Goal: Information Seeking & Learning: Learn about a topic

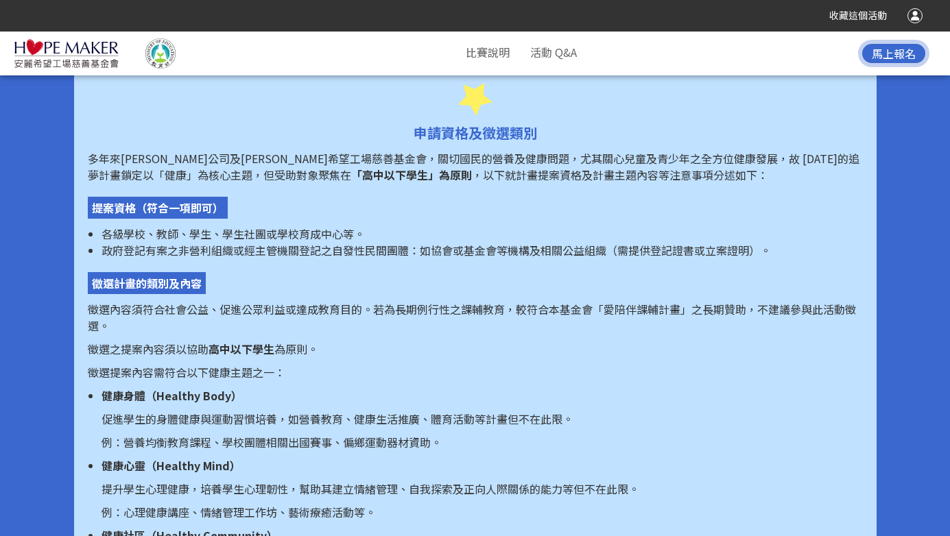
click at [344, 252] on span "政府登記有案之非營利組織或經主管機關登記之自發性民間團體：如協會或基金會等機構及相關公益組織（需提供登記證書或立案證明）。" at bounding box center [437, 250] width 670 height 16
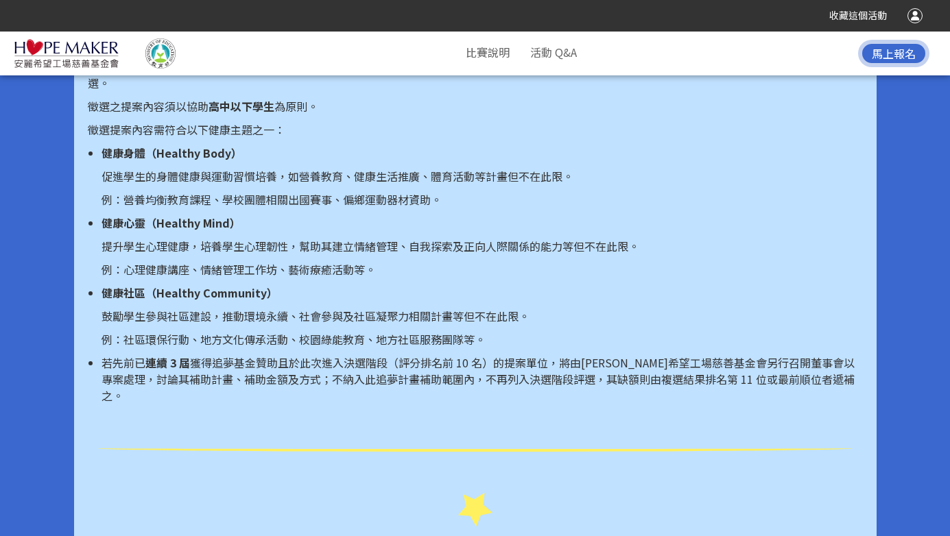
click at [311, 325] on li "健康社區（Healthy Community） 鼓勵學生參與社區建設，推動環境永續、社會參與及社區凝聚力相關計畫等但不在此限。 例：社區環保行動、地方文化傳承…" at bounding box center [482, 316] width 761 height 63
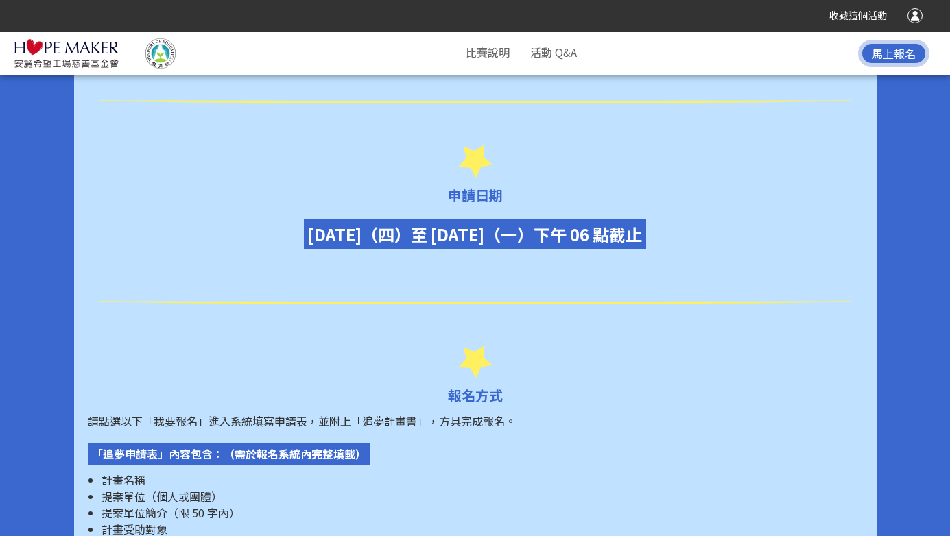
scroll to position [1543, 0]
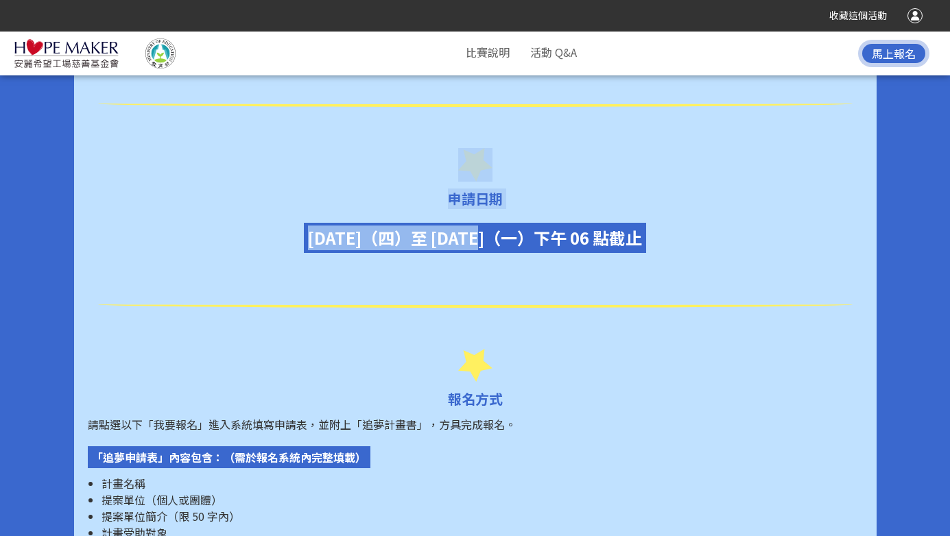
drag, startPoint x: 403, startPoint y: 227, endPoint x: 636, endPoint y: 252, distance: 233.9
click at [636, 252] on div "計畫精神 [PERSON_NAME]台灣深耕台灣多年，深刻關注偏鄉及弱勢孩童所面臨的困境，因此成立[PERSON_NAME]希望工場慈善基金會，結合直銷商的力…" at bounding box center [475, 292] width 803 height 2534
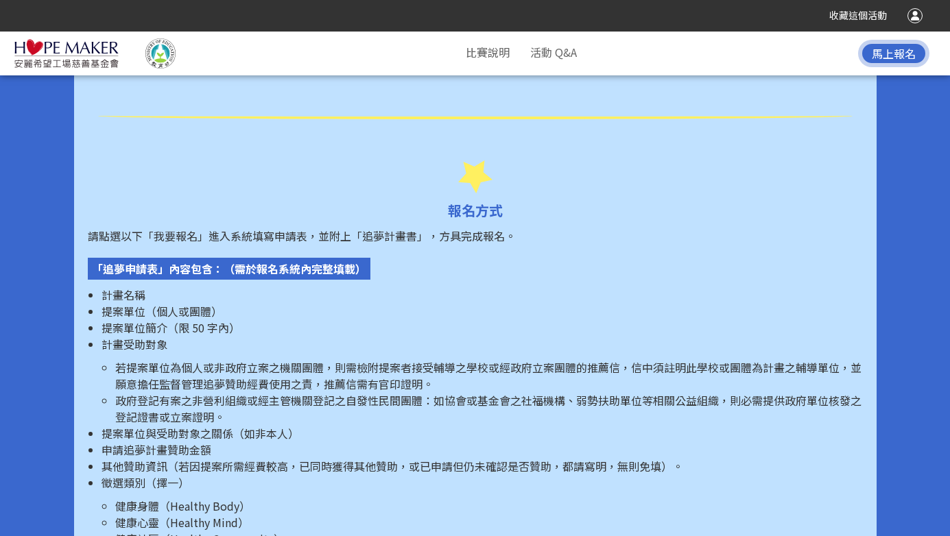
click at [445, 336] on p "計畫受助對象" at bounding box center [482, 344] width 761 height 16
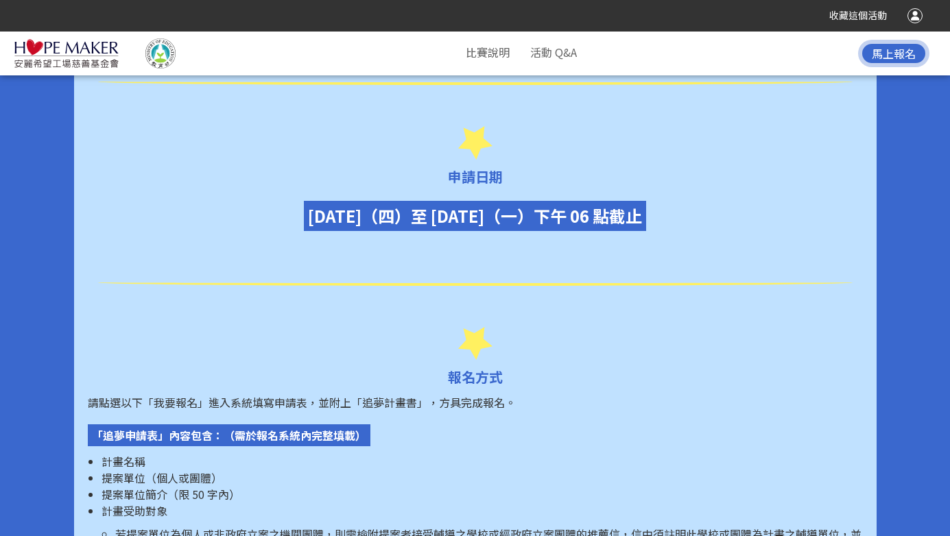
scroll to position [1414, 0]
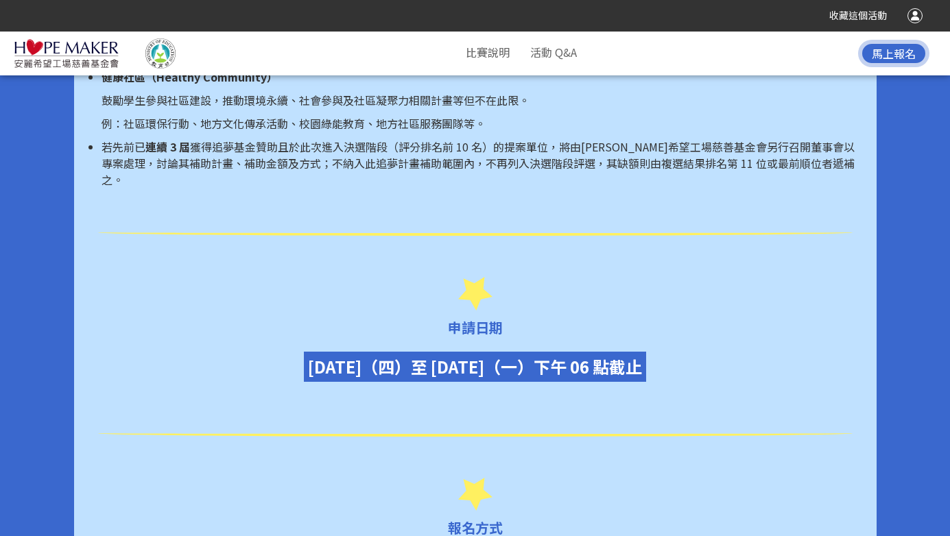
click at [423, 313] on div "申請日期" at bounding box center [475, 307] width 775 height 61
drag, startPoint x: 459, startPoint y: 352, endPoint x: 695, endPoint y: 347, distance: 236.0
click at [646, 352] on div "[DATE]（四）至 [DATE]（一）下午 06 點截止" at bounding box center [475, 367] width 342 height 30
click at [628, 375] on div "計畫精神 [PERSON_NAME]台灣深耕台灣多年，深刻關注偏鄉及弱勢孩童所面臨的困境，因此成立[PERSON_NAME]希望工場慈善基金會，結合直銷商的力…" at bounding box center [475, 421] width 803 height 2534
drag, startPoint x: 591, startPoint y: 354, endPoint x: 650, endPoint y: 354, distance: 59.7
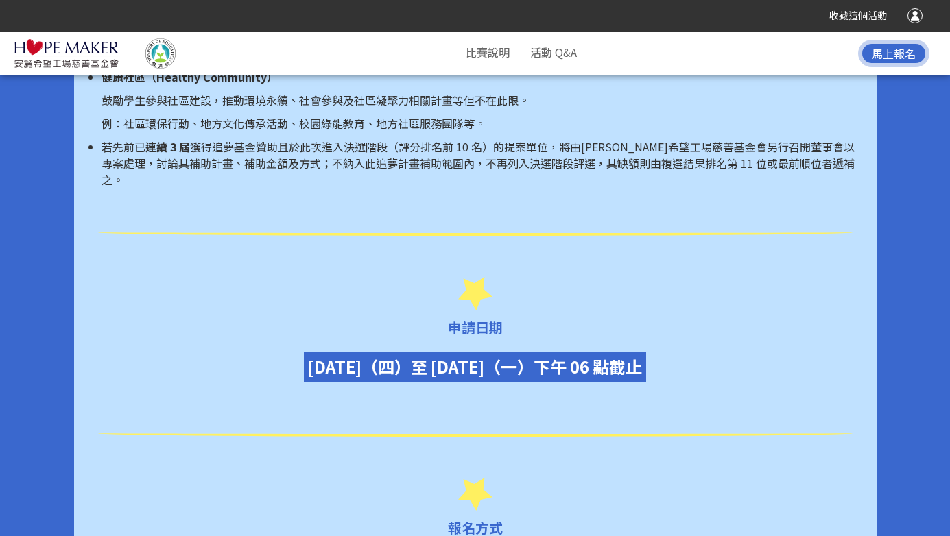
click at [642, 355] on span "[DATE]（四）至 [DATE]（一）下午 06 點截止" at bounding box center [475, 367] width 334 height 24
click at [622, 355] on span "[DATE]（四）至 [DATE]（一）下午 06 點截止" at bounding box center [475, 367] width 334 height 24
drag, startPoint x: 584, startPoint y: 352, endPoint x: 635, endPoint y: 354, distance: 50.8
click at [635, 355] on span "[DATE]（四）至 [DATE]（一）下午 06 點截止" at bounding box center [475, 367] width 334 height 24
click at [623, 362] on span "[DATE]（四）至 [DATE]（一）下午 06 點截止" at bounding box center [475, 367] width 334 height 24
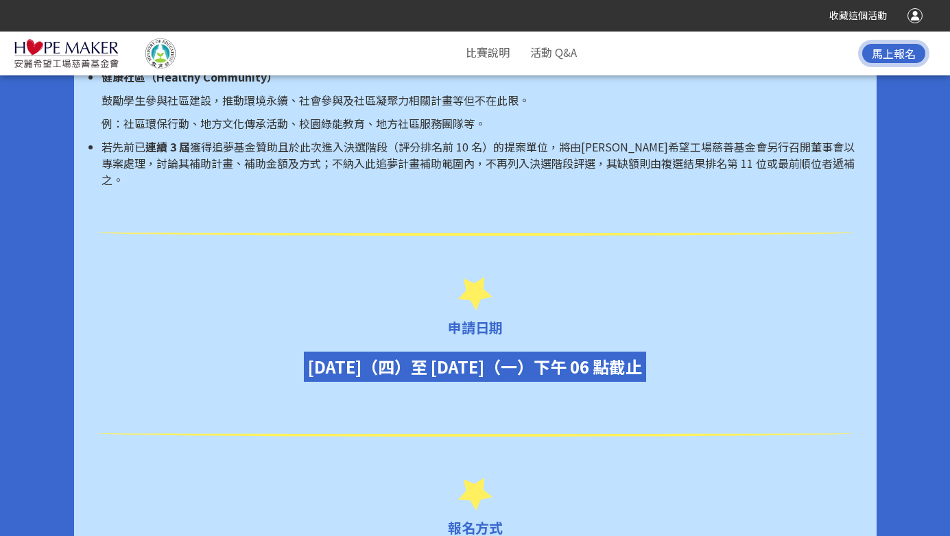
drag, startPoint x: 521, startPoint y: 360, endPoint x: 672, endPoint y: 348, distance: 151.4
click at [642, 355] on span "[DATE]（四）至 [DATE]（一）下午 06 點截止" at bounding box center [475, 367] width 334 height 24
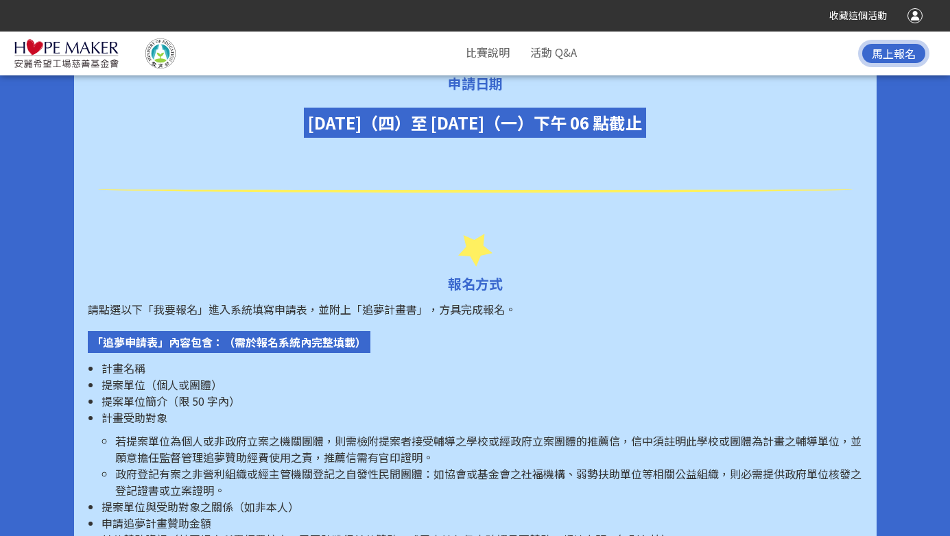
scroll to position [1659, 0]
drag, startPoint x: 104, startPoint y: 283, endPoint x: 449, endPoint y: 286, distance: 345.1
click at [208, 300] on span "請點選以下「我要報名」進入系統填寫申請表，並附上「追夢計畫書」，方具完成報名。" at bounding box center [302, 308] width 428 height 16
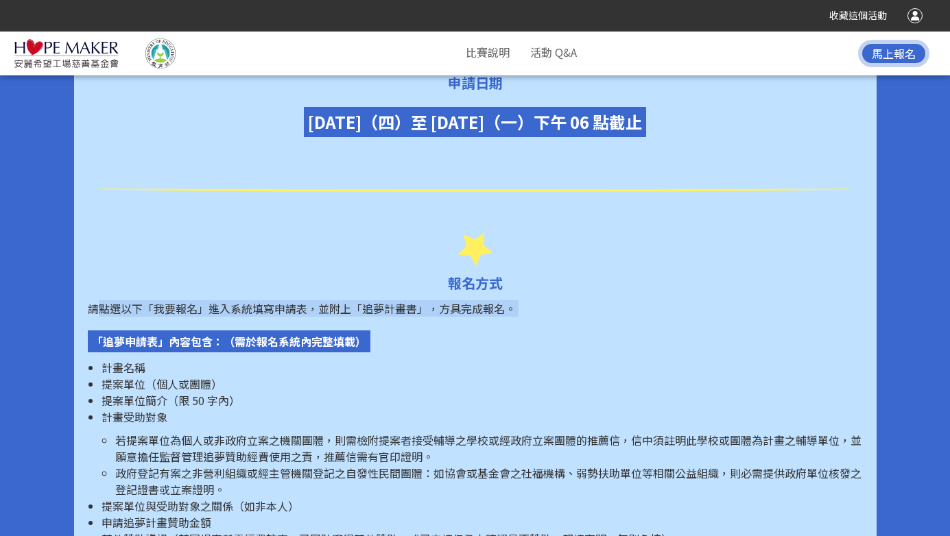
drag, startPoint x: 99, startPoint y: 292, endPoint x: 467, endPoint y: 305, distance: 367.9
click at [341, 300] on span "請點選以下「我要報名」進入系統填寫申請表，並附上「追夢計畫書」，方具完成報名。" at bounding box center [302, 308] width 428 height 16
drag, startPoint x: 186, startPoint y: 297, endPoint x: 417, endPoint y: 286, distance: 231.4
click at [417, 300] on span "請點選以下「我要報名」進入系統填寫申請表，並附上「追夢計畫書」，方具完成報名。" at bounding box center [302, 308] width 428 height 16
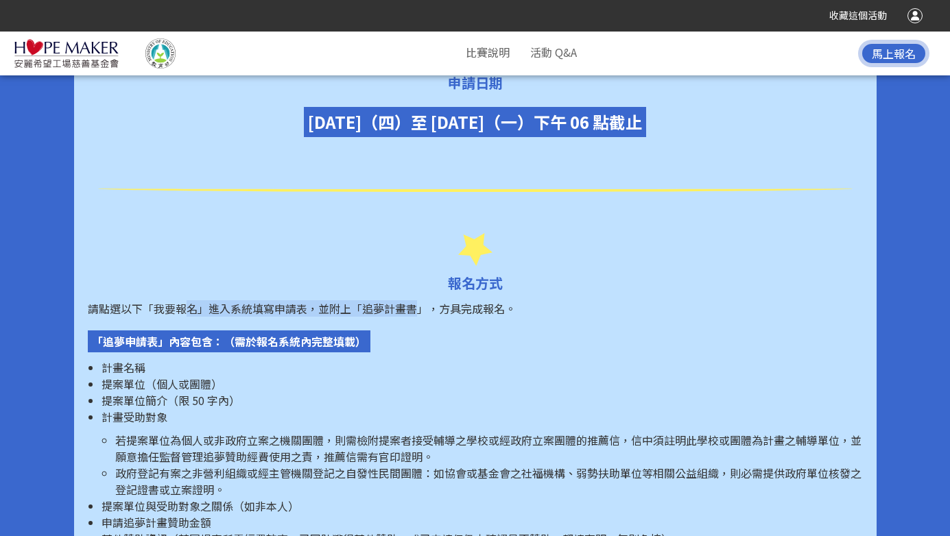
click at [327, 300] on span "請點選以下「我要報名」進入系統填寫申請表，並附上「追夢計畫書」，方具完成報名。" at bounding box center [302, 308] width 428 height 16
click at [397, 432] on li "若提案單位為個人或非政府立案之機關團體，則需檢附提案者接受輔導之學校或經政府立案團體的推薦信，信中須註明此學校或團體為計畫之輔導單位，並願意擔任監督管理追夢贊…" at bounding box center [489, 448] width 748 height 33
click at [215, 376] on span "提案單位（個人或團體）" at bounding box center [162, 384] width 121 height 16
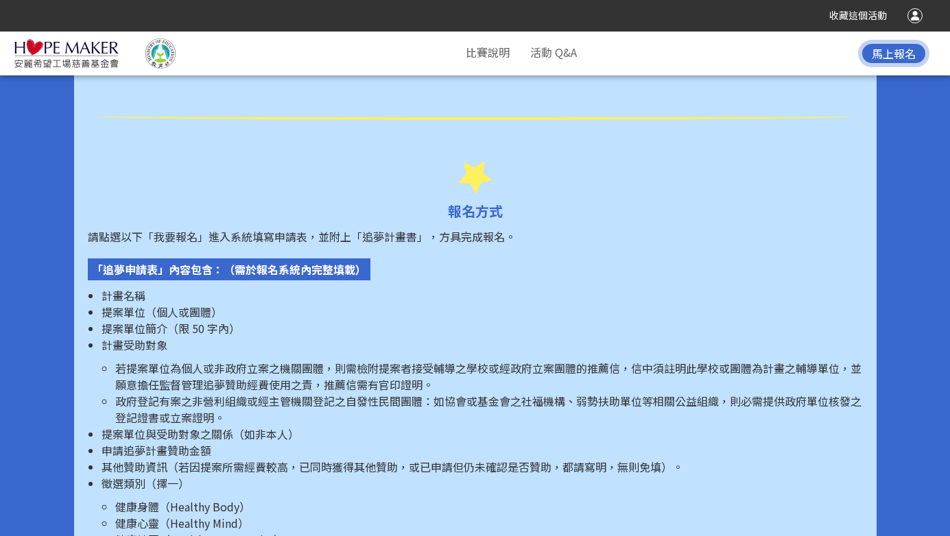
scroll to position [1736, 0]
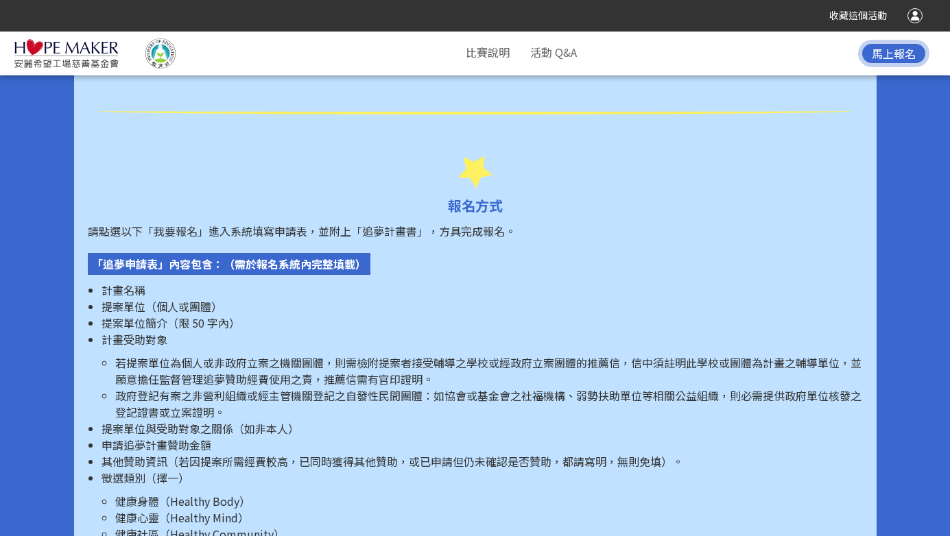
click at [181, 298] on span "提案單位（個人或團體）" at bounding box center [162, 306] width 121 height 16
drag, startPoint x: 145, startPoint y: 214, endPoint x: 478, endPoint y: 221, distance: 332.8
click at [478, 223] on span "請點選以下「我要報名」進入系統填寫申請表，並附上「追夢計畫書」，方具完成報名。" at bounding box center [302, 231] width 428 height 16
click at [325, 298] on li "提案單位（個人或團體）" at bounding box center [482, 306] width 761 height 16
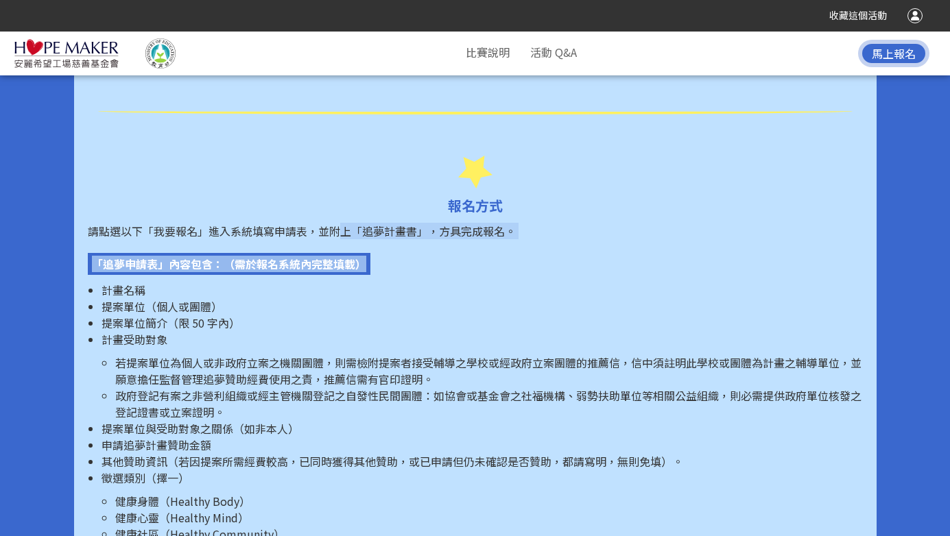
drag, startPoint x: 342, startPoint y: 215, endPoint x: 556, endPoint y: 255, distance: 217.7
click at [294, 315] on li "提案單位簡介（限 50 字內）" at bounding box center [482, 323] width 761 height 16
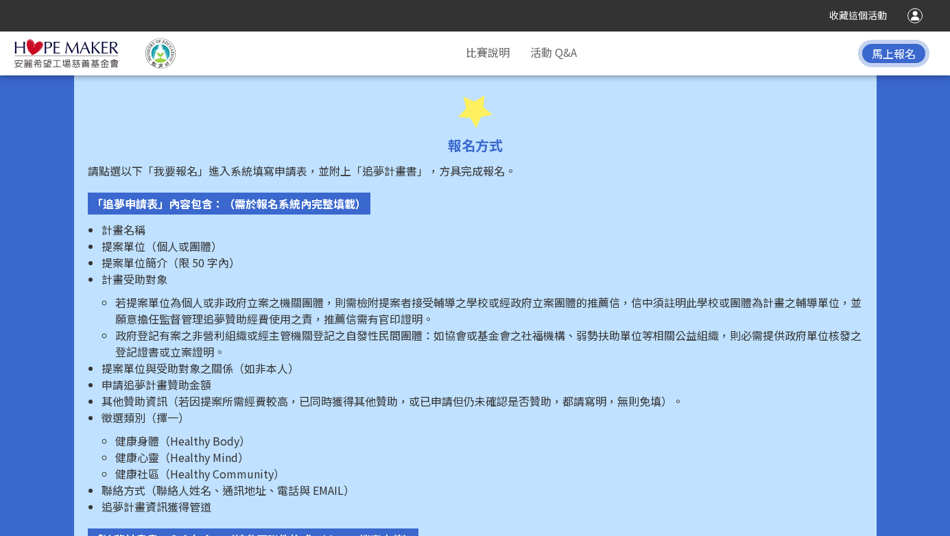
scroll to position [1801, 0]
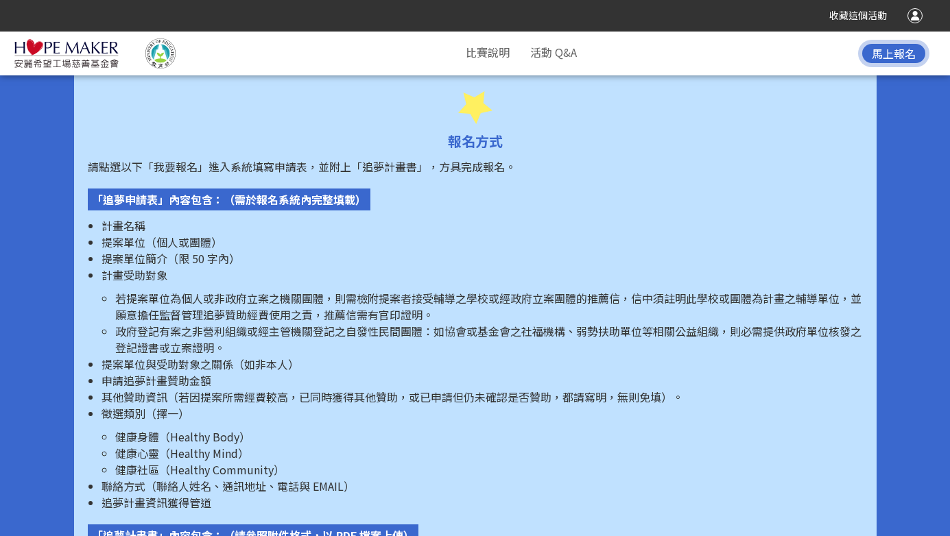
click at [145, 250] on span "提案單位簡介（限 50 字內）" at bounding box center [171, 258] width 139 height 16
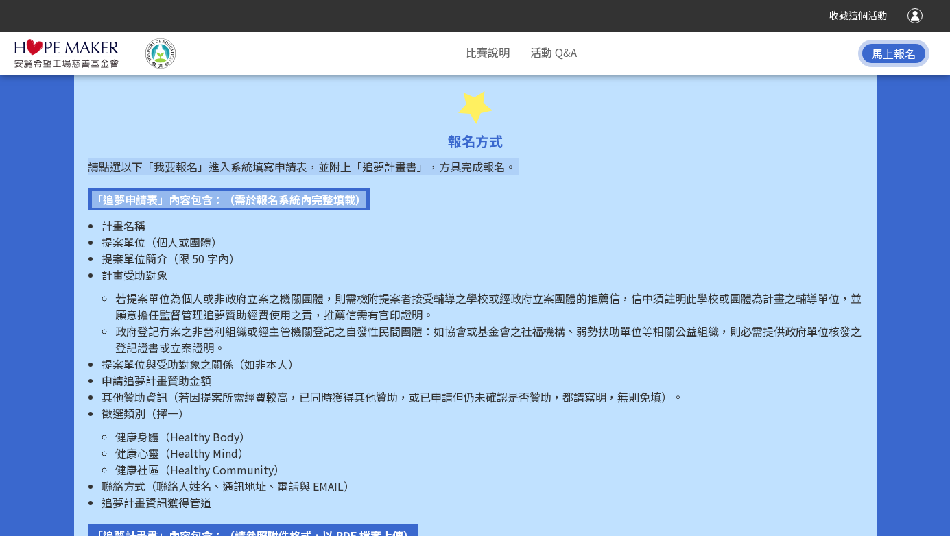
drag, startPoint x: 87, startPoint y: 148, endPoint x: 600, endPoint y: 166, distance: 512.7
click at [302, 250] on li "提案單位簡介（限 50 字內）" at bounding box center [482, 258] width 761 height 16
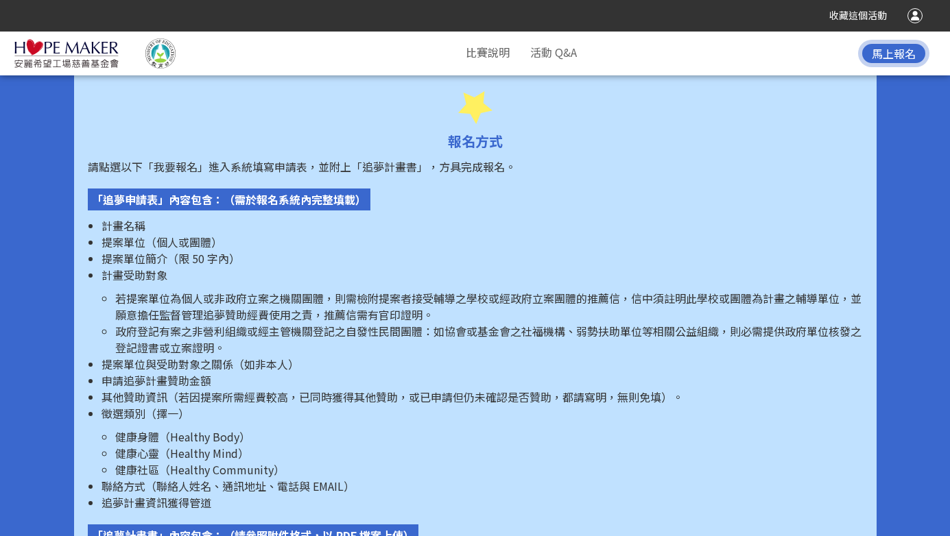
click at [234, 290] on li "若提案單位為個人或非政府立案之機關團體，則需檢附提案者接受輔導之學校或經政府立案團體的推薦信，信中須註明此學校或團體為計畫之輔導單位，並願意擔任監督管理追夢贊…" at bounding box center [489, 306] width 748 height 33
click at [132, 250] on span "提案單位簡介（限 50 字內）" at bounding box center [171, 258] width 139 height 16
drag, startPoint x: 97, startPoint y: 216, endPoint x: 217, endPoint y: 277, distance: 134.1
click at [217, 277] on ul "計畫名稱 提案單位（個人或團體） 提案單位簡介（限 50 字內） 計畫受助對象 若提案單位為個人或非政府立案之機關團體，則需檢附提案者接受輔導之學校或經政府立…" at bounding box center [475, 364] width 775 height 294
click at [259, 372] on li "申請追夢計畫贊助金額" at bounding box center [482, 380] width 761 height 16
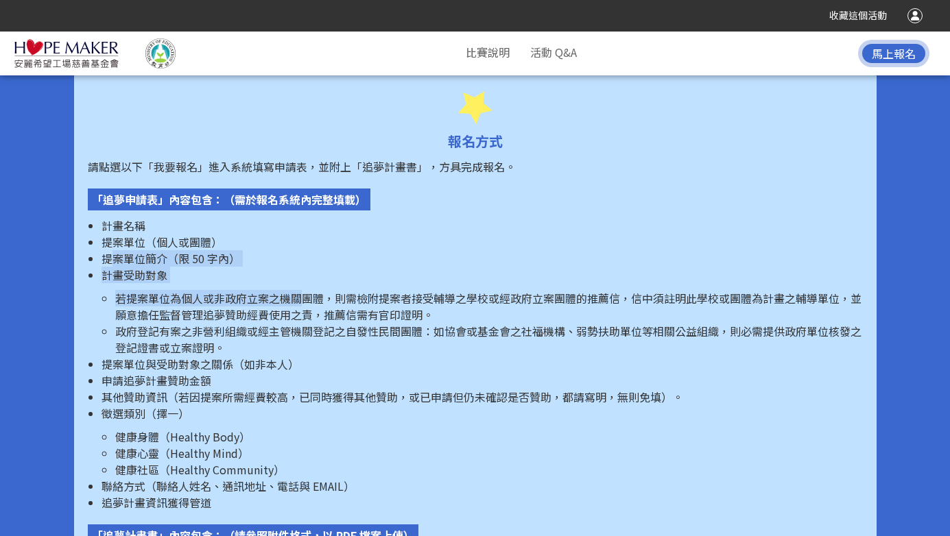
drag, startPoint x: 108, startPoint y: 238, endPoint x: 302, endPoint y: 287, distance: 200.3
click at [302, 287] on ul "計畫名稱 提案單位（個人或團體） 提案單位簡介（限 50 字內） 計畫受助對象 若提案單位為個人或非政府立案之機關團體，則需檢附提案者接受輔導之學校或經政府立…" at bounding box center [475, 364] width 775 height 294
click at [213, 324] on li "政府登記有案之非營利組織或經主管機關登記之自發性民間團體：如協會或基金會之社福機構、弱勢扶助單位等相關公益組織，則必需提供政府單位核發之登記證書或立案證明。" at bounding box center [489, 339] width 748 height 33
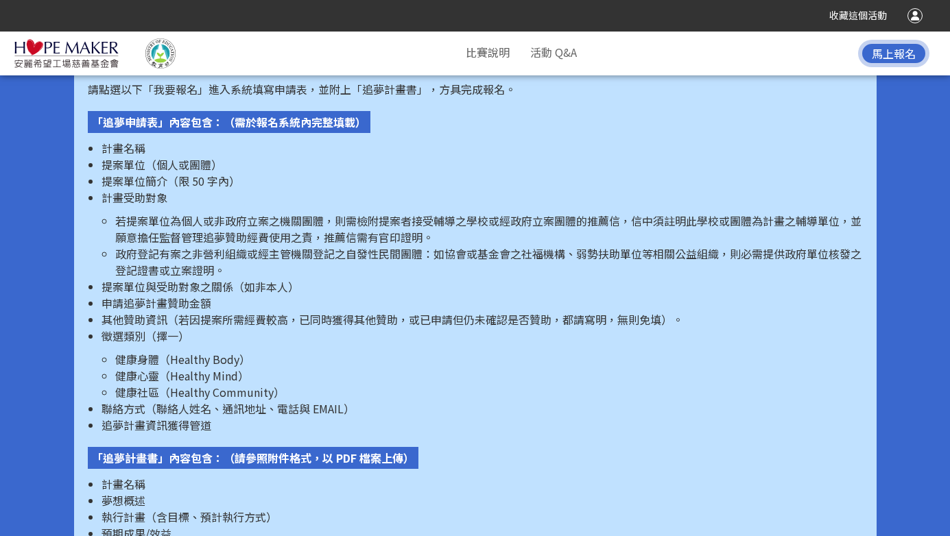
scroll to position [1873, 0]
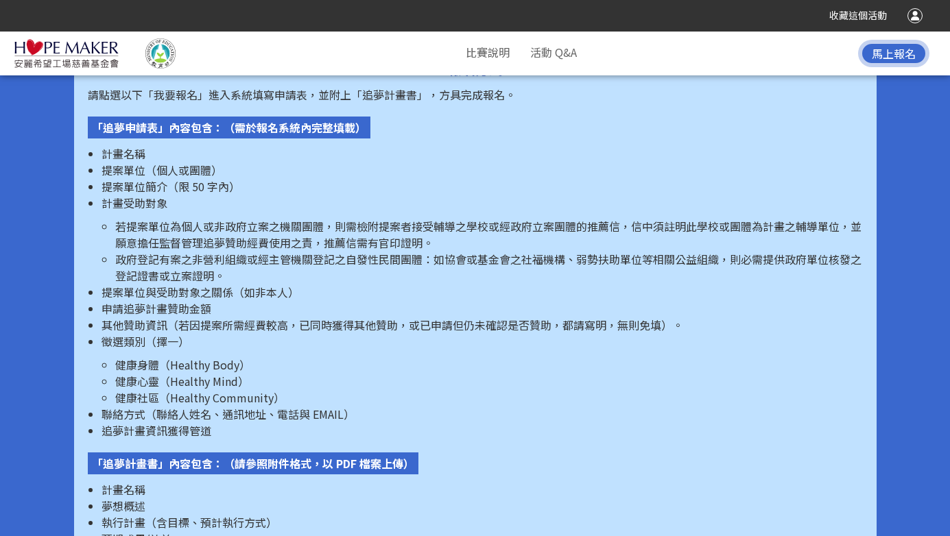
click at [156, 317] on span "其他贊助資訊（若因提案所需經費較高，已同時獲得其他贊助，或已申請但仍未確認是否贊助，都請寫明，無則免填）。" at bounding box center [393, 325] width 582 height 16
click at [216, 333] on p "徵選類別（擇一）" at bounding box center [482, 341] width 761 height 16
click at [250, 373] on li "健康心靈（Healthy Mind）" at bounding box center [489, 381] width 748 height 16
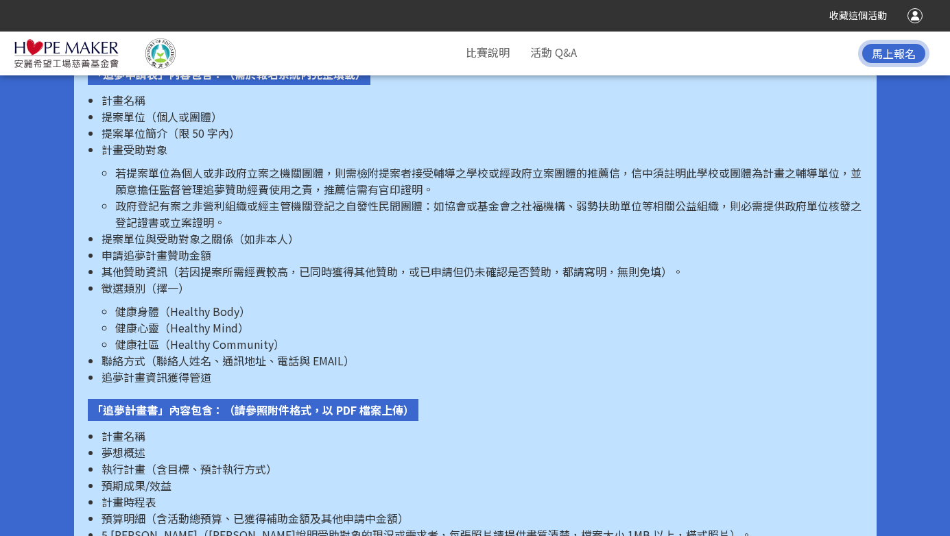
scroll to position [1937, 0]
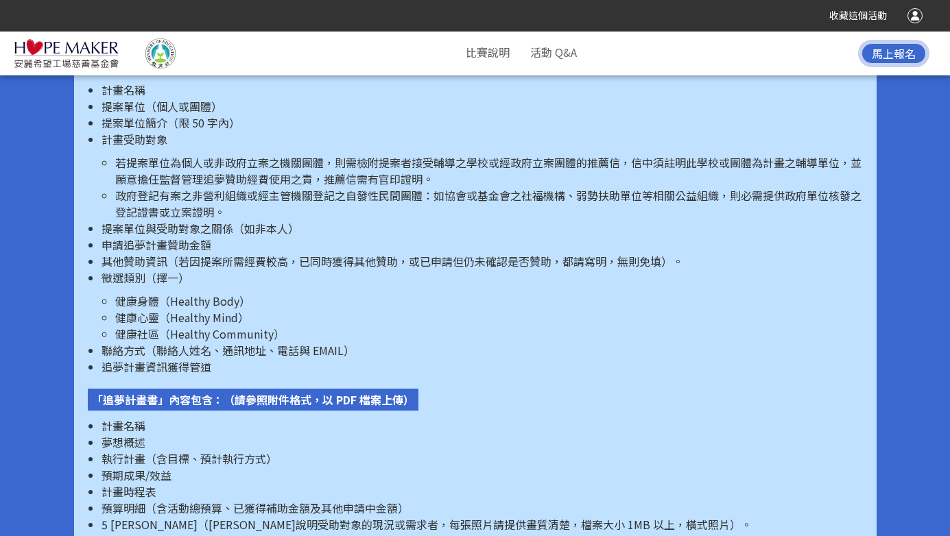
click at [148, 326] on span "健康社區（Healthy Community）" at bounding box center [199, 334] width 169 height 16
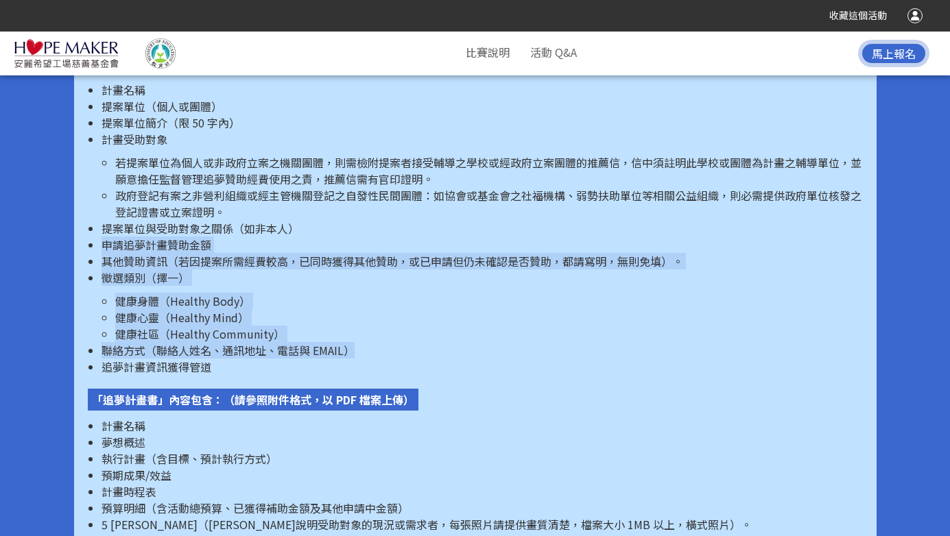
drag, startPoint x: 97, startPoint y: 229, endPoint x: 394, endPoint y: 335, distance: 315.5
click at [394, 335] on ul "計畫名稱 提案單位（個人或團體） 提案單位簡介（限 50 字內） 計畫受助對象 若提案單位為個人或非政府立案之機關團體，則需檢附提案者接受輔導之學校或經政府立…" at bounding box center [475, 229] width 775 height 294
click at [340, 342] on span "聯絡方式（聯絡人姓名、通訊地址、電話與 EMAIL）" at bounding box center [228, 350] width 253 height 16
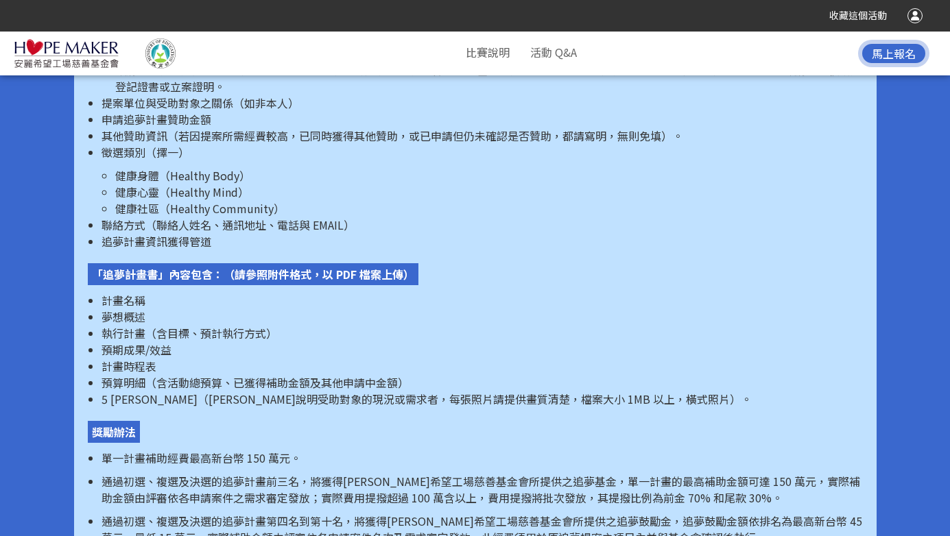
scroll to position [2071, 0]
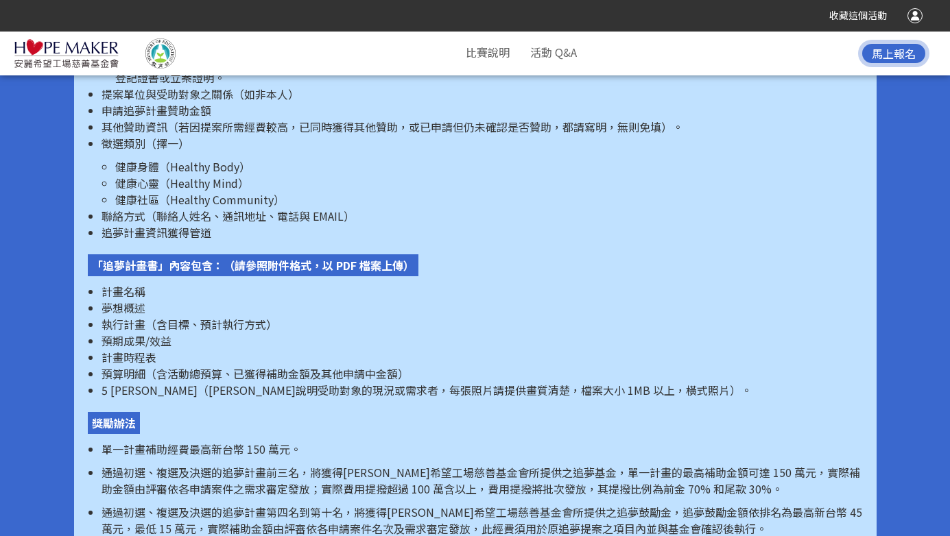
click at [241, 316] on span "執行計畫（含目標、預計執行方式）" at bounding box center [190, 324] width 176 height 16
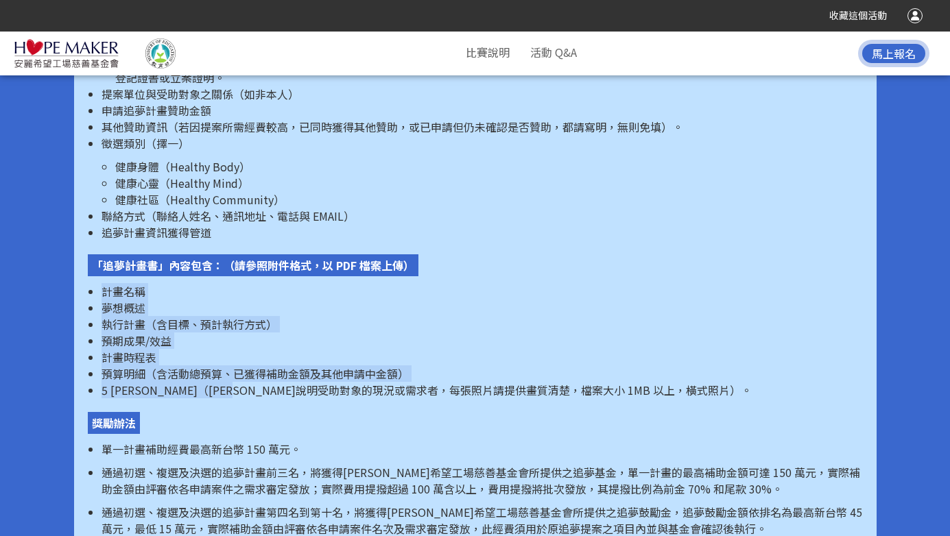
drag, startPoint x: 106, startPoint y: 279, endPoint x: 309, endPoint y: 381, distance: 227.9
click at [309, 381] on ul "計畫名稱 夢想概述 執行計畫（含目標、預計執行方式） 預期成果/效益 計畫時程表 預算明細（含活動總預算、已獲得補助金額及其他申請中金額） 5 張照片（可輔助…" at bounding box center [475, 340] width 775 height 115
click at [270, 349] on li "計畫時程表" at bounding box center [482, 357] width 761 height 16
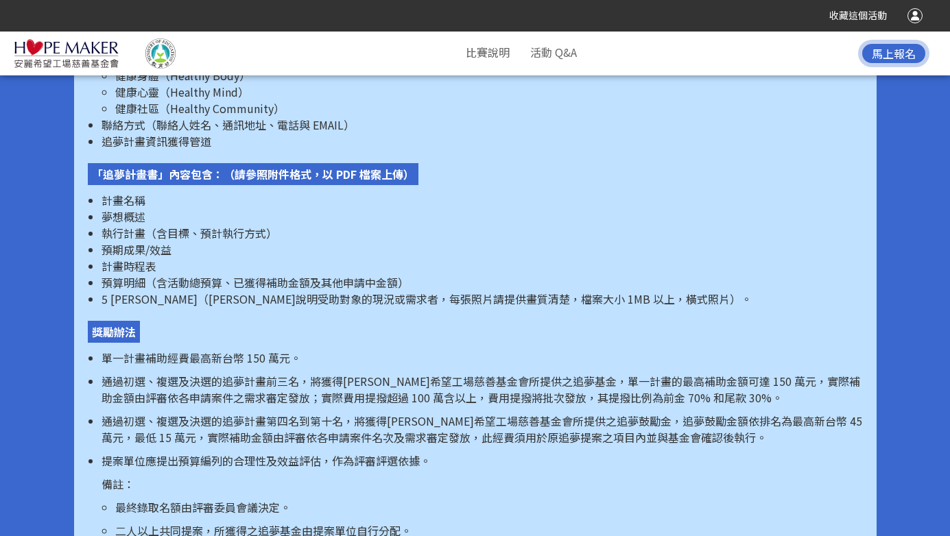
scroll to position [2191, 0]
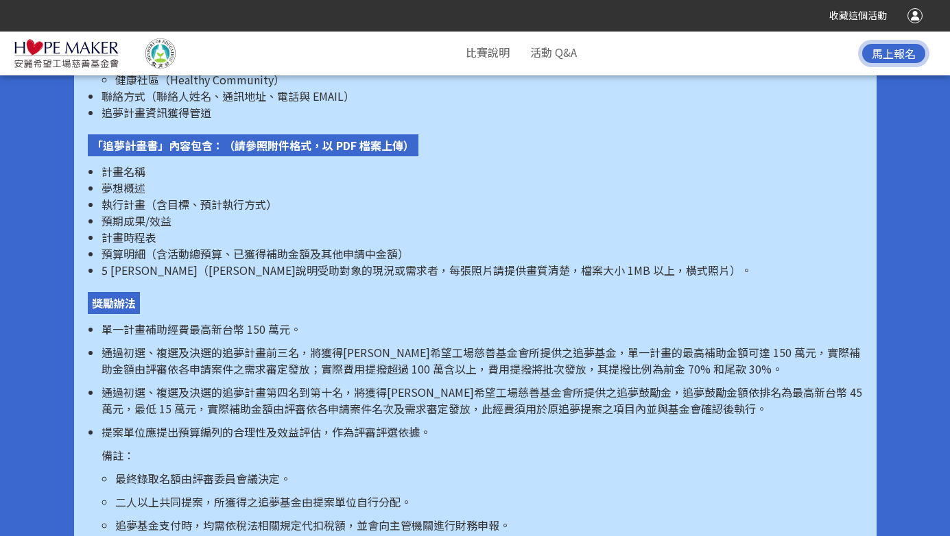
click at [169, 344] on p "通過初選、複選及決選的追夢計畫前三名，將獲得[PERSON_NAME]希望工場慈善基金會所提供之追夢基金，單一計畫的最高補助金額可達 150 萬元，實際補助金…" at bounding box center [482, 360] width 761 height 33
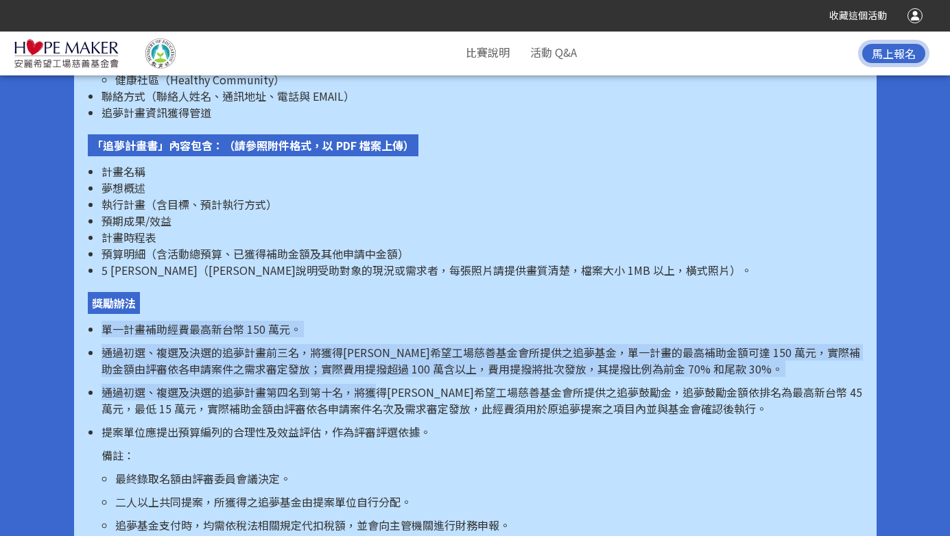
drag, startPoint x: 80, startPoint y: 305, endPoint x: 349, endPoint y: 386, distance: 281.5
click at [373, 384] on div "報名方式 請點選以下「我要報名」進入系統填寫申請表，並附上「追夢計畫書」，方具完成報名。 「追夢申請表」內容包含：（需於報名系統內完整填載） 計畫名稱 提案單…" at bounding box center [475, 181] width 803 height 960
click at [277, 424] on li "提案單位應提出預算編列的合理性及效益評估，作為評審評選依據。 備註： 最終錄取名額由評審委員會議決定。 二人以上共同提案，所獲得之追夢基金由提案單位自行分配。…" at bounding box center [482, 542] width 761 height 236
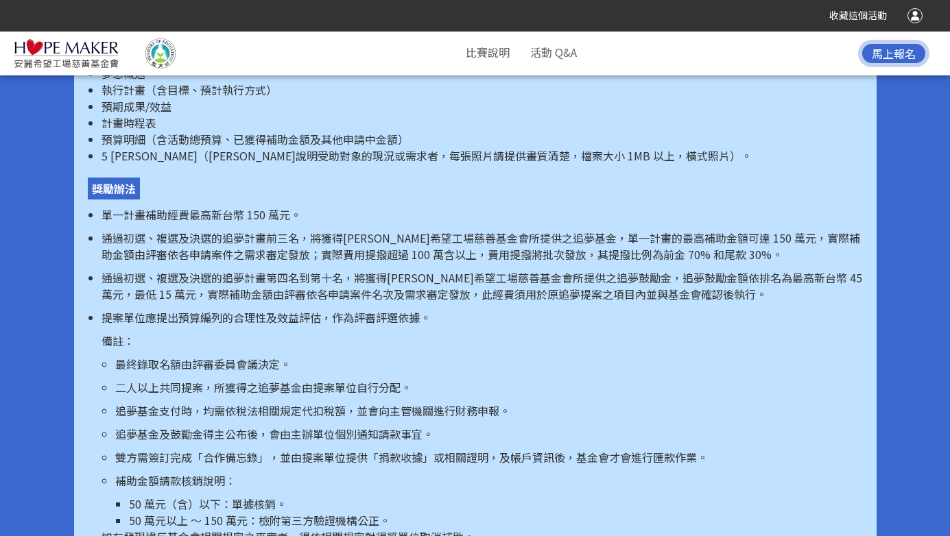
scroll to position [2322, 0]
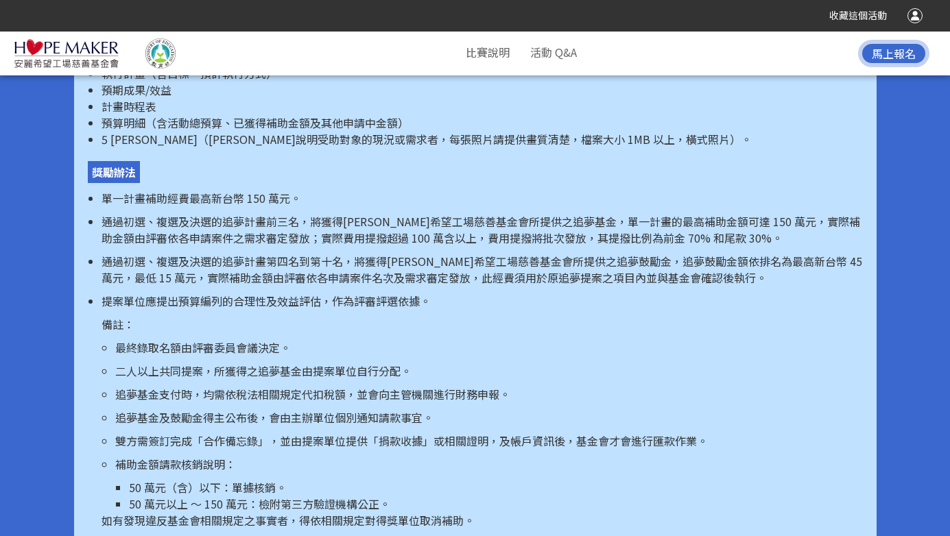
click at [311, 213] on p "通過初選、複選及決選的追夢計畫前三名，將獲得[PERSON_NAME]希望工場慈善基金會所提供之追夢基金，單一計畫的最高補助金額可達 150 萬元，實際補助金…" at bounding box center [482, 229] width 761 height 33
click at [325, 363] on p "二人以上共同提案，所獲得之追夢基金由提案單位自行分配。" at bounding box center [489, 371] width 748 height 16
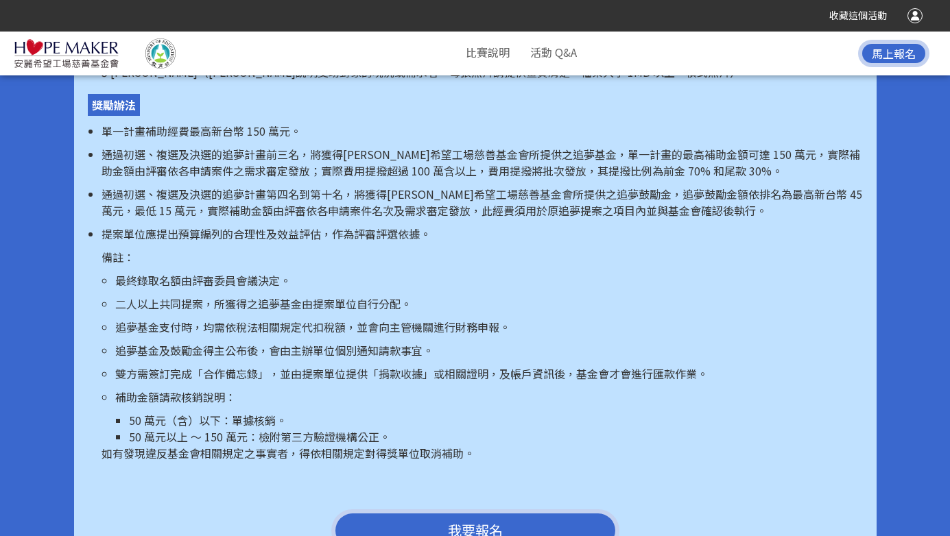
scroll to position [2391, 0]
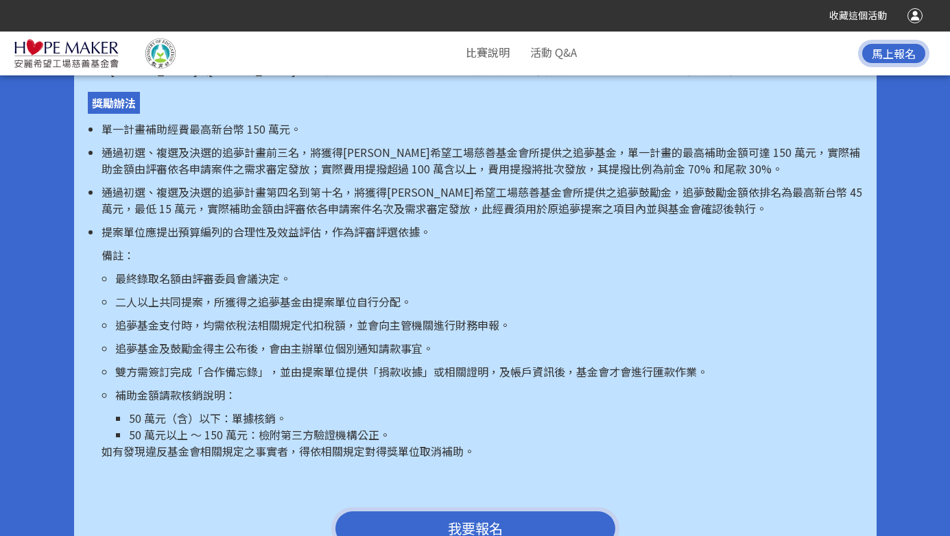
click at [274, 298] on ul "最終錄取名額由評審委員會議決定。 二人以上共同提案，所獲得之追夢基金由提案單位自行分配。 追夢基金支付時，均需依稅法相關規定代扣稅額，並會向主管機關進行財務申…" at bounding box center [482, 356] width 761 height 173
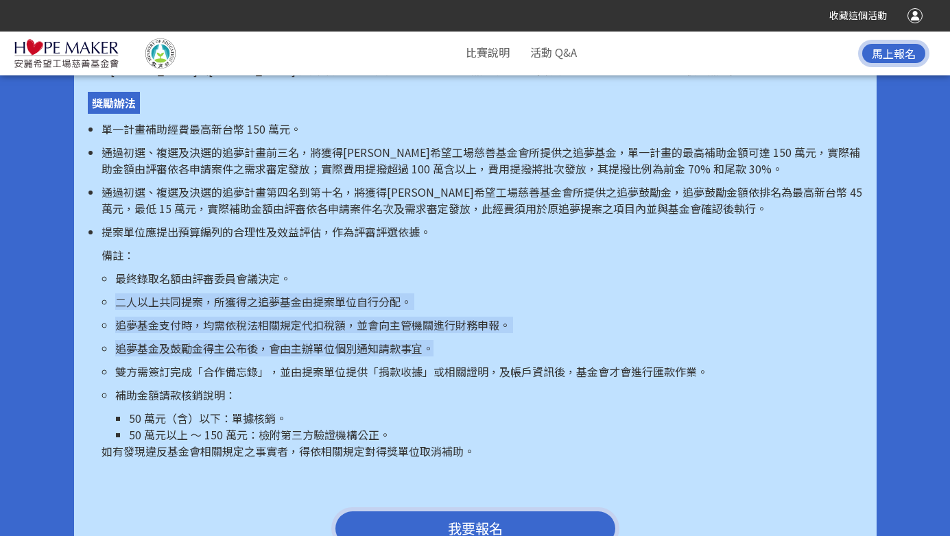
drag, startPoint x: 150, startPoint y: 272, endPoint x: 458, endPoint y: 333, distance: 313.3
click at [458, 333] on ul "最終錄取名額由評審委員會議決定。 二人以上共同提案，所獲得之追夢基金由提案單位自行分配。 追夢基金支付時，均需依稅法相關規定代扣稅額，並會向主管機關進行財務申…" at bounding box center [482, 356] width 761 height 173
click at [390, 387] on p "補助金額請款核銷說明：" at bounding box center [489, 395] width 748 height 16
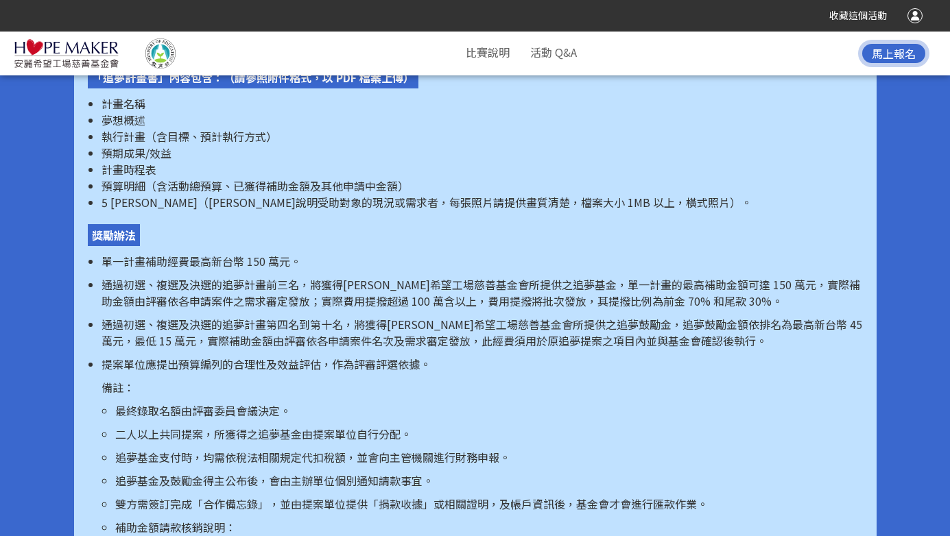
scroll to position [2225, 0]
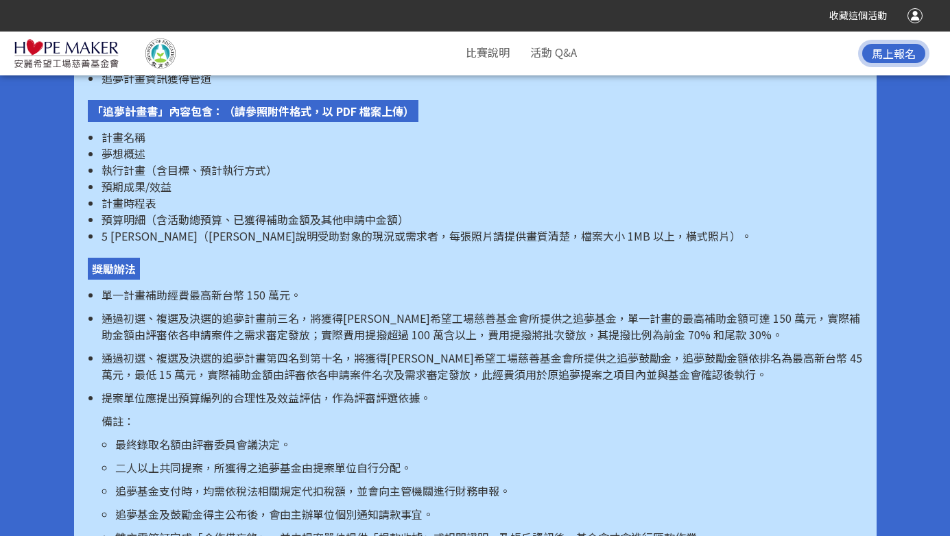
click at [461, 310] on p "通過初選、複選及決選的追夢計畫前三名，將獲得[PERSON_NAME]希望工場慈善基金會所提供之追夢基金，單一計畫的最高補助金額可達 150 萬元，實際補助金…" at bounding box center [482, 326] width 761 height 33
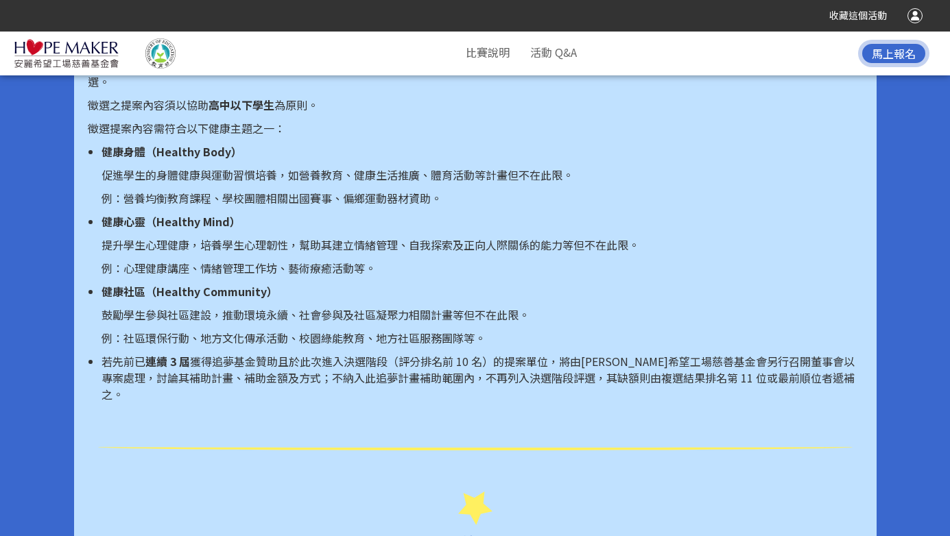
scroll to position [1233, 0]
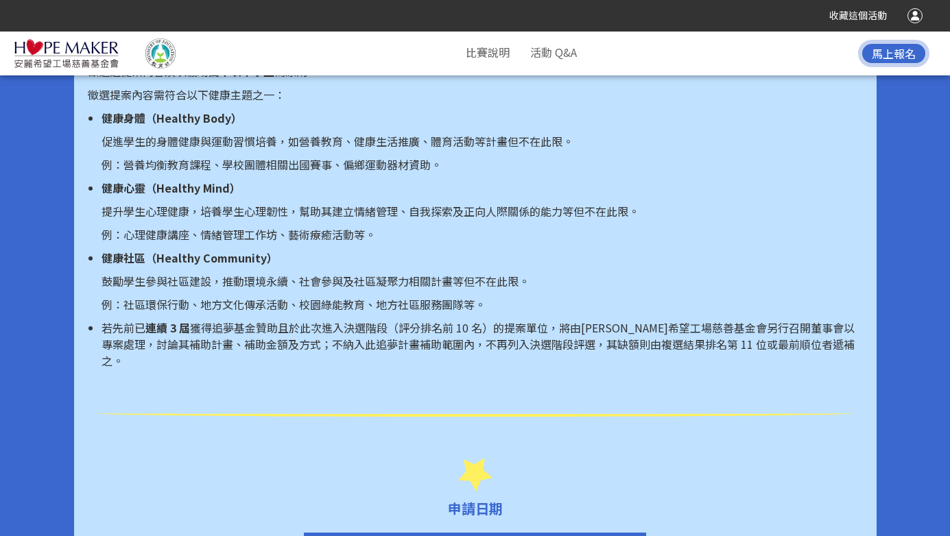
click at [291, 299] on p "例：社區環保行動、地方文化傳承活動、校園綠能教育、地方社區服務團隊等。" at bounding box center [482, 304] width 761 height 16
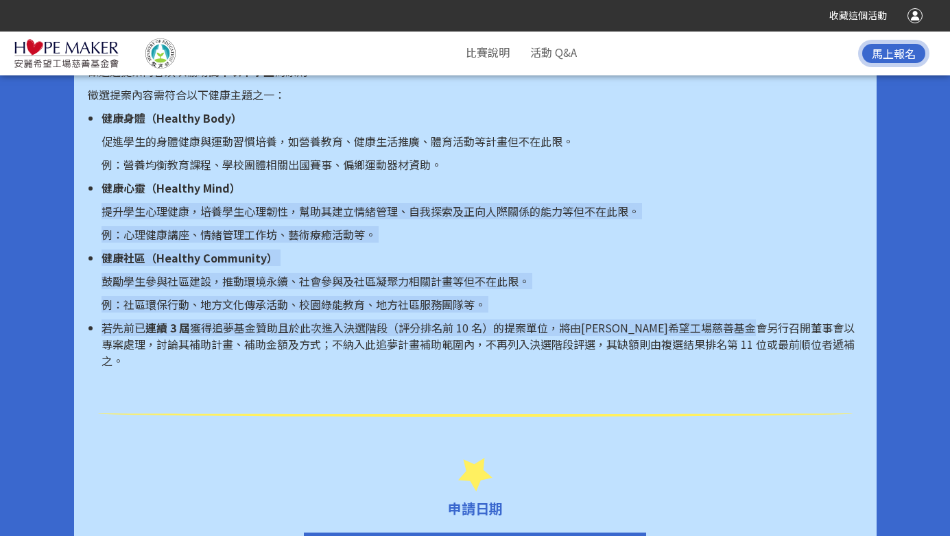
drag, startPoint x: 807, startPoint y: 335, endPoint x: 224, endPoint y: 201, distance: 597.7
click at [224, 201] on ul "健康身體（Healthy Body） 促進學生的身體健康與運動習慣培養，如營養教育、健康生活推廣、體育活動等計畫但不在此限。 例：營養均衡教育課程、學校團體相…" at bounding box center [475, 239] width 775 height 259
click at [357, 313] on ul "健康身體（Healthy Body） 促進學生的身體健康與運動習慣培養，如營養教育、健康生活推廣、體育活動等計畫但不在此限。 例：營養均衡教育課程、學校團體相…" at bounding box center [475, 239] width 775 height 259
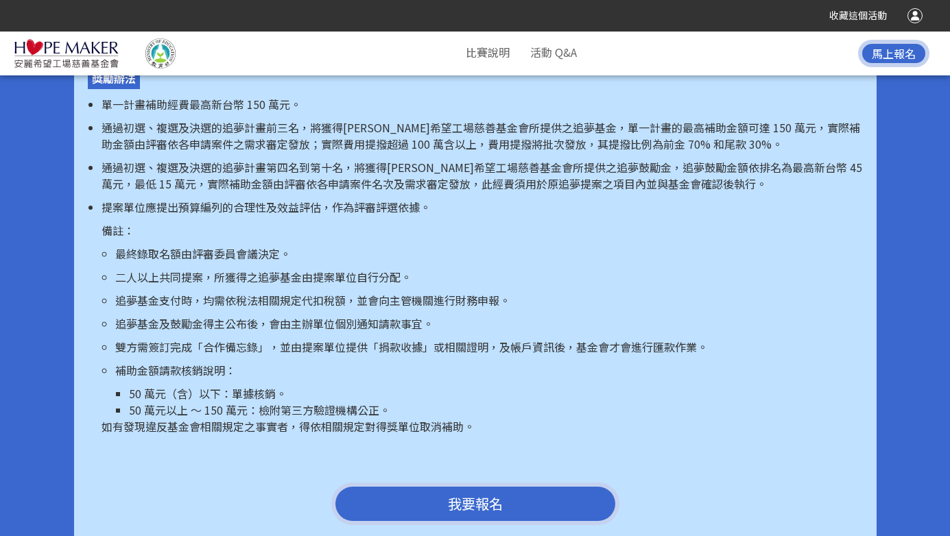
scroll to position [2415, 0]
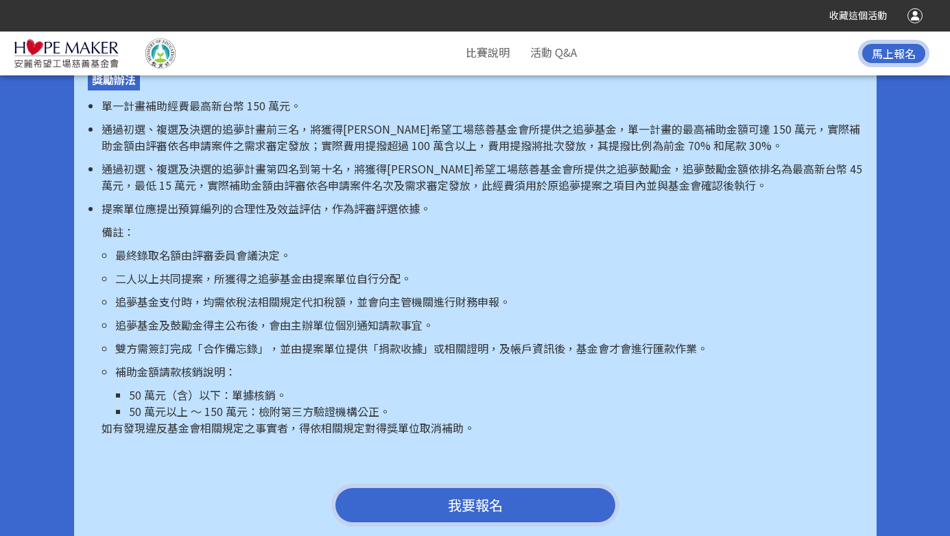
click at [235, 420] on p "如有發現違反基金會相關規定之事實者，得依相關規定對得獎單位取消補助。" at bounding box center [482, 428] width 761 height 16
click at [175, 403] on li "50 萬元以上 ～ 150 萬元：檢附第三方驗證機構公正。" at bounding box center [496, 411] width 734 height 16
drag, startPoint x: 143, startPoint y: 397, endPoint x: 292, endPoint y: 397, distance: 148.9
click at [292, 403] on li "50 萬元以上 ～ 150 萬元：檢附第三方驗證機構公正。" at bounding box center [496, 411] width 734 height 16
click at [252, 403] on li "50 萬元以上 ～ 150 萬元：檢附第三方驗證機構公正。" at bounding box center [496, 411] width 734 height 16
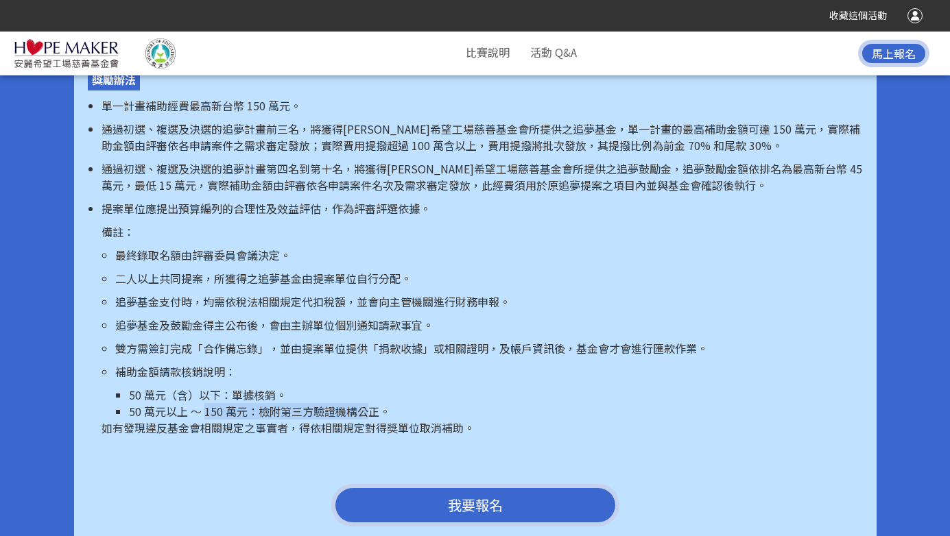
drag, startPoint x: 205, startPoint y: 401, endPoint x: 370, endPoint y: 389, distance: 165.8
click at [370, 403] on li "50 萬元以上 ～ 150 萬元：檢附第三方驗證機構公正。" at bounding box center [496, 411] width 734 height 16
click at [357, 403] on li "50 萬元以上 ～ 150 萬元：檢附第三方驗證機構公正。" at bounding box center [496, 411] width 734 height 16
drag, startPoint x: 260, startPoint y: 397, endPoint x: 342, endPoint y: 401, distance: 82.5
click at [342, 403] on li "50 萬元以上 ～ 150 萬元：檢附第三方驗證機構公正。" at bounding box center [496, 411] width 734 height 16
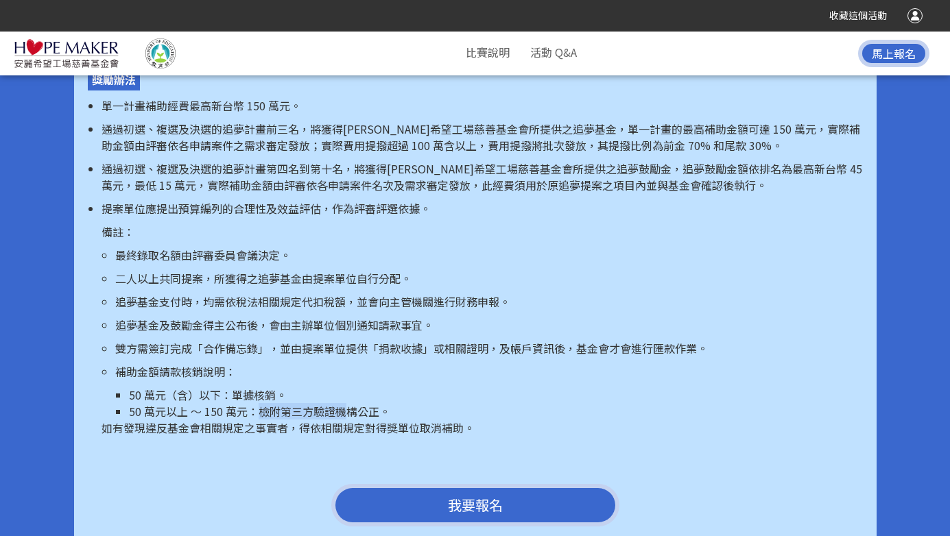
click at [294, 403] on li "50 萬元以上 ～ 150 萬元：檢附第三方驗證機構公正。" at bounding box center [496, 411] width 734 height 16
click at [342, 403] on li "50 萬元以上 ～ 150 萬元：檢附第三方驗證機構公正。" at bounding box center [496, 411] width 734 height 16
drag, startPoint x: 117, startPoint y: 356, endPoint x: 271, endPoint y: 360, distance: 154.4
click at [271, 364] on p "補助金額請款核銷說明：" at bounding box center [489, 372] width 748 height 16
click at [276, 403] on li "50 萬元以上 ～ 150 萬元：檢附第三方驗證機構公正。" at bounding box center [496, 411] width 734 height 16
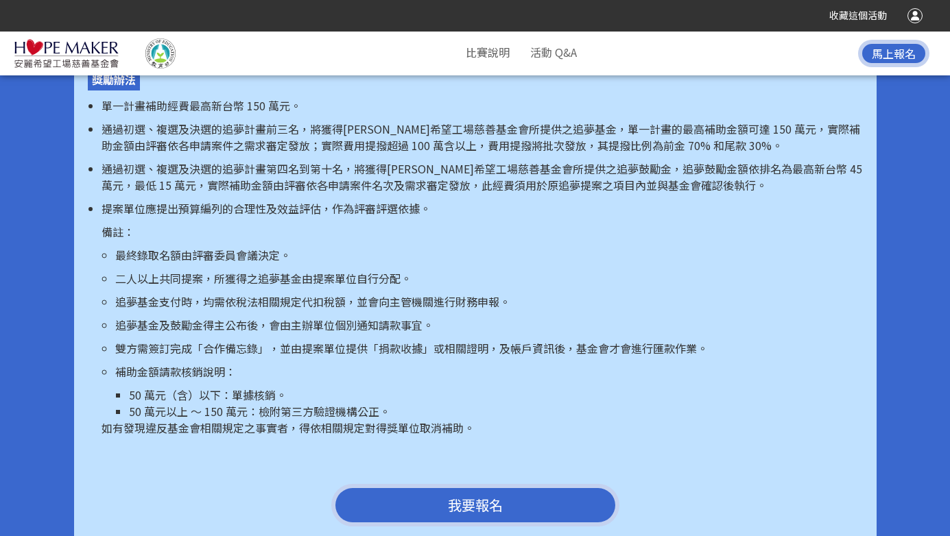
scroll to position [2482, 0]
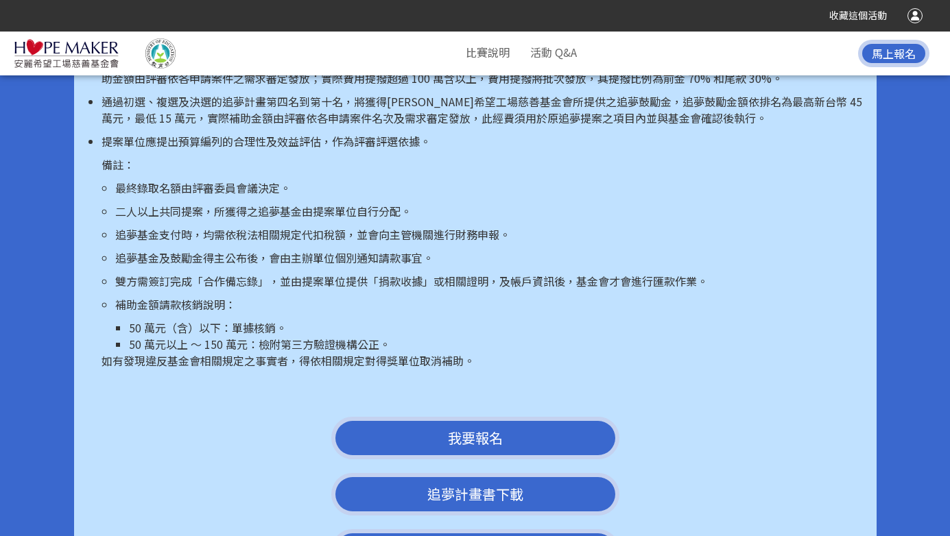
click at [170, 320] on li "50 萬元（含）以下：單據核銷。" at bounding box center [496, 328] width 734 height 16
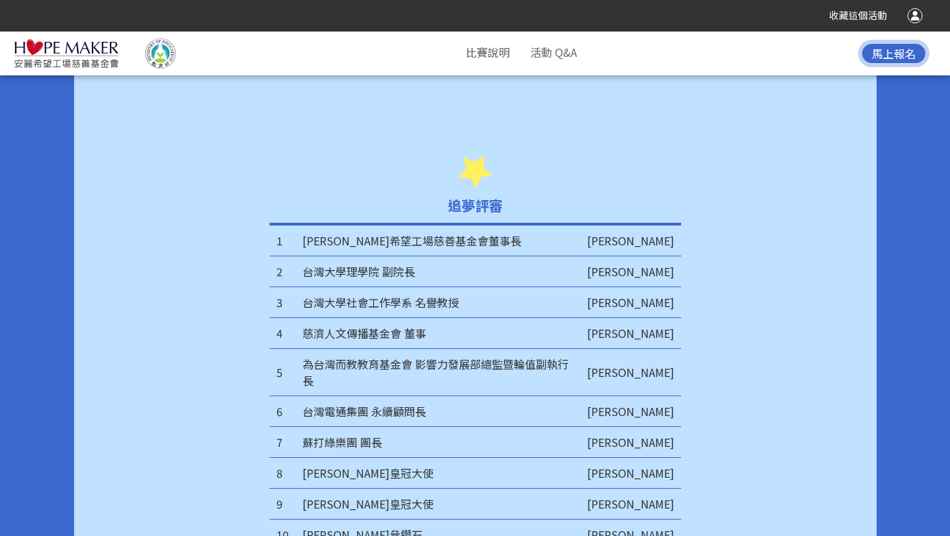
scroll to position [4455, 0]
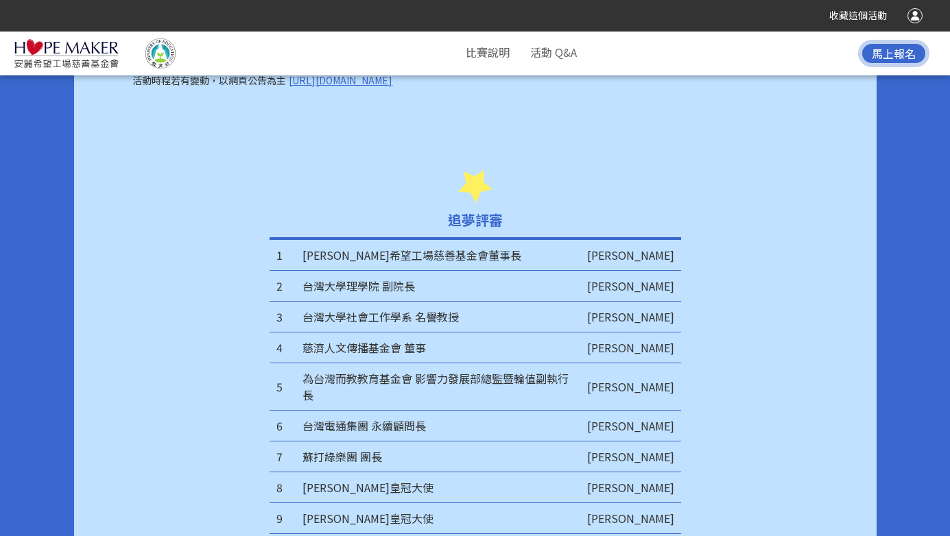
click at [580, 302] on td "台灣大學社會工作學系 名譽教授" at bounding box center [438, 317] width 285 height 31
click at [663, 305] on td "[PERSON_NAME]" at bounding box center [630, 317] width 101 height 31
click at [569, 442] on td "蘇打綠樂團 團長" at bounding box center [438, 457] width 285 height 31
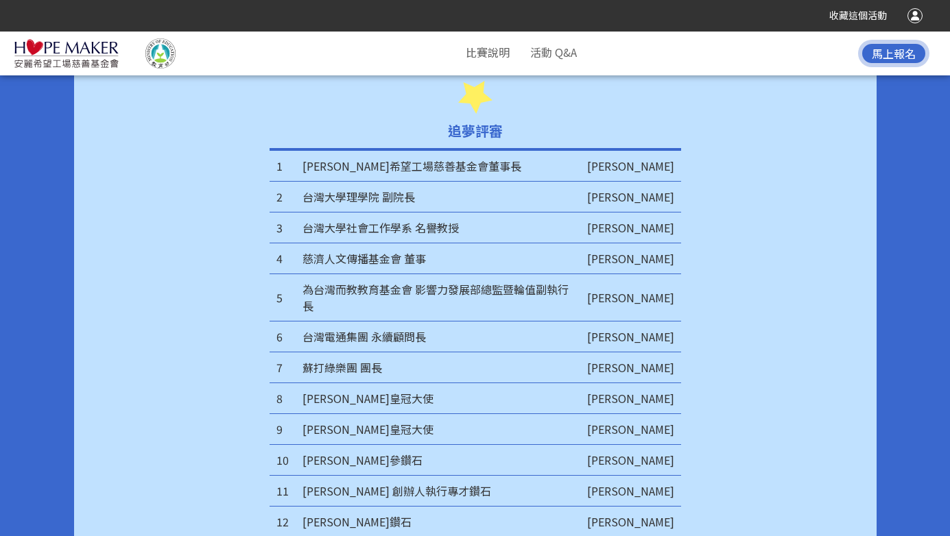
scroll to position [4565, 0]
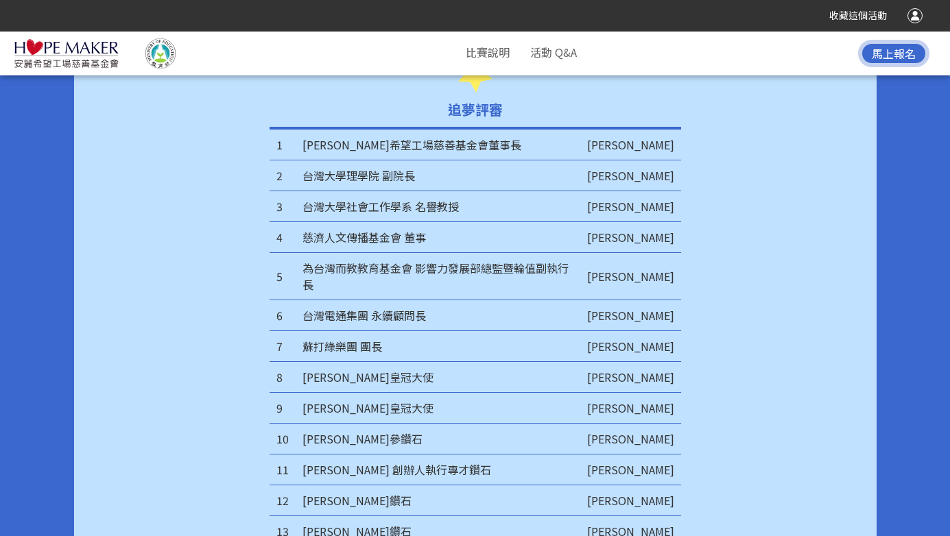
click at [580, 362] on td "[PERSON_NAME]皇冠大使" at bounding box center [438, 377] width 285 height 31
click at [648, 393] on td "[PERSON_NAME]" at bounding box center [630, 408] width 101 height 31
click at [639, 424] on td "[PERSON_NAME]" at bounding box center [630, 439] width 101 height 31
click at [659, 517] on td "[PERSON_NAME]" at bounding box center [630, 533] width 101 height 32
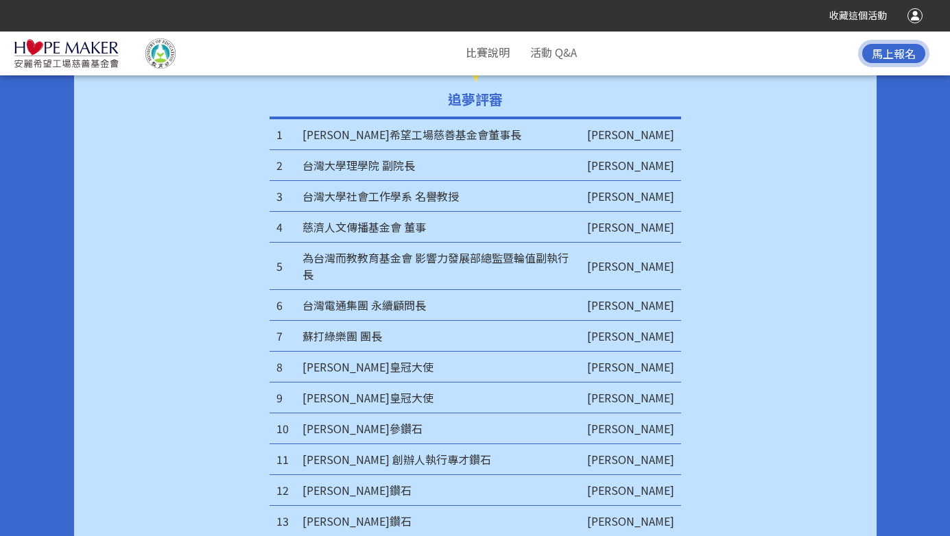
scroll to position [4567, 0]
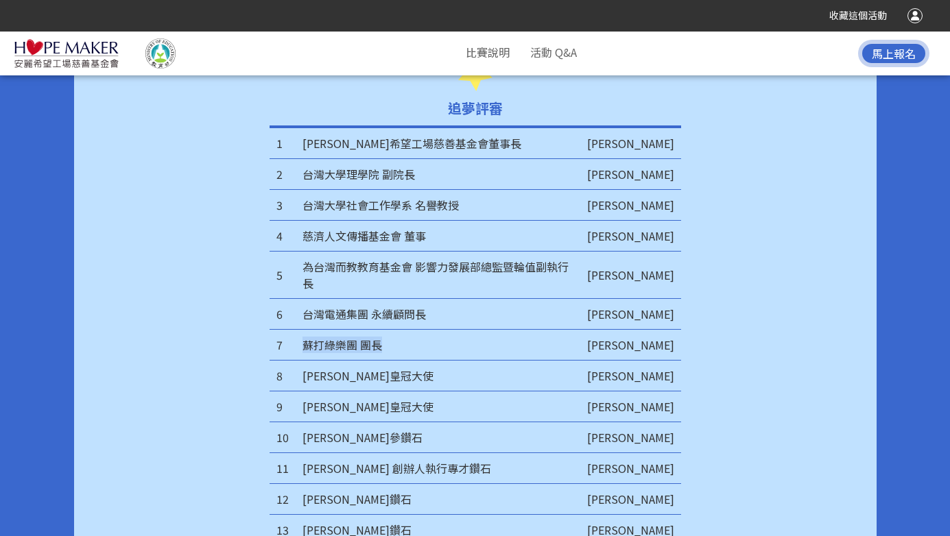
drag, startPoint x: 307, startPoint y: 305, endPoint x: 391, endPoint y: 326, distance: 86.9
click at [391, 330] on td "蘇打綠樂團 團長" at bounding box center [438, 345] width 285 height 31
click at [398, 330] on td "蘇打綠樂團 團長" at bounding box center [438, 345] width 285 height 31
drag, startPoint x: 300, startPoint y: 316, endPoint x: 451, endPoint y: 318, distance: 150.2
click at [451, 330] on td "蘇打綠樂團 團長" at bounding box center [438, 345] width 285 height 31
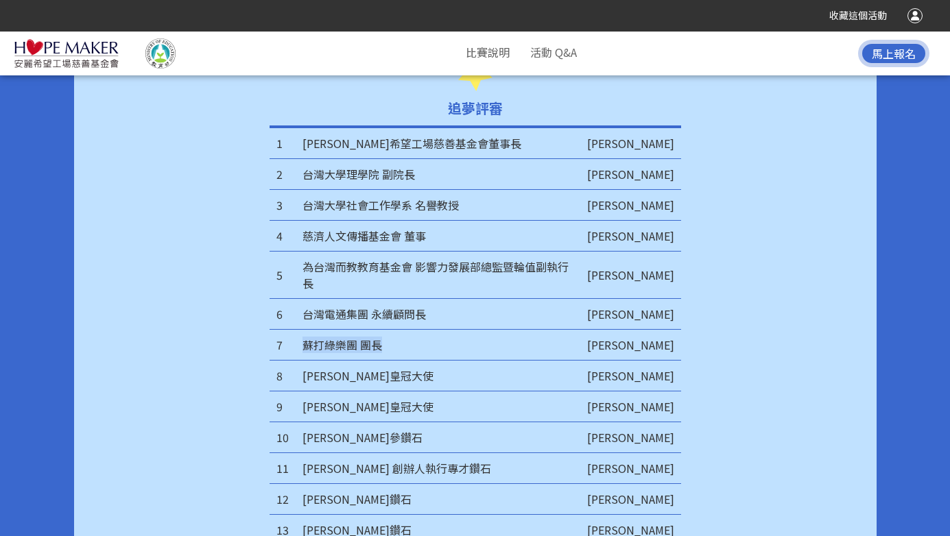
click at [365, 330] on td "蘇打綠樂團 團長" at bounding box center [438, 345] width 285 height 31
drag, startPoint x: 627, startPoint y: 311, endPoint x: 667, endPoint y: 318, distance: 41.1
click at [667, 330] on td "[PERSON_NAME]" at bounding box center [630, 345] width 101 height 31
click at [497, 392] on td "[PERSON_NAME]皇冠大使" at bounding box center [438, 407] width 285 height 31
drag, startPoint x: 634, startPoint y: 305, endPoint x: 678, endPoint y: 314, distance: 44.8
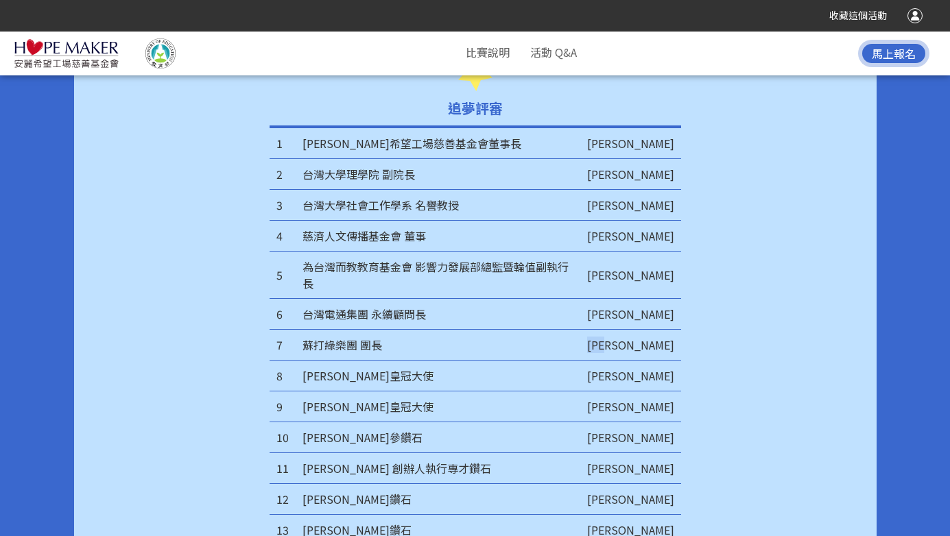
click at [678, 330] on td "[PERSON_NAME]" at bounding box center [630, 345] width 101 height 31
copy td "[PERSON_NAME]"
click at [738, 346] on div "1 [PERSON_NAME]希望工場慈善基金會董事長 [PERSON_NAME] 2 台灣大學理學院 副院長 [PERSON_NAME] 3 台灣大學社會工…" at bounding box center [475, 337] width 686 height 423
click at [735, 370] on div "1 [PERSON_NAME]希望工場慈善基金會董事長 [PERSON_NAME] 2 台灣大學理學院 副院長 [PERSON_NAME] 3 台灣大學社會工…" at bounding box center [475, 337] width 686 height 423
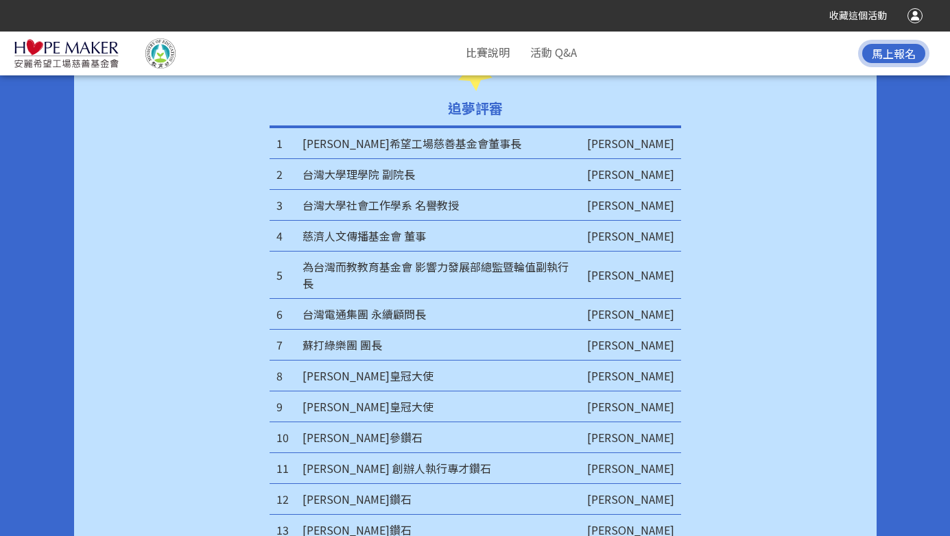
click at [735, 338] on div "1 [PERSON_NAME]希望工場慈善基金會董事長 [PERSON_NAME] 2 台灣大學理學院 副院長 [PERSON_NAME] 3 台灣大學社會工…" at bounding box center [475, 337] width 686 height 423
click at [783, 366] on div "1 [PERSON_NAME]希望工場慈善基金會董事長 [PERSON_NAME] 2 台灣大學理學院 副院長 [PERSON_NAME] 3 台灣大學社會工…" at bounding box center [475, 337] width 686 height 423
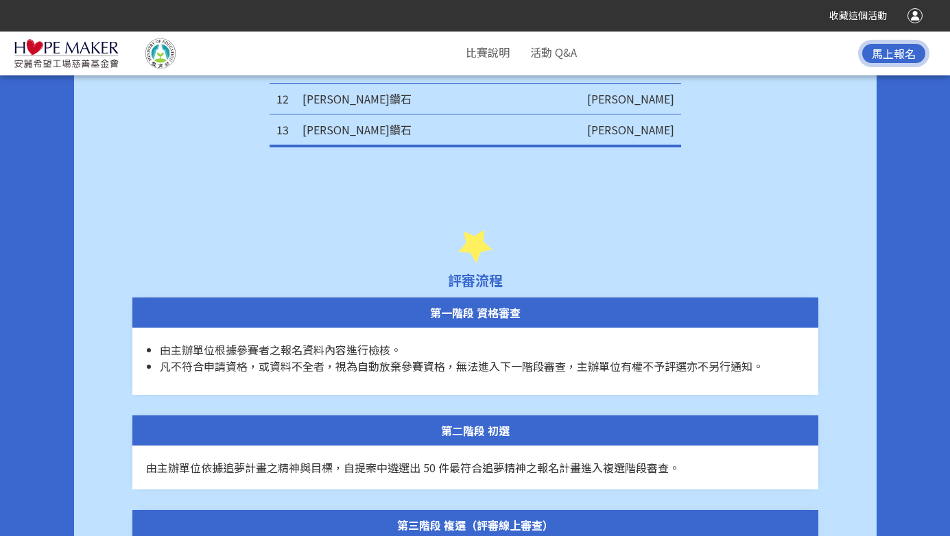
scroll to position [4968, 0]
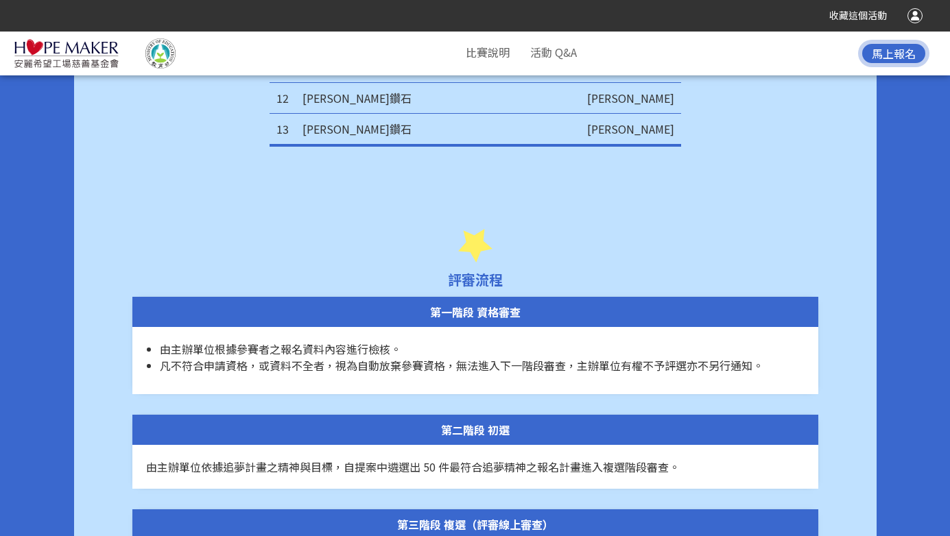
click at [302, 341] on span "由主辦單位根據參賽者之報名資料內容進行檢核。" at bounding box center [280, 349] width 241 height 16
drag, startPoint x: 164, startPoint y: 320, endPoint x: 370, endPoint y: 317, distance: 206.5
click at [370, 341] on span "由主辦單位根據參賽者之報名資料內容進行檢核。" at bounding box center [280, 349] width 241 height 16
click at [352, 341] on span "由主辦單位根據參賽者之報名資料內容進行檢核。" at bounding box center [280, 349] width 241 height 16
drag, startPoint x: 157, startPoint y: 322, endPoint x: 495, endPoint y: 317, distance: 338.2
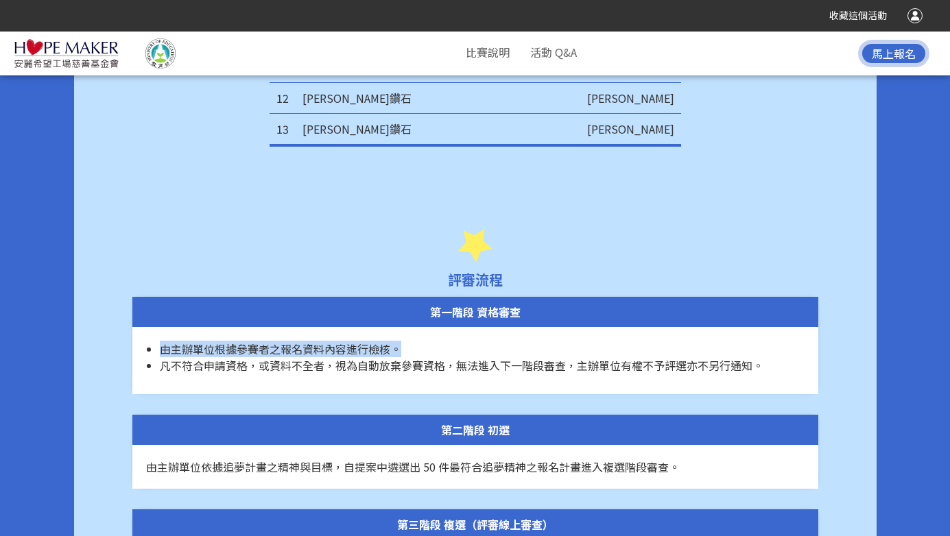
click at [495, 341] on ul "由主辦單位根據參賽者之報名資料內容進行檢核。 凡不符合申請資格，或資料不全者，視為自動放棄參賽資格，無法進入下一階段審查，主辦單位有權不予評選亦不另行通知。" at bounding box center [475, 357] width 659 height 33
click at [444, 357] on span "凡不符合申請資格，或資料不全者，視為自動放棄參賽資格，無法進入下一階段審查，主辦單位有權不予評選亦不另行通知。" at bounding box center [462, 365] width 604 height 16
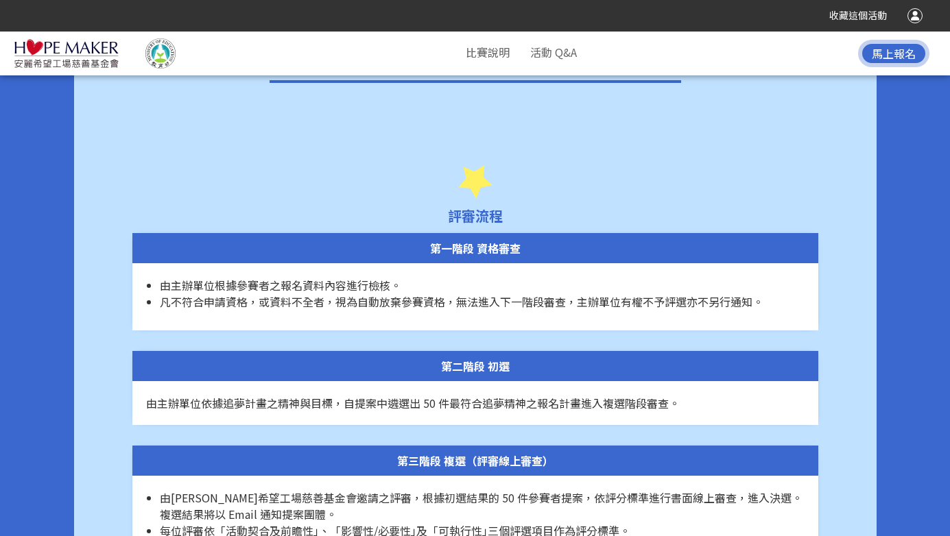
scroll to position [5037, 0]
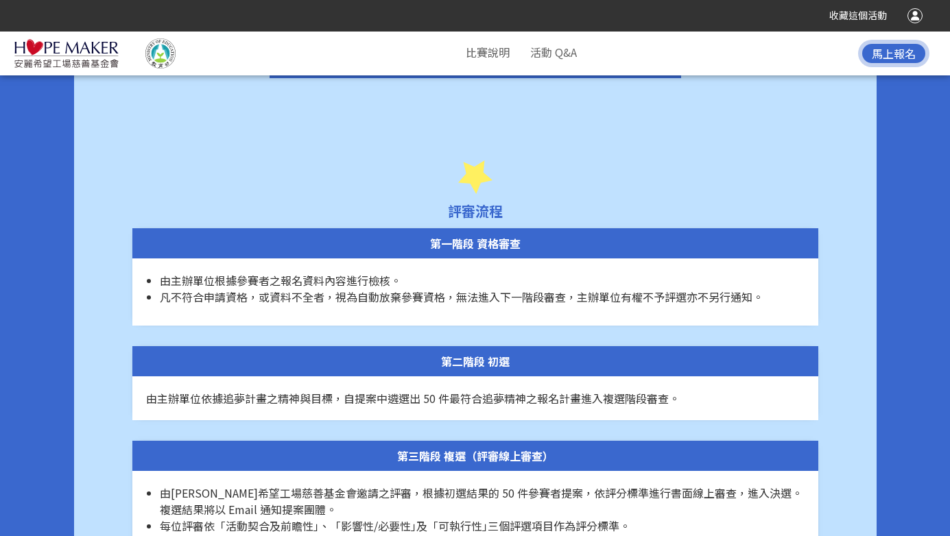
click at [397, 377] on div "由主辦單位依據追夢計畫之精神與目標，自提案中遴選出 50 件最符合追夢精神之報名計畫進入複選階段審查。" at bounding box center [475, 399] width 686 height 44
click at [362, 379] on div "由主辦單位依據追夢計畫之精神與目標，自提案中遴選出 50 件最符合追夢精神之報名計畫進入複選階段審查。" at bounding box center [475, 399] width 686 height 44
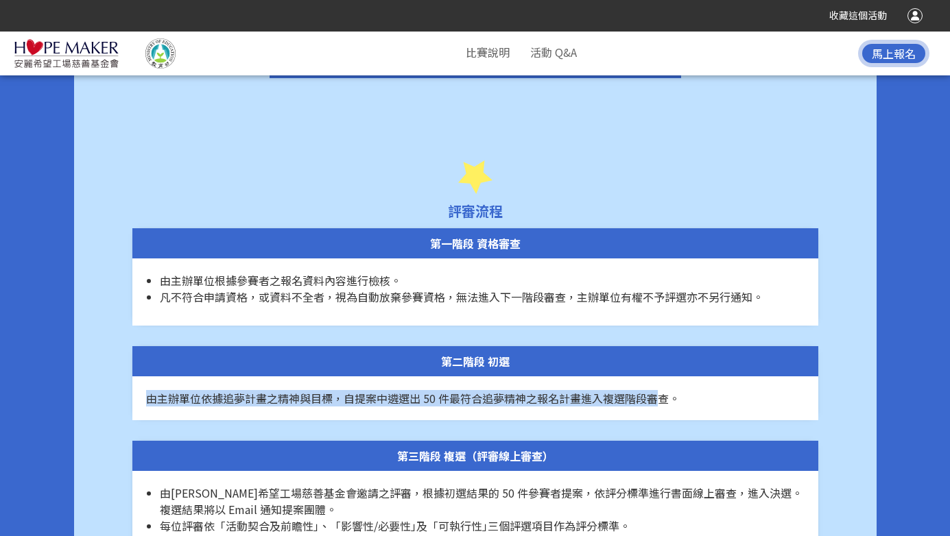
drag, startPoint x: 321, startPoint y: 356, endPoint x: 653, endPoint y: 370, distance: 332.3
click at [653, 377] on div "由主辦單位依據追夢計畫之精神與目標，自提案中遴選出 50 件最符合追夢精神之報名計畫進入複選階段審查。" at bounding box center [475, 399] width 686 height 44
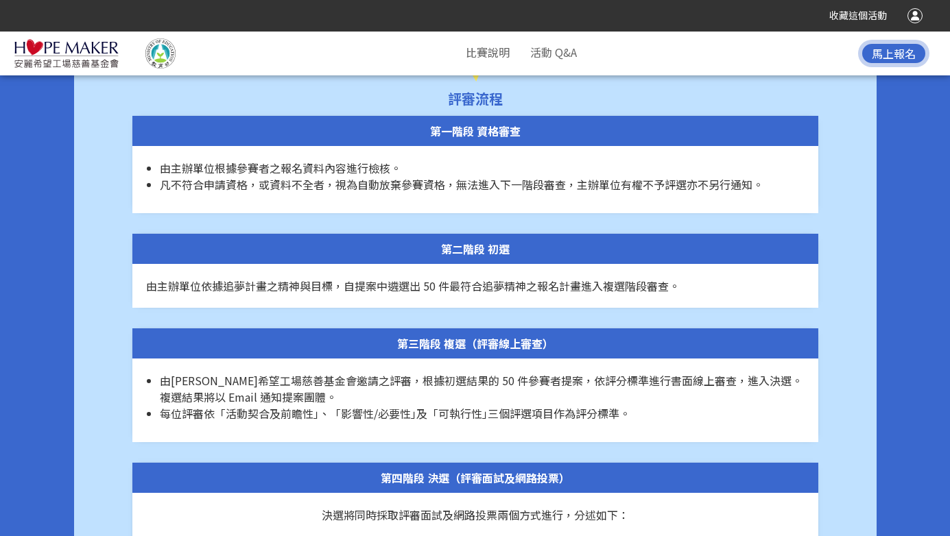
scroll to position [5160, 0]
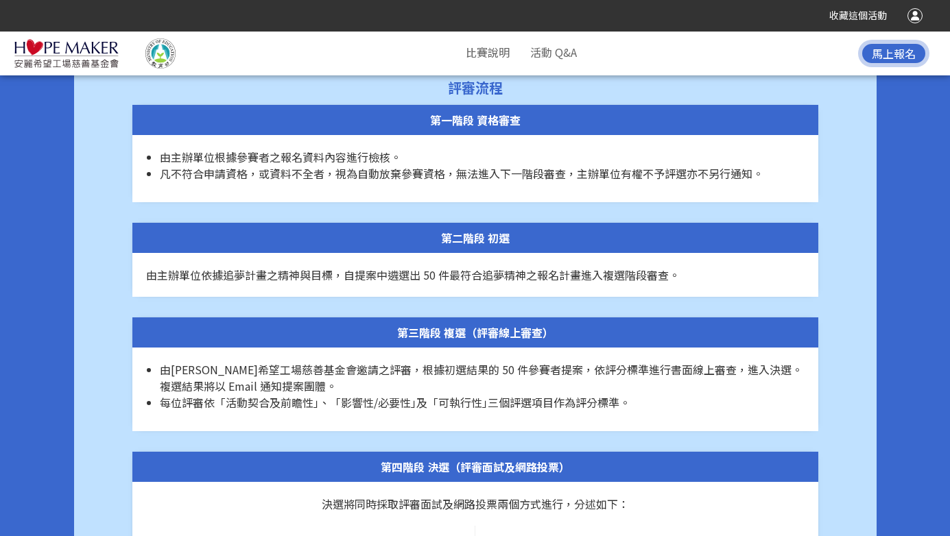
click at [228, 362] on span "由[PERSON_NAME]希望工場慈善基金會邀請之評審，根據初選結果的 50 件參賽者提案，依評分標準進行書面線上審查，進入決選。複選結果將以 Email …" at bounding box center [481, 378] width 643 height 33
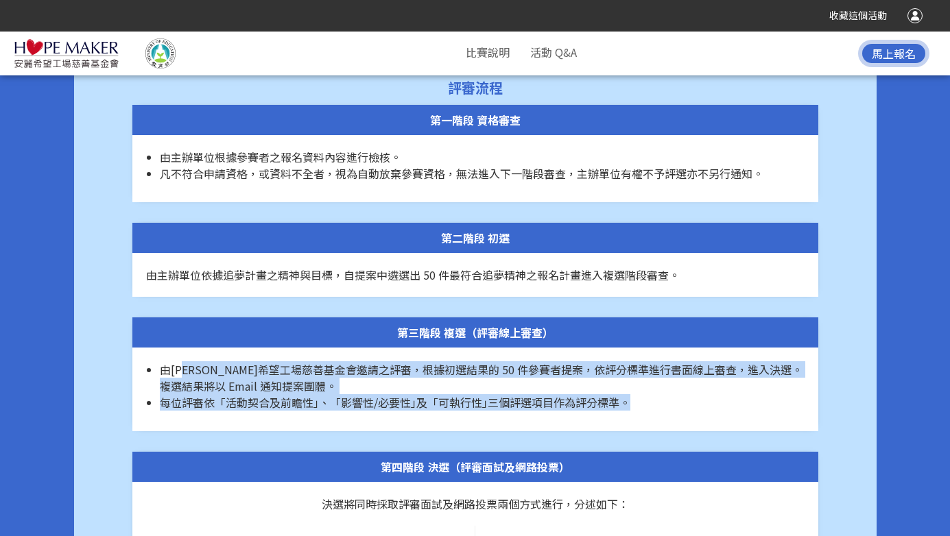
drag, startPoint x: 191, startPoint y: 340, endPoint x: 628, endPoint y: 393, distance: 440.2
click at [628, 393] on div "由[PERSON_NAME]希望工場慈善基金會邀請之評審，根據初選結果的 50 件參賽者提案，依評分標準進行書面線上審查，進入決選。複選結果將以 Email …" at bounding box center [475, 390] width 686 height 84
click at [352, 362] on li "由[PERSON_NAME]希望工場慈善基金會邀請之評審，根據初選結果的 50 件參賽者提案，依評分標準進行書面線上審查，進入決選。複選結果將以 Email …" at bounding box center [482, 378] width 645 height 33
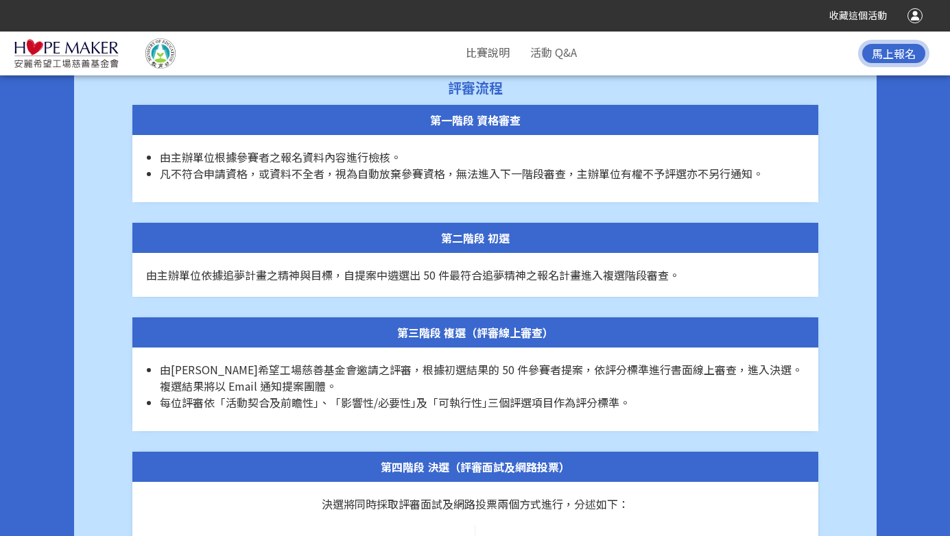
click at [255, 362] on span "由[PERSON_NAME]希望工場慈善基金會邀請之評審，根據初選結果的 50 件參賽者提案，依評分標準進行書面線上審查，進入決選。複選結果將以 Email …" at bounding box center [481, 378] width 643 height 33
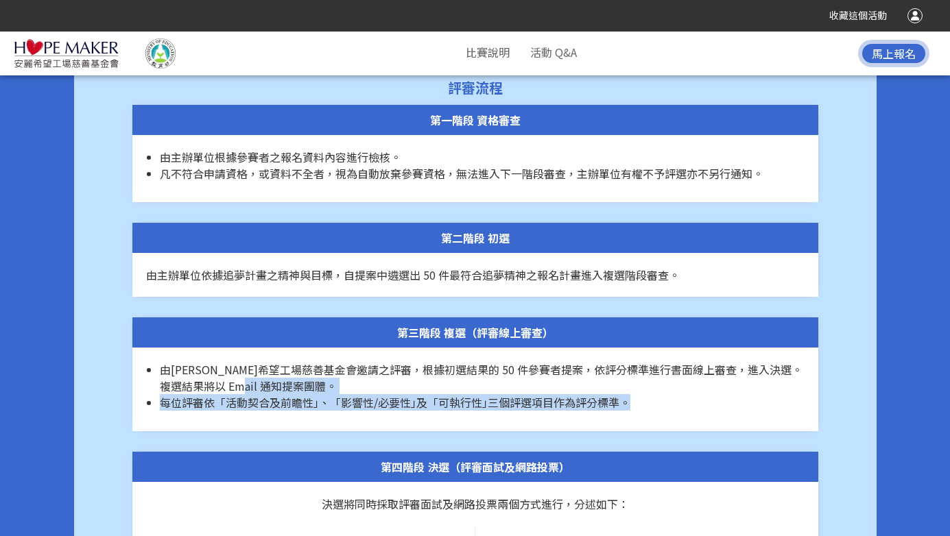
drag, startPoint x: 209, startPoint y: 378, endPoint x: 528, endPoint y: 359, distance: 320.2
click at [528, 359] on div "由[PERSON_NAME]希望工場慈善基金會邀請之評審，根據初選結果的 50 件參賽者提案，依評分標準進行書面線上審查，進入決選。複選結果將以 Email …" at bounding box center [475, 390] width 686 height 84
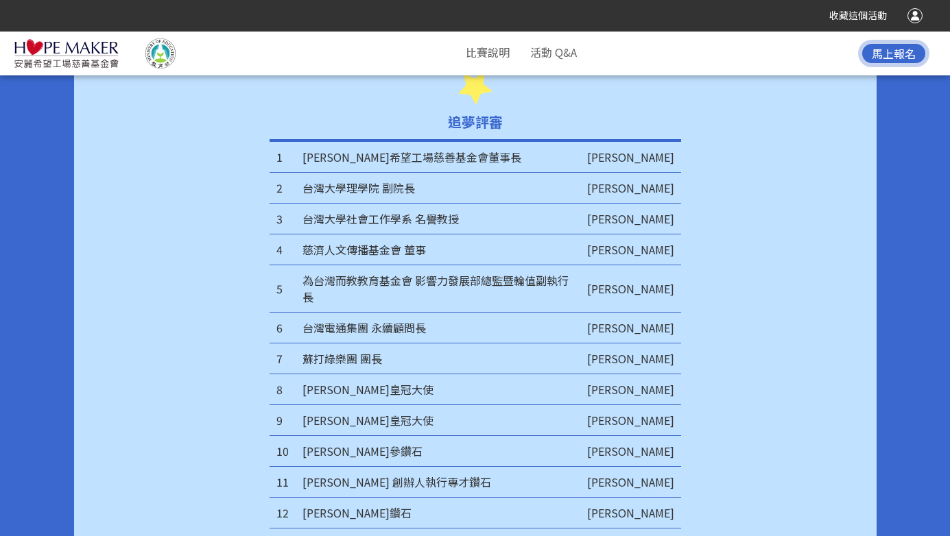
scroll to position [4567, 0]
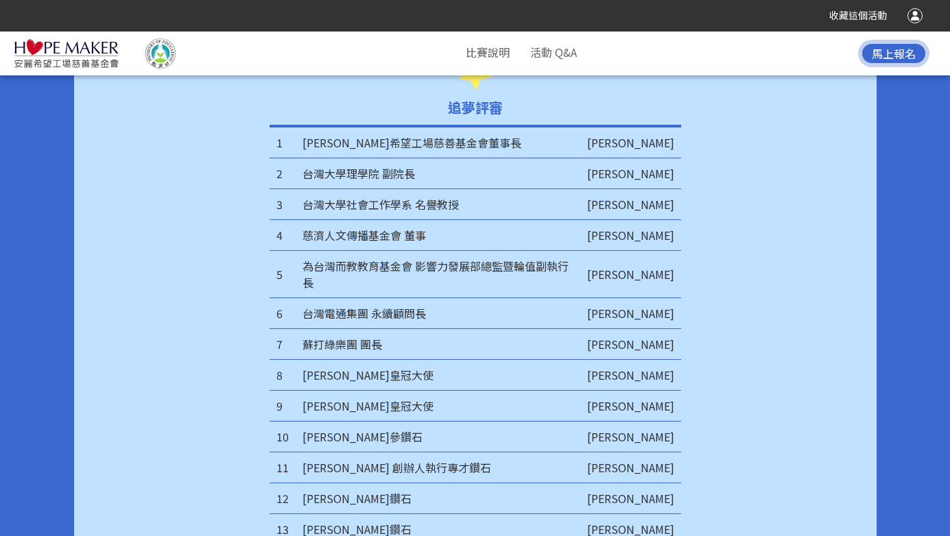
click at [763, 336] on div "1 [PERSON_NAME]希望工場慈善基金會董事長 [PERSON_NAME] 2 台灣大學理學院 副院長 [PERSON_NAME] 3 台灣大學社會工…" at bounding box center [475, 336] width 686 height 423
click at [648, 189] on td "[PERSON_NAME]" at bounding box center [630, 204] width 101 height 31
drag, startPoint x: 301, startPoint y: 156, endPoint x: 406, endPoint y: 166, distance: 105.4
click at [406, 166] on td "台灣大學理學院 副院長" at bounding box center [438, 173] width 285 height 31
click at [394, 167] on td "台灣大學理學院 副院長" at bounding box center [438, 173] width 285 height 31
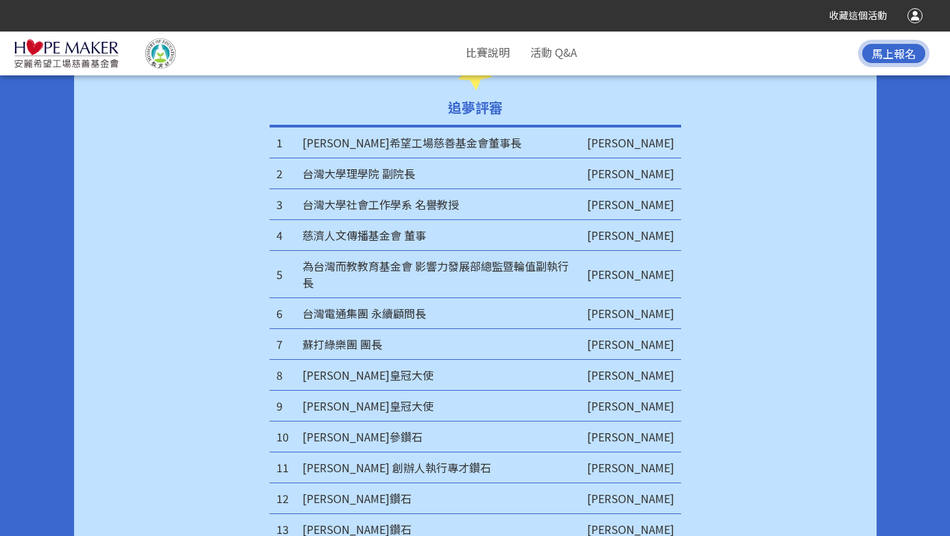
click at [327, 189] on td "台灣大學社會工作學系 名譽教授" at bounding box center [438, 204] width 285 height 31
drag, startPoint x: 311, startPoint y: 189, endPoint x: 481, endPoint y: 205, distance: 170.9
click at [481, 205] on tbody "1 [PERSON_NAME]希望工場慈善基金會董事長 [PERSON_NAME] 2 台灣大學理學院 副院長 [PERSON_NAME] 3 台灣大學社會工…" at bounding box center [476, 336] width 412 height 420
click at [346, 227] on td "慈濟人文傳播基金會 董事" at bounding box center [438, 235] width 285 height 31
drag, startPoint x: 312, startPoint y: 217, endPoint x: 519, endPoint y: 218, distance: 206.5
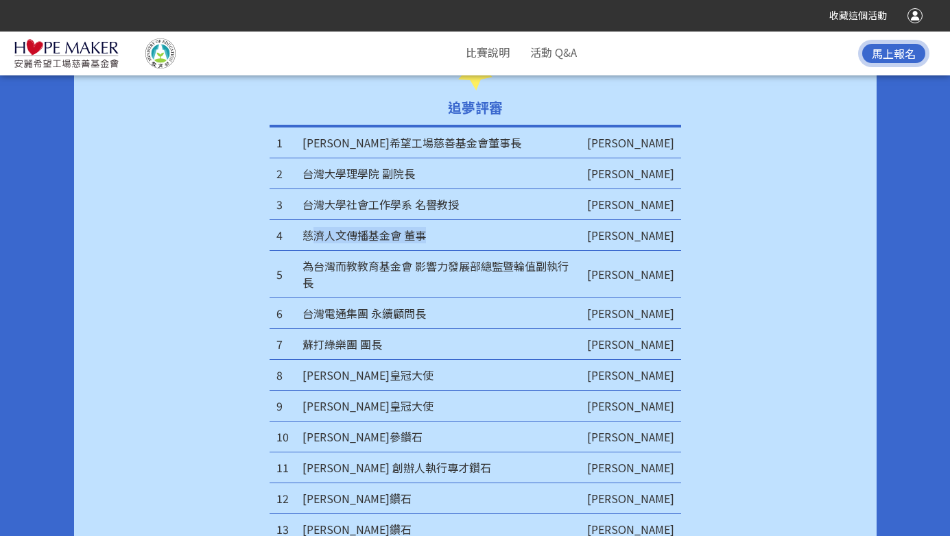
click at [519, 220] on td "慈濟人文傳播基金會 董事" at bounding box center [438, 235] width 285 height 31
click at [372, 251] on td "為台灣而教教育基金會 影響力發展部總監暨輪值副執行長" at bounding box center [438, 274] width 285 height 47
drag, startPoint x: 323, startPoint y: 254, endPoint x: 646, endPoint y: 261, distance: 323.2
click at [646, 261] on tr "5 為台灣而教教育基金會 影響力發展部總監暨輪值副執行長 [PERSON_NAME]" at bounding box center [476, 274] width 412 height 47
click at [415, 298] on td "台灣電通集團 永續顧問長" at bounding box center [438, 313] width 285 height 31
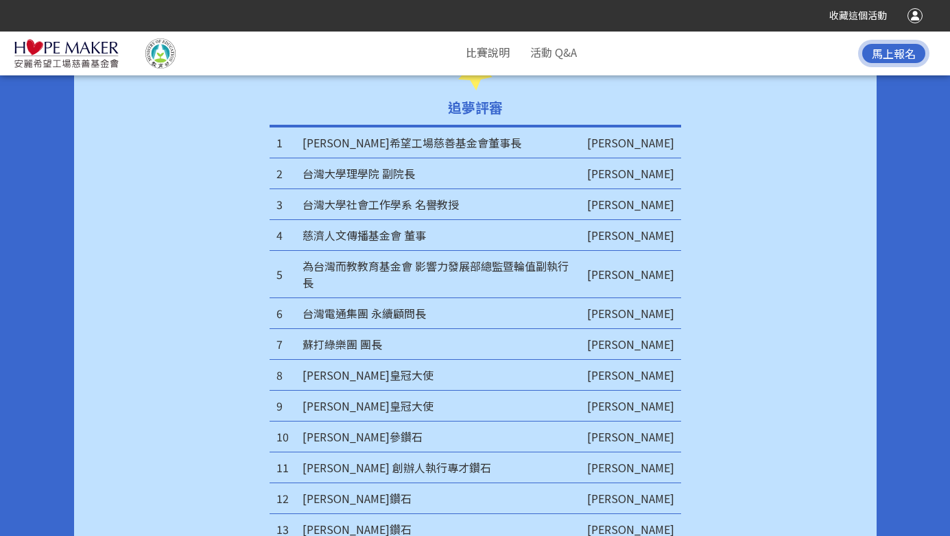
click at [333, 298] on td "台灣電通集團 永續顧問長" at bounding box center [438, 313] width 285 height 31
drag, startPoint x: 305, startPoint y: 279, endPoint x: 433, endPoint y: 291, distance: 128.8
click at [433, 298] on td "台灣電通集團 永續顧問長" at bounding box center [438, 313] width 285 height 31
click at [392, 298] on td "台灣電通集團 永續顧問長" at bounding box center [438, 313] width 285 height 31
click at [325, 329] on td "蘇打綠樂團 團長" at bounding box center [438, 344] width 285 height 31
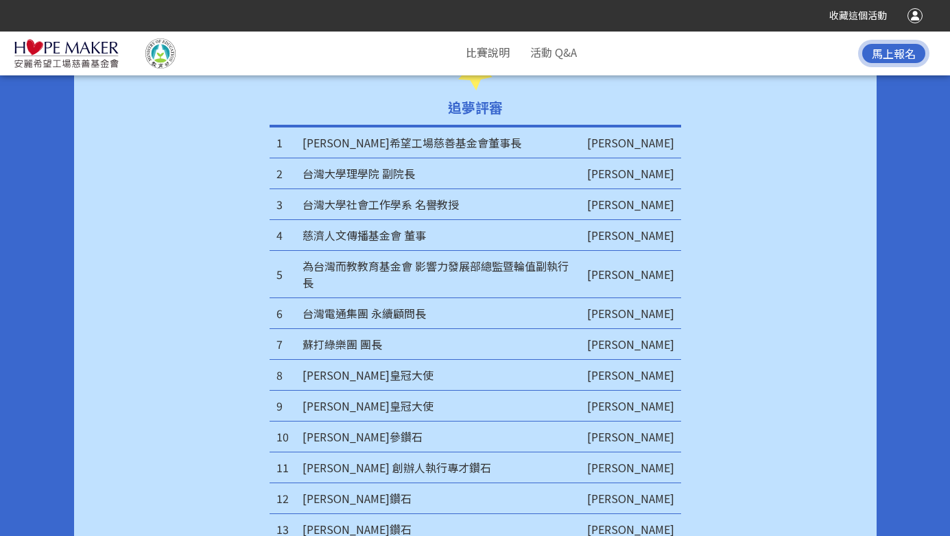
click at [348, 391] on td "[PERSON_NAME]皇冠大使" at bounding box center [438, 406] width 285 height 31
click at [359, 453] on td "[PERSON_NAME] 創辦人執行專才鑽石" at bounding box center [438, 468] width 285 height 31
click at [480, 453] on td "[PERSON_NAME] 創辦人執行專才鑽石" at bounding box center [438, 468] width 285 height 31
click at [394, 422] on td "[PERSON_NAME]參鑽石" at bounding box center [438, 437] width 285 height 31
click at [517, 422] on td "[PERSON_NAME]參鑽石" at bounding box center [438, 437] width 285 height 31
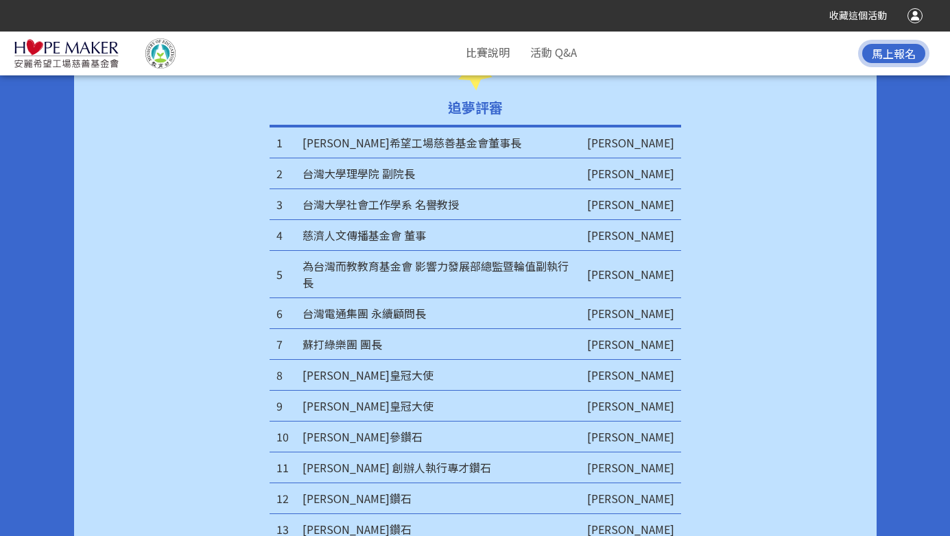
click at [646, 484] on td "[PERSON_NAME]" at bounding box center [630, 499] width 101 height 31
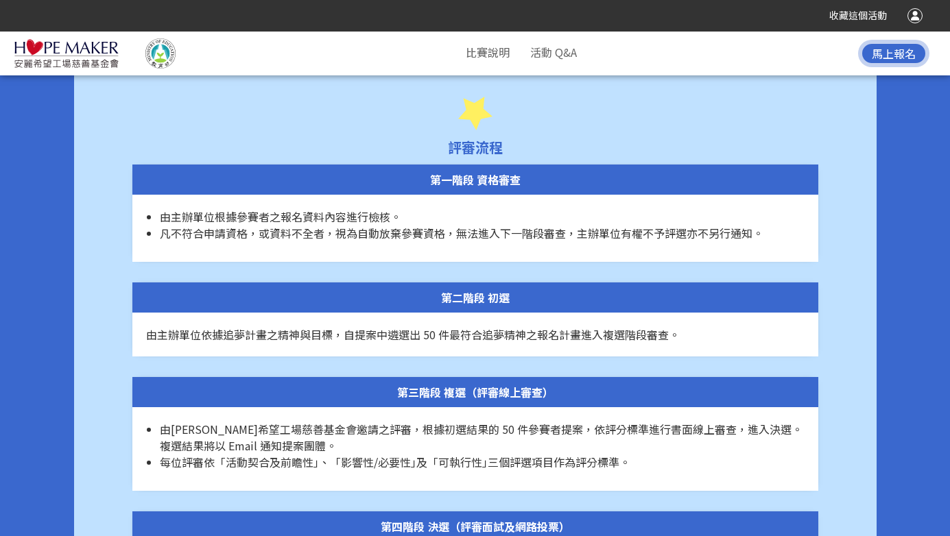
scroll to position [5102, 0]
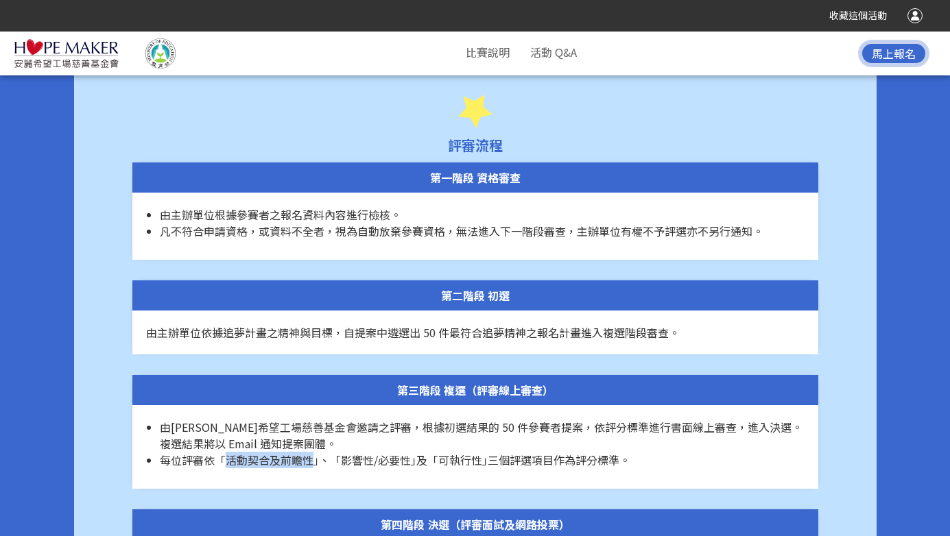
drag, startPoint x: 230, startPoint y: 427, endPoint x: 312, endPoint y: 429, distance: 81.7
click at [312, 452] on span "每位評審依「活動契合及前瞻性｣、「影響性/必要性｣及「可執行性｣三個評選項目作為評分標準。" at bounding box center [395, 460] width 471 height 16
click at [384, 452] on span "每位評審依「活動契合及前瞻性｣、「影響性/必要性｣及「可執行性｣三個評選項目作為評分標準。" at bounding box center [395, 460] width 471 height 16
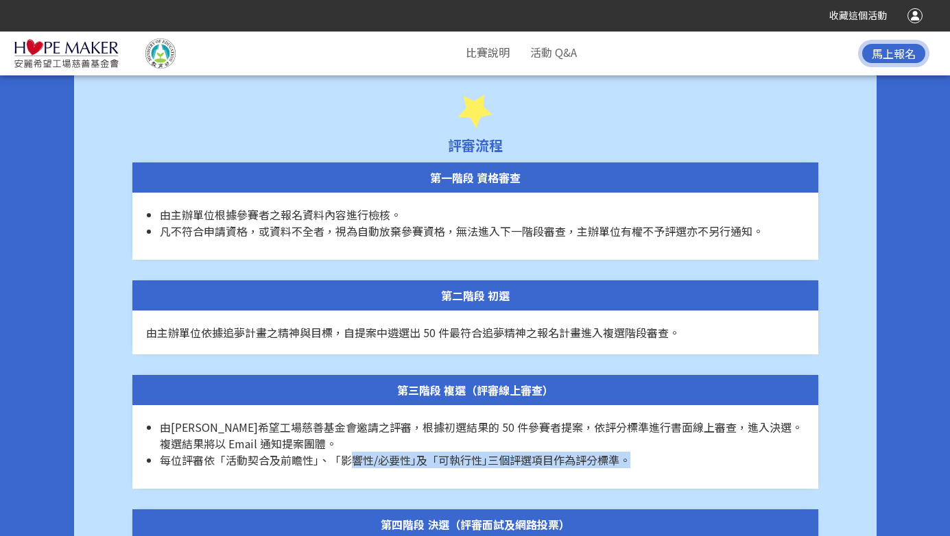
drag, startPoint x: 347, startPoint y: 427, endPoint x: 444, endPoint y: 437, distance: 97.2
click at [444, 437] on div "由[PERSON_NAME]希望工場慈善基金會邀請之評審，根據初選結果的 50 件參賽者提案，依評分標準進行書面線上審查，進入決選。複選結果將以 Email …" at bounding box center [475, 447] width 686 height 84
click at [442, 452] on span "每位評審依「活動契合及前瞻性｣、「影響性/必要性｣及「可執行性｣三個評選項目作為評分標準。" at bounding box center [395, 460] width 471 height 16
drag, startPoint x: 438, startPoint y: 429, endPoint x: 479, endPoint y: 431, distance: 41.2
click at [479, 452] on span "每位評審依「活動契合及前瞻性｣、「影響性/必要性｣及「可執行性｣三個評選項目作為評分標準。" at bounding box center [395, 460] width 471 height 16
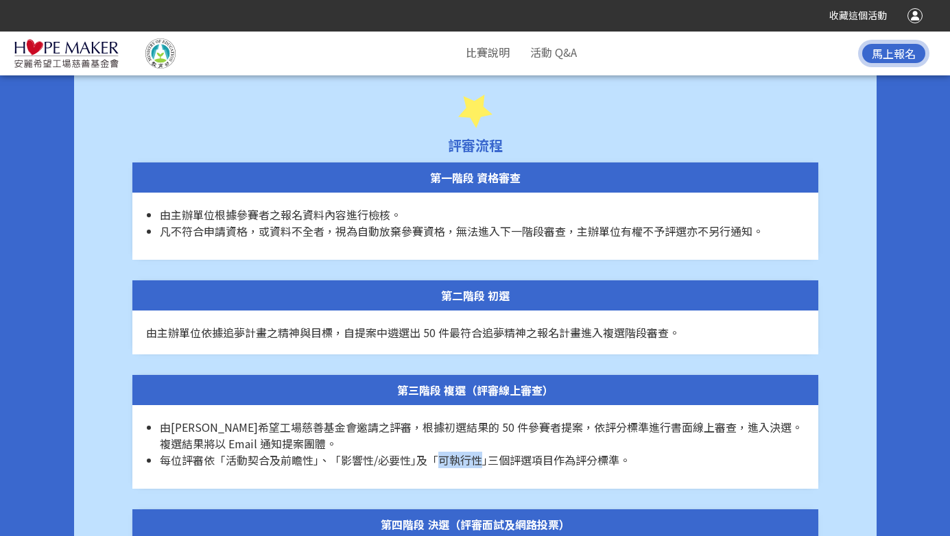
click at [492, 452] on span "每位評審依「活動契合及前瞻性｣、「影響性/必要性｣及「可執行性｣三個評選項目作為評分標準。" at bounding box center [395, 460] width 471 height 16
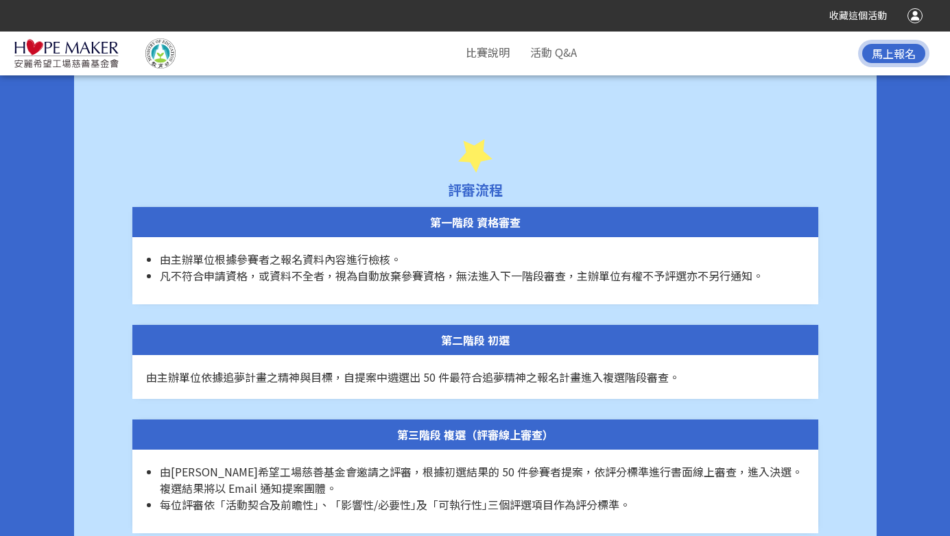
scroll to position [5061, 0]
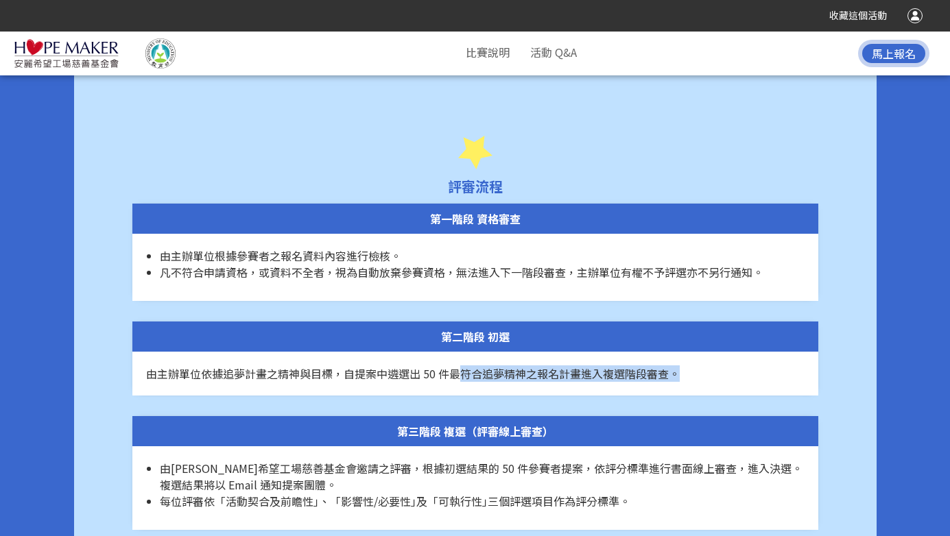
drag, startPoint x: 454, startPoint y: 343, endPoint x: 582, endPoint y: 353, distance: 128.7
click at [582, 353] on div "由主辦單位依據追夢計畫之精神與目標，自提案中遴選出 50 件最符合追夢精神之報名計畫進入複選階段審查。" at bounding box center [475, 374] width 686 height 44
click at [544, 366] on span "由主辦單位依據追夢計畫之精神與目標，自提案中遴選出 50 件最符合追夢精神之報名計畫進入複選階段審查。" at bounding box center [413, 374] width 534 height 16
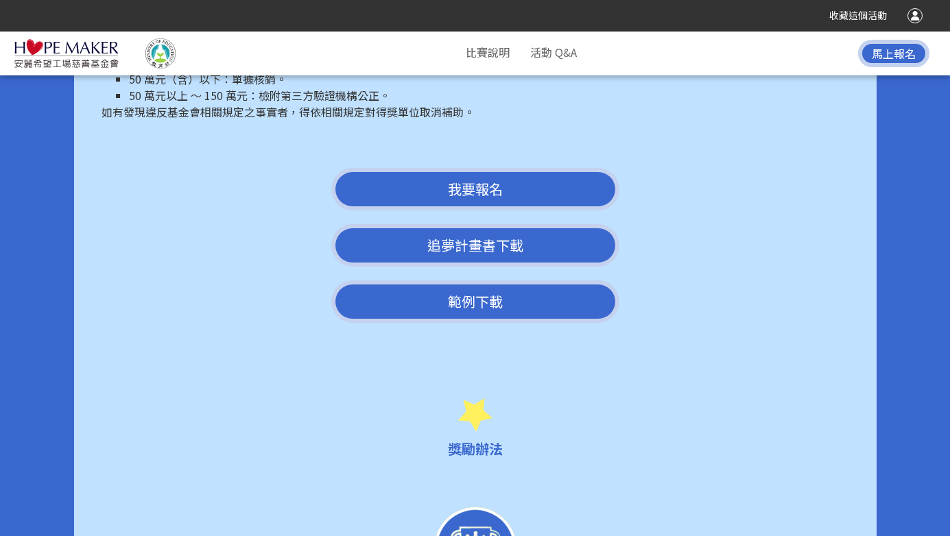
scroll to position [2741, 0]
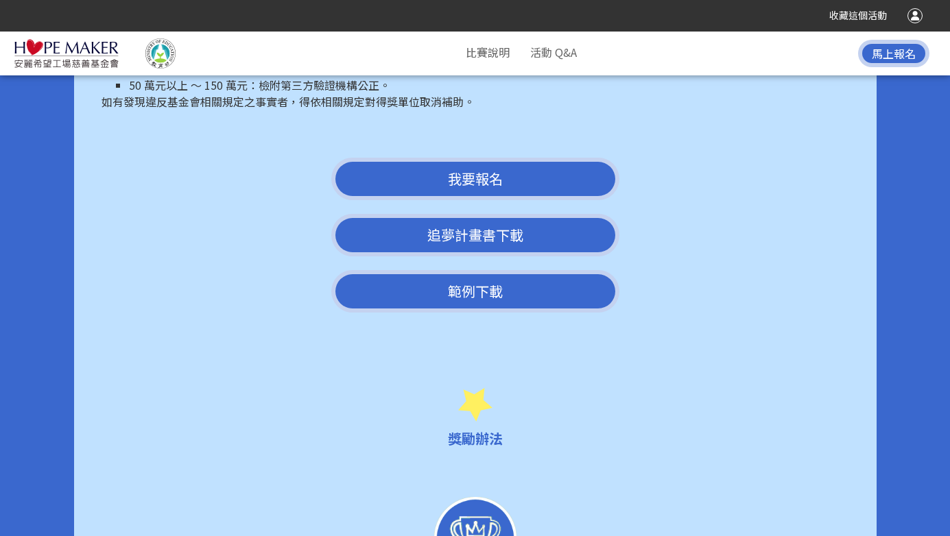
click at [473, 214] on link "追夢計畫書下載" at bounding box center [475, 235] width 288 height 43
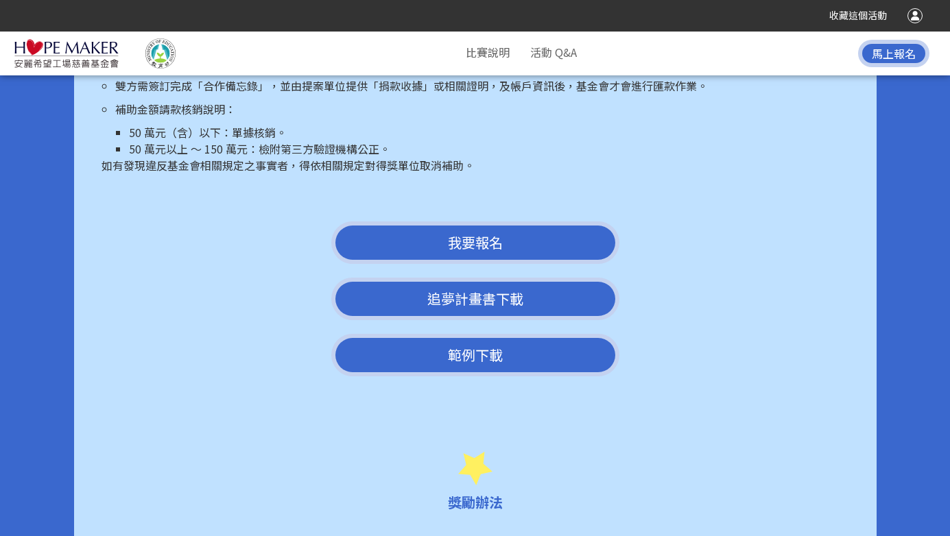
scroll to position [2656, 0]
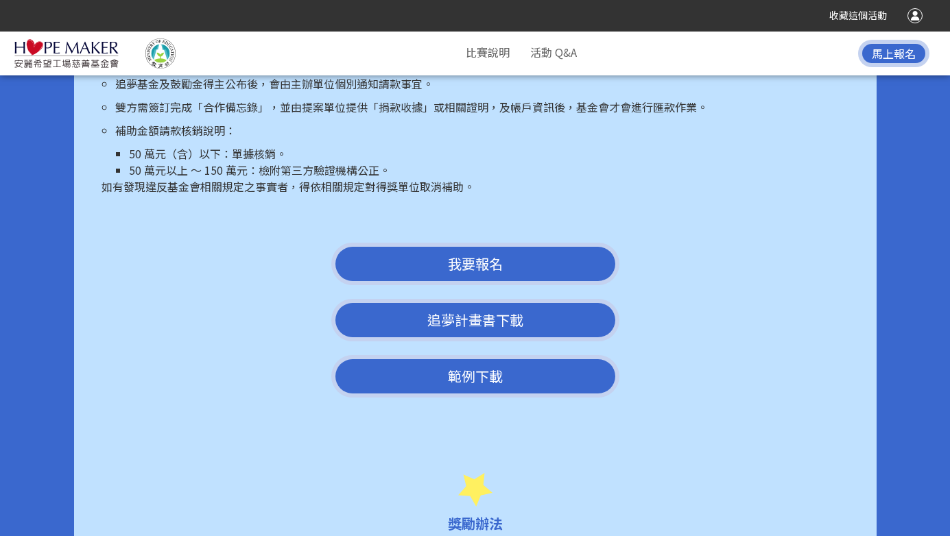
click at [407, 355] on link "範例下載" at bounding box center [475, 376] width 288 height 43
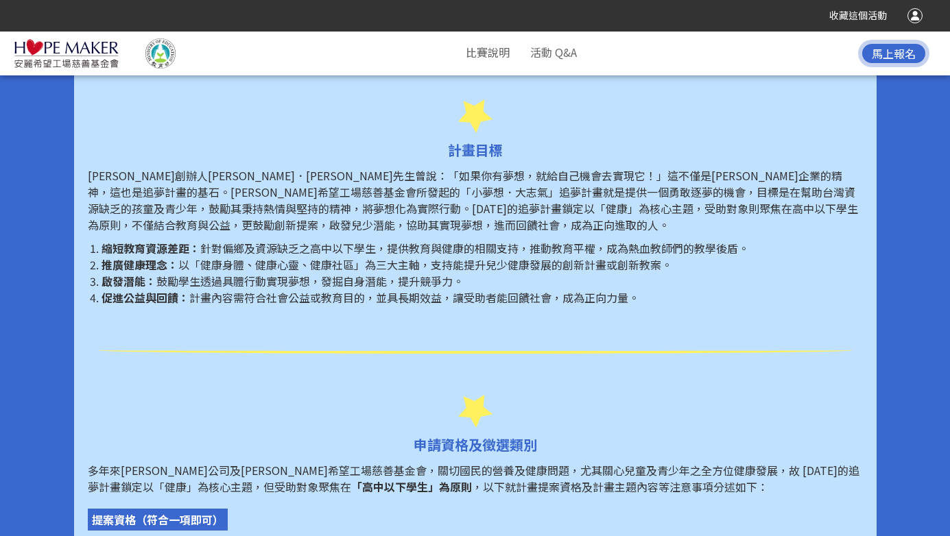
scroll to position [653, 0]
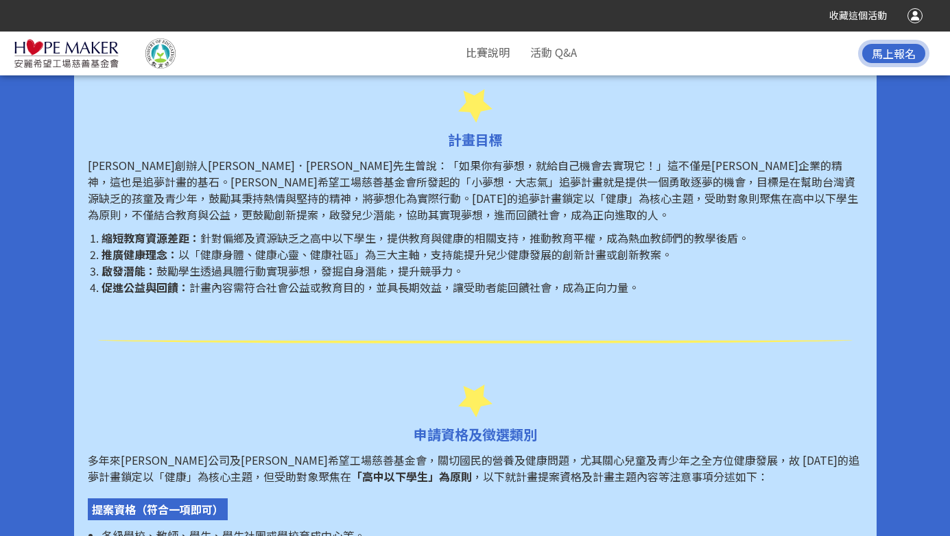
drag, startPoint x: 356, startPoint y: 164, endPoint x: 456, endPoint y: 184, distance: 102.1
click at [456, 184] on p "[PERSON_NAME]創辦人[PERSON_NAME]．[PERSON_NAME]先生曾說：「如果你有夢想，就給自己機會去實現它！」這不僅是[PERSON…" at bounding box center [475, 190] width 775 height 66
click at [419, 177] on p "[PERSON_NAME]創辦人[PERSON_NAME]．[PERSON_NAME]先生曾說：「如果你有夢想，就給自己機會去實現它！」這不僅是[PERSON…" at bounding box center [475, 190] width 775 height 66
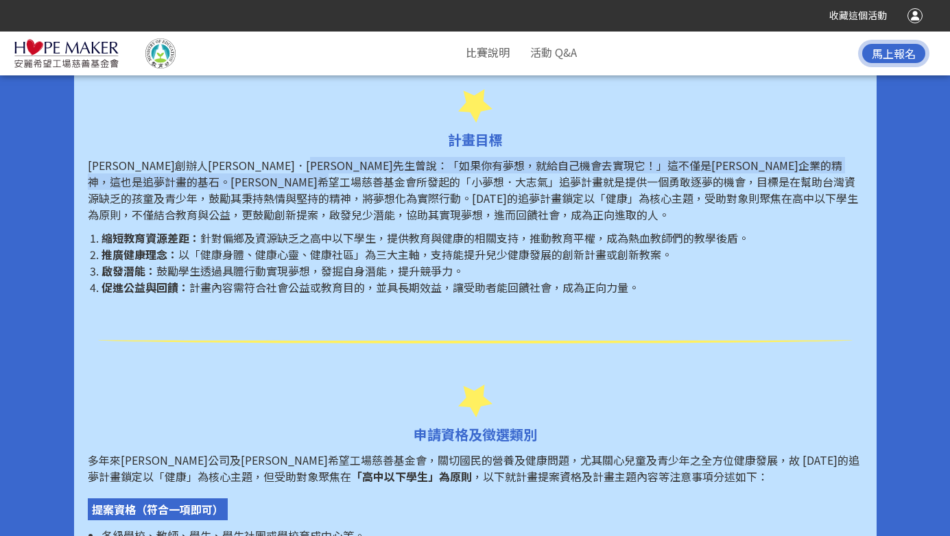
drag, startPoint x: 423, startPoint y: 161, endPoint x: 588, endPoint y: 177, distance: 166.1
click at [588, 177] on p "[PERSON_NAME]創辦人[PERSON_NAME]．[PERSON_NAME]先生曾說：「如果你有夢想，就給自己機會去實現它！」這不僅是[PERSON…" at bounding box center [475, 190] width 775 height 66
click at [604, 196] on p "[PERSON_NAME]創辦人[PERSON_NAME]．[PERSON_NAME]先生曾說：「如果你有夢想，就給自己機會去實現它！」這不僅是[PERSON…" at bounding box center [475, 190] width 775 height 66
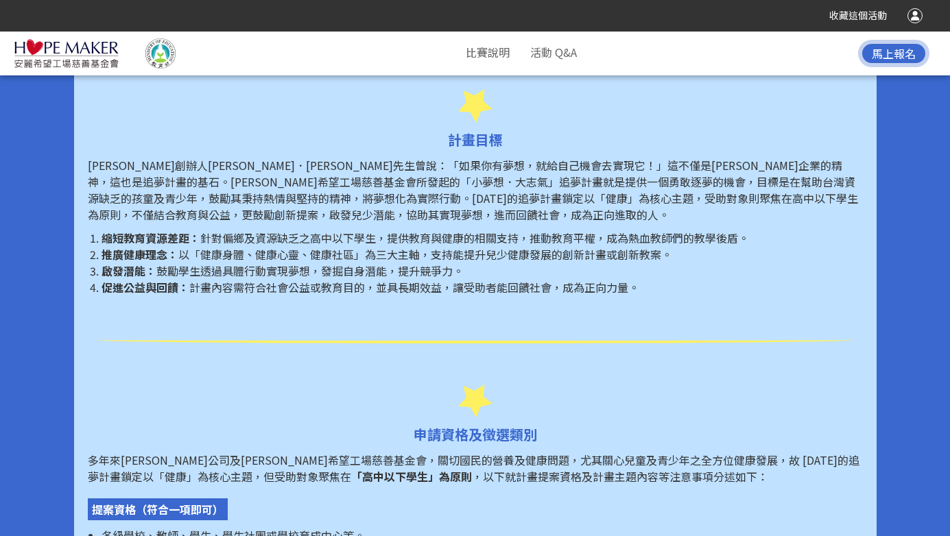
click at [310, 200] on p "[PERSON_NAME]創辦人[PERSON_NAME]．[PERSON_NAME]先生曾說：「如果你有夢想，就給自己機會去實現它！」這不僅是[PERSON…" at bounding box center [475, 190] width 775 height 66
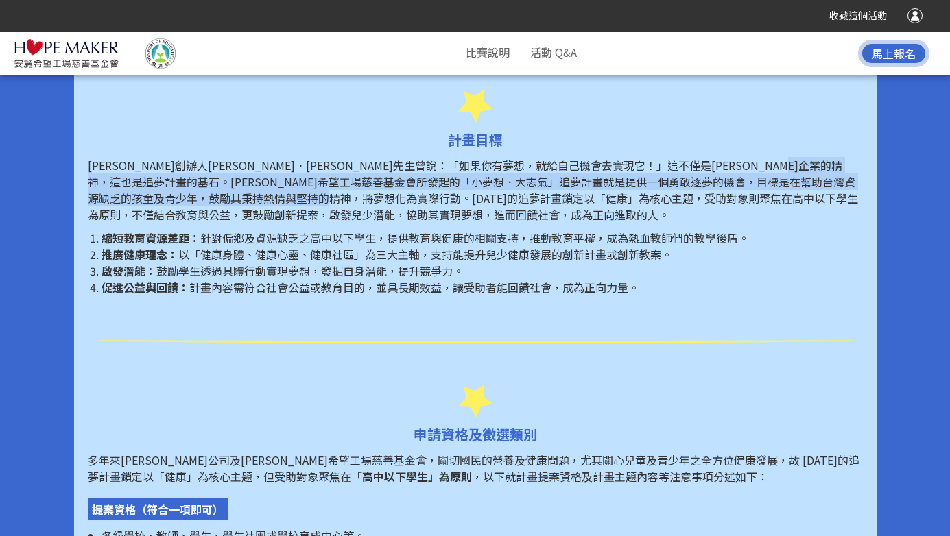
drag, startPoint x: 227, startPoint y: 179, endPoint x: 573, endPoint y: 197, distance: 346.9
click at [573, 197] on p "[PERSON_NAME]創辦人[PERSON_NAME]．[PERSON_NAME]先生曾說：「如果你有夢想，就給自己機會去實現它！」這不僅是[PERSON…" at bounding box center [475, 190] width 775 height 66
click at [577, 206] on p "[PERSON_NAME]創辦人[PERSON_NAME]．[PERSON_NAME]先生曾說：「如果你有夢想，就給自己機會去實現它！」這不僅是[PERSON…" at bounding box center [475, 190] width 775 height 66
drag, startPoint x: 480, startPoint y: 178, endPoint x: 674, endPoint y: 192, distance: 195.3
click at [674, 192] on p "[PERSON_NAME]創辦人[PERSON_NAME]．[PERSON_NAME]先生曾說：「如果你有夢想，就給自己機會去實現它！」這不僅是[PERSON…" at bounding box center [475, 190] width 775 height 66
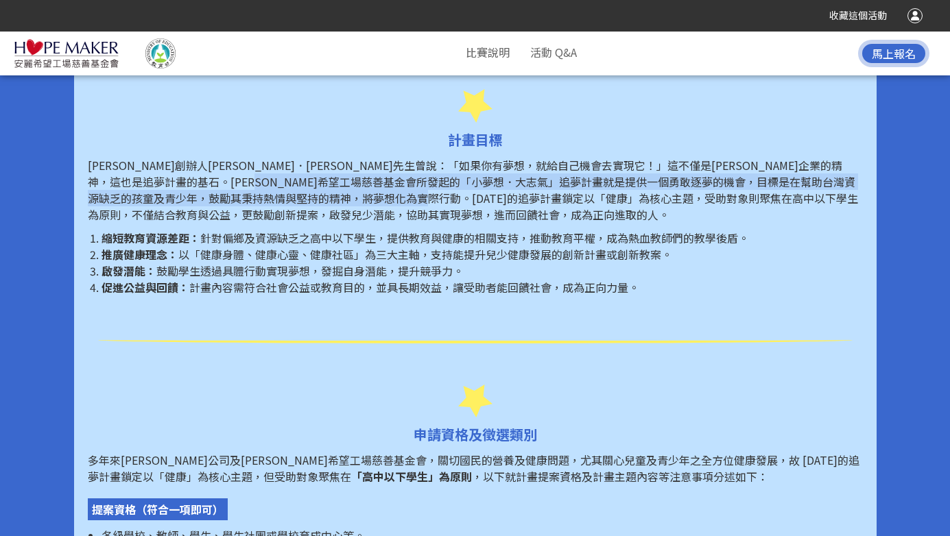
click at [653, 203] on p "[PERSON_NAME]創辦人[PERSON_NAME]．[PERSON_NAME]先生曾說：「如果你有夢想，就給自己機會去實現它！」這不僅是[PERSON…" at bounding box center [475, 190] width 775 height 66
drag, startPoint x: 480, startPoint y: 191, endPoint x: 597, endPoint y: 186, distance: 116.7
click at [608, 184] on p "[PERSON_NAME]創辦人[PERSON_NAME]．[PERSON_NAME]先生曾說：「如果你有夢想，就給自己機會去實現它！」這不僅是[PERSON…" at bounding box center [475, 190] width 775 height 66
click at [609, 193] on p "[PERSON_NAME]創辦人[PERSON_NAME]．[PERSON_NAME]先生曾說：「如果你有夢想，就給自己機會去實現它！」這不僅是[PERSON…" at bounding box center [475, 190] width 775 height 66
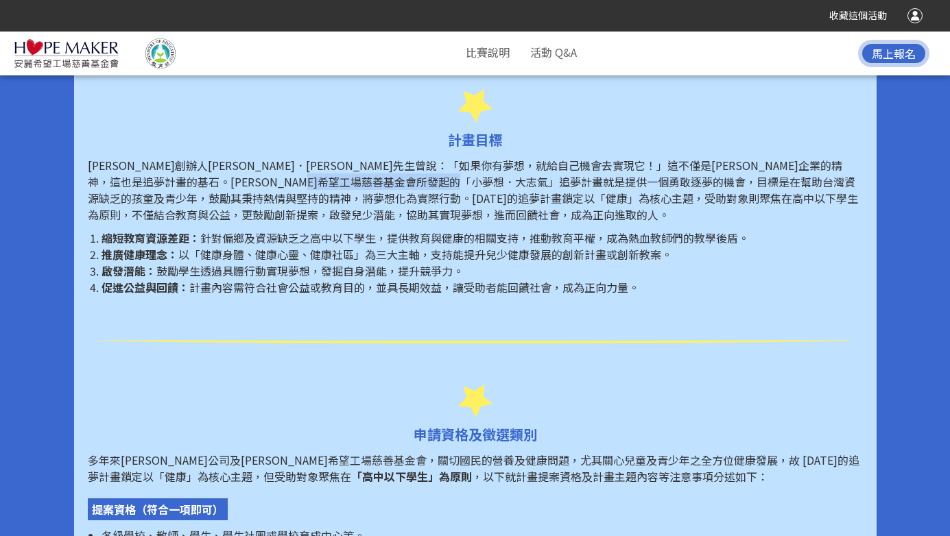
drag, startPoint x: 562, startPoint y: 185, endPoint x: 724, endPoint y: 185, distance: 161.9
click at [724, 185] on p "[PERSON_NAME]創辦人[PERSON_NAME]．[PERSON_NAME]先生曾說：「如果你有夢想，就給自己機會去實現它！」這不僅是[PERSON…" at bounding box center [475, 190] width 775 height 66
click at [772, 206] on p "[PERSON_NAME]創辦人[PERSON_NAME]．[PERSON_NAME]先生曾說：「如果你有夢想，就給自己機會去實現它！」這不僅是[PERSON…" at bounding box center [475, 190] width 775 height 66
click at [721, 189] on p "[PERSON_NAME]創辦人[PERSON_NAME]．[PERSON_NAME]先生曾說：「如果你有夢想，就給自己機會去實現它！」這不僅是[PERSON…" at bounding box center [475, 190] width 775 height 66
drag, startPoint x: 653, startPoint y: 183, endPoint x: 743, endPoint y: 187, distance: 90.0
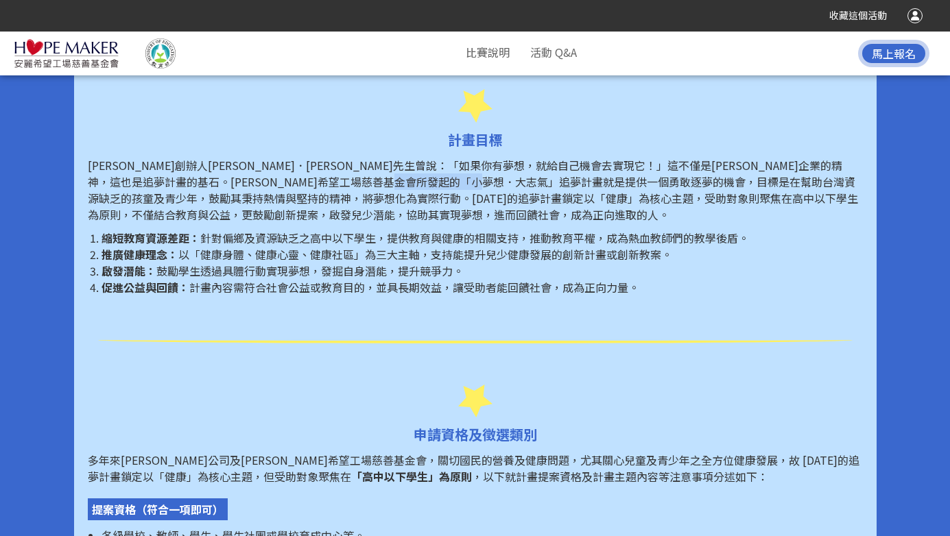
click at [743, 187] on p "[PERSON_NAME]創辦人[PERSON_NAME]．[PERSON_NAME]先生曾說：「如果你有夢想，就給自己機會去實現它！」這不僅是[PERSON…" at bounding box center [475, 190] width 775 height 66
click at [567, 202] on p "[PERSON_NAME]創辦人[PERSON_NAME]．[PERSON_NAME]先生曾說：「如果你有夢想，就給自己機會去實現它！」這不僅是[PERSON…" at bounding box center [475, 190] width 775 height 66
click at [309, 236] on span "針對偏鄉及資源缺乏之高中以下學生，提供教育與健康的相關支持，推動教育平權，成為熱血教師們的教學後盾。" at bounding box center [474, 238] width 549 height 16
drag, startPoint x: 143, startPoint y: 196, endPoint x: 468, endPoint y: 202, distance: 324.5
click at [468, 202] on p "[PERSON_NAME]創辦人[PERSON_NAME]．[PERSON_NAME]先生曾說：「如果你有夢想，就給自己機會去實現它！」這不僅是[PERSON…" at bounding box center [475, 190] width 775 height 66
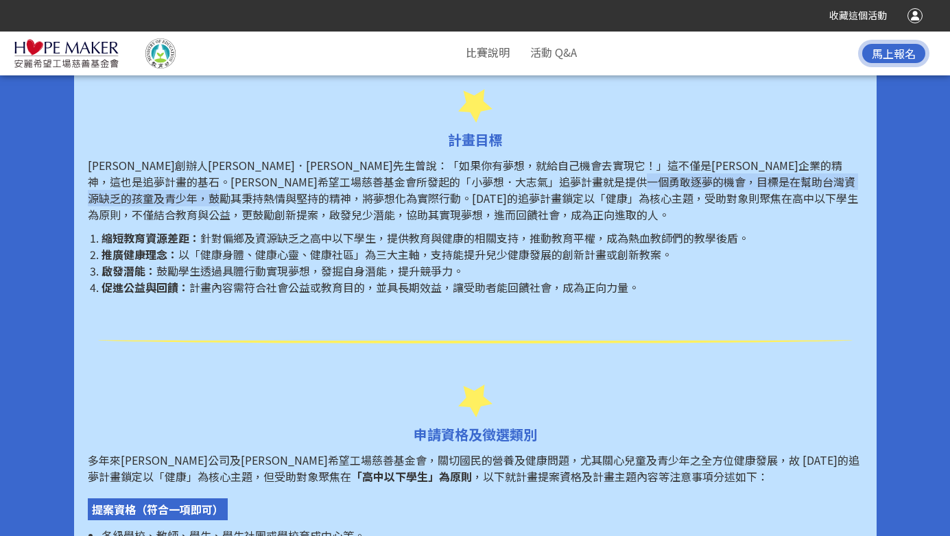
click at [418, 237] on span "針對偏鄉及資源缺乏之高中以下學生，提供教育與健康的相關支持，推動教育平權，成為熱血教師們的教學後盾。" at bounding box center [474, 238] width 549 height 16
click at [305, 193] on p "[PERSON_NAME]創辦人[PERSON_NAME]．[PERSON_NAME]先生曾說：「如果你有夢想，就給自己機會去實現它！」這不僅是[PERSON…" at bounding box center [475, 190] width 775 height 66
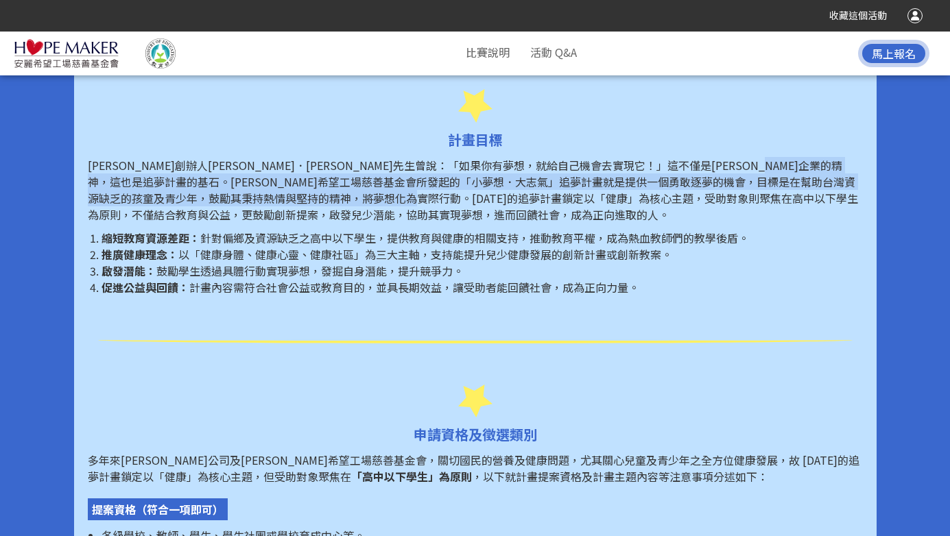
drag, startPoint x: 200, startPoint y: 184, endPoint x: 660, endPoint y: 201, distance: 460.6
click at [660, 201] on p "[PERSON_NAME]創辦人[PERSON_NAME]．[PERSON_NAME]先生曾說：「如果你有夢想，就給自己機會去實現它！」這不僅是[PERSON…" at bounding box center [475, 190] width 775 height 66
click at [383, 198] on p "[PERSON_NAME]創辦人[PERSON_NAME]．[PERSON_NAME]先生曾說：「如果你有夢想，就給自己機會去實現它！」這不僅是[PERSON…" at bounding box center [475, 190] width 775 height 66
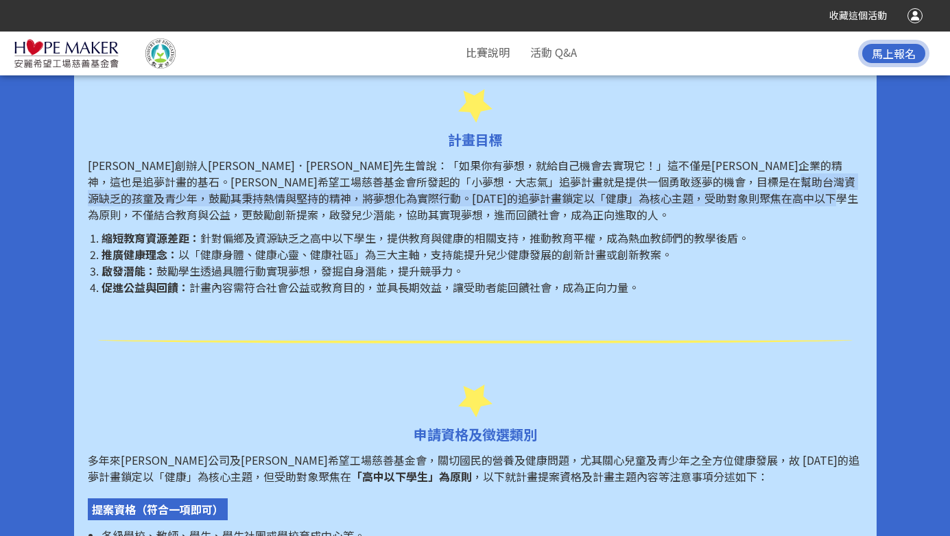
drag, startPoint x: 272, startPoint y: 198, endPoint x: 448, endPoint y: 209, distance: 176.6
click at [448, 209] on p "[PERSON_NAME]創辦人[PERSON_NAME]．[PERSON_NAME]先生曾說：「如果你有夢想，就給自己機會去實現它！」這不僅是[PERSON…" at bounding box center [475, 190] width 775 height 66
click at [410, 212] on p "[PERSON_NAME]創辦人[PERSON_NAME]．[PERSON_NAME]先生曾說：「如果你有夢想，就給自己機會去實現它！」這不僅是[PERSON…" at bounding box center [475, 190] width 775 height 66
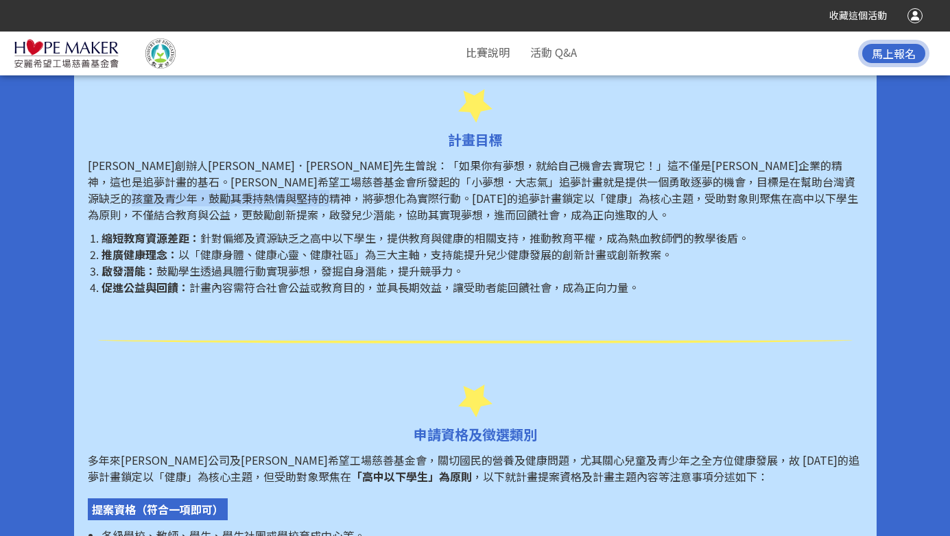
drag, startPoint x: 378, startPoint y: 201, endPoint x: 577, endPoint y: 197, distance: 199.0
click at [577, 197] on p "[PERSON_NAME]創辦人[PERSON_NAME]．[PERSON_NAME]先生曾說：「如果你有夢想，就給自己機會去實現它！」這不僅是[PERSON…" at bounding box center [475, 190] width 775 height 66
click at [489, 214] on p "[PERSON_NAME]創辦人[PERSON_NAME]．[PERSON_NAME]先生曾說：「如果你有夢想，就給自己機會去實現它！」這不僅是[PERSON…" at bounding box center [475, 190] width 775 height 66
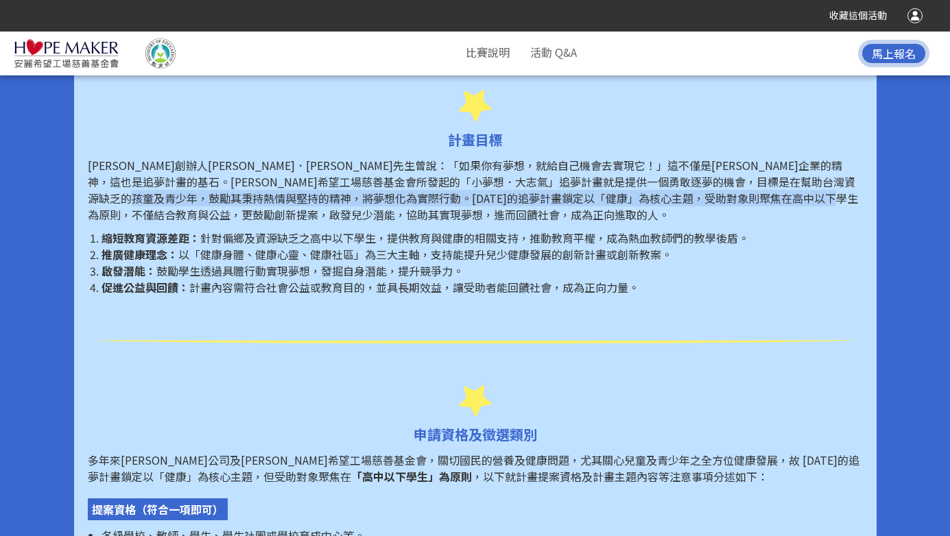
drag, startPoint x: 371, startPoint y: 201, endPoint x: 613, endPoint y: 211, distance: 241.7
click at [613, 211] on p "[PERSON_NAME]創辦人[PERSON_NAME]．[PERSON_NAME]先生曾說：「如果你有夢想，就給自己機會去實現它！」這不僅是[PERSON…" at bounding box center [475, 190] width 775 height 66
click at [499, 218] on p "[PERSON_NAME]創辦人[PERSON_NAME]．[PERSON_NAME]先生曾說：「如果你有夢想，就給自己機會去實現它！」這不僅是[PERSON…" at bounding box center [475, 190] width 775 height 66
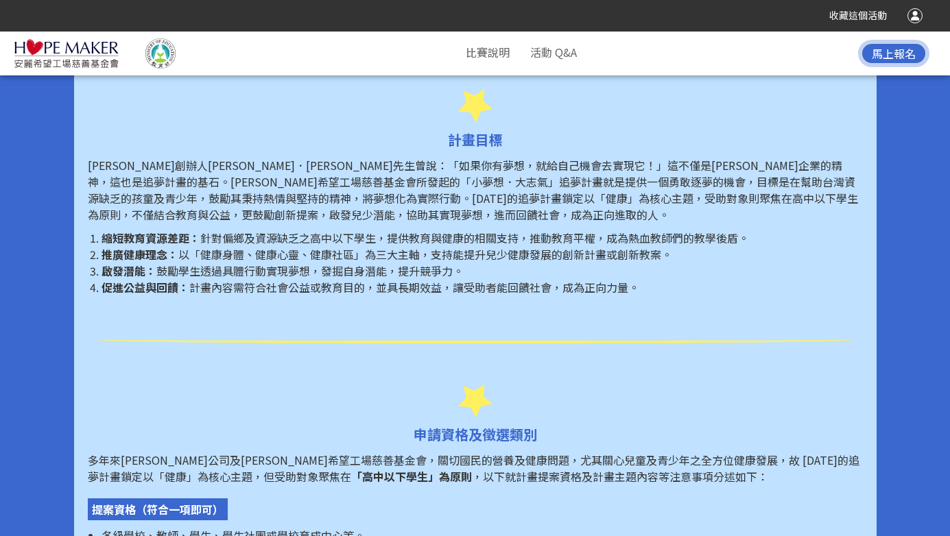
click at [297, 269] on span "鼓勵學生透過具體行動實現夢想，發掘自身潛能，提升競爭力。" at bounding box center [309, 271] width 307 height 16
drag, startPoint x: 262, startPoint y: 241, endPoint x: 477, endPoint y: 241, distance: 214.7
click at [477, 241] on span "針對偏鄉及資源缺乏之高中以下學生，提供教育與健康的相關支持，推動教育平權，成為熱血教師們的教學後盾。" at bounding box center [474, 238] width 549 height 16
click at [255, 250] on span "以「健康身體、健康心靈、健康社區」為三大主軸，支持能提升兒少健康發展的創新計畫或創新教案。" at bounding box center [425, 254] width 494 height 16
drag, startPoint x: 194, startPoint y: 256, endPoint x: 423, endPoint y: 272, distance: 229.0
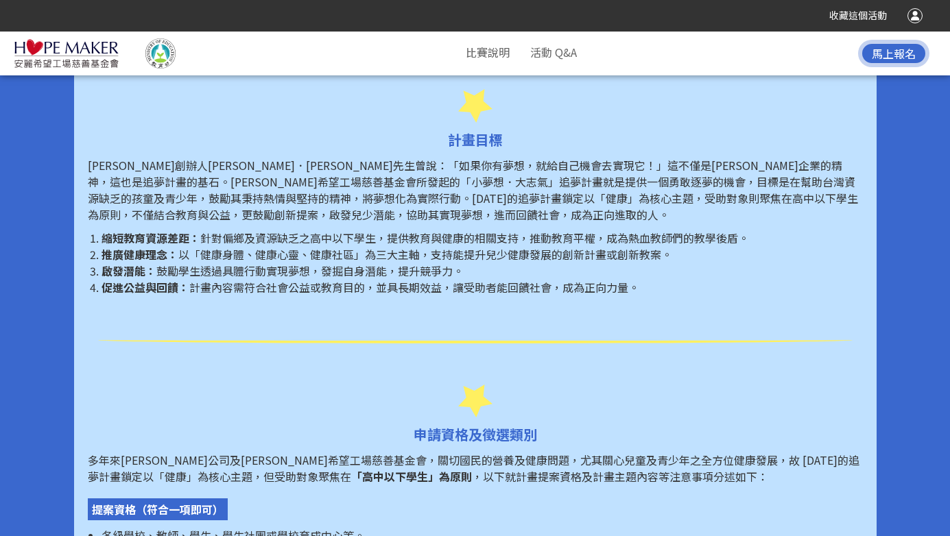
click at [423, 272] on ol "縮短教育資源差距： 針對偏鄉及資源缺乏之高中以下學生，提供教育與健康的相關支持，推動教育平權，成為熱血教師們的教學後盾。 推廣健康理念： 以「健康身體、健康心…" at bounding box center [475, 263] width 775 height 66
click at [335, 258] on span "以「健康身體、健康心靈、健康社區」為三大主軸，支持能提升兒少健康發展的創新計畫或創新教案。" at bounding box center [425, 254] width 494 height 16
drag, startPoint x: 194, startPoint y: 250, endPoint x: 209, endPoint y: 244, distance: 16.3
click at [209, 244] on ol "縮短教育資源差距： 針對偏鄉及資源缺乏之高中以下學生，提供教育與健康的相關支持，推動教育平權，成為熱血教師們的教學後盾。 推廣健康理念： 以「健康身體、健康心…" at bounding box center [475, 263] width 775 height 66
drag, startPoint x: 196, startPoint y: 258, endPoint x: 368, endPoint y: 254, distance: 172.2
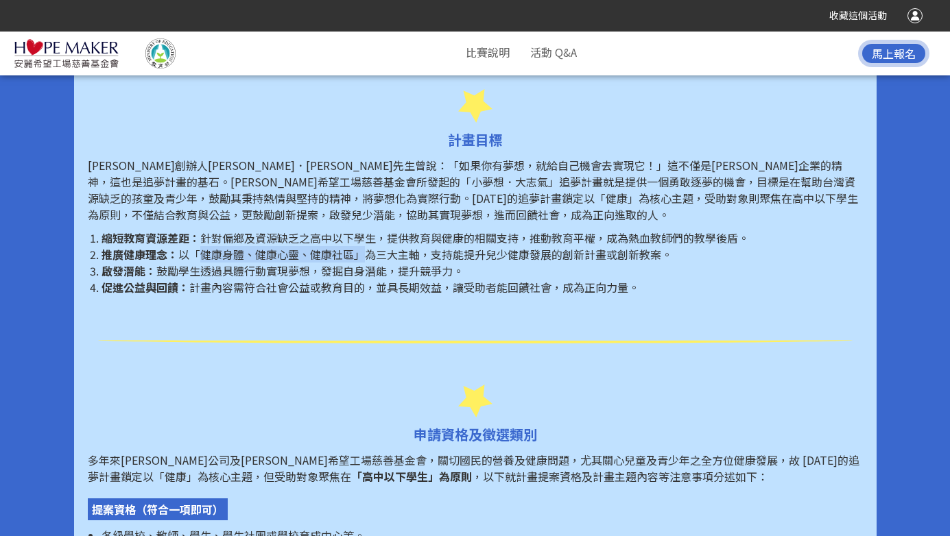
click at [368, 254] on span "以「健康身體、健康心靈、健康社區」為三大主軸，支持能提升兒少健康發展的創新計畫或創新教案。" at bounding box center [425, 254] width 494 height 16
click at [340, 283] on span "計畫內容需符合社會公益或教育目的，並具長期效益，讓受助者能回饋社會，成為正向力量。" at bounding box center [414, 287] width 450 height 16
drag, startPoint x: 186, startPoint y: 249, endPoint x: 362, endPoint y: 261, distance: 176.7
click at [362, 261] on span "以「健康身體、健康心靈、健康社區」為三大主軸，支持能提升兒少健康發展的創新計畫或創新教案。" at bounding box center [425, 254] width 494 height 16
click at [434, 276] on span "鼓勵學生透過具體行動實現夢想，發掘自身潛能，提升競爭力。" at bounding box center [309, 271] width 307 height 16
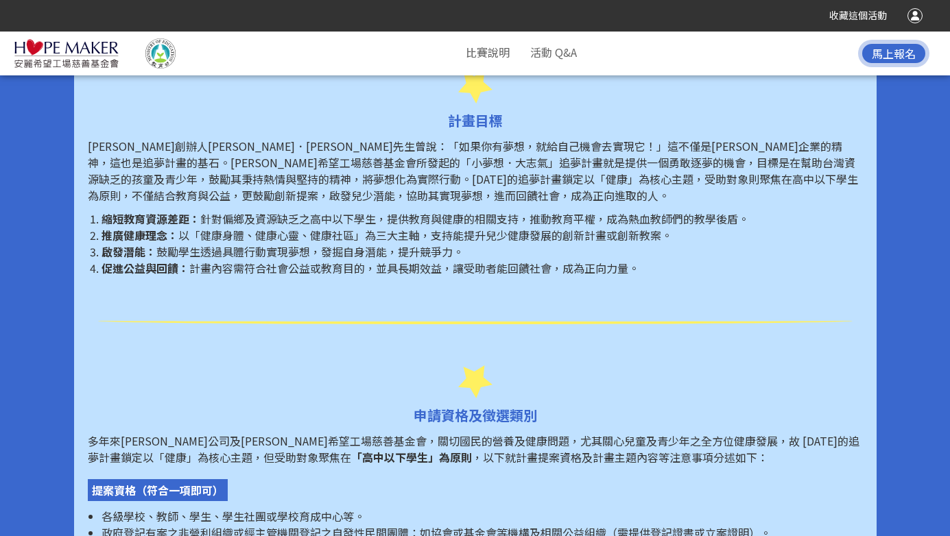
scroll to position [691, 0]
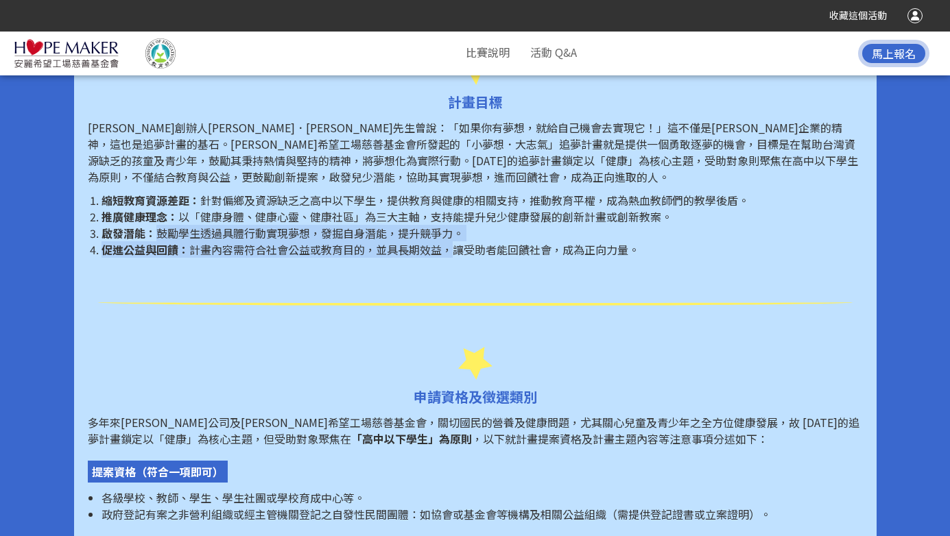
drag, startPoint x: 153, startPoint y: 231, endPoint x: 453, endPoint y: 252, distance: 301.2
click at [453, 252] on ol "縮短教育資源差距： 針對偏鄉及資源缺乏之高中以下學生，提供教育與健康的相關支持，推動教育平權，成為熱血教師們的教學後盾。 推廣健康理念： 以「健康身體、健康心…" at bounding box center [475, 225] width 775 height 66
click at [294, 225] on li "啟發潛能： 鼓勵學生透過具體行動實現夢想，發掘自身潛能，提升競爭力。" at bounding box center [482, 233] width 761 height 16
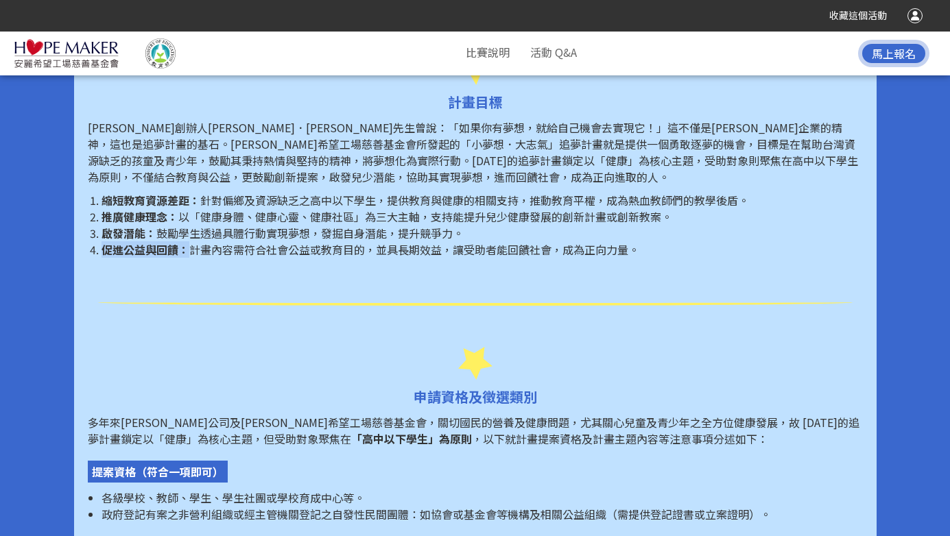
drag, startPoint x: 191, startPoint y: 254, endPoint x: 704, endPoint y: 225, distance: 513.9
click at [704, 225] on ol "縮短教育資源差距： 針對偏鄉及資源缺乏之高中以下學生，提供教育與健康的相關支持，推動教育平權，成為熱血教師們的教學後盾。 推廣健康理念： 以「健康身體、健康心…" at bounding box center [475, 225] width 775 height 66
click at [578, 246] on span "計畫內容需符合社會公益或教育目的，並具長期效益，讓受助者能回饋社會，成為正向力量。" at bounding box center [414, 249] width 450 height 16
click at [589, 254] on span "計畫內容需符合社會公益或教育目的，並具長期效益，讓受助者能回饋社會，成為正向力量。" at bounding box center [414, 249] width 450 height 16
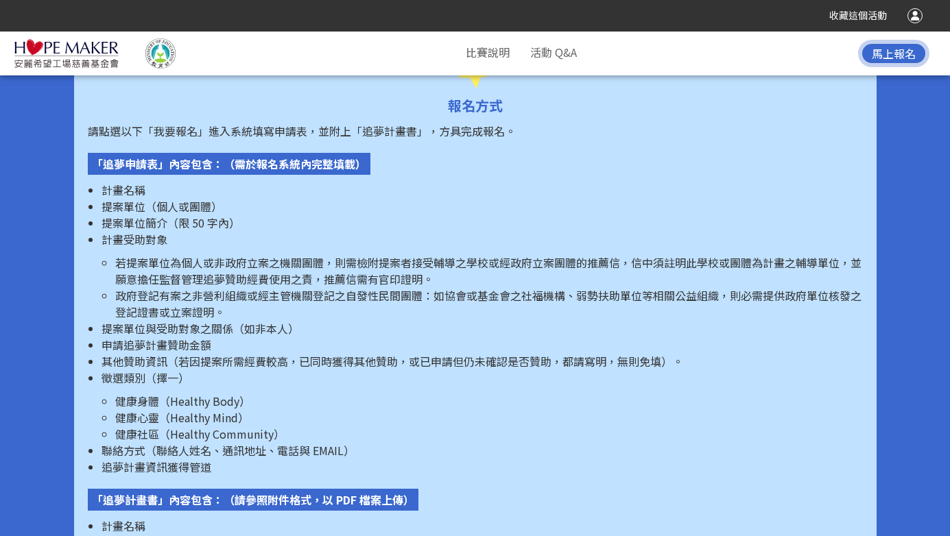
scroll to position [1842, 0]
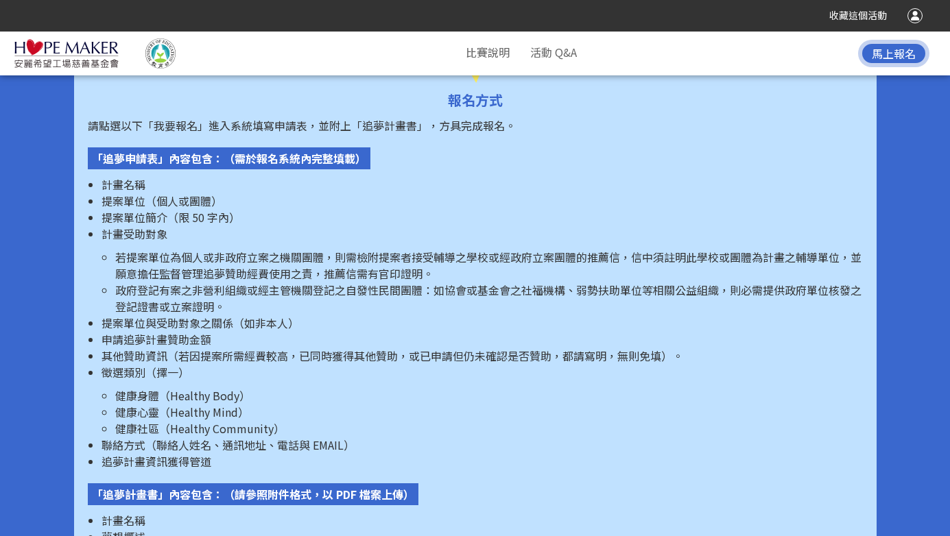
click at [244, 252] on li "若提案單位為個人或非政府立案之機關團體，則需檢附提案者接受輔導之學校或經政府立案團體的推薦信，信中須註明此學校或團體為計畫之輔導單位，並願意擔任監督管理追夢贊…" at bounding box center [489, 265] width 748 height 33
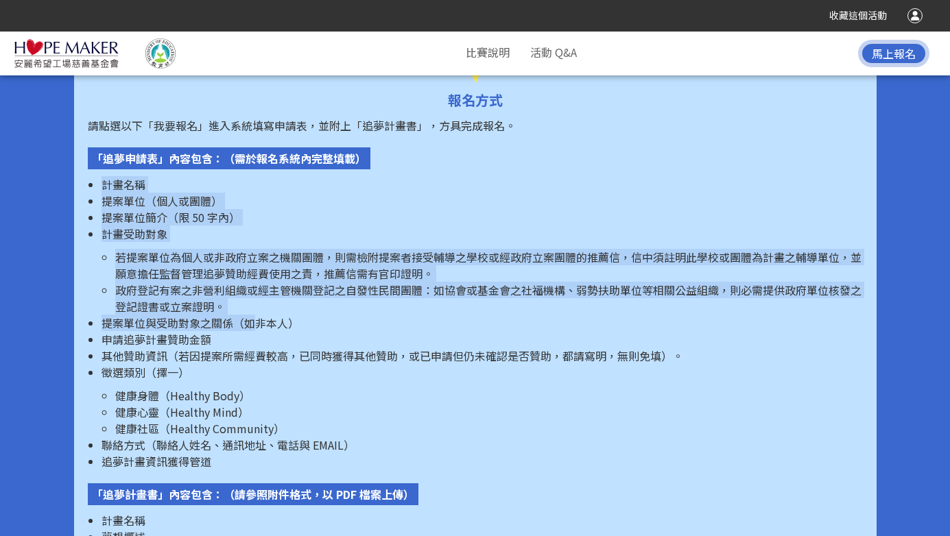
drag, startPoint x: 99, startPoint y: 158, endPoint x: 252, endPoint y: 311, distance: 216.8
click at [272, 282] on li "政府登記有案之非營利組織或經主管機關登記之自發性民間團體：如協會或基金會之社福機構、弱勢扶助單位等相關公益組織，則必需提供政府單位核發之登記證書或立案證明。" at bounding box center [489, 298] width 748 height 33
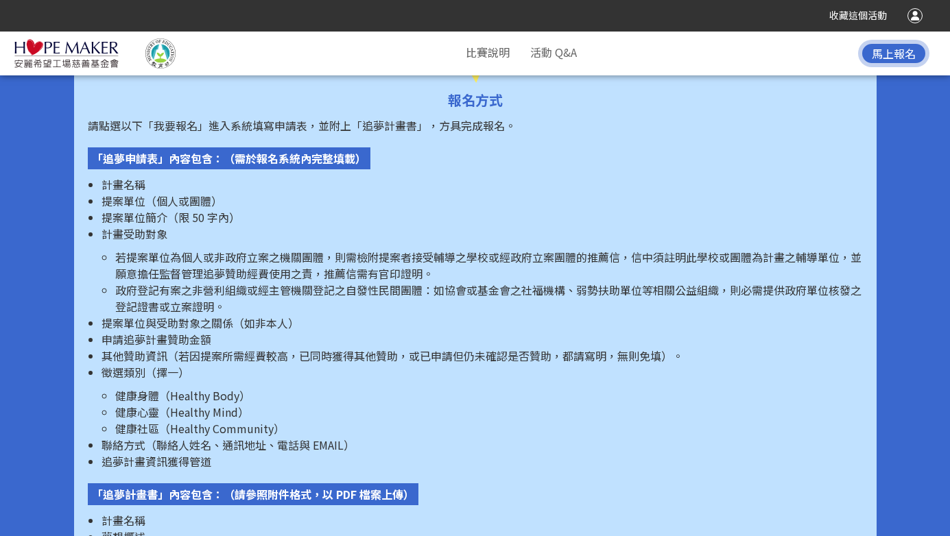
click at [399, 265] on li "若提案單位為個人或非政府立案之機關團體，則需檢附提案者接受輔導之學校或經政府立案團體的推薦信，信中須註明此學校或團體為計畫之輔導單位，並願意擔任監督管理追夢贊…" at bounding box center [489, 265] width 748 height 33
drag, startPoint x: 329, startPoint y: 244, endPoint x: 414, endPoint y: 254, distance: 85.6
click at [414, 254] on li "若提案單位為個人或非政府立案之機關團體，則需檢附提案者接受輔導之學校或經政府立案團體的推薦信，信中須註明此學校或團體為計畫之輔導單位，並願意擔任監督管理追夢贊…" at bounding box center [489, 265] width 748 height 33
click at [453, 249] on li "若提案單位為個人或非政府立案之機關團體，則需檢附提案者接受輔導之學校或經政府立案團體的推薦信，信中須註明此學校或團體為計畫之輔導單位，並願意擔任監督管理追夢贊…" at bounding box center [489, 265] width 748 height 33
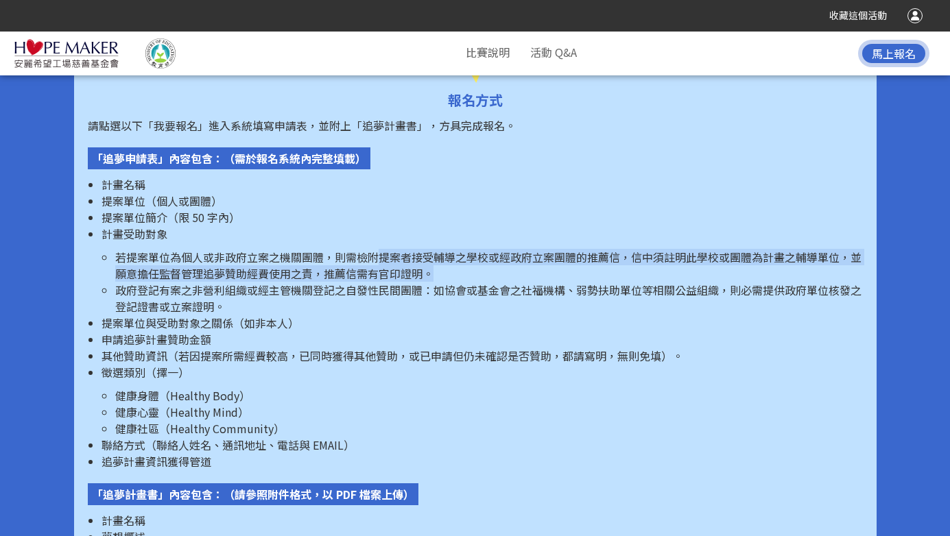
drag, startPoint x: 381, startPoint y: 235, endPoint x: 619, endPoint y: 259, distance: 240.0
click at [619, 259] on li "若提案單位為個人或非政府立案之機關團體，則需檢附提案者接受輔導之學校或經政府立案團體的推薦信，信中須註明此學校或團體為計畫之輔導單位，並願意擔任監督管理追夢贊…" at bounding box center [489, 265] width 748 height 33
click at [565, 282] on li "政府登記有案之非營利組織或經主管機關登記之自發性民間團體：如協會或基金會之社福機構、弱勢扶助單位等相關公益組織，則必需提供政府單位核發之登記證書或立案證明。" at bounding box center [489, 298] width 748 height 33
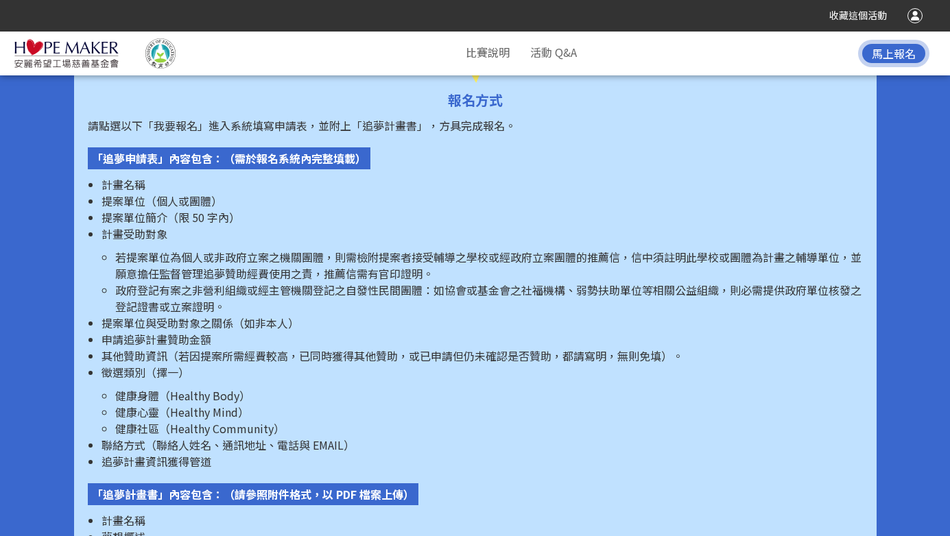
click at [440, 296] on li "政府登記有案之非營利組織或經主管機關登記之自發性民間團體：如協會或基金會之社福機構、弱勢扶助單位等相關公益組織，則必需提供政府單位核發之登記證書或立案證明。" at bounding box center [489, 298] width 748 height 33
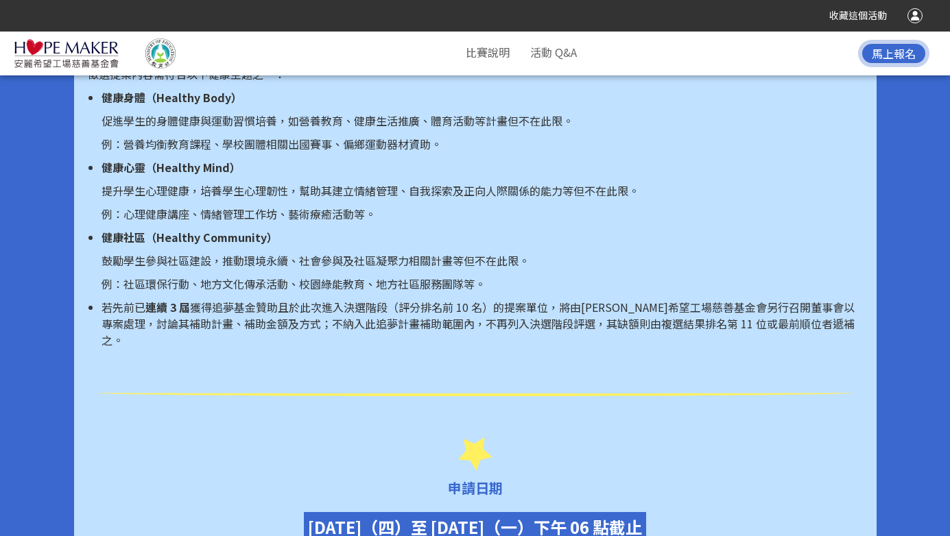
scroll to position [1186, 0]
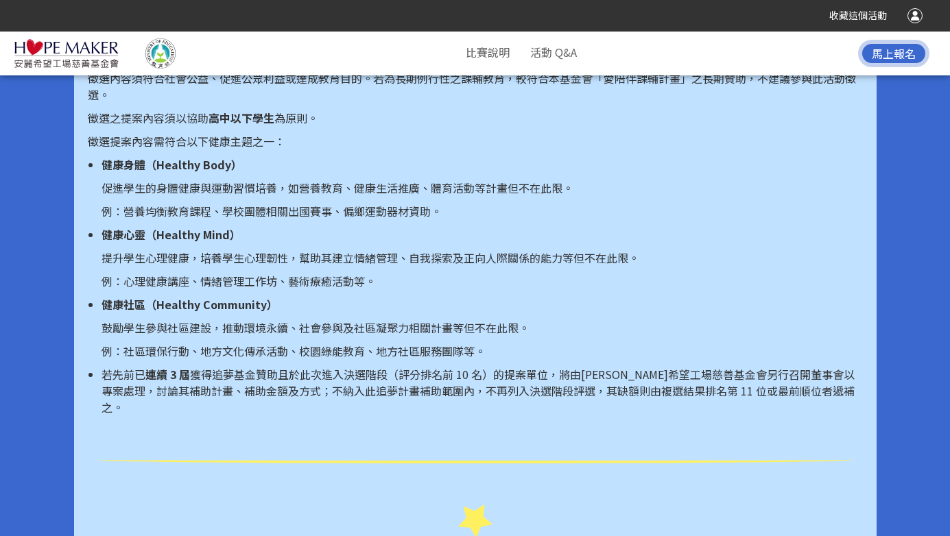
click at [156, 329] on p "鼓勵學生參與社區建設，推動環境永續、社會參與及社區凝聚力相關計畫等但不在此限。" at bounding box center [482, 328] width 761 height 16
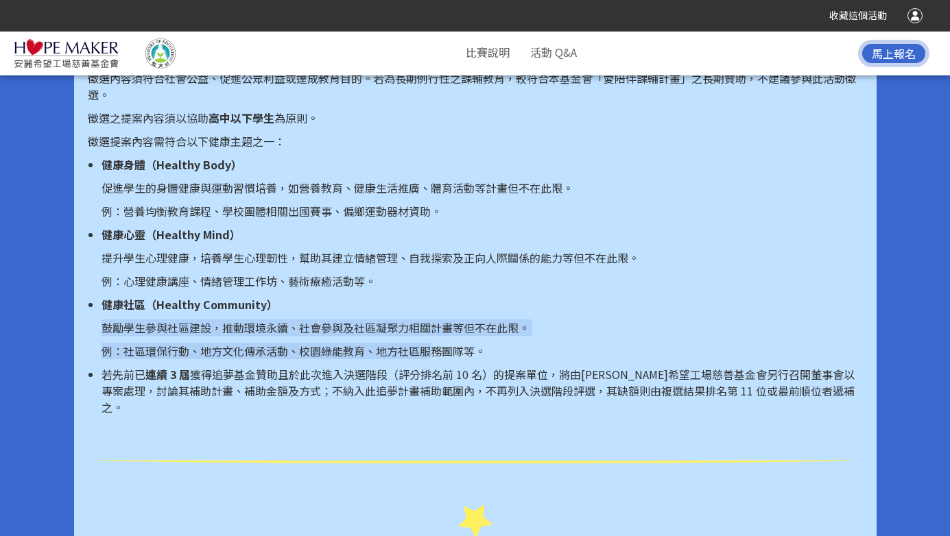
drag, startPoint x: 99, startPoint y: 324, endPoint x: 434, endPoint y: 344, distance: 336.1
click at [434, 344] on ul "健康身體（Healthy Body） 促進學生的身體健康與運動習慣培養，如營養教育、健康生活推廣、體育活動等計畫但不在此限。 例：營養均衡教育課程、學校團體相…" at bounding box center [475, 285] width 775 height 259
click at [362, 361] on ul "健康身體（Healthy Body） 促進學生的身體健康與運動習慣培養，如營養教育、健康生活推廣、體育活動等計畫但不在此限。 例：營養均衡教育課程、學校團體相…" at bounding box center [475, 285] width 775 height 259
drag, startPoint x: 99, startPoint y: 327, endPoint x: 516, endPoint y: 364, distance: 418.0
click at [516, 364] on ul "健康身體（Healthy Body） 促進學生的身體健康與運動習慣培養，如營養教育、健康生活推廣、體育活動等計畫但不在此限。 例：營養均衡教育課程、學校團體相…" at bounding box center [475, 285] width 775 height 259
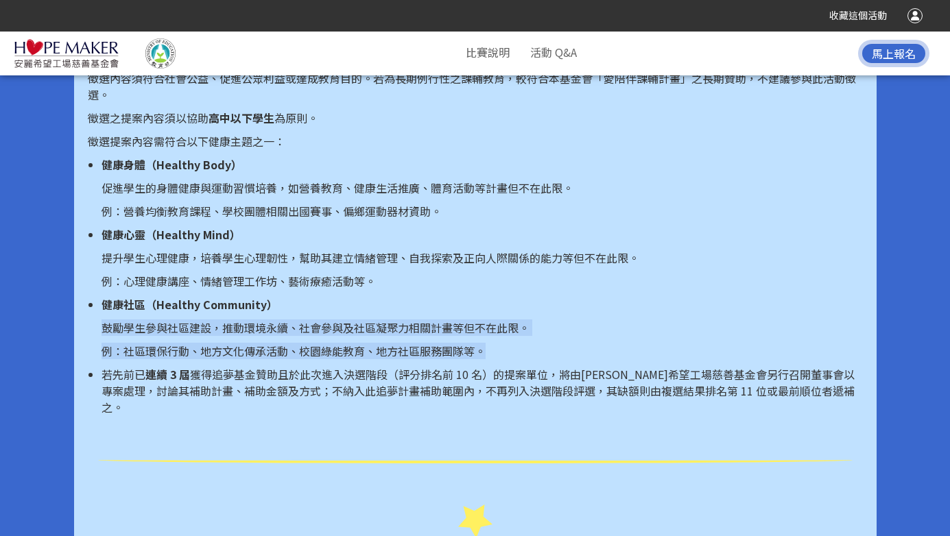
click at [300, 335] on p "鼓勵學生參與社區建設，推動環境永續、社會參與及社區凝聚力相關計畫等但不在此限。" at bounding box center [482, 328] width 761 height 16
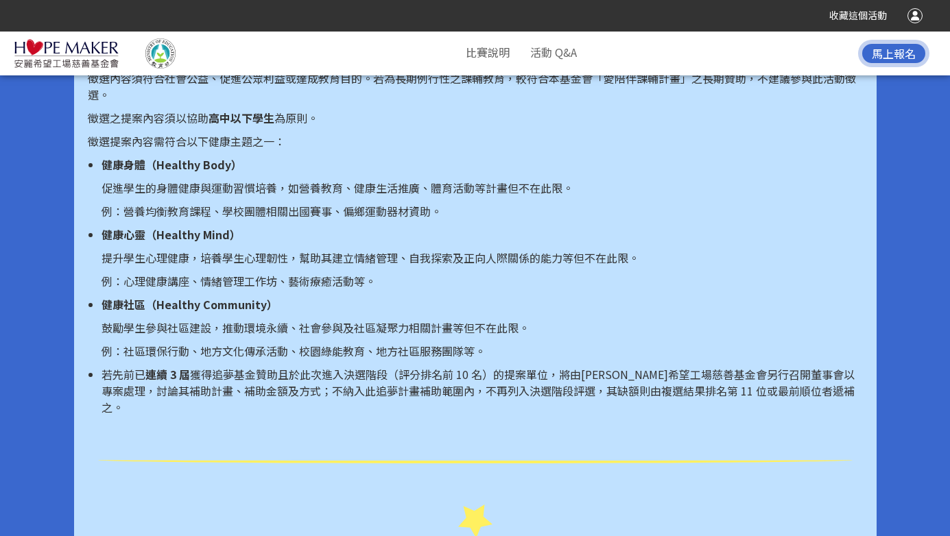
click at [370, 338] on li "健康社區（Healthy Community） 鼓勵學生參與社區建設，推動環境永續、社會參與及社區凝聚力相關計畫等但不在此限。 例：社區環保行動、地方文化傳承…" at bounding box center [482, 327] width 761 height 63
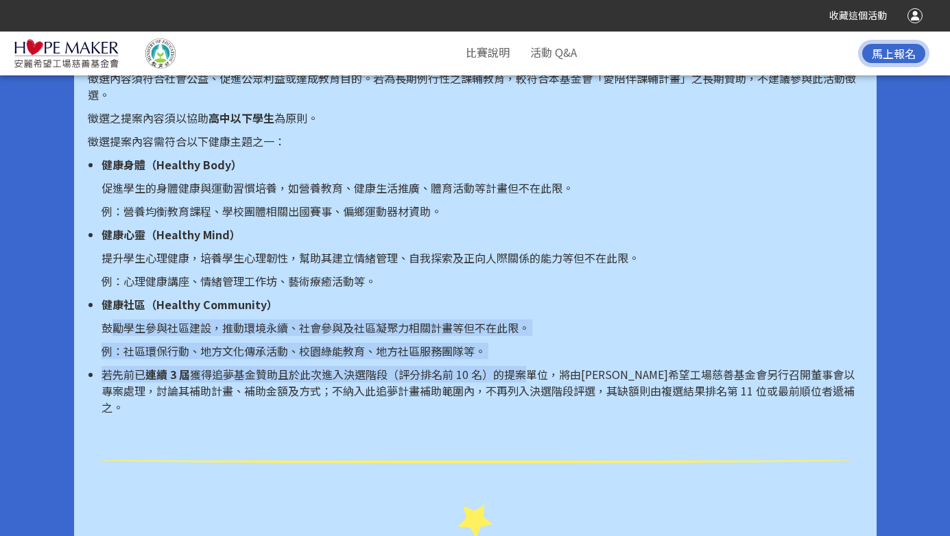
drag, startPoint x: 108, startPoint y: 329, endPoint x: 528, endPoint y: 368, distance: 422.3
click at [528, 368] on ul "健康身體（Healthy Body） 促進學生的身體健康與運動習慣培養，如營養教育、健康生活推廣、體育活動等計畫但不在此限。 例：營養均衡教育課程、學校團體相…" at bounding box center [475, 285] width 775 height 259
click at [352, 323] on p "鼓勵學生參與社區建設，推動環境永續、社會參與及社區凝聚力相關計畫等但不在此限。" at bounding box center [482, 328] width 761 height 16
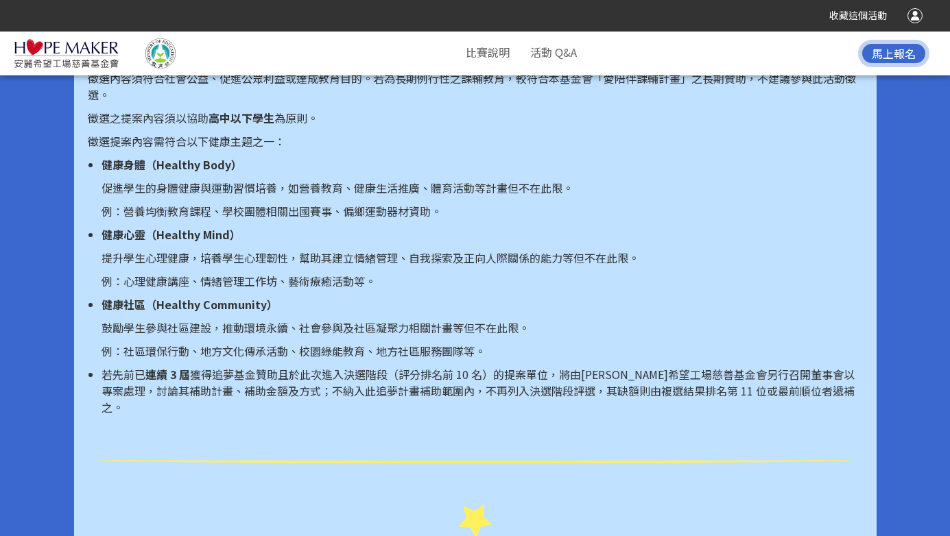
click at [263, 336] on li "健康社區（Healthy Community） 鼓勵學生參與社區建設，推動環境永續、社會參與及社區凝聚力相關計畫等但不在此限。 例：社區環保行動、地方文化傳承…" at bounding box center [482, 327] width 761 height 63
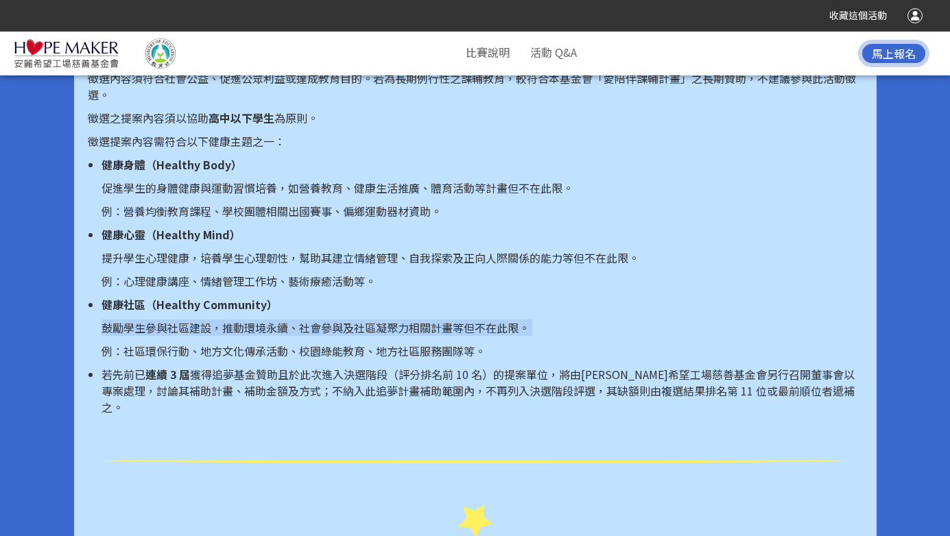
drag, startPoint x: 102, startPoint y: 327, endPoint x: 517, endPoint y: 342, distance: 414.6
click at [517, 342] on li "健康社區（Healthy Community） 鼓勵學生參與社區建設，推動環境永續、社會參與及社區凝聚力相關計畫等但不在此限。 例：社區環保行動、地方文化傳承…" at bounding box center [482, 327] width 761 height 63
click at [342, 362] on ul "健康身體（Healthy Body） 促進學生的身體健康與運動習慣培養，如營養教育、健康生活推廣、體育活動等計畫但不在此限。 例：營養均衡教育課程、學校團體相…" at bounding box center [475, 285] width 775 height 259
drag, startPoint x: 102, startPoint y: 330, endPoint x: 578, endPoint y: 337, distance: 476.1
click at [578, 337] on li "健康社區（Healthy Community） 鼓勵學生參與社區建設，推動環境永續、社會參與及社區凝聚力相關計畫等但不在此限。 例：社區環保行動、地方文化傳承…" at bounding box center [482, 327] width 761 height 63
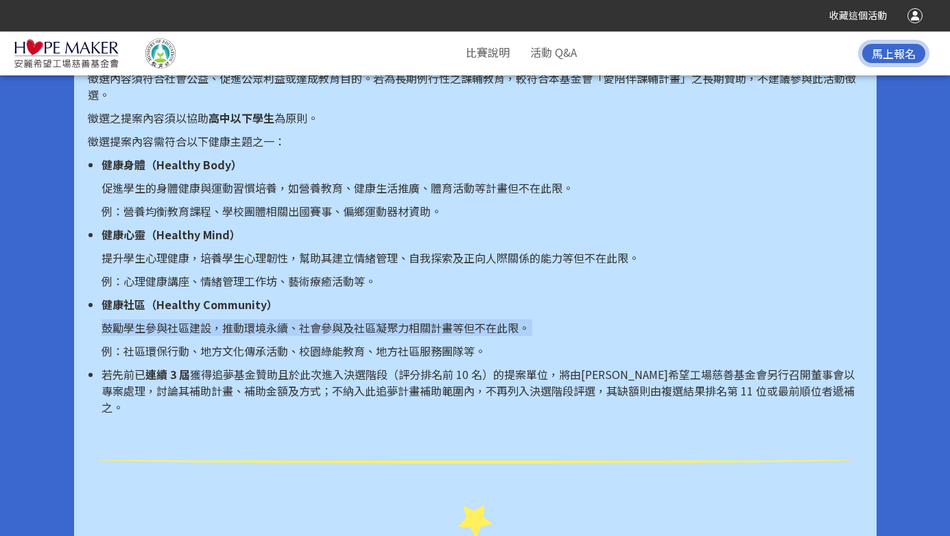
click at [427, 351] on p "例：社區環保行動、地方文化傳承活動、校園綠能教育、地方社區服務團隊等。" at bounding box center [482, 351] width 761 height 16
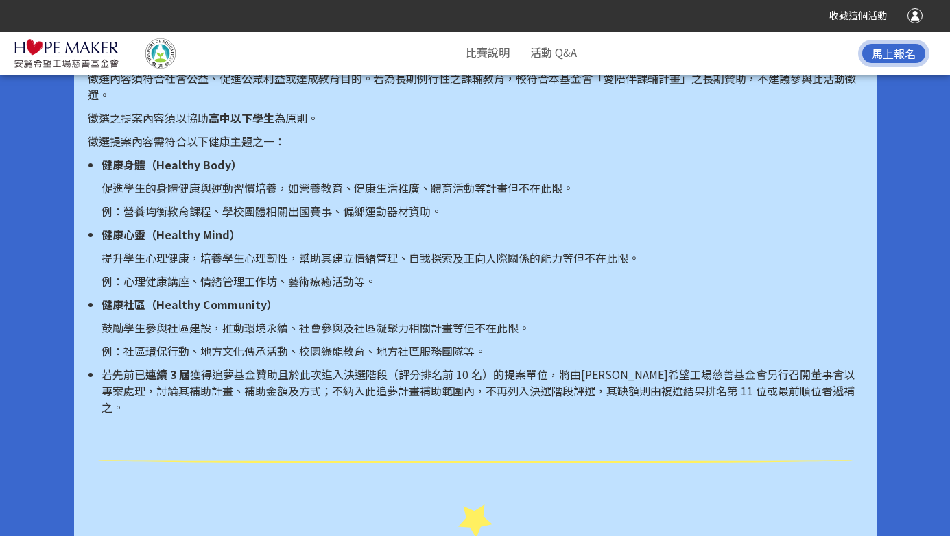
click at [235, 346] on p "例：社區環保行動、地方文化傳承活動、校園綠能教育、地方社區服務團隊等。" at bounding box center [482, 351] width 761 height 16
drag, startPoint x: 258, startPoint y: 327, endPoint x: 440, endPoint y: 322, distance: 181.9
click at [440, 322] on p "鼓勵學生參與社區建設，推動環境永續、社會參與及社區凝聚力相關計畫等但不在此限。" at bounding box center [482, 328] width 761 height 16
click at [467, 370] on span "獲得追夢基金贊助且於此次進入決選階段（評分排名前 10 名）的提案單位，將由[PERSON_NAME]希望工場慈善基金會另行召開董事會以專案處理，討論其補助計…" at bounding box center [478, 390] width 753 height 49
drag, startPoint x: 263, startPoint y: 351, endPoint x: 445, endPoint y: 355, distance: 181.8
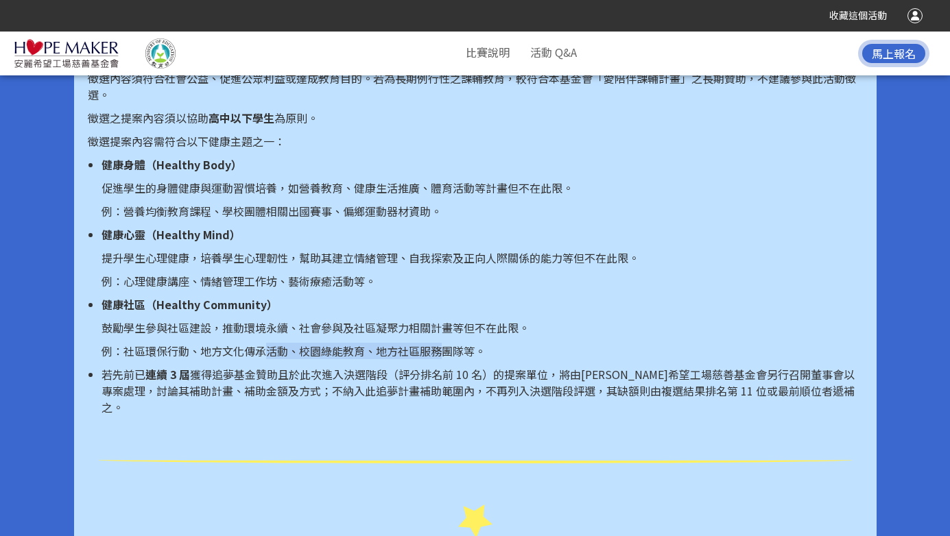
click at [445, 355] on p "例：社區環保行動、地方文化傳承活動、校園綠能教育、地方社區服務團隊等。" at bounding box center [482, 351] width 761 height 16
click at [398, 377] on span "獲得追夢基金贊助且於此次進入決選階段（評分排名前 10 名）的提案單位，將由[PERSON_NAME]希望工場慈善基金會另行召開董事會以專案處理，討論其補助計…" at bounding box center [478, 390] width 753 height 49
drag, startPoint x: 298, startPoint y: 356, endPoint x: 475, endPoint y: 357, distance: 176.3
click at [475, 357] on p "例：社區環保行動、地方文化傳承活動、校園綠能教育、地方社區服務團隊等。" at bounding box center [482, 351] width 761 height 16
click at [406, 377] on span "獲得追夢基金贊助且於此次進入決選階段（評分排名前 10 名）的提案單位，將由[PERSON_NAME]希望工場慈善基金會另行召開董事會以專案處理，討論其補助計…" at bounding box center [478, 390] width 753 height 49
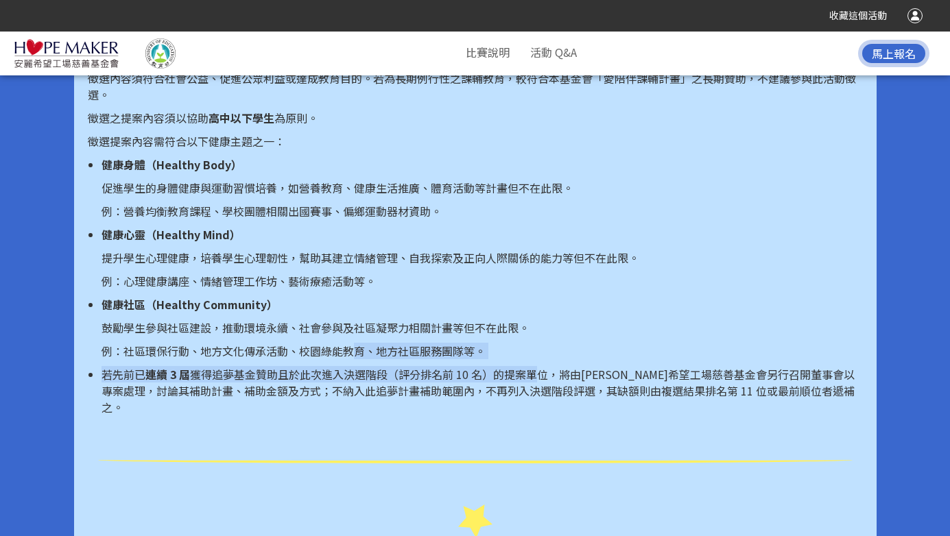
drag, startPoint x: 353, startPoint y: 346, endPoint x: 535, endPoint y: 370, distance: 184.1
click at [535, 370] on ul "健康身體（Healthy Body） 促進學生的身體健康與運動習慣培養，如營養教育、健康生活推廣、體育活動等計畫但不在此限。 例：營養均衡教育課程、學校團體相…" at bounding box center [475, 285] width 775 height 259
click at [424, 360] on ul "健康身體（Healthy Body） 促進學生的身體健康與運動習慣培養，如營養教育、健康生活推廣、體育活動等計畫但不在此限。 例：營養均衡教育課程、學校團體相…" at bounding box center [475, 285] width 775 height 259
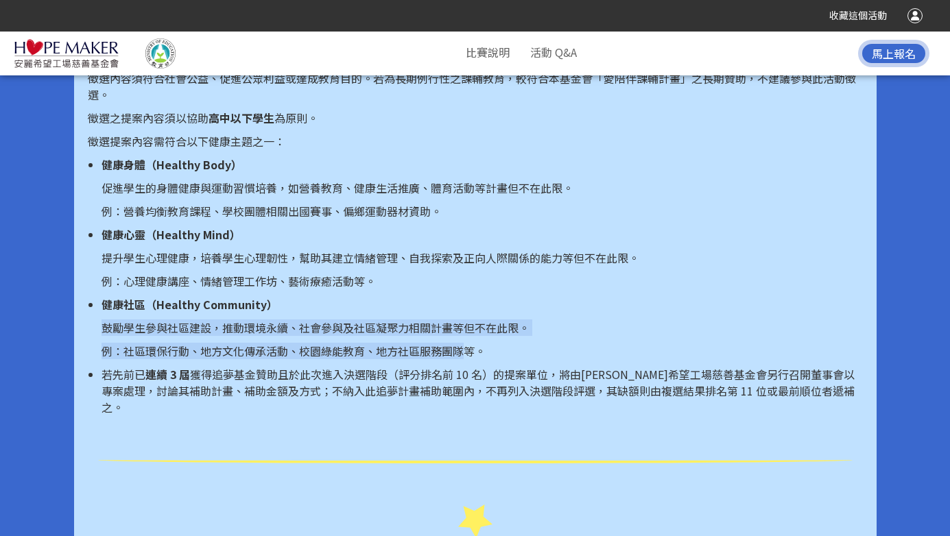
drag, startPoint x: 462, startPoint y: 357, endPoint x: 99, endPoint y: 332, distance: 363.0
click at [99, 332] on ul "健康身體（Healthy Body） 促進學生的身體健康與運動習慣培養，如營養教育、健康生活推廣、體育活動等計畫但不在此限。 例：營養均衡教育課程、學校團體相…" at bounding box center [475, 285] width 775 height 259
click at [418, 375] on span "獲得追夢基金贊助且於此次進入決選階段（評分排名前 10 名）的提案單位，將由[PERSON_NAME]希望工場慈善基金會另行召開董事會以專案處理，討論其補助計…" at bounding box center [478, 390] width 753 height 49
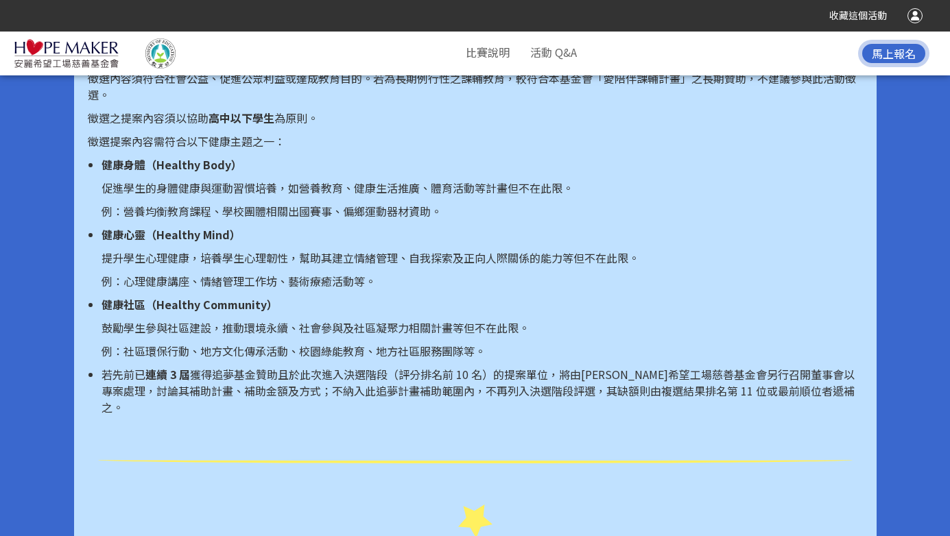
click at [245, 325] on p "鼓勵學生參與社區建設，推動環境永續、社會參與及社區凝聚力相關計畫等但不在此限。" at bounding box center [482, 328] width 761 height 16
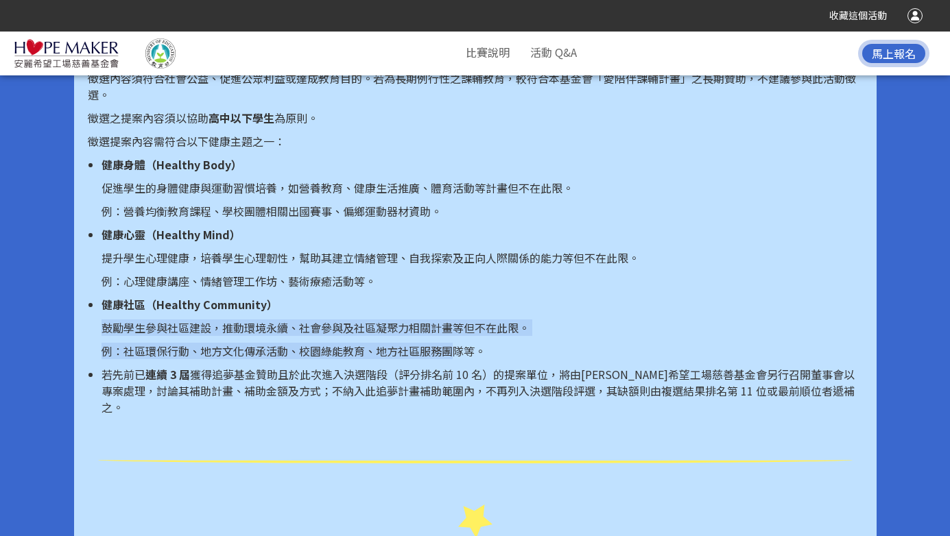
drag, startPoint x: 102, startPoint y: 331, endPoint x: 454, endPoint y: 353, distance: 352.6
click at [454, 353] on li "健康社區（Healthy Community） 鼓勵學生參與社區建設，推動環境永續、社會參與及社區凝聚力相關計畫等但不在此限。 例：社區環保行動、地方文化傳承…" at bounding box center [482, 327] width 761 height 63
click at [318, 355] on p "例：社區環保行動、地方文化傳承活動、校園綠能教育、地方社區服務團隊等。" at bounding box center [482, 351] width 761 height 16
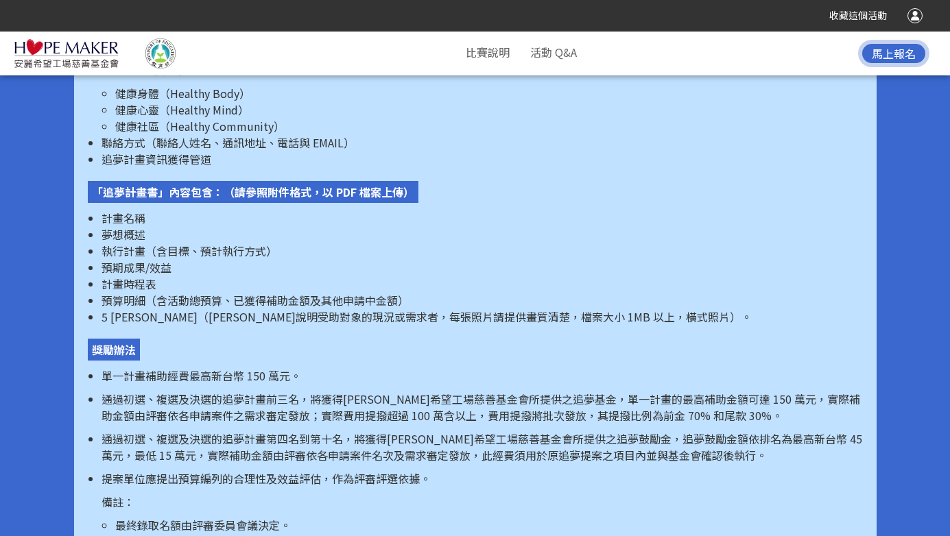
scroll to position [2234, 0]
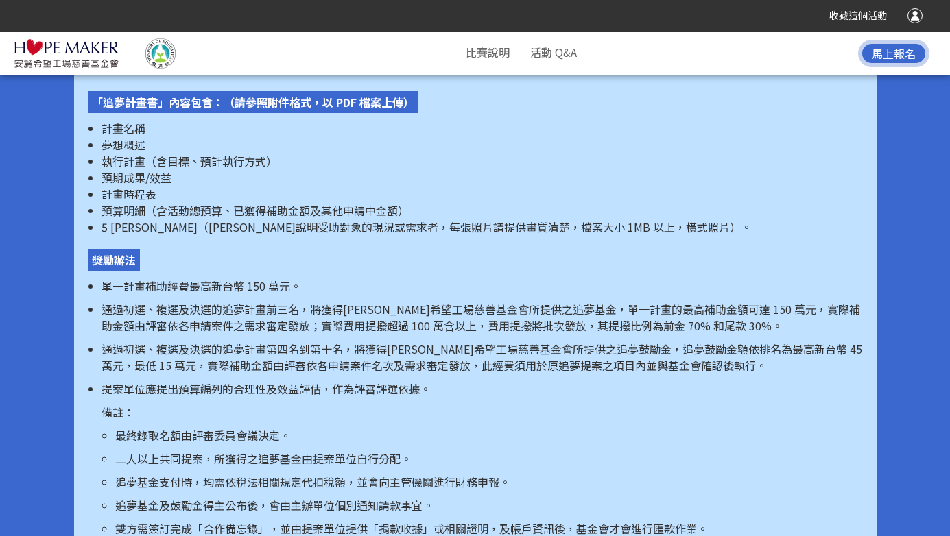
click at [228, 303] on p "通過初選、複選及決選的追夢計畫前三名，將獲得[PERSON_NAME]希望工場慈善基金會所提供之追夢基金，單一計畫的最高補助金額可達 150 萬元，實際補助金…" at bounding box center [482, 317] width 761 height 33
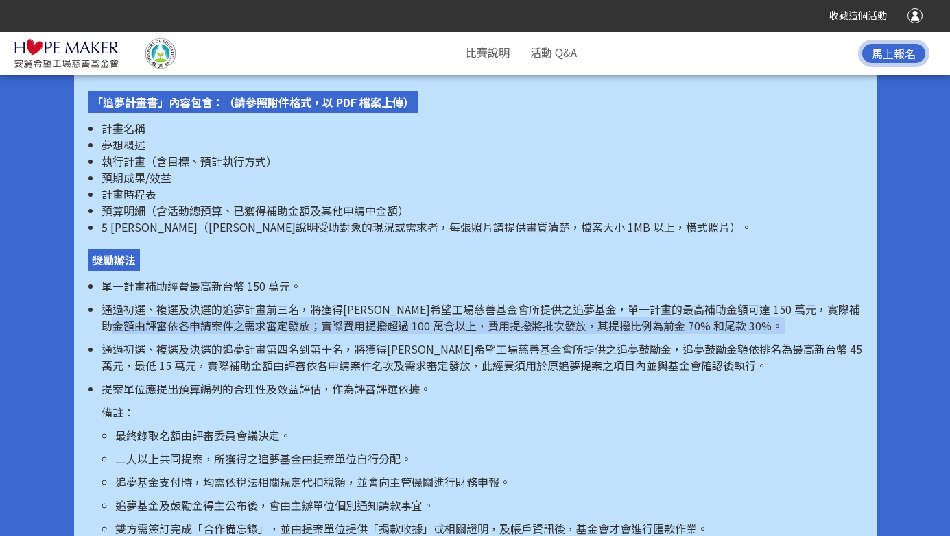
drag, startPoint x: 169, startPoint y: 302, endPoint x: 402, endPoint y: 320, distance: 233.3
click at [402, 320] on ul "單一計畫補助經費最高新台幣 150 萬元。 通過初選、複選及決選的追夢計畫前三名，將獲得[PERSON_NAME]希望工場慈善基金會所提供之追夢基金，單一計畫…" at bounding box center [475, 447] width 775 height 339
click at [447, 386] on li "提案單位應提出預算編列的合理性及效益評估，作為評審評選依據。 備註： 最終錄取名額由評審委員會議決定。 二人以上共同提案，所獲得之追夢基金由提案單位自行分配。…" at bounding box center [482, 499] width 761 height 236
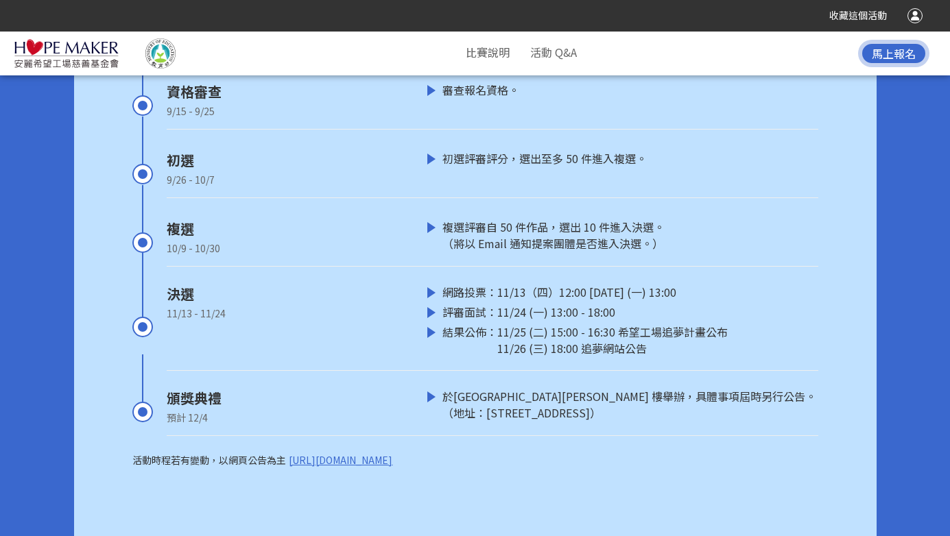
scroll to position [4075, 0]
click at [612, 331] on div "11/25 (二) 15:00 - 16:30 希望工場追夢計畫公布 11/26 (三) 18:00 追夢網站公告" at bounding box center [612, 339] width 230 height 33
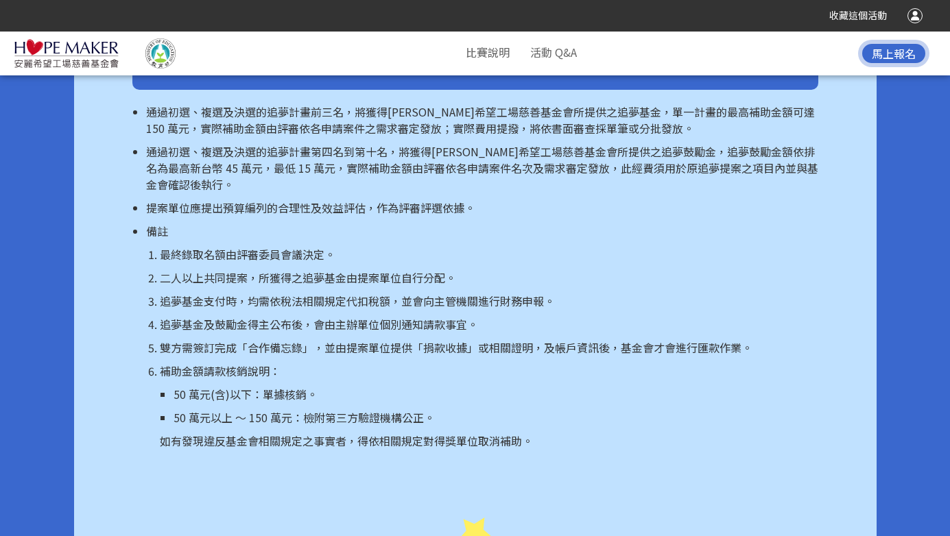
scroll to position [3497, 0]
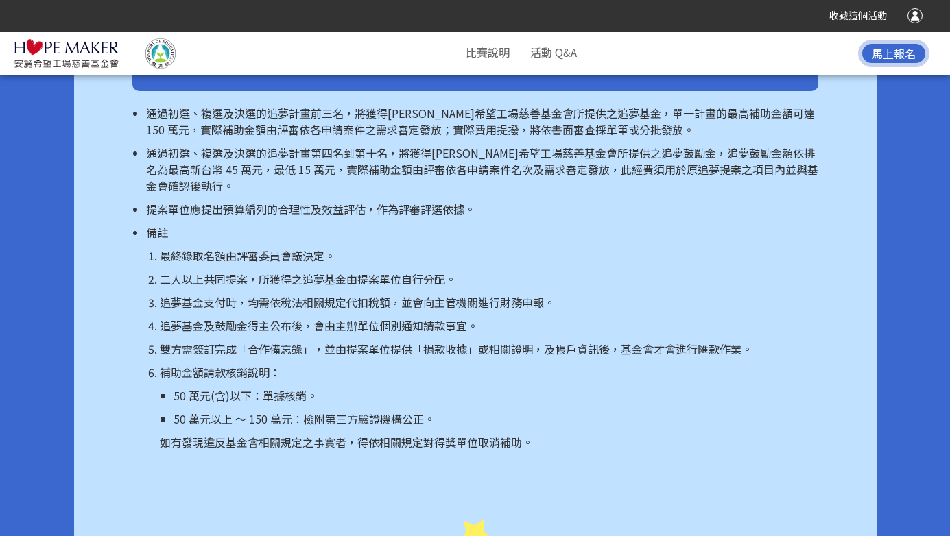
click at [346, 294] on p "追夢基金支付時，均需依稅法相關規定代扣稅額，並會向主管機關進行財務申報。" at bounding box center [489, 302] width 659 height 16
click at [285, 294] on p "追夢基金支付時，均需依稅法相關規定代扣稅額，並會向主管機關進行財務申報。" at bounding box center [489, 302] width 659 height 16
drag, startPoint x: 231, startPoint y: 285, endPoint x: 456, endPoint y: 289, distance: 225.0
click at [456, 294] on p "追夢基金支付時，均需依稅法相關規定代扣稅額，並會向主管機關進行財務申報。" at bounding box center [489, 302] width 659 height 16
click at [383, 318] on p "追夢基金及鼓勵金得主公布後，會由主辦單位個別通知請款事宜。" at bounding box center [489, 326] width 659 height 16
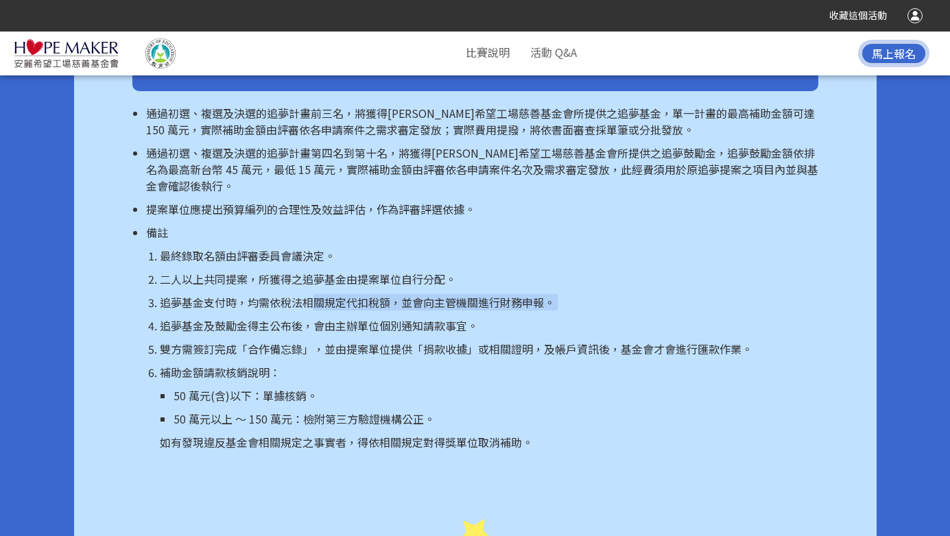
drag, startPoint x: 318, startPoint y: 290, endPoint x: 497, endPoint y: 298, distance: 179.2
click at [497, 298] on ol "最終錄取名額由評審委員會議決定。 二人以上共同提案，所獲得之追夢基金由提案單位自行分配。 追夢基金支付時，均需依稅法相關規定代扣稅額，並會向主管機關進行財務申…" at bounding box center [482, 349] width 672 height 203
click at [137, 345] on ul "通過初選、複選及決選的追夢計畫前三名，將獲得[PERSON_NAME]希望工場慈善基金會所提供之追夢基金，單一計畫的最高補助金額可達 150 萬元，實際補助金…" at bounding box center [475, 278] width 686 height 346
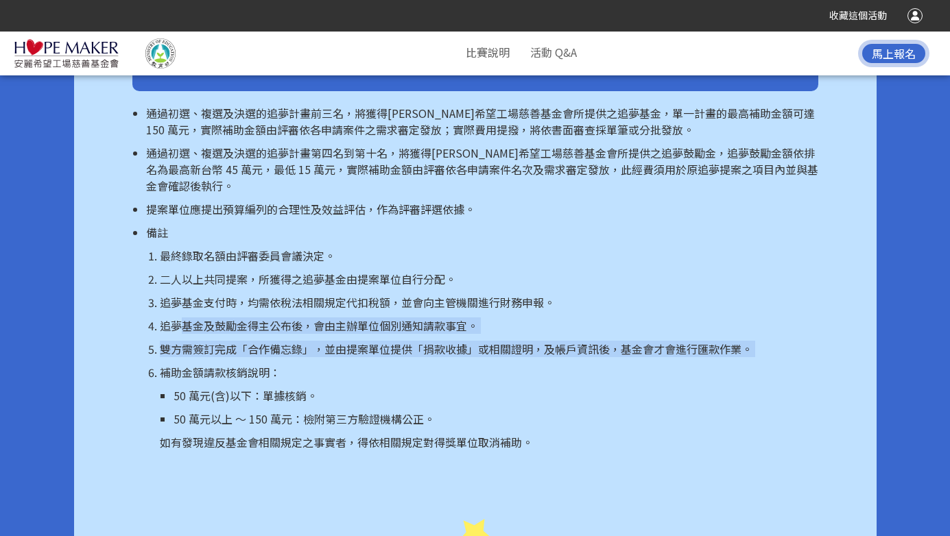
drag, startPoint x: 185, startPoint y: 309, endPoint x: 327, endPoint y: 344, distance: 145.7
click at [327, 344] on ol "最終錄取名額由評審委員會議決定。 二人以上共同提案，所獲得之追夢基金由提案單位自行分配。 追夢基金支付時，均需依稅法相關規定代扣稅額，並會向主管機關進行財務申…" at bounding box center [482, 349] width 672 height 203
click at [268, 364] on p "補助金額請款核銷說明：" at bounding box center [489, 372] width 659 height 16
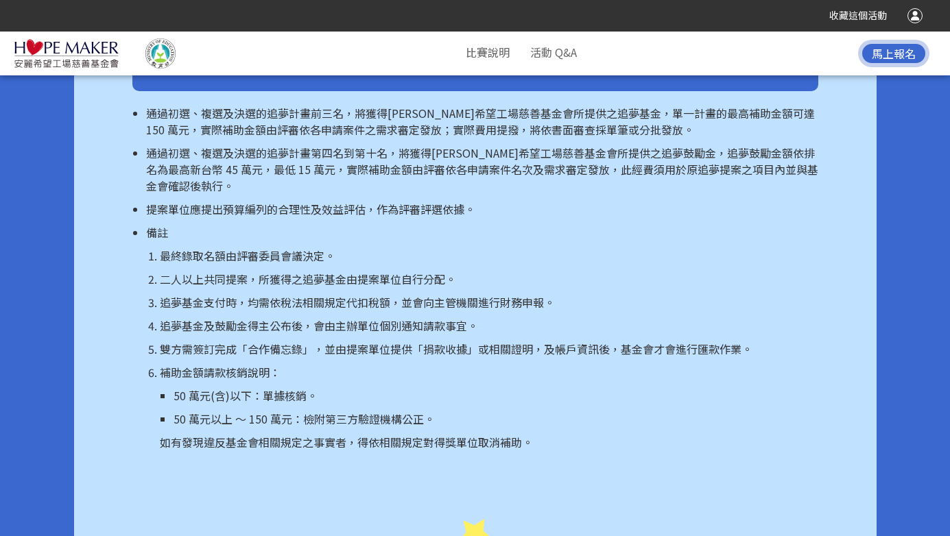
click at [332, 341] on p "雙方需簽訂完成「合作備忘錄」，並由提案單位提供「捐款收據」或相關證明，及帳戶資訊後，基金會才會進行匯款作業。" at bounding box center [489, 349] width 659 height 16
drag, startPoint x: 312, startPoint y: 303, endPoint x: 517, endPoint y: 318, distance: 205.0
click at [517, 318] on ol "最終錄取名額由評審委員會議決定。 二人以上共同提案，所獲得之追夢基金由提案單位自行分配。 追夢基金支付時，均需依稅法相關規定代扣稅額，並會向主管機關進行財務申…" at bounding box center [482, 349] width 672 height 203
click at [458, 341] on p "雙方需簽訂完成「合作備忘錄」，並由提案單位提供「捐款收據」或相關證明，及帳戶資訊後，基金會才會進行匯款作業。" at bounding box center [489, 349] width 659 height 16
drag, startPoint x: 377, startPoint y: 317, endPoint x: 556, endPoint y: 312, distance: 179.1
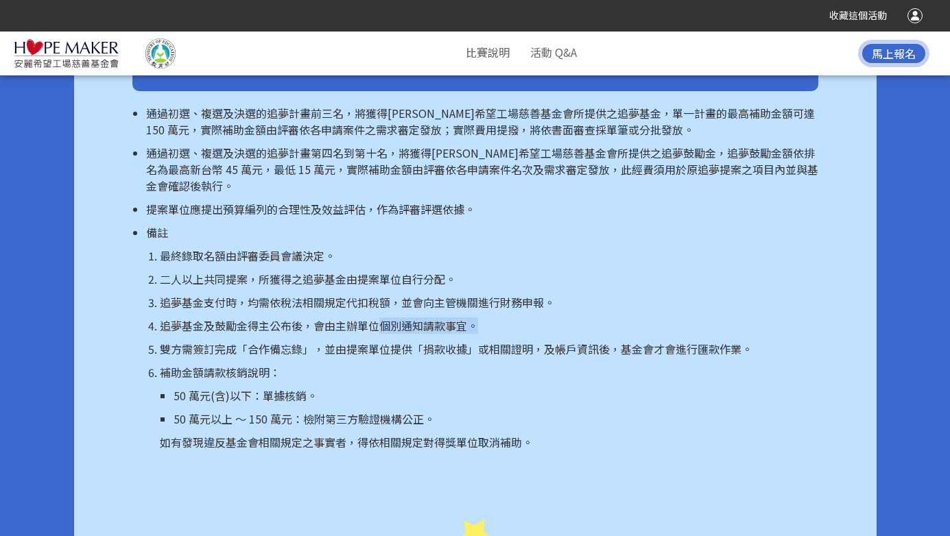
click at [556, 318] on p "追夢基金及鼓勵金得主公布後，會由主辦單位個別通知請款事宜。" at bounding box center [489, 326] width 659 height 16
click at [187, 341] on p "雙方需簽訂完成「合作備忘錄」，並由提案單位提供「捐款收據」或相關證明，及帳戶資訊後，基金會才會進行匯款作業。" at bounding box center [489, 349] width 659 height 16
drag, startPoint x: 143, startPoint y: 331, endPoint x: 530, endPoint y: 303, distance: 387.2
click at [530, 303] on ul "通過初選、複選及決選的追夢計畫前三名，將獲得[PERSON_NAME]希望工場慈善基金會所提供之追夢基金，單一計畫的最高補助金額可達 150 萬元，實際補助金…" at bounding box center [475, 278] width 686 height 346
click at [357, 341] on p "雙方需簽訂完成「合作備忘錄」，並由提案單位提供「捐款收據」或相關證明，及帳戶資訊後，基金會才會進行匯款作業。" at bounding box center [489, 349] width 659 height 16
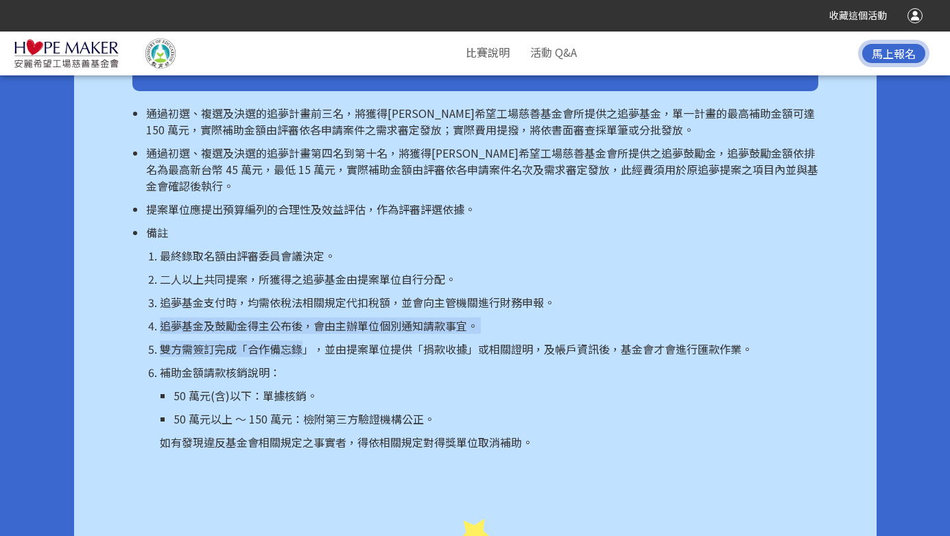
drag, startPoint x: 299, startPoint y: 325, endPoint x: 730, endPoint y: 293, distance: 432.0
click at [730, 293] on ol "最終錄取名額由評審委員會議決定。 二人以上共同提案，所獲得之追夢基金由提案單位自行分配。 追夢基金支付時，均需依稅法相關規定代扣稅額，並會向主管機關進行財務申…" at bounding box center [482, 349] width 672 height 203
click at [590, 318] on p "追夢基金及鼓勵金得主公布後，會由主辦單位個別通知請款事宜。" at bounding box center [489, 326] width 659 height 16
click at [519, 388] on p "50 萬元(含)以下：單據核銷。" at bounding box center [496, 396] width 645 height 16
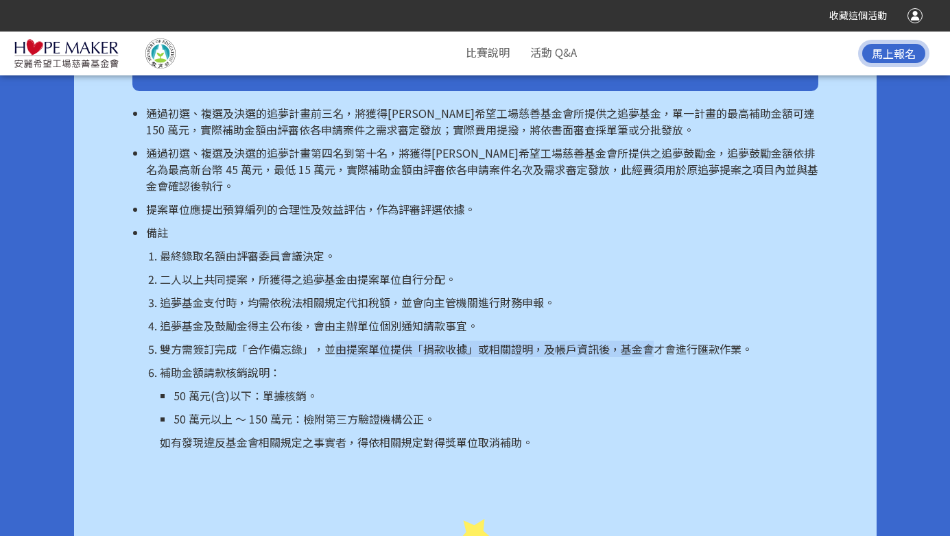
drag, startPoint x: 338, startPoint y: 335, endPoint x: 658, endPoint y: 332, distance: 319.7
click at [658, 341] on p "雙方需簽訂完成「合作備忘錄」，並由提案單位提供「捐款收據」或相關證明，及帳戶資訊後，基金會才會進行匯款作業。" at bounding box center [489, 349] width 659 height 16
click at [443, 318] on p "追夢基金及鼓勵金得主公布後，會由主辦單位個別通知請款事宜。" at bounding box center [489, 326] width 659 height 16
drag, startPoint x: 348, startPoint y: 333, endPoint x: 709, endPoint y: 351, distance: 361.3
click at [709, 351] on ol "最終錄取名額由評審委員會議決定。 二人以上共同提案，所獲得之追夢基金由提案單位自行分配。 追夢基金支付時，均需依稅法相關規定代扣稅額，並會向主管機關進行財務申…" at bounding box center [482, 349] width 672 height 203
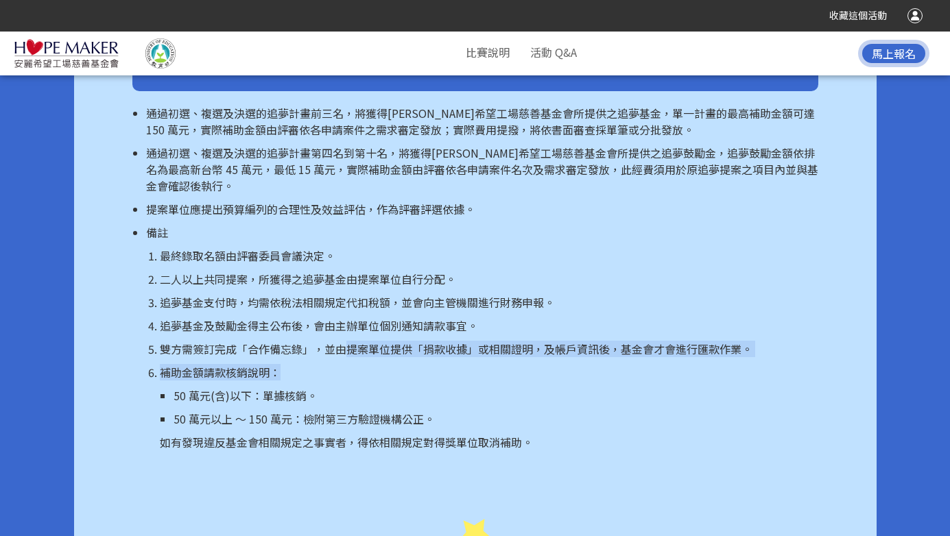
click at [635, 364] on p "補助金額請款核銷說明：" at bounding box center [489, 372] width 659 height 16
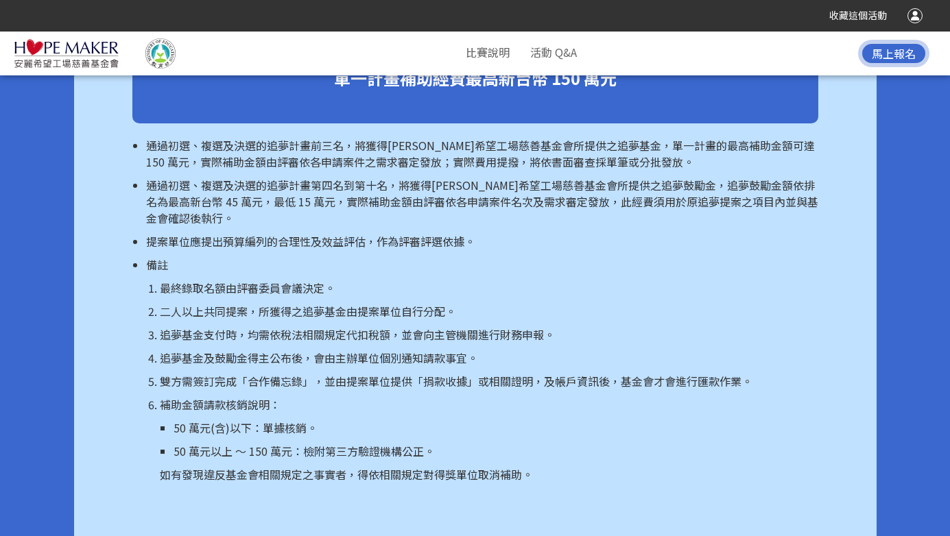
scroll to position [3460, 0]
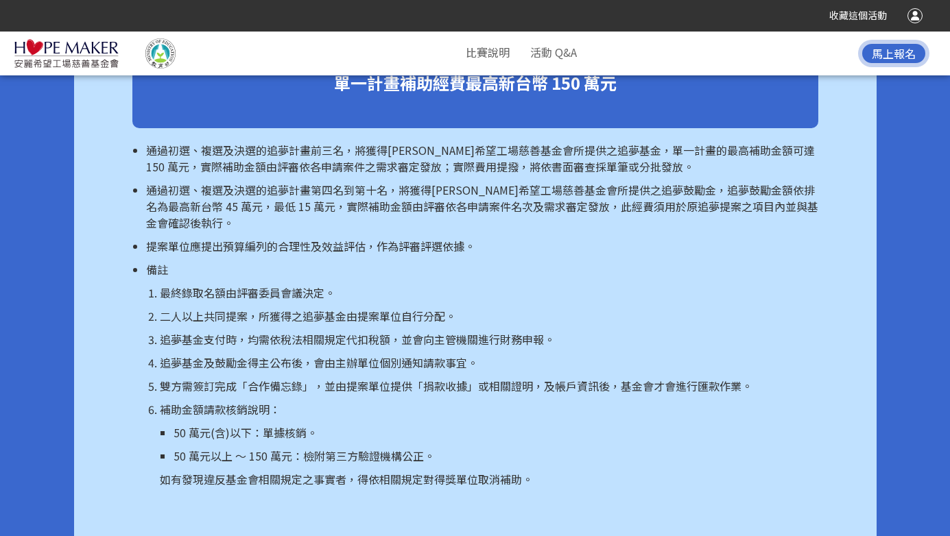
click at [347, 183] on p "通過初選、複選及決選的追夢計畫第四名到第十名，將獲得[PERSON_NAME]希望工場慈善基金會所提供之追夢鼓勵金，追夢鼓勵金額依排名為最高新台幣 45 萬元…" at bounding box center [482, 206] width 672 height 49
drag, startPoint x: 310, startPoint y: 186, endPoint x: 466, endPoint y: 191, distance: 155.8
click at [466, 191] on p "通過初選、複選及決選的追夢計畫第四名到第十名，將獲得[PERSON_NAME]希望工場慈善基金會所提供之追夢鼓勵金，追夢鼓勵金額依排名為最高新台幣 45 萬元…" at bounding box center [482, 206] width 672 height 49
click at [415, 238] on p "提案單位應提出預算編列的合理性及效益評估，作為評審評選依據。" at bounding box center [482, 246] width 672 height 16
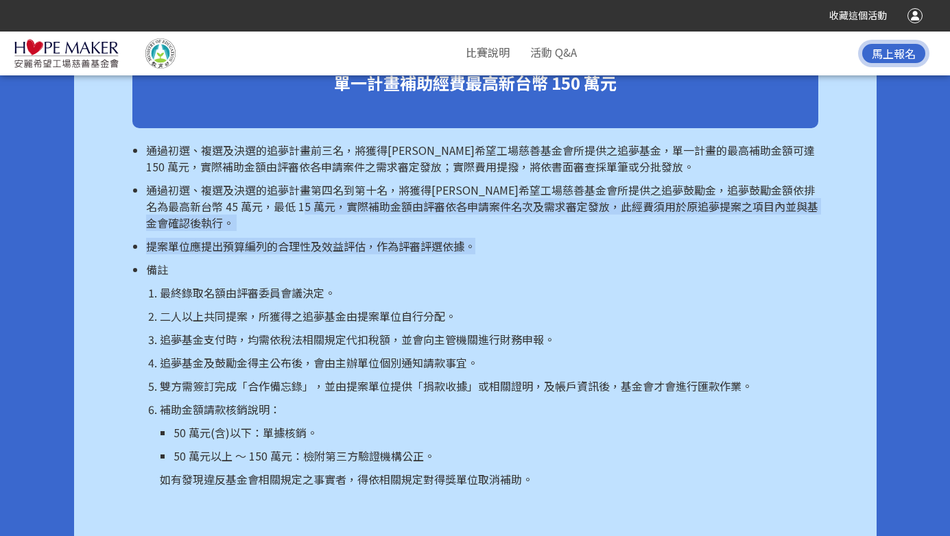
drag, startPoint x: 340, startPoint y: 189, endPoint x: 559, endPoint y: 230, distance: 223.3
click at [559, 230] on ul "通過初選、複選及決選的追夢計畫前三名，將獲得[PERSON_NAME]希望工場慈善基金會所提供之追夢基金，單一計畫的最高補助金額可達 150 萬元，實際補助金…" at bounding box center [475, 315] width 686 height 346
click at [451, 238] on p "提案單位應提出預算編列的合理性及效益評估，作為評審評選依據。" at bounding box center [482, 246] width 672 height 16
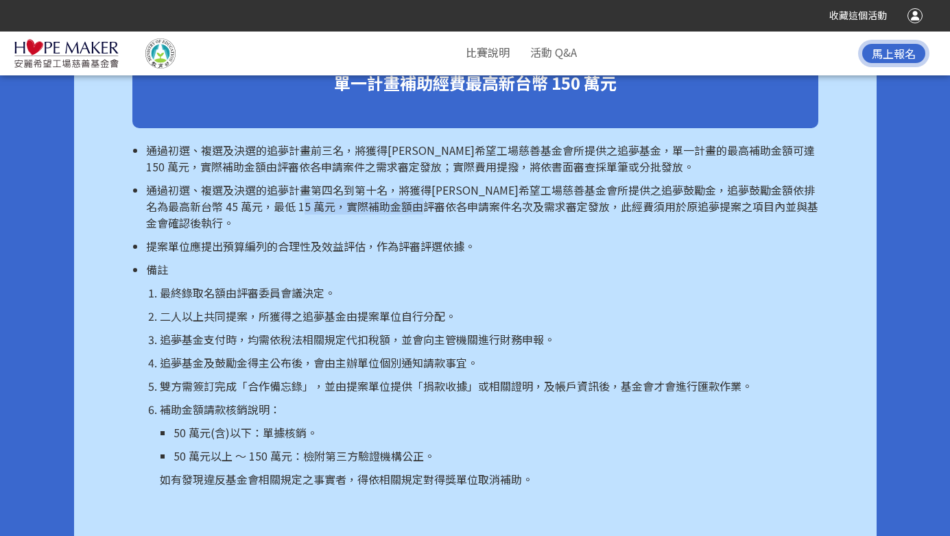
drag, startPoint x: 342, startPoint y: 193, endPoint x: 475, endPoint y: 196, distance: 133.8
click at [475, 196] on p "通過初選、複選及決選的追夢計畫第四名到第十名，將獲得[PERSON_NAME]希望工場慈善基金會所提供之追夢鼓勵金，追夢鼓勵金額依排名為最高新台幣 45 萬元…" at bounding box center [482, 206] width 672 height 49
click at [412, 261] on p "備註" at bounding box center [482, 269] width 672 height 16
drag, startPoint x: 338, startPoint y: 191, endPoint x: 458, endPoint y: 196, distance: 119.4
click at [458, 196] on p "通過初選、複選及決選的追夢計畫第四名到第十名，將獲得[PERSON_NAME]希望工場慈善基金會所提供之追夢鼓勵金，追夢鼓勵金額依排名為最高新台幣 45 萬元…" at bounding box center [482, 206] width 672 height 49
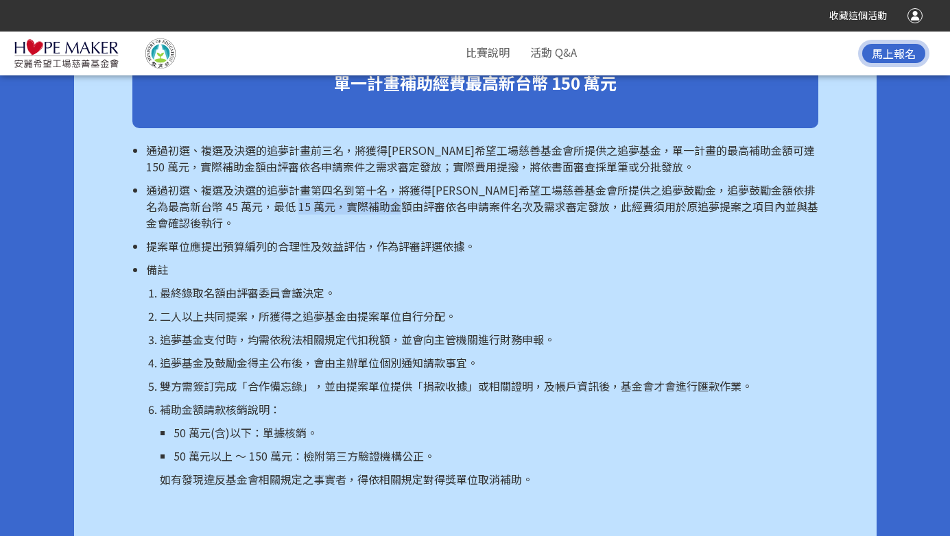
click at [388, 240] on ul "通過初選、複選及決選的追夢計畫前三名，將獲得[PERSON_NAME]希望工場慈善基金會所提供之追夢基金，單一計畫的最高補助金額可達 150 萬元，實際補助金…" at bounding box center [475, 315] width 686 height 346
drag, startPoint x: 346, startPoint y: 195, endPoint x: 448, endPoint y: 196, distance: 102.2
click at [448, 196] on p "通過初選、複選及決選的追夢計畫第四名到第十名，將獲得[PERSON_NAME]希望工場慈善基金會所提供之追夢鼓勵金，追夢鼓勵金額依排名為最高新台幣 45 萬元…" at bounding box center [482, 206] width 672 height 49
click at [453, 196] on p "通過初選、複選及決選的追夢計畫第四名到第十名，將獲得[PERSON_NAME]希望工場慈善基金會所提供之追夢鼓勵金，追夢鼓勵金額依排名為最高新台幣 45 萬元…" at bounding box center [482, 206] width 672 height 49
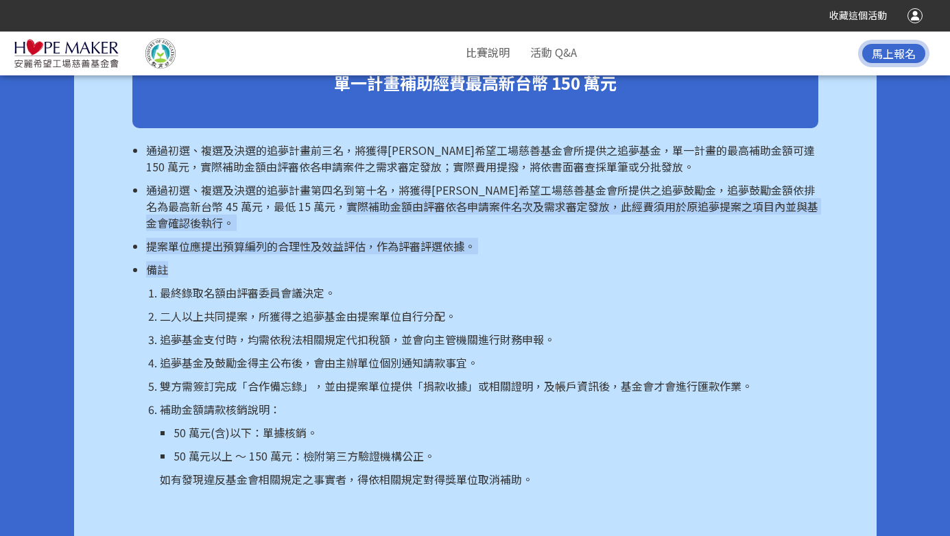
drag, startPoint x: 395, startPoint y: 193, endPoint x: 659, endPoint y: 246, distance: 268.5
click at [659, 246] on ul "通過初選、複選及決選的追夢計畫前三名，將獲得[PERSON_NAME]希望工場慈善基金會所提供之追夢基金，單一計畫的最高補助金額可達 150 萬元，實際補助金…" at bounding box center [475, 315] width 686 height 346
click at [604, 217] on ul "通過初選、複選及決選的追夢計畫前三名，將獲得[PERSON_NAME]希望工場慈善基金會所提供之追夢基金，單一計畫的最高補助金額可達 150 萬元，實際補助金…" at bounding box center [475, 315] width 686 height 346
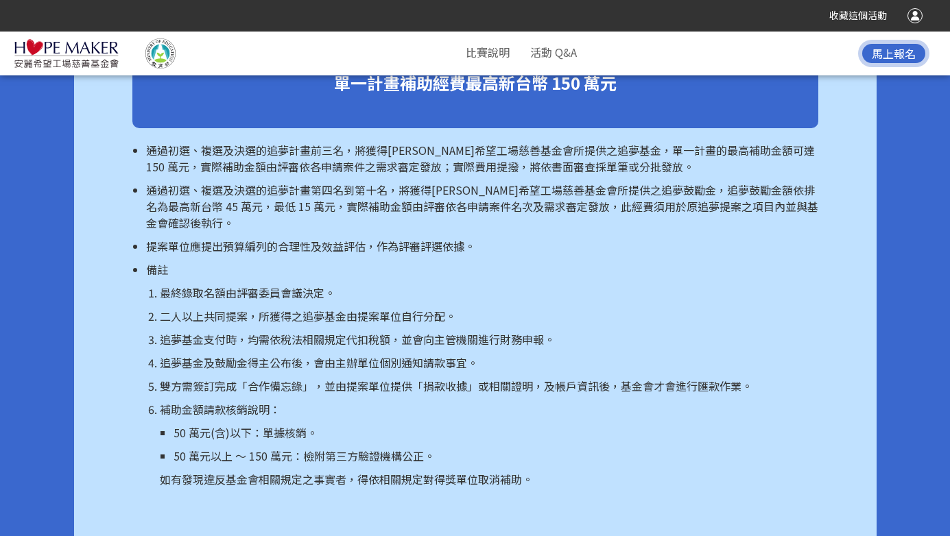
click at [392, 238] on p "提案單位應提出預算編列的合理性及效益評估，作為評審評選依據。" at bounding box center [482, 246] width 672 height 16
drag, startPoint x: 174, startPoint y: 218, endPoint x: 462, endPoint y: 236, distance: 288.7
click at [462, 236] on ul "通過初選、複選及決選的追夢計畫前三名，將獲得[PERSON_NAME]希望工場慈善基金會所提供之追夢基金，單一計畫的最高補助金額可達 150 萬元，實際補助金…" at bounding box center [475, 315] width 686 height 346
click at [461, 310] on ol "最終錄取名額由評審委員會議決定。 二人以上共同提案，所獲得之追夢基金由提案單位自行分配。 追夢基金支付時，均需依稅法相關規定代扣稅額，並會向主管機關進行財務申…" at bounding box center [482, 386] width 672 height 203
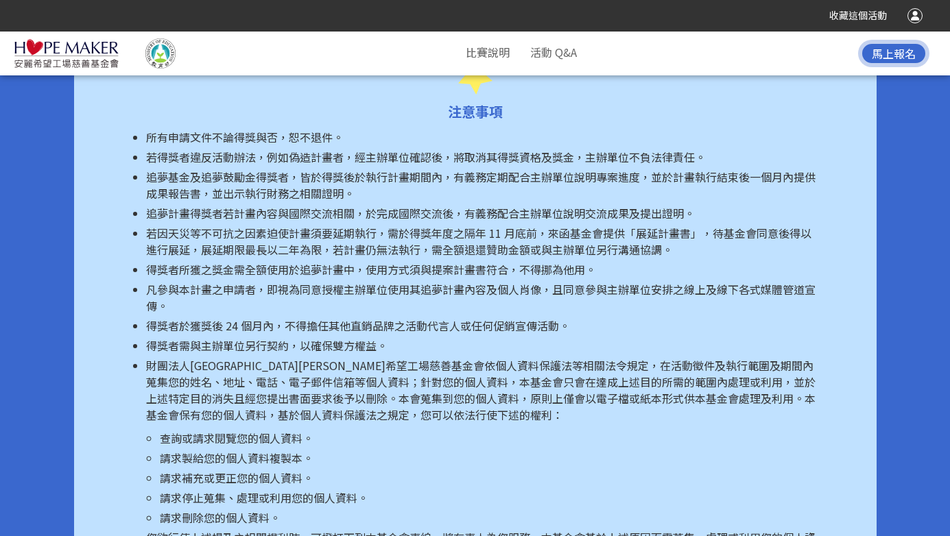
scroll to position [6503, 0]
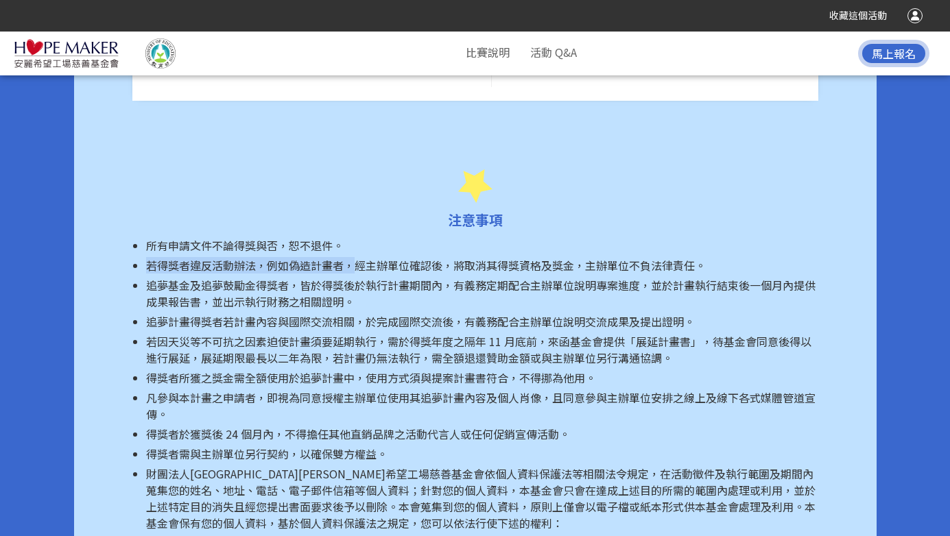
drag, startPoint x: 141, startPoint y: 222, endPoint x: 350, endPoint y: 239, distance: 209.2
click at [350, 239] on ul "所有申請文件不論得獎與否，[PERSON_NAME]不退件。 若得獎者違反活動辦法，例如偽造計畫者，經主辦單位確認後，將取消其得獎資格及獎金，主辦單位不負法律…" at bounding box center [475, 493] width 686 height 513
click at [324, 277] on li "追夢基金及追夢鼓勵金得獎者，皆於得獎後於執行計畫期間內，有義務定期配合主辦單位說明專案進度，並於計畫執行結束後一個月內提供成果報告書，並出示執行財務之相關證明。" at bounding box center [482, 293] width 672 height 33
drag, startPoint x: 150, startPoint y: 230, endPoint x: 327, endPoint y: 230, distance: 177.0
click at [327, 257] on span "若得獎者違反活動辦法，例如偽造計畫者，經主辦單位確認後，將取消其得獎資格及獎金，主辦單位不負法律責任。" at bounding box center [426, 265] width 560 height 16
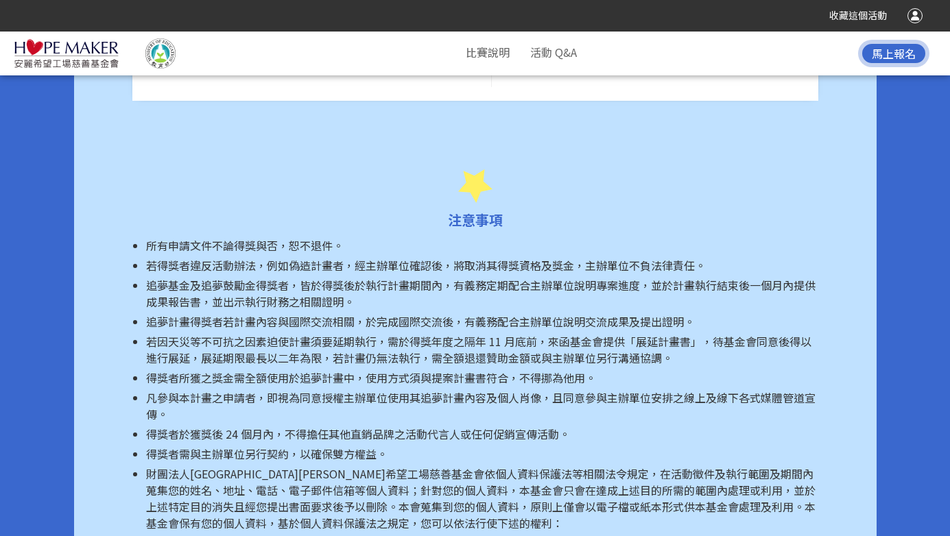
click at [332, 277] on span "追夢基金及追夢鼓勵金得獎者，皆於得獎後於執行計畫期間內，有義務定期配合主辦單位說明專案進度，並於計畫執行結束後一個月內提供成果報告書，並出示執行財務之相關證明。" at bounding box center [481, 293] width 670 height 33
drag, startPoint x: 140, startPoint y: 237, endPoint x: 351, endPoint y: 232, distance: 210.7
click at [351, 237] on ul "所有申請文件不論得獎與否，[PERSON_NAME]不退件。 若得獎者違反活動辦法，例如偽造計畫者，經主辦單位確認後，將取消其得獎資格及獎金，主辦單位不負法律…" at bounding box center [475, 493] width 686 height 513
click at [439, 277] on li "追夢基金及追夢鼓勵金得獎者，皆於得獎後於執行計畫期間內，有義務定期配合主辦單位說明專案進度，並於計畫執行結束後一個月內提供成果報告書，並出示執行財務之相關證明。" at bounding box center [482, 293] width 672 height 33
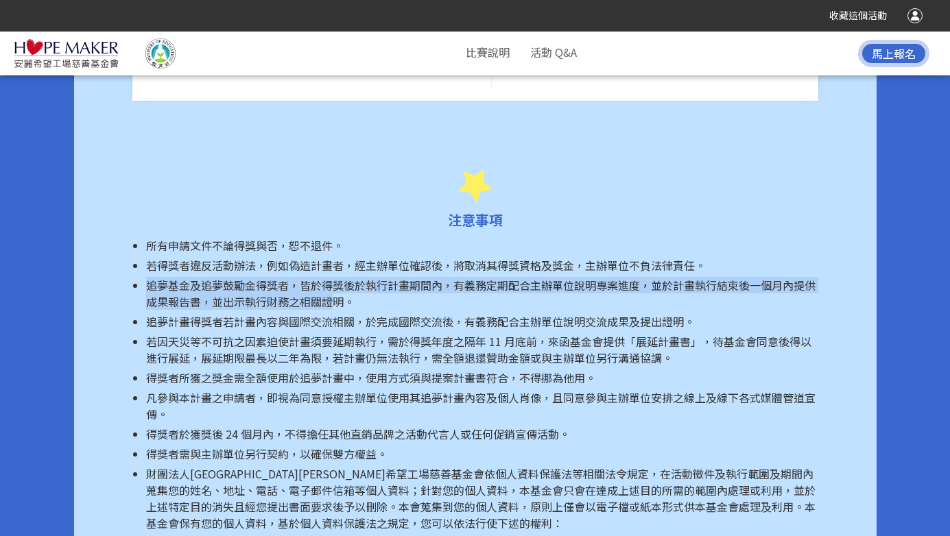
drag, startPoint x: 148, startPoint y: 255, endPoint x: 332, endPoint y: 264, distance: 184.1
click at [332, 277] on span "追夢基金及追夢鼓勵金得獎者，皆於得獎後於執行計畫期間內，有義務定期配合主辦單位說明專案進度，並於計畫執行結束後一個月內提供成果報告書，並出示執行財務之相關證明。" at bounding box center [481, 293] width 670 height 33
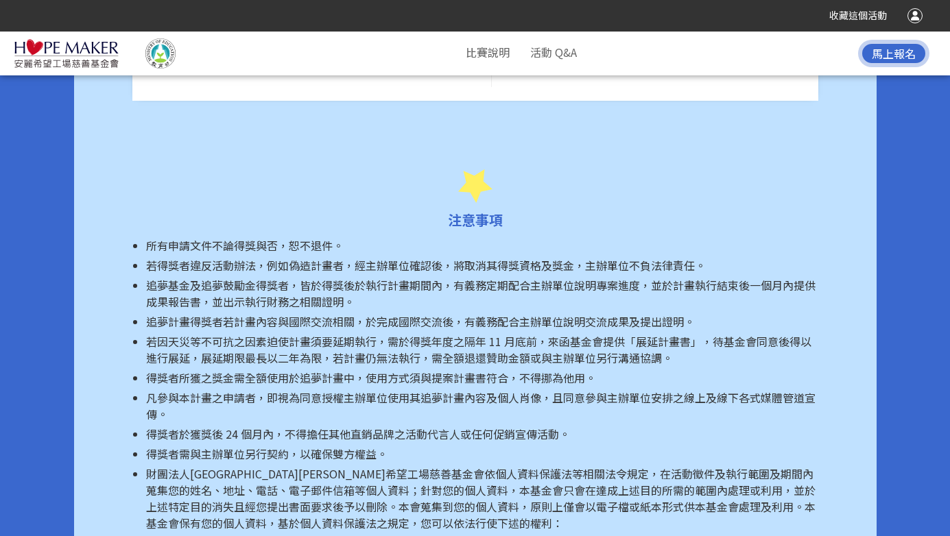
click at [371, 277] on li "追夢基金及追夢鼓勵金得獎者，皆於得獎後於執行計畫期間內，有義務定期配合主辦單位說明專案進度，並於計畫執行結束後一個月內提供成果報告書，並出示執行財務之相關證明。" at bounding box center [482, 293] width 672 height 33
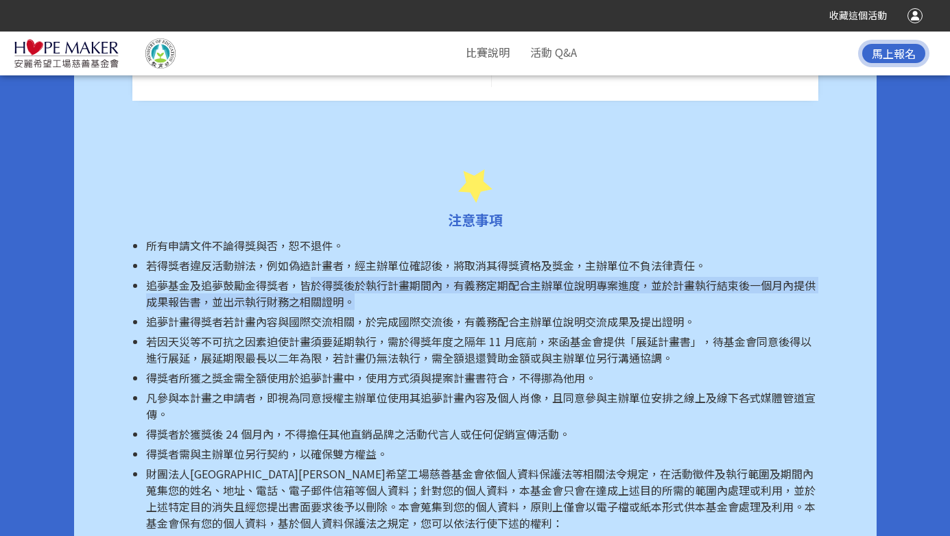
drag, startPoint x: 311, startPoint y: 248, endPoint x: 447, endPoint y: 263, distance: 136.7
click at [447, 277] on li "追夢基金及追夢鼓勵金得獎者，皆於得獎後於執行計畫期間內，有義務定期配合主辦單位說明專案進度，並於計畫執行結束後一個月內提供成果報告書，並出示執行財務之相關證明。" at bounding box center [482, 293] width 672 height 33
click at [414, 277] on li "追夢基金及追夢鼓勵金得獎者，皆於得獎後於執行計畫期間內，有義務定期配合主辦單位說明專案進度，並於計畫執行結束後一個月內提供成果報告書，並出示執行財務之相關證明。" at bounding box center [482, 293] width 672 height 33
drag, startPoint x: 370, startPoint y: 254, endPoint x: 584, endPoint y: 263, distance: 214.9
click at [597, 277] on li "追夢基金及追夢鼓勵金得獎者，皆於得獎後於執行計畫期間內，有義務定期配合主辦單位說明專案進度，並於計畫執行結束後一個月內提供成果報告書，並出示執行財務之相關證明。" at bounding box center [482, 293] width 672 height 33
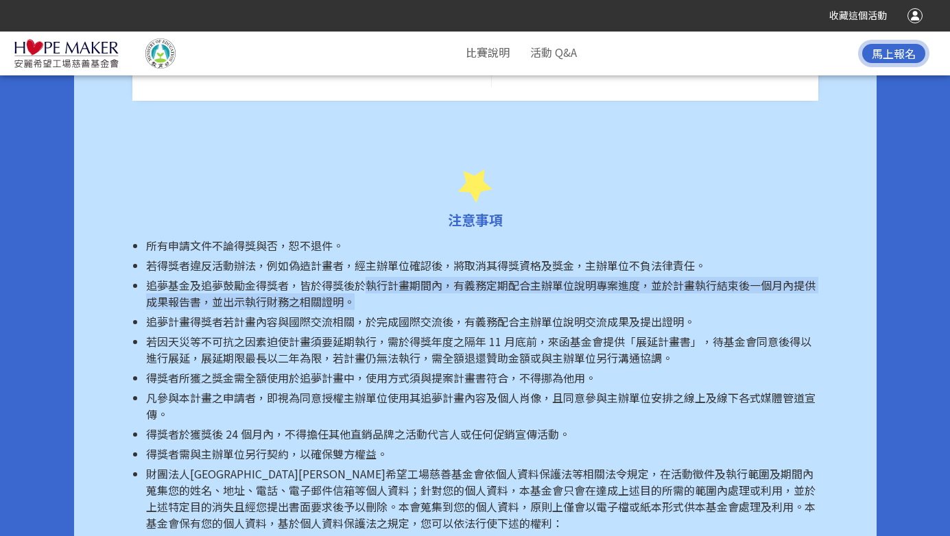
click at [568, 277] on li "追夢基金及追夢鼓勵金得獎者，皆於得獎後於執行計畫期間內，有義務定期配合主辦單位說明專案進度，並於計畫執行結束後一個月內提供成果報告書，並出示執行財務之相關證明。" at bounding box center [482, 293] width 672 height 33
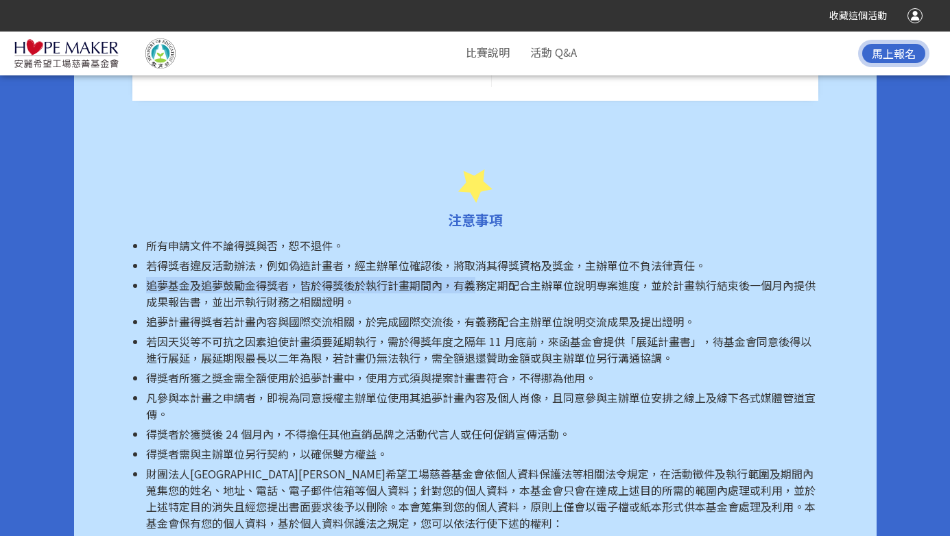
drag, startPoint x: 476, startPoint y: 248, endPoint x: 714, endPoint y: 241, distance: 238.1
click at [714, 241] on ul "所有申請文件不論得獎與否，[PERSON_NAME]不退件。 若得獎者違反活動辦法，例如偽造計畫者，經主辦單位確認後，將取消其得獎資格及獎金，主辦單位不負法律…" at bounding box center [475, 493] width 686 height 513
click at [698, 277] on span "追夢基金及追夢鼓勵金得獎者，皆於得獎後於執行計畫期間內，有義務定期配合主辦單位說明專案進度，並於計畫執行結束後一個月內提供成果報告書，並出示執行財務之相關證明。" at bounding box center [481, 293] width 670 height 33
drag, startPoint x: 630, startPoint y: 252, endPoint x: 739, endPoint y: 263, distance: 109.7
click at [739, 277] on li "追夢基金及追夢鼓勵金得獎者，皆於得獎後於執行計畫期間內，有義務定期配合主辦單位說明專案進度，並於計畫執行結束後一個月內提供成果報告書，並出示執行財務之相關證明。" at bounding box center [482, 293] width 672 height 33
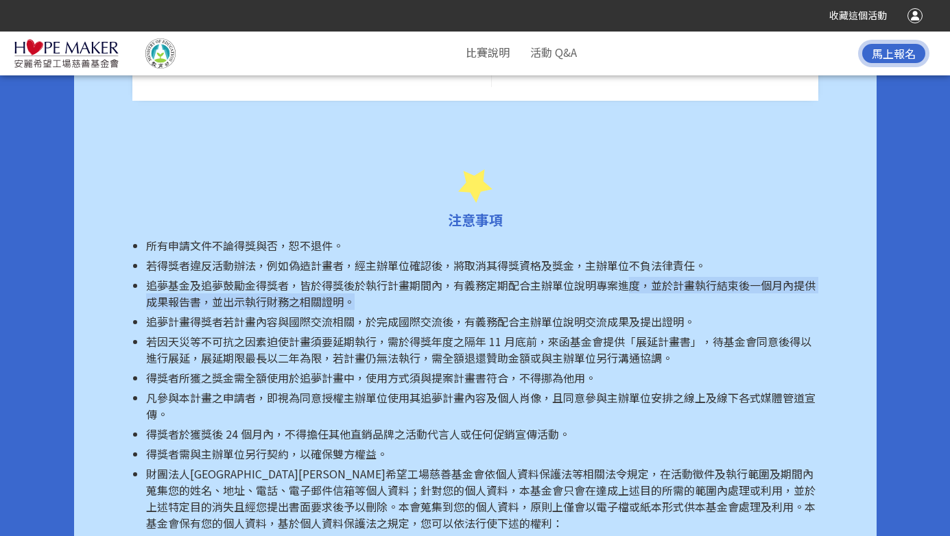
click at [342, 243] on ul "所有申請文件不論得獎與否，[PERSON_NAME]不退件。 若得獎者違反活動辦法，例如偽造計畫者，經主辦單位確認後，將取消其得獎資格及獎金，主辦單位不負法律…" at bounding box center [475, 493] width 686 height 513
click at [346, 313] on span "追夢計畫得獎者若計畫內容與國際交流相關，於完成國際交流後，有義務配合主辦單位說明交流成果及提出證明。" at bounding box center [420, 321] width 549 height 16
drag, startPoint x: 197, startPoint y: 263, endPoint x: 423, endPoint y: 282, distance: 227.2
click at [423, 282] on ul "所有申請文件不論得獎與否，[PERSON_NAME]不退件。 若得獎者違反活動辦法，例如偽造計畫者，經主辦單位確認後，將取消其得獎資格及獎金，主辦單位不負法律…" at bounding box center [475, 493] width 686 height 513
click at [413, 333] on span "若因天災等不可抗之因素迫使計畫須要延期執行，需於得獎年度之隔年 11 月底前，來函基金會提供「展延計畫書」，待基金會同意後得以進行展延，展延期限最長以二年為限…" at bounding box center [478, 349] width 665 height 33
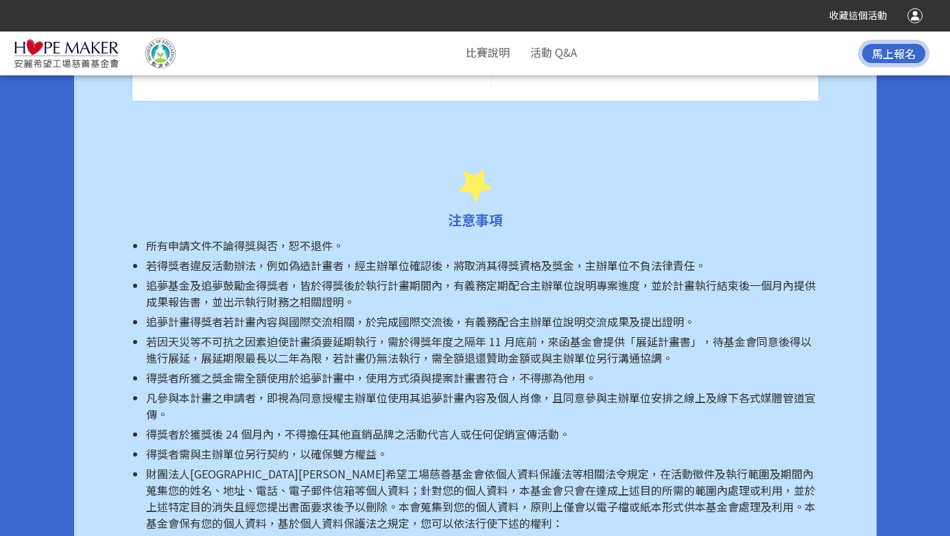
click at [327, 313] on span "追夢計畫得獎者若計畫內容與國際交流相關，於完成國際交流後，有義務配合主辦單位說明交流成果及提出證明。" at bounding box center [420, 321] width 549 height 16
click at [246, 313] on span "追夢計畫得獎者若計畫內容與國際交流相關，於完成國際交流後，有義務配合主辦單位說明交流成果及提出證明。" at bounding box center [420, 321] width 549 height 16
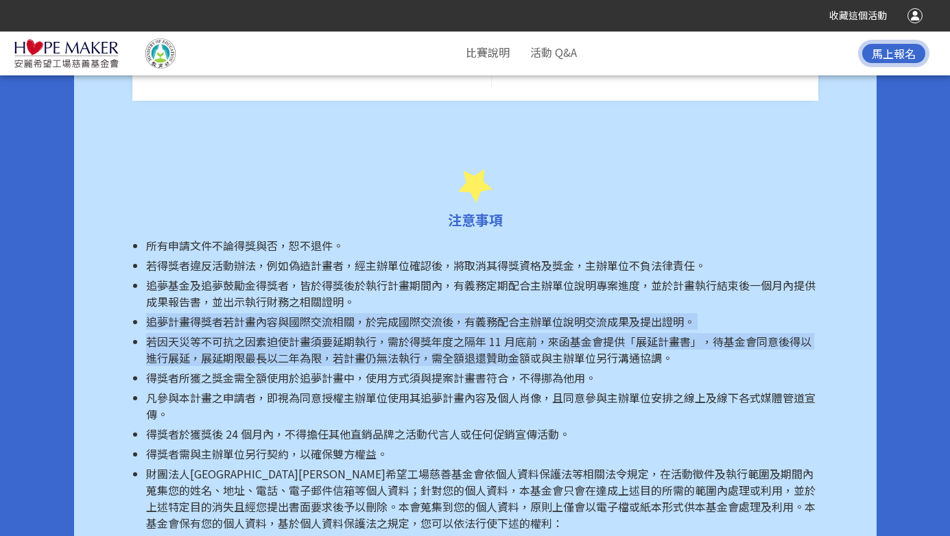
drag, startPoint x: 144, startPoint y: 285, endPoint x: 517, endPoint y: 331, distance: 375.2
click at [517, 331] on ul "所有申請文件不論得獎與否，[PERSON_NAME]不退件。 若得獎者違反活動辦法，例如偽造計畫者，經主辦單位確認後，將取消其得獎資格及獎金，主辦單位不負法律…" at bounding box center [475, 493] width 686 height 513
click at [520, 333] on span "若因天災等不可抗之因素迫使計畫須要延期執行，需於得獎年度之隔年 11 月底前，來函基金會提供「展延計畫書」，待基金會同意後得以進行展延，展延期限最長以二年為限…" at bounding box center [478, 349] width 665 height 33
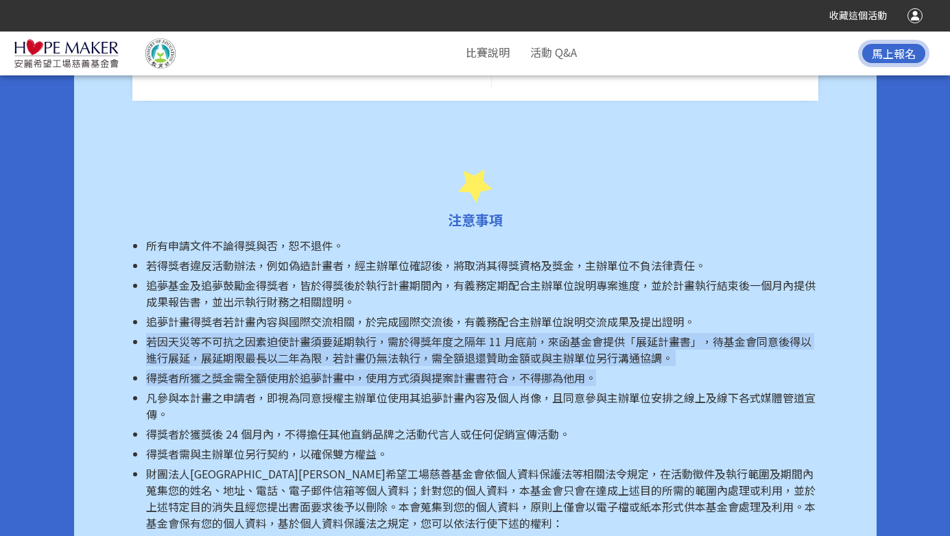
drag, startPoint x: 145, startPoint y: 312, endPoint x: 694, endPoint y: 356, distance: 549.9
click at [694, 356] on ul "所有申請文件不論得獎與否，[PERSON_NAME]不退件。 若得獎者違反活動辦法，例如偽造計畫者，經主辦單位確認後，將取消其得獎資格及獎金，主辦單位不負法律…" at bounding box center [475, 493] width 686 height 513
click at [674, 333] on li "若因天災等不可抗之因素迫使計畫須要延期執行，需於得獎年度之隔年 11 月底前，來函基金會提供「展延計畫書」，待基金會同意後得以進行展延，展延期限最長以二年為限…" at bounding box center [482, 349] width 672 height 33
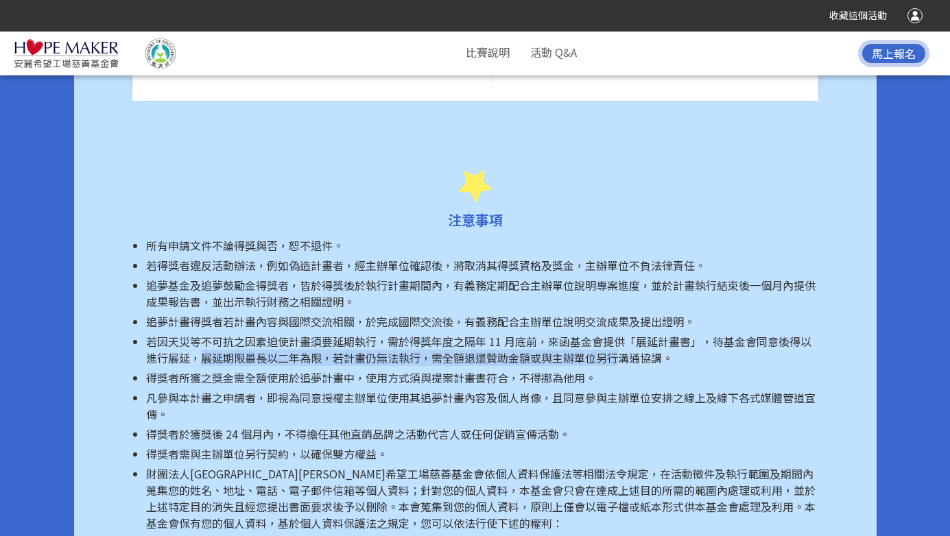
drag, startPoint x: 198, startPoint y: 328, endPoint x: 618, endPoint y: 317, distance: 420.7
click at [618, 333] on span "若因天災等不可抗之因素迫使計畫須要延期執行，需於得獎年度之隔年 11 月底前，來函基金會提供「展延計畫書」，待基金會同意後得以進行展延，展延期限最長以二年為限…" at bounding box center [478, 349] width 665 height 33
click at [431, 333] on span "若因天災等不可抗之因素迫使計畫須要延期執行，需於得獎年度之隔年 11 月底前，來函基金會提供「展延計畫書」，待基金會同意後得以進行展延，展延期限最長以二年為限…" at bounding box center [478, 349] width 665 height 33
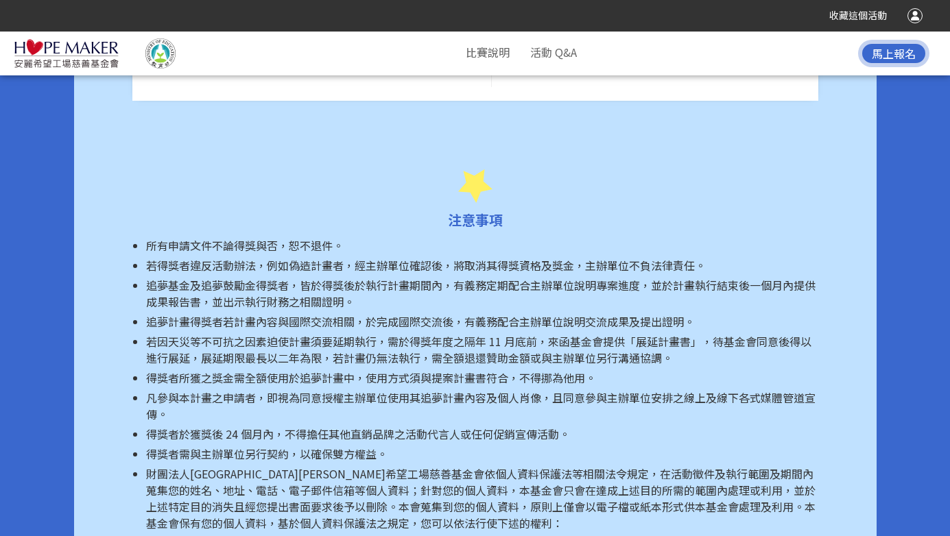
click at [460, 355] on ul "所有申請文件不論得獎與否，[PERSON_NAME]不退件。 若得獎者違反活動辦法，例如偽造計畫者，經主辦單位確認後，將取消其得獎資格及獎金，主辦單位不負法律…" at bounding box center [475, 493] width 686 height 513
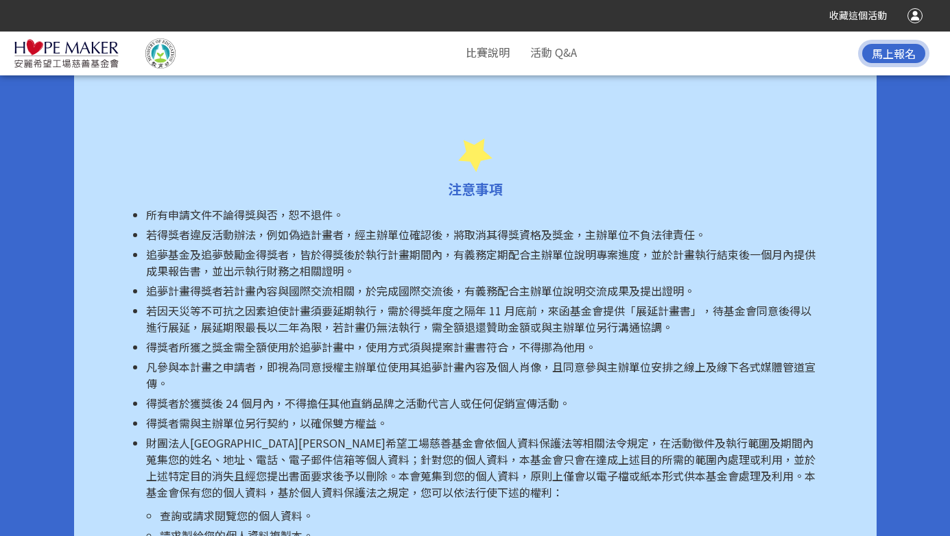
scroll to position [6537, 0]
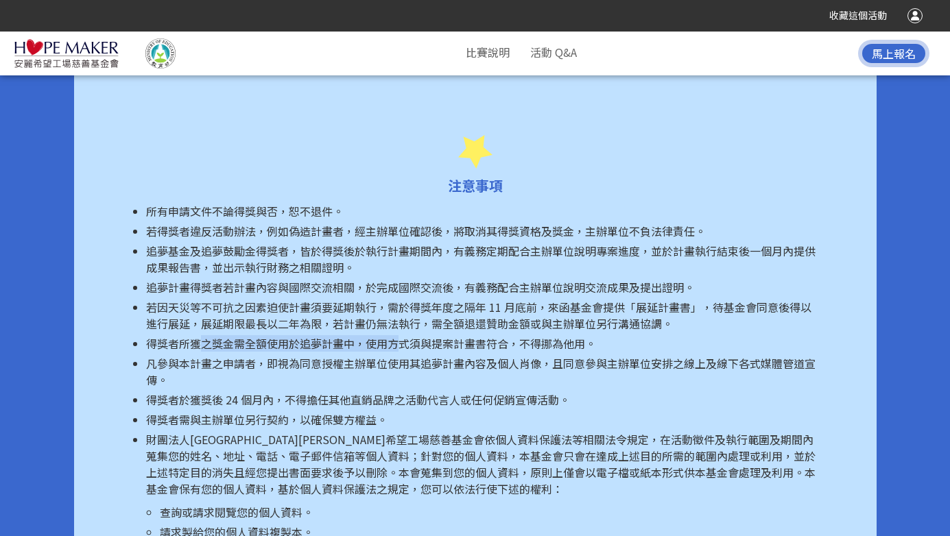
drag, startPoint x: 206, startPoint y: 310, endPoint x: 399, endPoint y: 310, distance: 192.8
click at [399, 335] on span "得獎者所獲之獎金需全額使用於追夢計畫中，使用方式須與提案計畫書符合，不得挪為他用。" at bounding box center [371, 343] width 450 height 16
click at [368, 355] on span "凡參與本計畫之申請者，即視為同意授權主辦單位使用其追夢計畫內容及個人肖像，且同意參與主辦單位安排之線上及線下各式媒體管道宣傳。" at bounding box center [481, 371] width 670 height 33
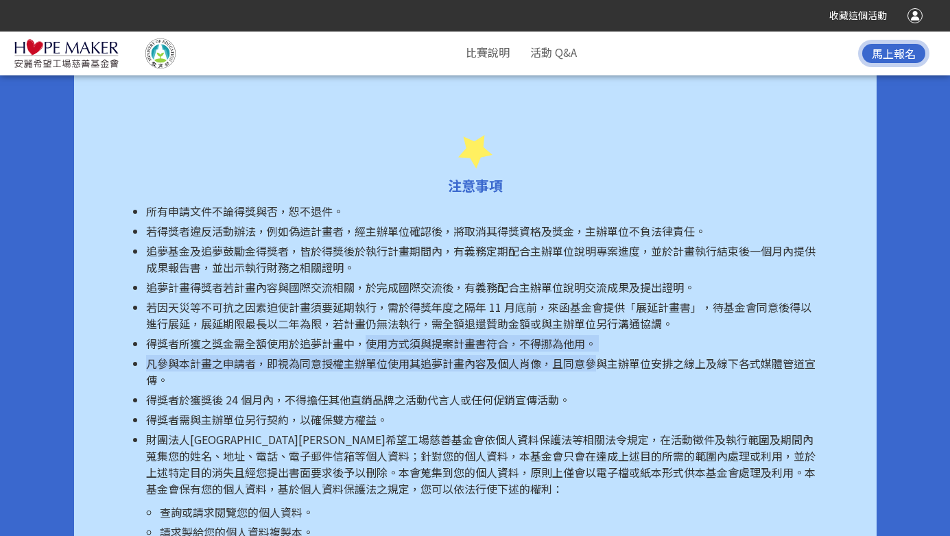
drag, startPoint x: 362, startPoint y: 311, endPoint x: 593, endPoint y: 322, distance: 231.5
click at [593, 322] on ul "所有申請文件不論得獎與否，[PERSON_NAME]不退件。 若得獎者違反活動辦法，例如偽造計畫者，經主辦單位確認後，將取消其得獎資格及獎金，主辦單位不負法律…" at bounding box center [475, 459] width 686 height 513
click at [543, 355] on span "凡參與本計畫之申請者，即視為同意授權主辦單位使用其追夢計畫內容及個人肖像，且同意參與主辦單位安排之線上及線下各式媒體管道宣傳。" at bounding box center [481, 371] width 670 height 33
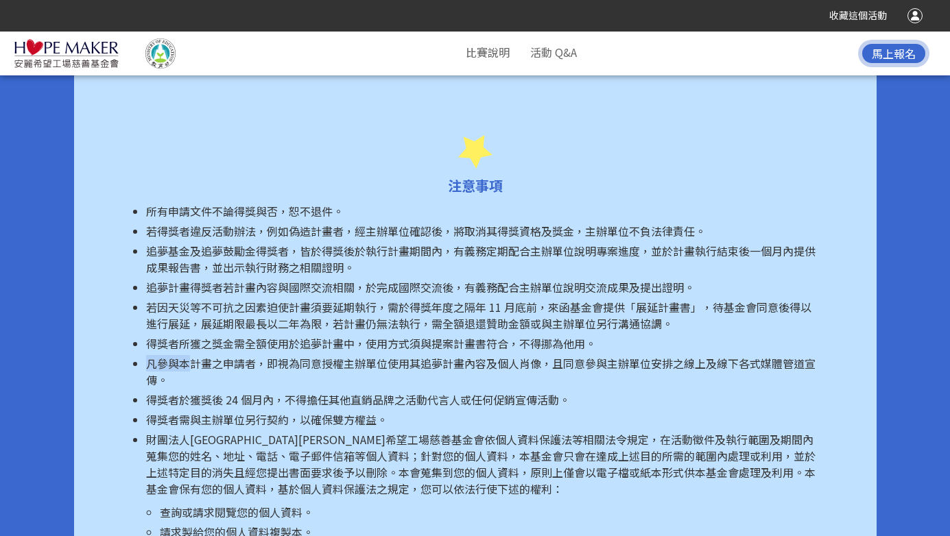
drag, startPoint x: 191, startPoint y: 329, endPoint x: 672, endPoint y: 320, distance: 481.0
click at [689, 316] on ul "所有申請文件不論得獎與否，[PERSON_NAME]不退件。 若得獎者違反活動辦法，例如偽造計畫者，經主辦單位確認後，將取消其得獎資格及獎金，主辦單位不負法律…" at bounding box center [475, 459] width 686 height 513
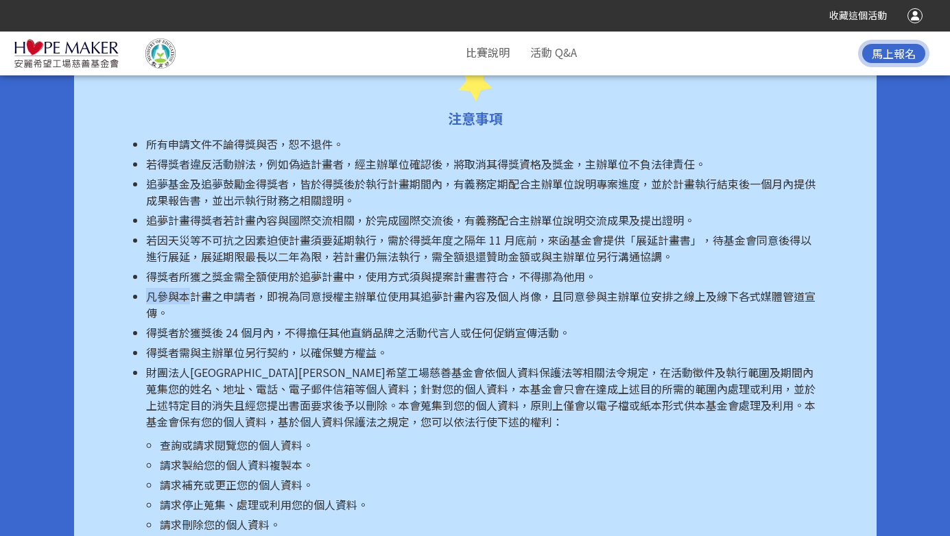
click at [255, 344] on span "得獎者需與主辦單位另行契約，以確保雙方權益。" at bounding box center [266, 352] width 241 height 16
drag, startPoint x: 281, startPoint y: 298, endPoint x: 573, endPoint y: 329, distance: 293.9
click at [573, 329] on ul "所有申請文件不論得獎與否，[PERSON_NAME]不退件。 若得獎者違反活動辦法，例如偽造計畫者，經主辦單位確認後，將取消其得獎資格及獎金，主辦單位不負法律…" at bounding box center [475, 392] width 686 height 513
click at [255, 344] on span "得獎者需與主辦單位另行契約，以確保雙方權益。" at bounding box center [266, 352] width 241 height 16
click at [180, 344] on span "得獎者需與主辦單位另行契約，以確保雙方權益。" at bounding box center [266, 352] width 241 height 16
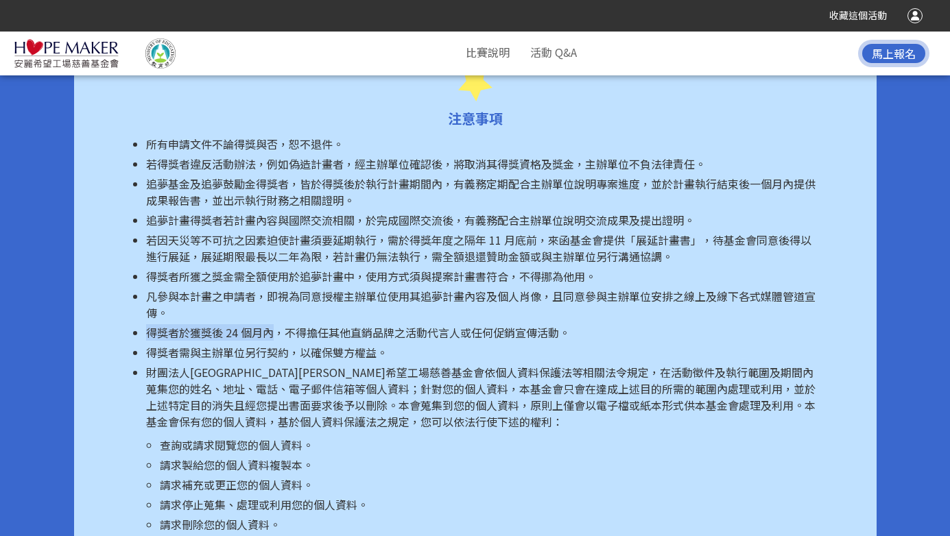
drag, startPoint x: 145, startPoint y: 301, endPoint x: 271, endPoint y: 298, distance: 125.6
click at [271, 324] on span "得獎者於獲獎後 24 個月內，不得擔任其他直銷品牌之活動代言人或任何促銷宣傳活動。" at bounding box center [358, 332] width 424 height 16
click at [348, 344] on span "得獎者需與主辦單位另行契約，以確保雙方權益。" at bounding box center [266, 352] width 241 height 16
drag, startPoint x: 331, startPoint y: 300, endPoint x: 490, endPoint y: 299, distance: 158.5
click at [490, 324] on span "得獎者於獲獎後 24 個月內，不得擔任其他直銷品牌之活動代言人或任何促銷宣傳活動。" at bounding box center [358, 332] width 424 height 16
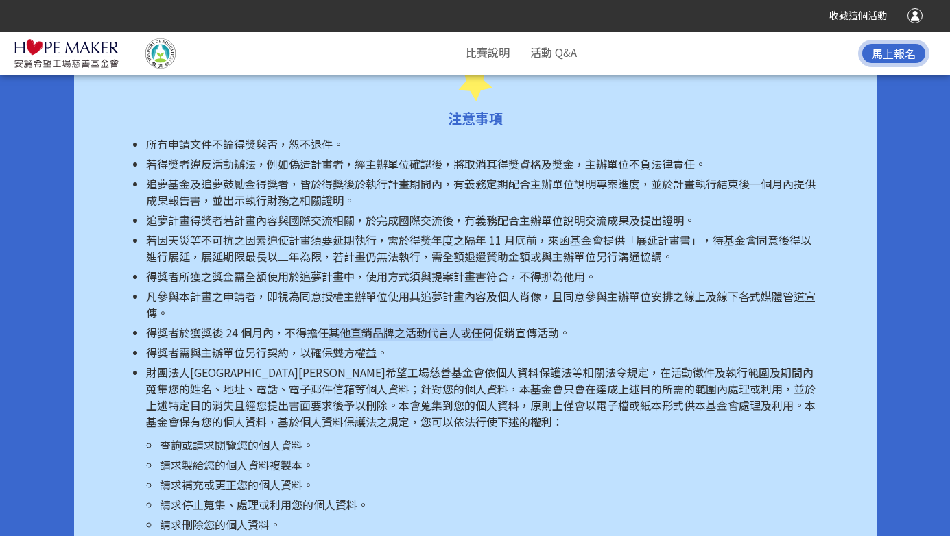
click at [452, 344] on li "得獎者需與主辦單位另行契約，以確保雙方權益。" at bounding box center [482, 352] width 672 height 16
drag, startPoint x: 400, startPoint y: 297, endPoint x: 589, endPoint y: 301, distance: 189.4
click at [589, 324] on li "得獎者於獲獎後 24 個月內，不得擔任其他直銷品牌之活動代言人或任何促銷宣傳活動。" at bounding box center [482, 332] width 672 height 16
click at [378, 364] on p "財團法人[GEOGRAPHIC_DATA][PERSON_NAME]希望工場慈善基金會依個人資料保護法等相關法令規定，在活動徵件及執行範圍及期間內蒐集您的姓名…" at bounding box center [482, 397] width 672 height 66
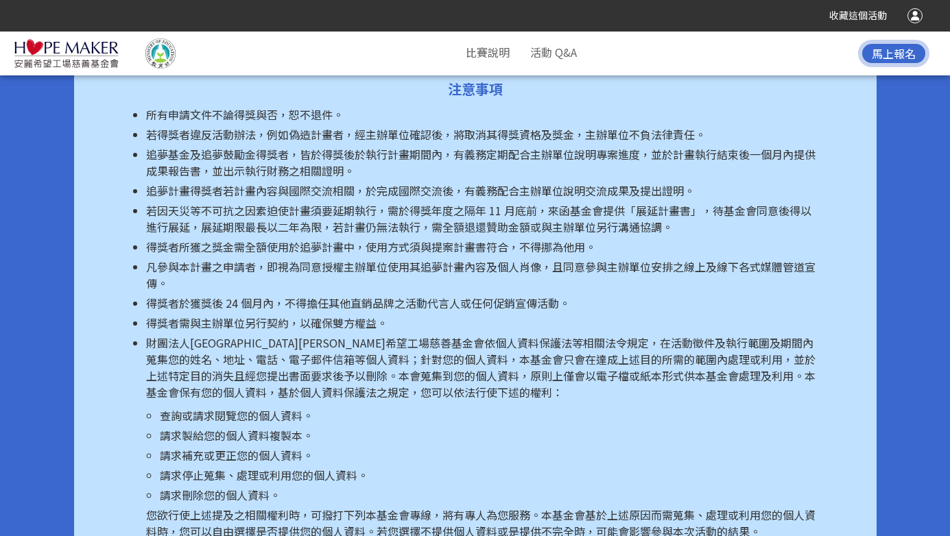
scroll to position [6653, 0]
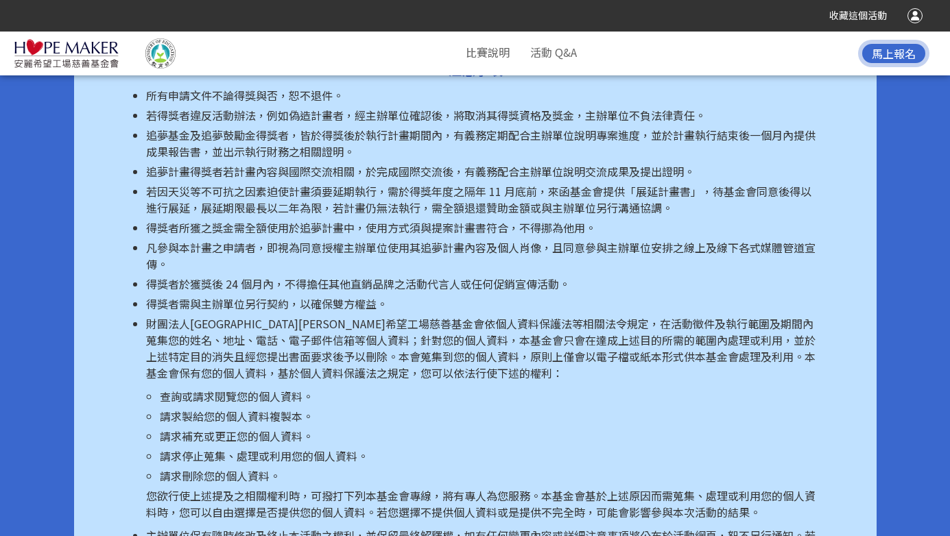
click at [246, 316] on p "財團法人[GEOGRAPHIC_DATA][PERSON_NAME]希望工場慈善基金會依個人資料保護法等相關法令規定，在活動徵件及執行範圍及期間內蒐集您的姓名…" at bounding box center [482, 349] width 672 height 66
drag, startPoint x: 142, startPoint y: 274, endPoint x: 440, endPoint y: 287, distance: 298.0
click at [440, 287] on ul "所有申請文件不論得獎與否，[PERSON_NAME]不退件。 若得獎者違反活動辦法，例如偽造計畫者，經主辦單位確認後，將取消其得獎資格及獎金，主辦單位不負法律…" at bounding box center [475, 343] width 686 height 513
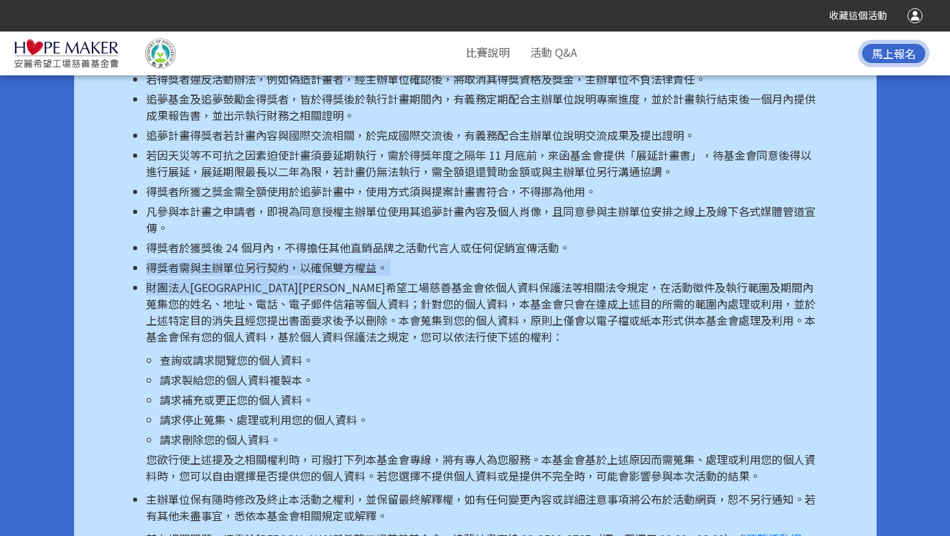
click at [270, 279] on p "財團法人[GEOGRAPHIC_DATA][PERSON_NAME]希望工場慈善基金會依個人資料保護法等相關法令規定，在活動徵件及執行範圍及期間內蒐集您的姓名…" at bounding box center [482, 312] width 672 height 66
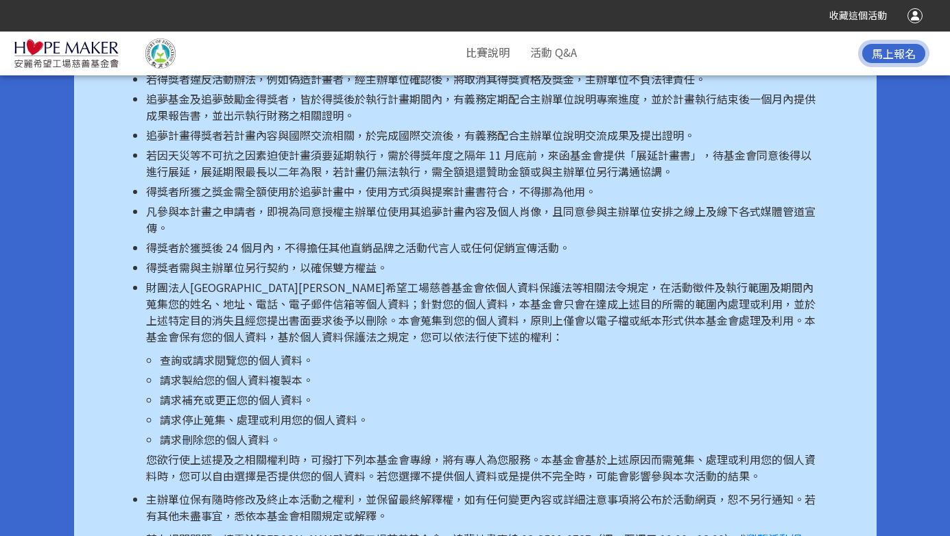
click at [409, 279] on p "財團法人[GEOGRAPHIC_DATA][PERSON_NAME]希望工場慈善基金會依個人資料保護法等相關法令規定，在活動徵件及執行範圍及期間內蒐集您的姓名…" at bounding box center [482, 312] width 672 height 66
drag, startPoint x: 147, startPoint y: 259, endPoint x: 565, endPoint y: 259, distance: 418.5
click at [565, 279] on p "財團法人[GEOGRAPHIC_DATA][PERSON_NAME]希望工場慈善基金會依個人資料保護法等相關法令規定，在活動徵件及執行範圍及期間內蒐集您的姓名…" at bounding box center [482, 312] width 672 height 66
click at [393, 279] on p "財團法人[GEOGRAPHIC_DATA][PERSON_NAME]希望工場慈善基金會依個人資料保護法等相關法令規定，在活動徵件及執行範圍及期間內蒐集您的姓名…" at bounding box center [482, 312] width 672 height 66
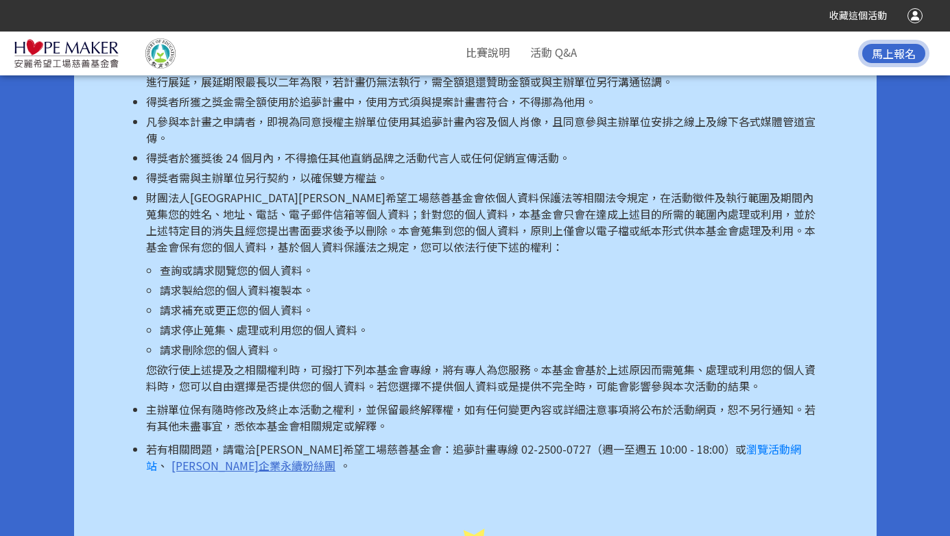
click at [270, 362] on p "您欲行使上述提及之相關權利時，可撥打下列本基金會專線，將有專人為您服務。本基金會基於上述原因而需蒐集、處理或利用您的個人資料時，您可以自由選擇是否提供您的個人…" at bounding box center [482, 378] width 672 height 33
click at [366, 362] on p "您欲行使上述提及之相關權利時，可撥打下列本基金會專線，將有專人為您服務。本基金會基於上述原因而需蒐集、處理或利用您的個人資料時，您可以自由選擇是否提供您的個人…" at bounding box center [482, 378] width 672 height 33
drag, startPoint x: 283, startPoint y: 337, endPoint x: 723, endPoint y: 357, distance: 440.9
click at [723, 362] on p "您欲行使上述提及之相關權利時，可撥打下列本基金會專線，將有專人為您服務。本基金會基於上述原因而需蒐集、處理或利用您的個人資料時，您可以自由選擇是否提供您的個人…" at bounding box center [482, 378] width 672 height 33
click at [501, 362] on p "您欲行使上述提及之相關權利時，可撥打下列本基金會專線，將有專人為您服務。本基金會基於上述原因而需蒐集、處理或利用您的個人資料時，您可以自由選擇是否提供您的個人…" at bounding box center [482, 378] width 672 height 33
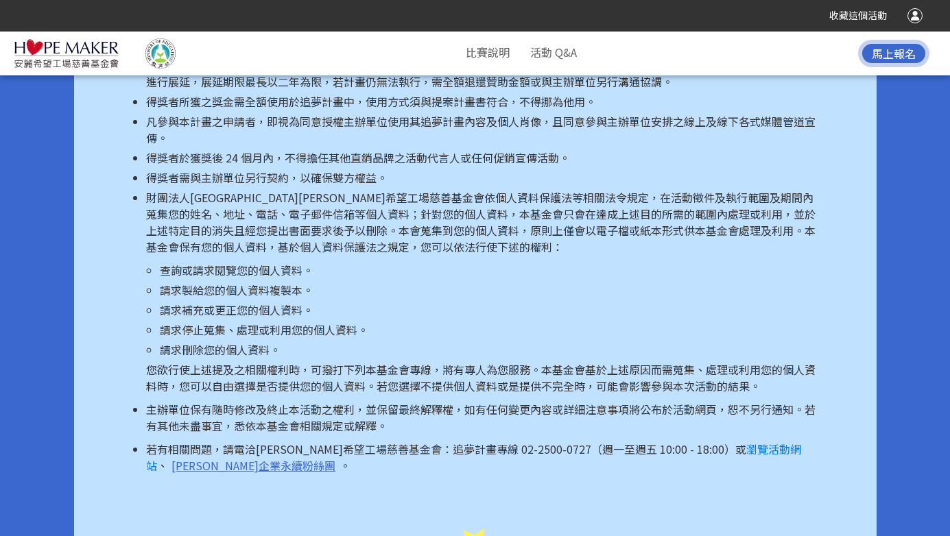
click at [572, 362] on p "您欲行使上述提及之相關權利時，可撥打下列本基金會專線，將有專人為您服務。本基金會基於上述原因而需蒐集、處理或利用您的個人資料時，您可以自由選擇是否提供您的個人…" at bounding box center [482, 378] width 672 height 33
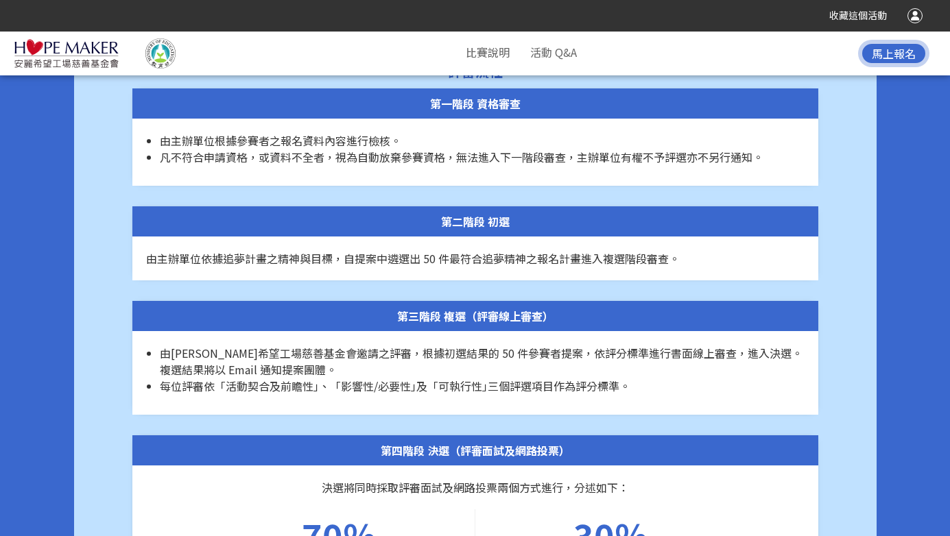
scroll to position [5181, 0]
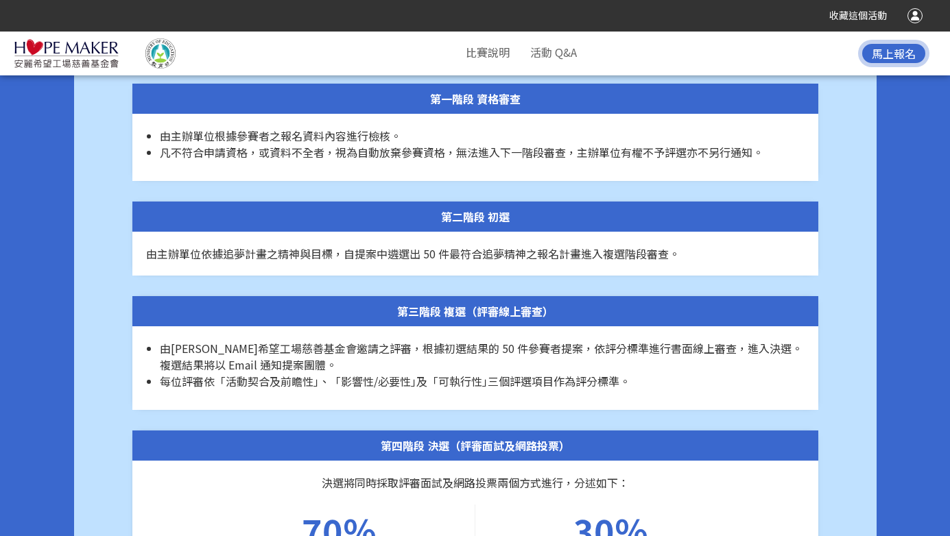
click at [224, 340] on span "由[PERSON_NAME]希望工場慈善基金會邀請之評審，根據初選結果的 50 件參賽者提案，依評分標準進行書面線上審查，進入決選。複選結果將以 Email …" at bounding box center [481, 356] width 643 height 33
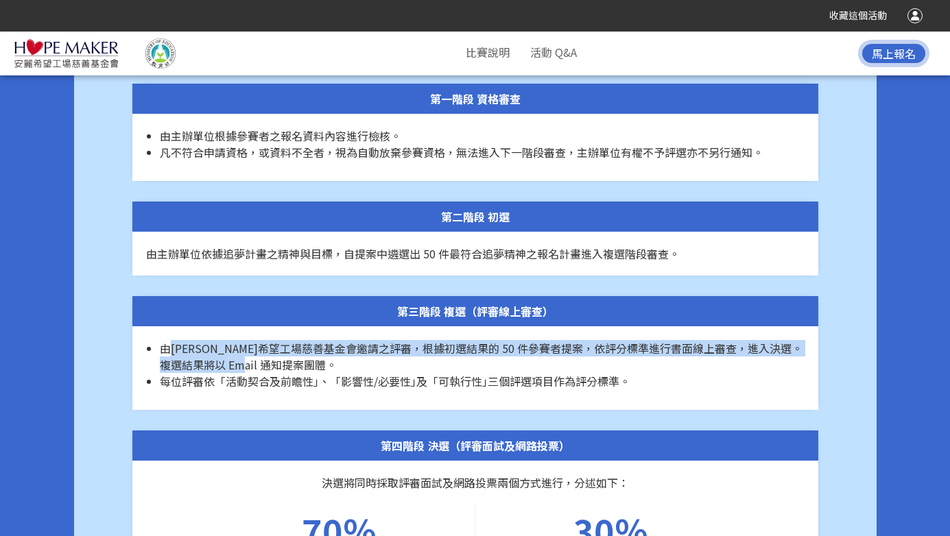
drag, startPoint x: 171, startPoint y: 317, endPoint x: 521, endPoint y: 330, distance: 349.4
click at [521, 340] on li "由[PERSON_NAME]希望工場慈善基金會邀請之評審，根據初選結果的 50 件參賽者提案，依評分標準進行書面線上審查，進入決選。複選結果將以 Email …" at bounding box center [482, 356] width 645 height 33
click at [488, 373] on span "每位評審依「活動契合及前瞻性｣、「影響性/必要性｣及「可執行性｣三個評選項目作為評分標準。" at bounding box center [395, 381] width 471 height 16
drag, startPoint x: 354, startPoint y: 313, endPoint x: 648, endPoint y: 331, distance: 294.8
click at [648, 340] on li "由[PERSON_NAME]希望工場慈善基金會邀請之評審，根據初選結果的 50 件參賽者提案，依評分標準進行書面線上審查，進入決選。複選結果將以 Email …" at bounding box center [482, 356] width 645 height 33
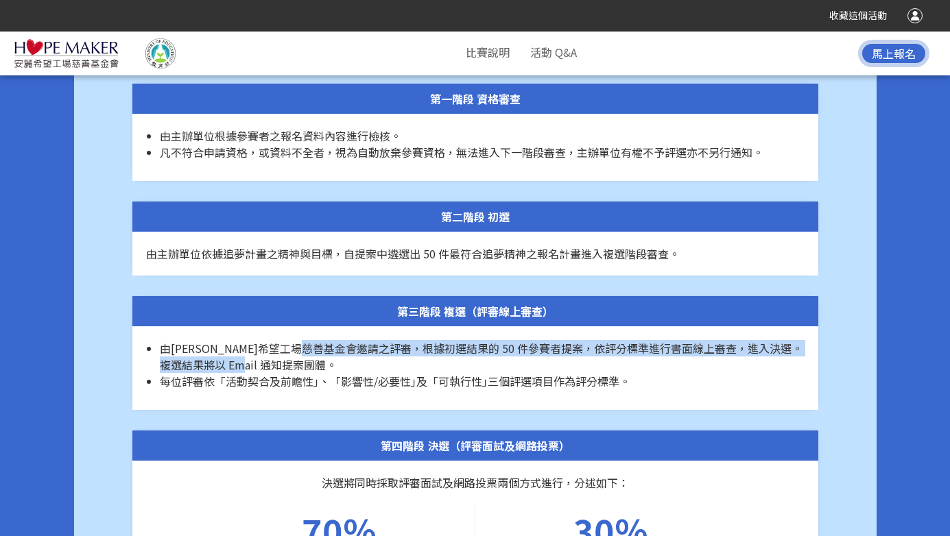
click at [511, 340] on li "由[PERSON_NAME]希望工場慈善基金會邀請之評審，根據初選結果的 50 件參賽者提案，依評分標準進行書面線上審查，進入決選。複選結果將以 Email …" at bounding box center [482, 356] width 645 height 33
drag, startPoint x: 337, startPoint y: 305, endPoint x: 545, endPoint y: 333, distance: 209.7
click at [562, 333] on div "由[PERSON_NAME]希望工場慈善基金會邀請之評審，根據初選結果的 50 件參賽者提案，依評分標準進行書面線上審查，進入決選。複選結果將以 Email …" at bounding box center [475, 369] width 686 height 84
click at [545, 373] on span "每位評審依「活動契合及前瞻性｣、「影響性/必要性｣及「可執行性｣三個評選項目作為評分標準。" at bounding box center [395, 381] width 471 height 16
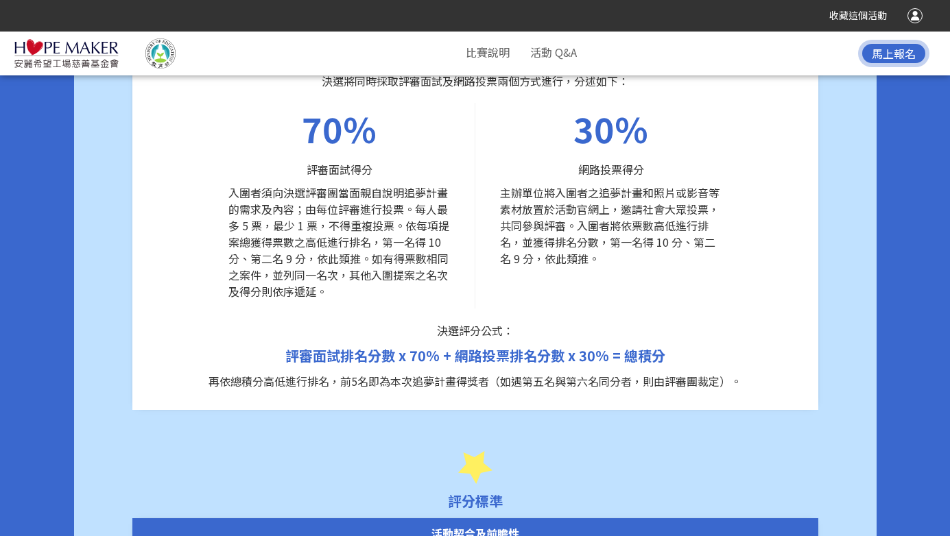
scroll to position [5586, 0]
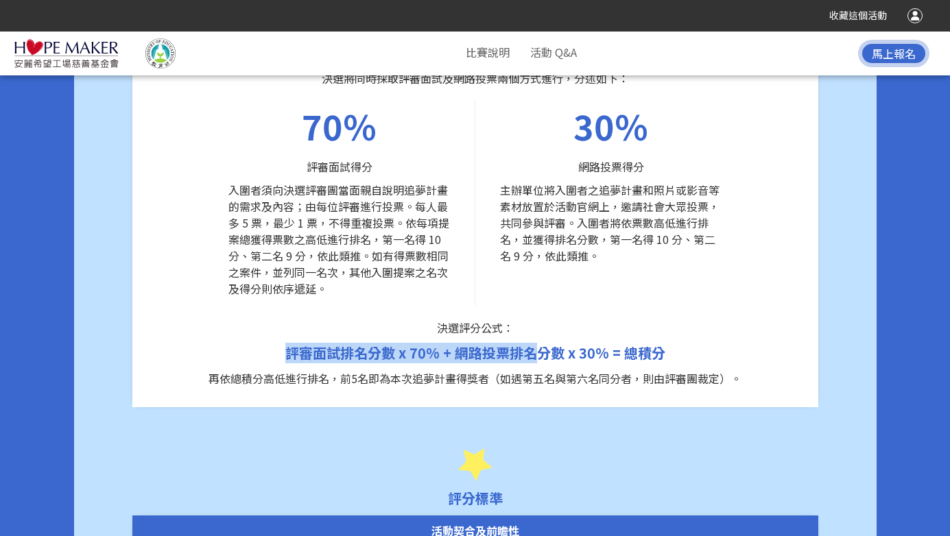
drag, startPoint x: 282, startPoint y: 322, endPoint x: 534, endPoint y: 322, distance: 251.8
click at [534, 343] on p "評審面試排名分數 x 70% + 網路投票排名分數 x 30% = 總積分" at bounding box center [475, 353] width 659 height 21
click at [467, 370] on p "再依總積分高低進行排名，前5名即為本次追夢計畫得獎者（如遇第五名與第六名同分者，則由評審團裁定）。" at bounding box center [475, 378] width 659 height 16
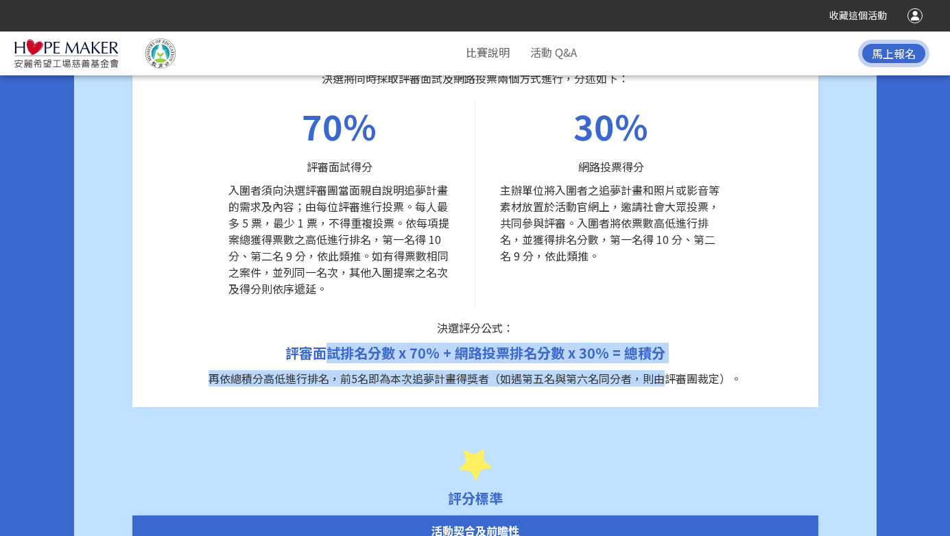
drag, startPoint x: 332, startPoint y: 322, endPoint x: 664, endPoint y: 342, distance: 332.6
click at [664, 342] on div "決選將同時採取評審面試及網路投票兩個方式進行，分述如下： 70% 評審面試得分 入圍者須向決選評審團當面親自說明追夢計畫的需求及內容；由每位評審進行投票。每人…" at bounding box center [475, 231] width 686 height 351
click at [593, 370] on p "再依總積分高低進行排名，前5名即為本次追夢計畫得獎者（如遇第五名與第六名同分者，則由評審團裁定）。" at bounding box center [475, 378] width 659 height 16
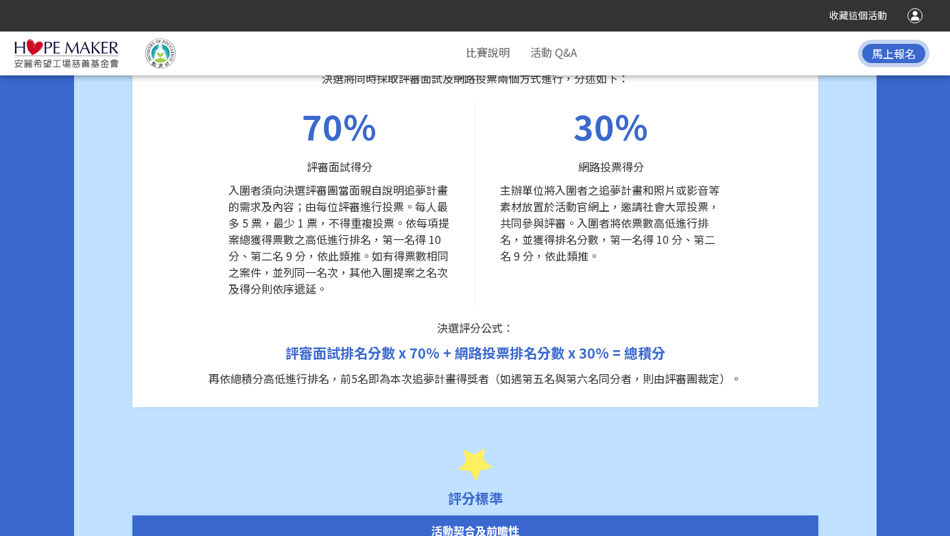
click at [403, 370] on p "再依總積分高低進行排名，前5名即為本次追夢計畫得獎者（如遇第五名與第六名同分者，則由評審團裁定）。" at bounding box center [475, 378] width 659 height 16
drag, startPoint x: 211, startPoint y: 344, endPoint x: 490, endPoint y: 335, distance: 278.7
click at [490, 335] on div "決選將同時採取評審面試及網路投票兩個方式進行，分述如下： 70% 評審面試得分 入圍者須向決選評審團當面親自說明追夢計畫的需求及內容；由每位評審進行投票。每人…" at bounding box center [475, 231] width 686 height 351
click at [413, 370] on p "再依總積分高低進行排名，前5名即為本次追夢計畫得獎者（如遇第五名與第六名同分者，則由評審團裁定）。" at bounding box center [475, 378] width 659 height 16
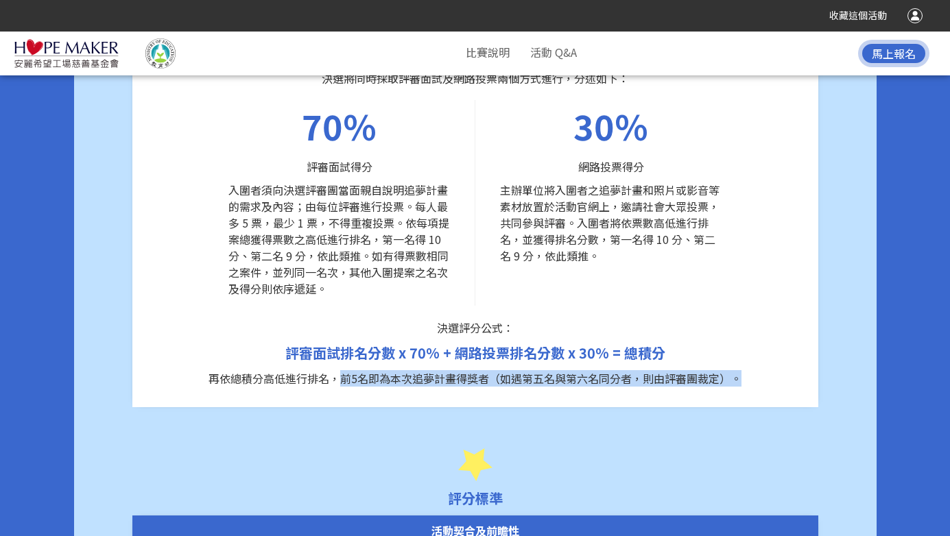
drag, startPoint x: 344, startPoint y: 348, endPoint x: 582, endPoint y: 359, distance: 239.0
click at [582, 359] on div "決選將同時採取評審面試及網路投票兩個方式進行，分述如下： 70% 評審面試得分 入圍者須向決選評審團當面親自說明追夢計畫的需求及內容；由每位評審進行投票。每人…" at bounding box center [475, 231] width 686 height 351
click at [518, 370] on p "再依總積分高低進行排名，前5名即為本次追夢計畫得獎者（如遇第五名與第六名同分者，則由評審團裁定）。" at bounding box center [475, 378] width 659 height 16
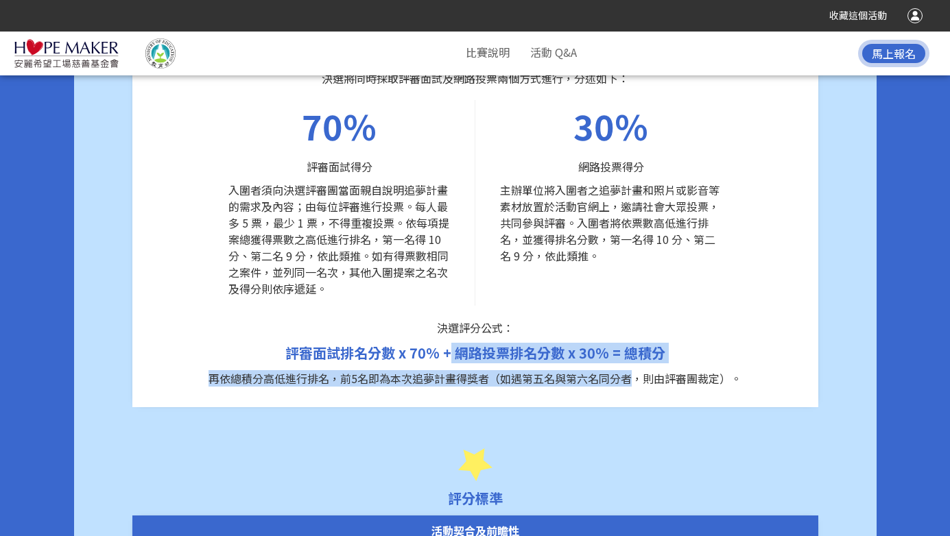
drag, startPoint x: 449, startPoint y: 317, endPoint x: 630, endPoint y: 344, distance: 183.8
click at [630, 344] on div "決選將同時採取評審面試及網路投票兩個方式進行，分述如下： 70% 評審面試得分 入圍者須向決選評審團當面親自說明追夢計畫的需求及內容；由每位評審進行投票。每人…" at bounding box center [475, 231] width 686 height 351
click at [533, 343] on span "評審面試排名分數 x 70% + 網路投票排名分數 x 30% = 總積分" at bounding box center [475, 353] width 380 height 20
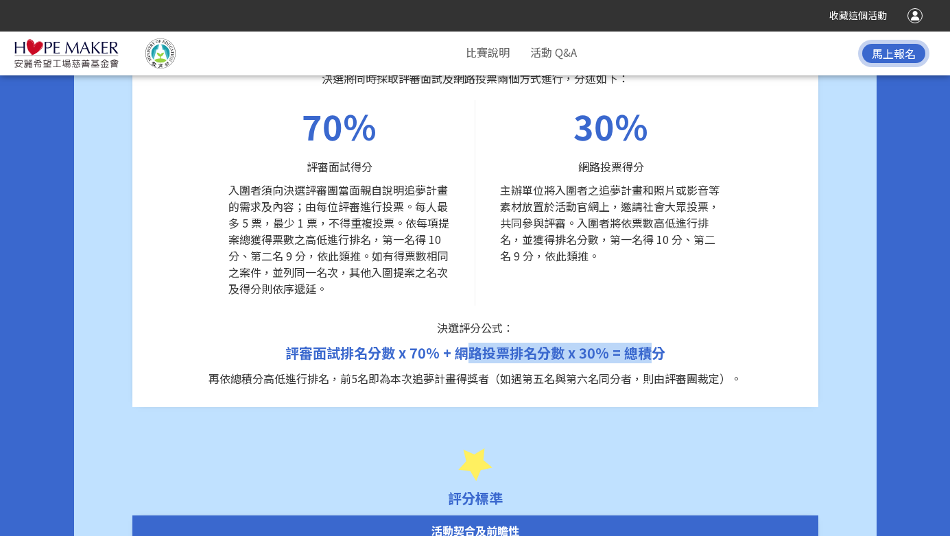
drag, startPoint x: 463, startPoint y: 322, endPoint x: 648, endPoint y: 325, distance: 184.6
click at [648, 343] on span "評審面試排名分數 x 70% + 網路投票排名分數 x 30% = 總積分" at bounding box center [475, 353] width 380 height 20
click at [595, 370] on p "再依總積分高低進行排名，前5名即為本次追夢計畫得獎者（如遇第五名與第六名同分者，則由評審團裁定）。" at bounding box center [475, 378] width 659 height 16
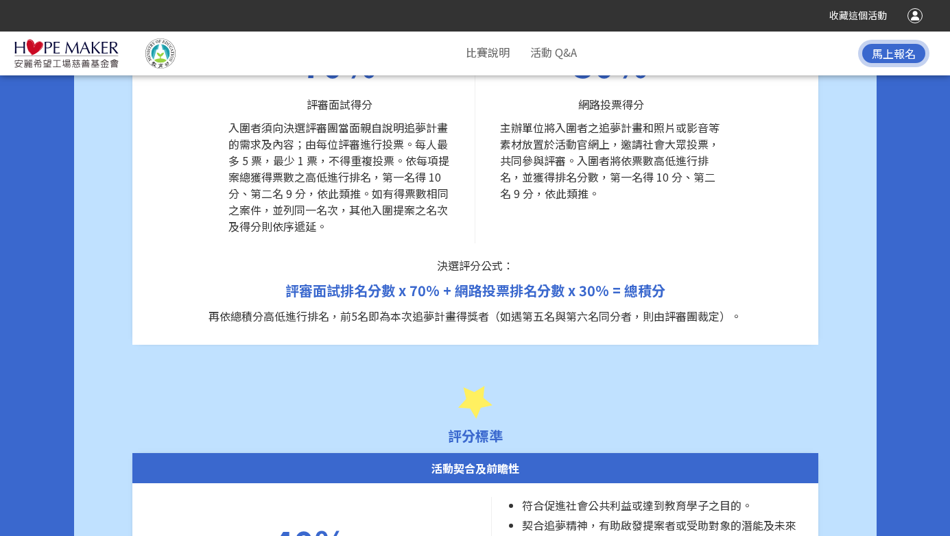
scroll to position [5646, 0]
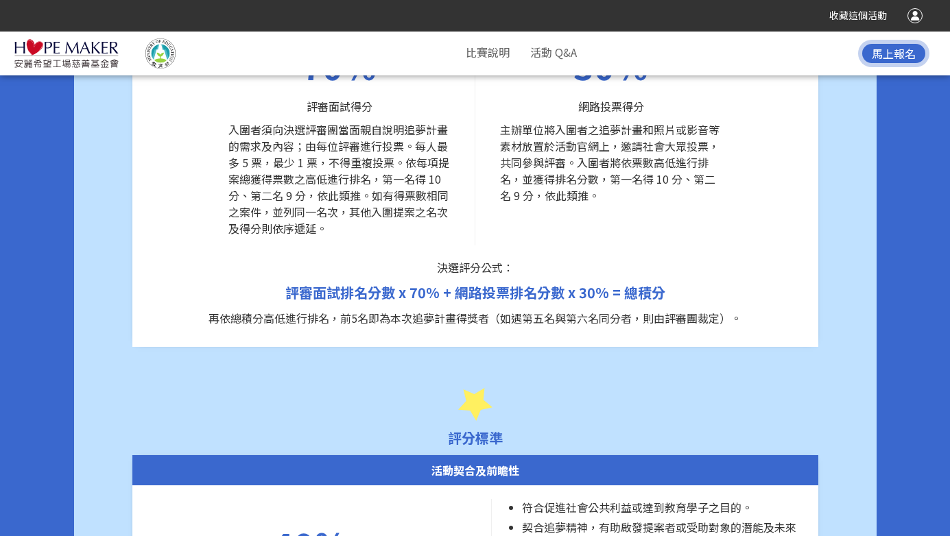
click at [499, 310] on p "再依總積分高低進行排名，前5名即為本次追夢計畫得獎者（如遇第五名與第六名同分者，則由評審團裁定）。" at bounding box center [475, 318] width 659 height 16
drag, startPoint x: 452, startPoint y: 261, endPoint x: 632, endPoint y: 260, distance: 179.7
click at [632, 283] on span "評審面試排名分數 x 70% + 網路投票排名分數 x 30% = 總積分" at bounding box center [475, 293] width 380 height 20
click at [626, 310] on p "再依總積分高低進行排名，前5名即為本次追夢計畫得獎者（如遇第五名與第六名同分者，則由評審團裁定）。" at bounding box center [475, 318] width 659 height 16
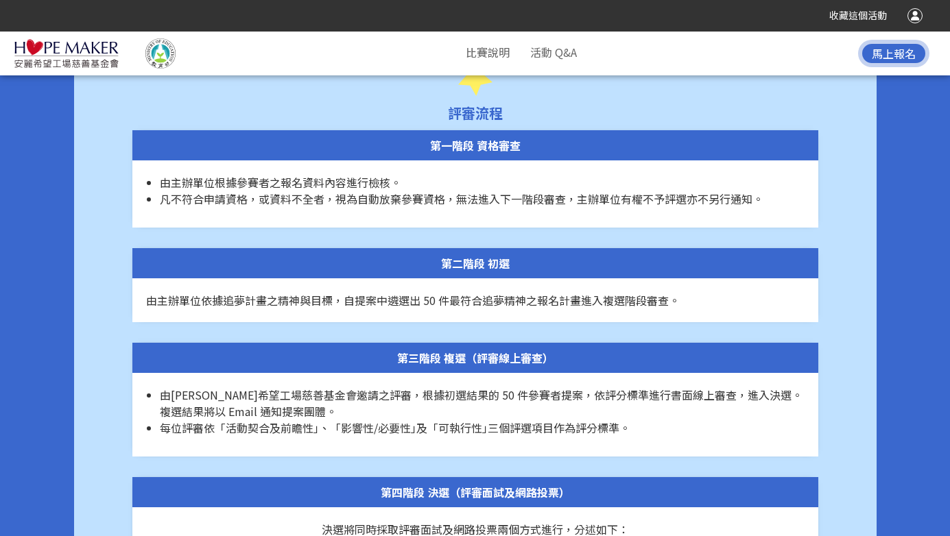
scroll to position [5131, 0]
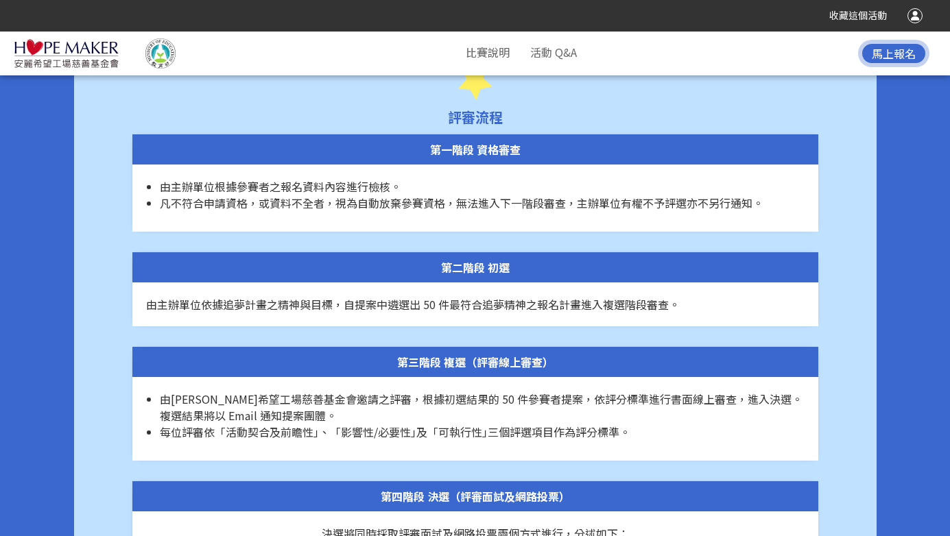
click at [450, 391] on span "由[PERSON_NAME]希望工場慈善基金會邀請之評審，根據初選結果的 50 件參賽者提案，依評分標準進行書面線上審查，進入決選。複選結果將以 Email …" at bounding box center [481, 407] width 643 height 33
click at [588, 424] on span "每位評審依「活動契合及前瞻性｣、「影響性/必要性｣及「可執行性｣三個評選項目作為評分標準。" at bounding box center [395, 432] width 471 height 16
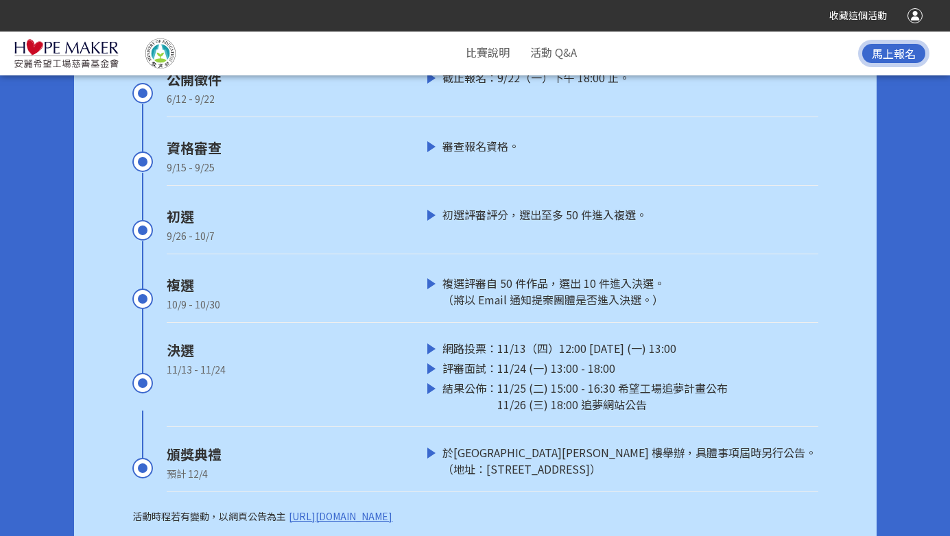
scroll to position [4016, 0]
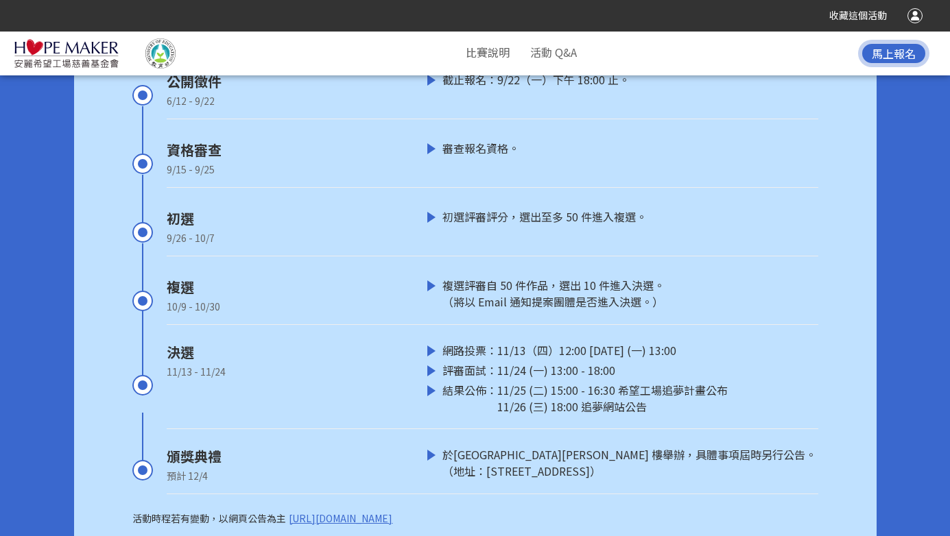
click at [514, 387] on div "11/25 (二) 15:00 - 16:30 希望工場追夢計畫公布 11/26 (三) 18:00 追夢網站公告" at bounding box center [612, 398] width 230 height 33
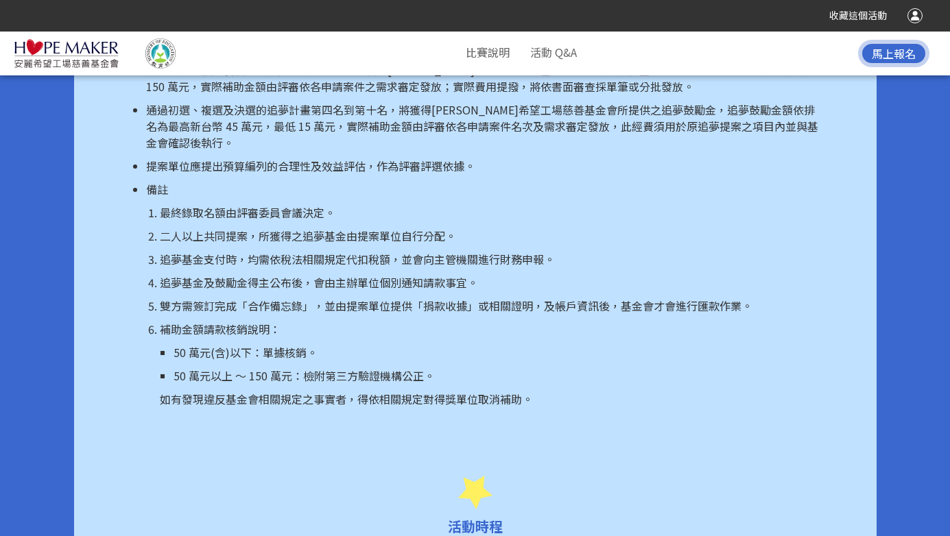
scroll to position [3476, 0]
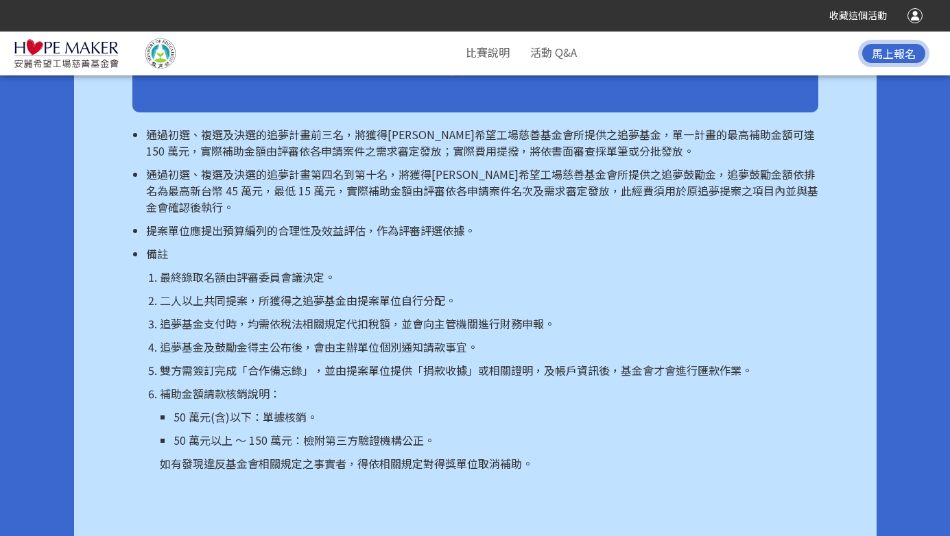
click at [276, 432] on p "50 萬元以上 ～ 150 萬元：檢附第三方驗證機構公正。" at bounding box center [496, 440] width 645 height 16
drag, startPoint x: 191, startPoint y: 419, endPoint x: 480, endPoint y: 495, distance: 298.7
click at [480, 495] on div "獎勵辦法 2025 追夢計畫總補助經費上限為新台幣 660 萬元 單一計畫補助經費最高新台幣 150 萬元 通過初選、複選及決選的追夢計畫前三名，將獲得[PE…" at bounding box center [475, 80] width 803 height 908
click at [401, 432] on p "50 萬元以上 ～ 150 萬元：檢附第三方驗證機構公正。" at bounding box center [496, 440] width 645 height 16
click at [251, 432] on p "50 萬元以上 ～ 150 萬元：檢附第三方驗證機構公正。" at bounding box center [496, 440] width 645 height 16
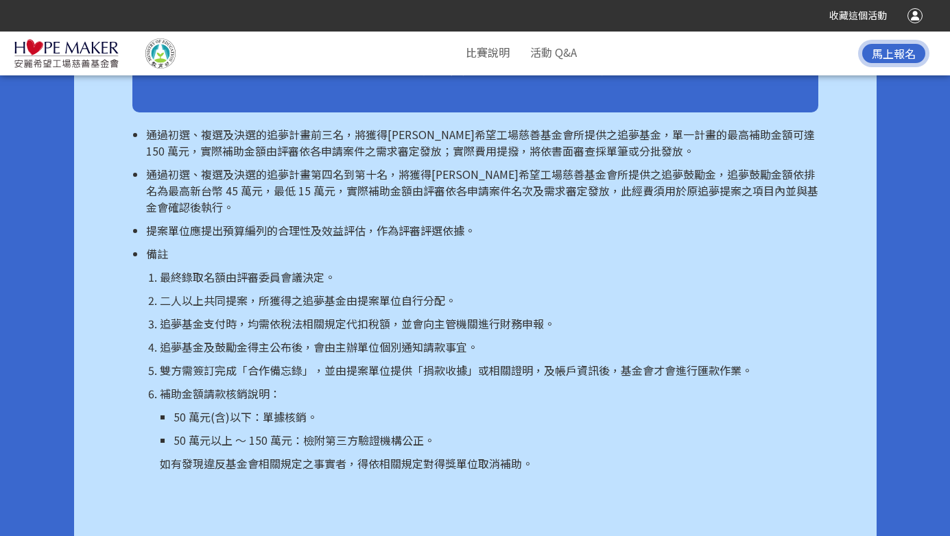
click at [390, 386] on p "補助金額請款核銷說明：" at bounding box center [489, 394] width 659 height 16
drag, startPoint x: 151, startPoint y: 372, endPoint x: 304, endPoint y: 407, distance: 156.8
click at [304, 407] on li "補助金額請款核銷說明： 50 萬元(含)以下：單據核銷。 50 萬元以上 ～ 150 萬元：檢附第三方驗證機構公正。 如有發現違反基金會相關規定之事實者，得依…" at bounding box center [489, 429] width 659 height 86
click at [256, 432] on p "50 萬元以上 ～ 150 萬元：檢附第三方驗證機構公正。" at bounding box center [496, 440] width 645 height 16
drag, startPoint x: 169, startPoint y: 445, endPoint x: 389, endPoint y: 432, distance: 219.9
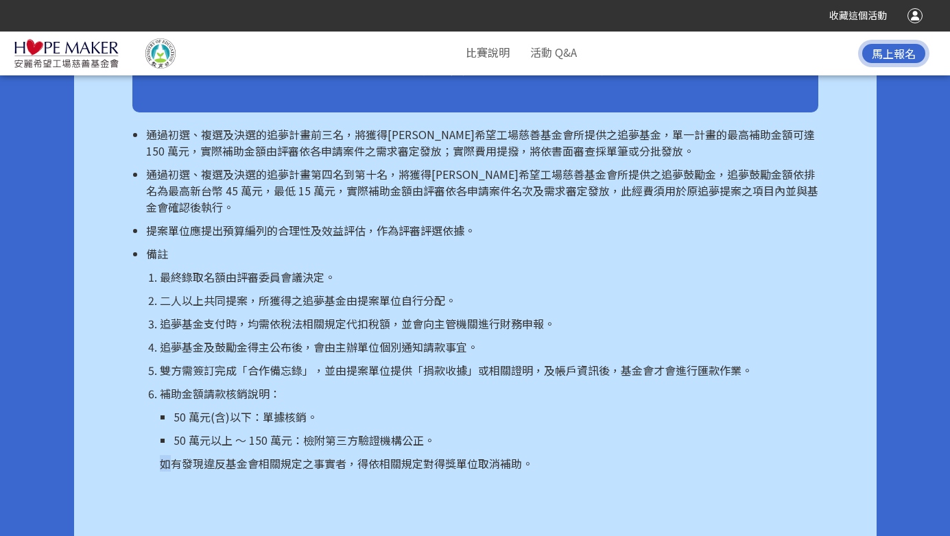
click at [389, 432] on li "補助金額請款核銷說明： 50 萬元(含)以下：單據核銷。 50 萬元以上 ～ 150 萬元：檢附第三方驗證機構公正。 如有發現違反基金會相關規定之事實者，得依…" at bounding box center [489, 429] width 659 height 86
click at [352, 455] on p "如有發現違反基金會相關規定之事實者，得依相關規定對得獎單位取消補助。" at bounding box center [489, 463] width 659 height 16
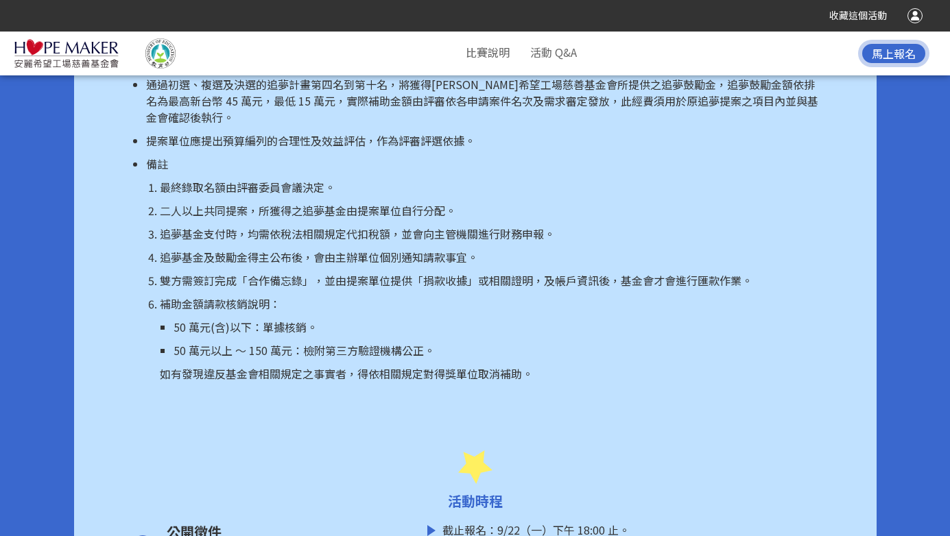
scroll to position [3569, 0]
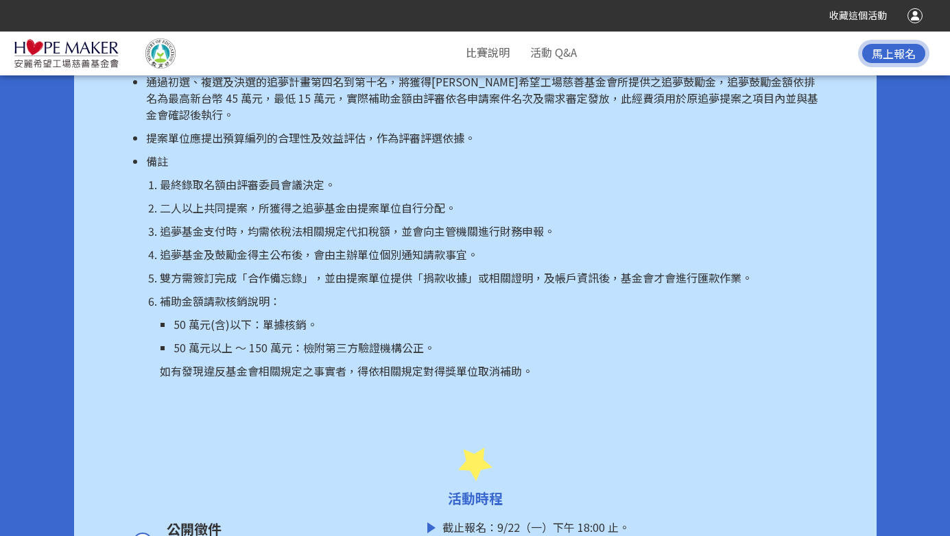
click at [346, 340] on p "50 萬元以上 ～ 150 萬元：檢附第三方驗證機構公正。" at bounding box center [496, 348] width 645 height 16
drag, startPoint x: 280, startPoint y: 337, endPoint x: 408, endPoint y: 337, distance: 128.3
click at [408, 340] on p "50 萬元以上 ～ 150 萬元：檢附第三方驗證機構公正。" at bounding box center [496, 348] width 645 height 16
click at [189, 341] on li "補助金額請款核銷說明： 50 萬元(含)以下：單據核銷。 50 萬元以上 ～ 150 萬元：檢附第三方驗證機構公正。 如有發現違反基金會相關規定之事實者，得依…" at bounding box center [489, 336] width 659 height 86
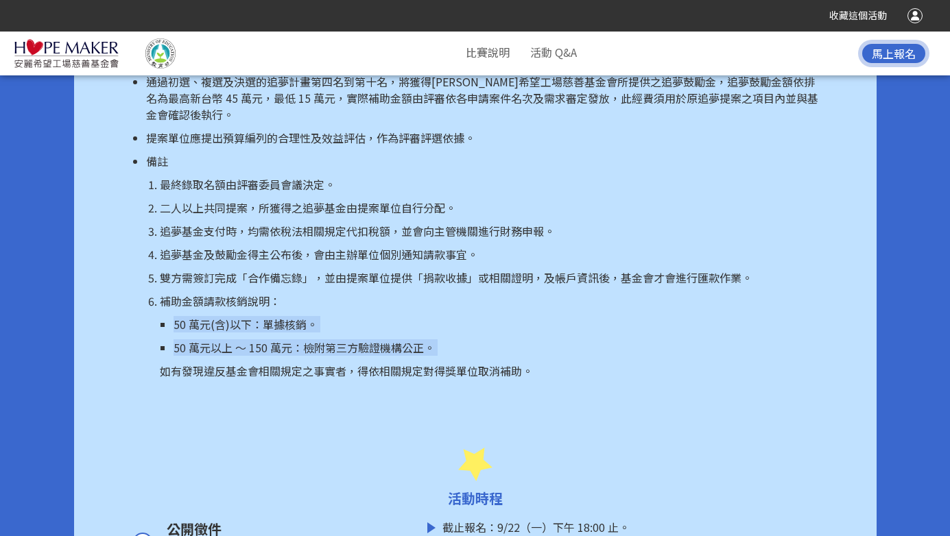
drag, startPoint x: 170, startPoint y: 309, endPoint x: 335, endPoint y: 345, distance: 168.6
click at [335, 345] on li "補助金額請款核銷說明： 50 萬元(含)以下：單據核銷。 50 萬元以上 ～ 150 萬元：檢附第三方驗證機構公正。 如有發現違反基金會相關規定之事實者，得依…" at bounding box center [489, 336] width 659 height 86
click at [313, 340] on p "50 萬元以上 ～ 150 萬元：檢附第三方驗證機構公正。" at bounding box center [496, 348] width 645 height 16
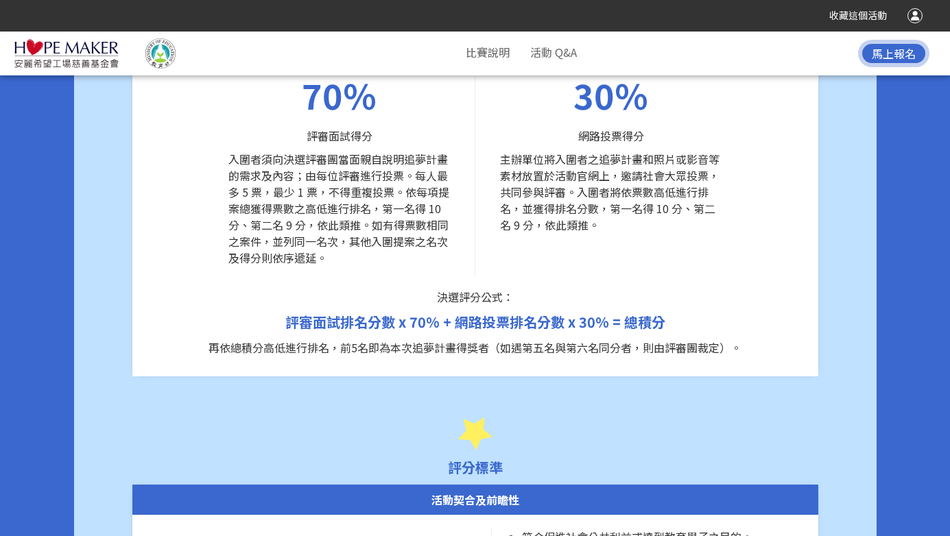
scroll to position [5608, 0]
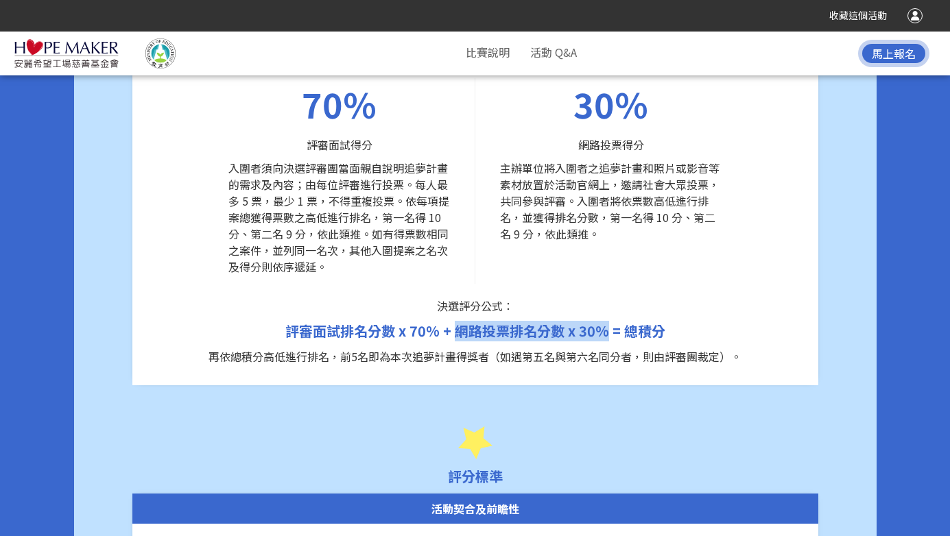
drag, startPoint x: 457, startPoint y: 298, endPoint x: 608, endPoint y: 302, distance: 151.0
click at [608, 321] on span "評審面試排名分數 x 70% + 網路投票排名分數 x 30% = 總積分" at bounding box center [475, 331] width 380 height 20
click at [457, 348] on p "再依總積分高低進行排名，前5名即為本次追夢計畫得獎者（如遇第五名與第六名同分者，則由評審團裁定）。" at bounding box center [475, 356] width 659 height 16
click at [349, 348] on p "再依總積分高低進行排名，前5名即為本次追夢計畫得獎者（如遇第五名與第六名同分者，則由評審團裁定）。" at bounding box center [475, 356] width 659 height 16
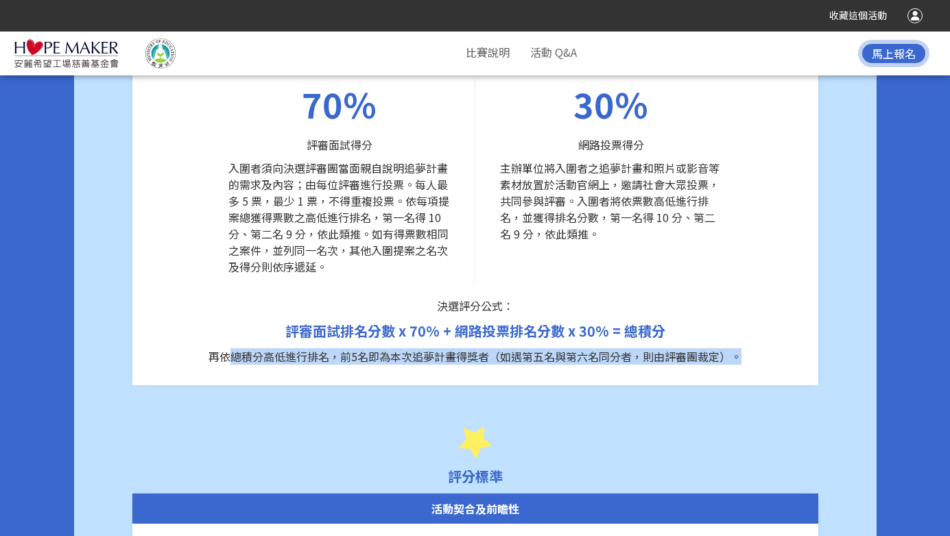
drag, startPoint x: 229, startPoint y: 319, endPoint x: 442, endPoint y: 346, distance: 214.4
click at [442, 346] on div "決選將同時採取評審面試及網路投票兩個方式進行，分述如下： 70% 評審面試得分 入圍者須向決選評審團當面親自說明追夢計畫的需求及內容；由每位評審進行投票。每人…" at bounding box center [475, 209] width 686 height 351
click at [498, 338] on div "決選將同時採取評審面試及網路投票兩個方式進行，分述如下： 70% 評審面試得分 入圍者須向決選評審團當面親自說明追夢計畫的需求及內容；由每位評審進行投票。每人…" at bounding box center [475, 209] width 686 height 351
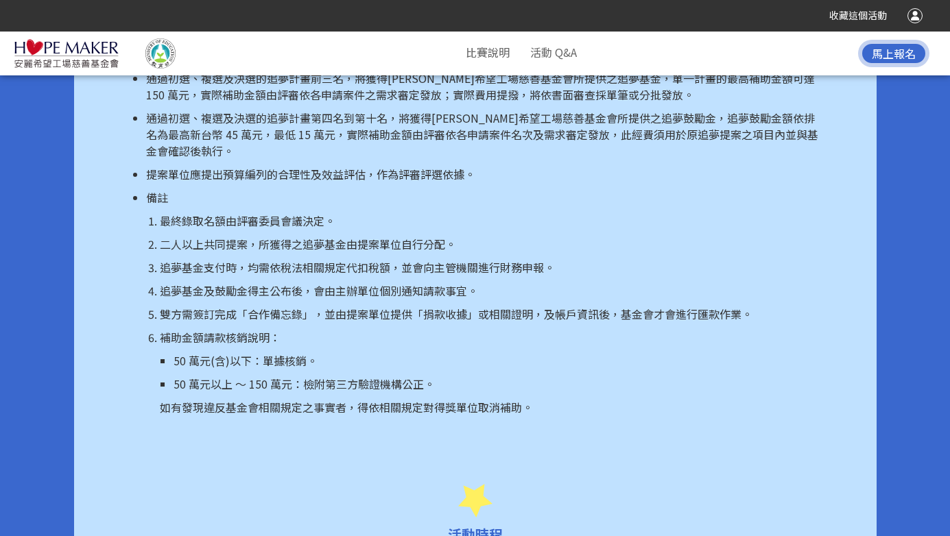
scroll to position [3508, 0]
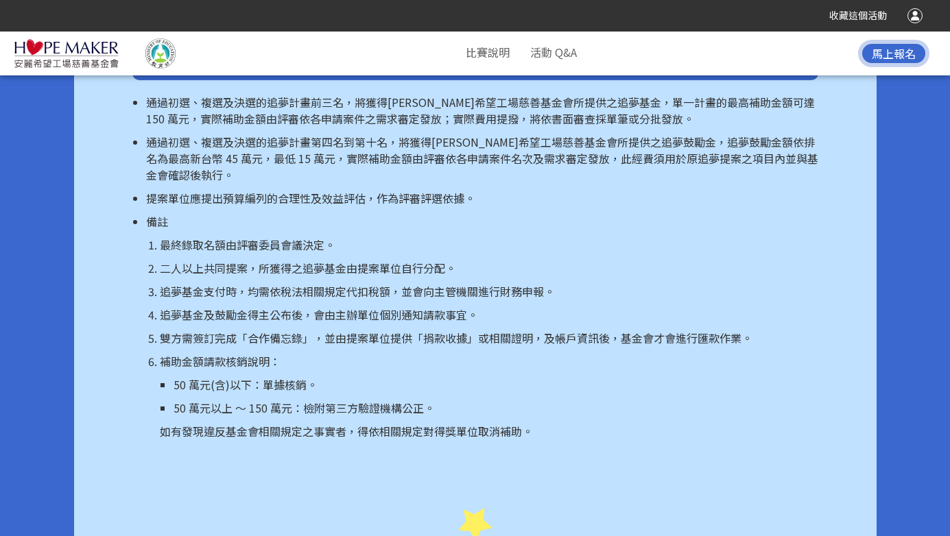
click at [316, 331] on ol "最終錄取名額由評審委員會議決定。 二人以上共同提案，所獲得之追夢基金由提案單位自行分配。 追夢基金支付時，均需依稅法相關規定代扣稅額，並會向主管機關進行財務申…" at bounding box center [482, 338] width 672 height 203
click at [333, 381] on ul "50 萬元(含)以下：單據核銷。 50 萬元以上 ～ 150 萬元：檢附第三方驗證機構公正。" at bounding box center [489, 397] width 659 height 40
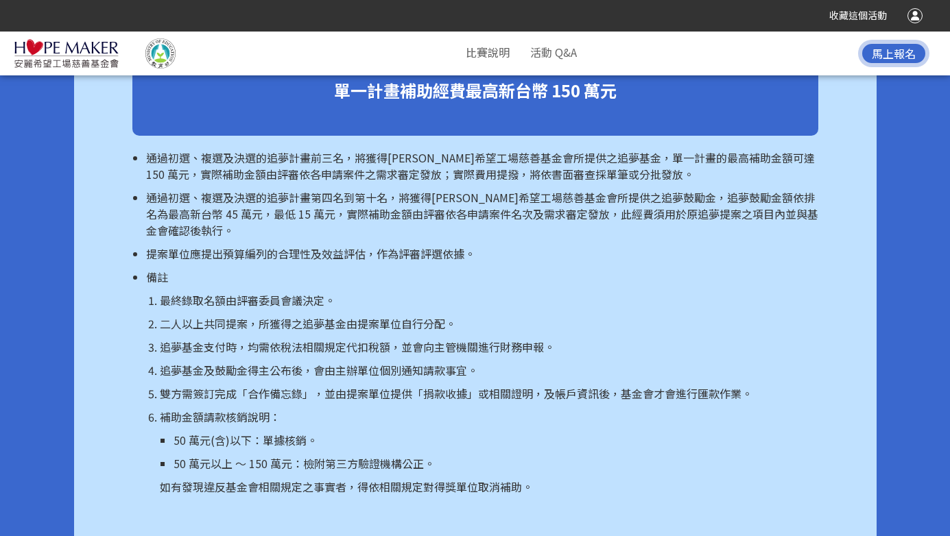
scroll to position [3440, 0]
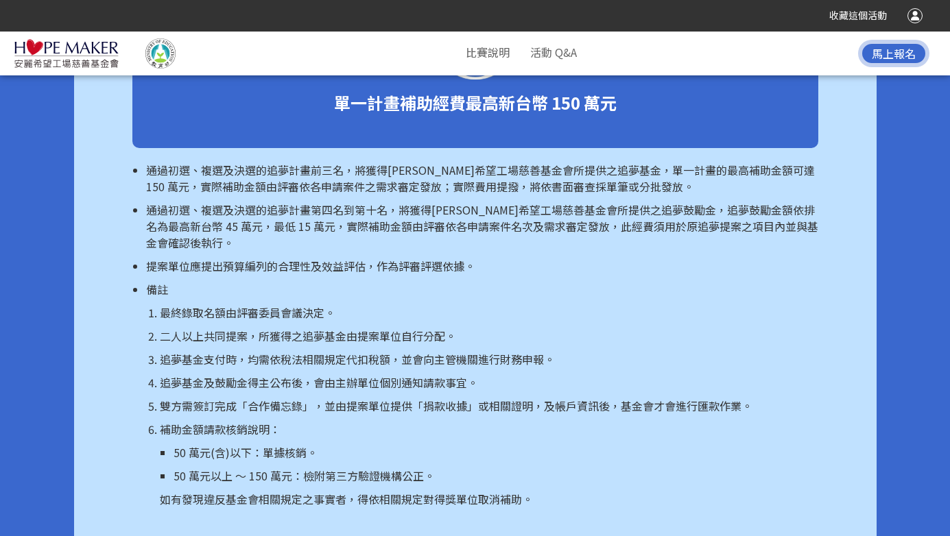
click at [350, 376] on ol "最終錄取名額由評審委員會議決定。 二人以上共同提案，所獲得之追夢基金由提案單位自行分配。 追夢基金支付時，均需依稅法相關規定代扣稅額，並會向主管機關進行財務申…" at bounding box center [482, 406] width 672 height 203
click at [315, 305] on p "最終錄取名額由評審委員會議決定。" at bounding box center [489, 313] width 659 height 16
click at [358, 351] on p "追夢基金支付時，均需依稅法相關規定代扣稅額，並會向主管機關進行財務申報。" at bounding box center [489, 359] width 659 height 16
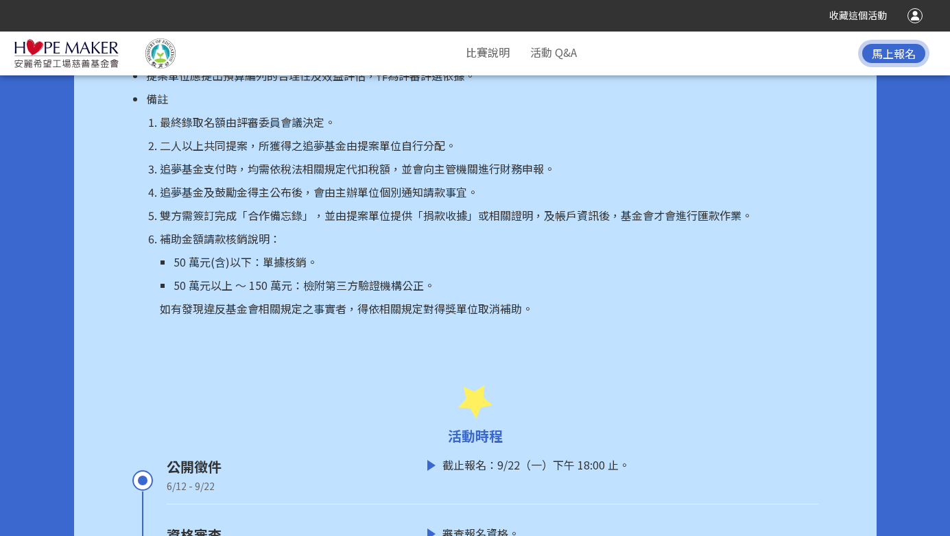
click at [356, 386] on div "活動時程" at bounding box center [475, 416] width 686 height 61
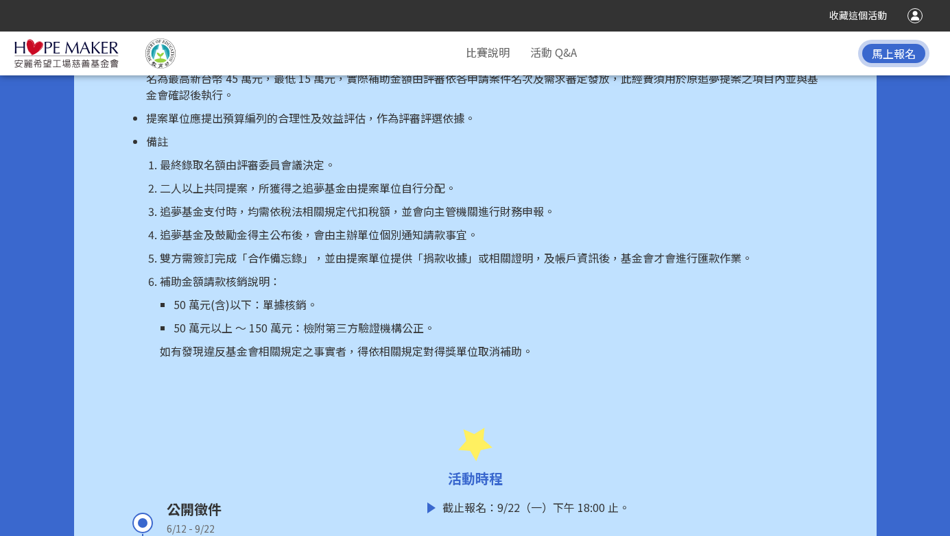
scroll to position [3580, 0]
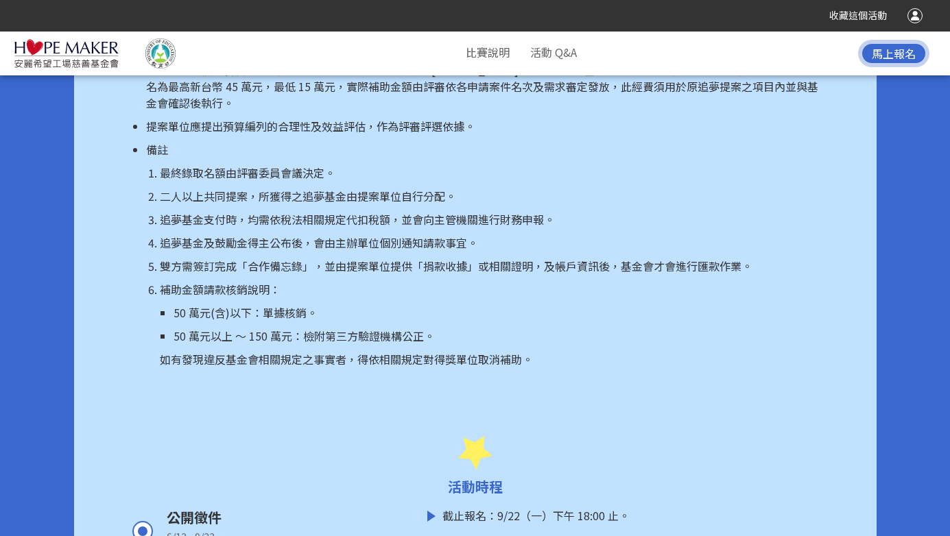
click at [263, 351] on p "如有發現違反基金會相關規定之事實者，得依相關規定對得獎單位取消補助。" at bounding box center [489, 359] width 659 height 16
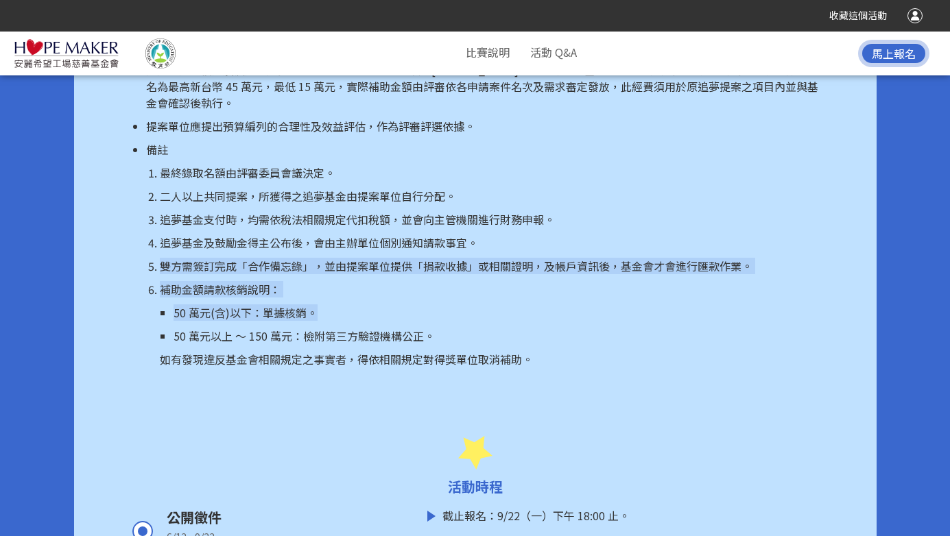
drag, startPoint x: 156, startPoint y: 254, endPoint x: 437, endPoint y: 294, distance: 284.2
click at [437, 294] on ol "最終錄取名額由評審委員會議決定。 二人以上共同提案，所獲得之追夢基金由提案單位自行分配。 追夢基金支付時，均需依稅法相關規定代扣稅額，並會向主管機關進行財務申…" at bounding box center [482, 266] width 672 height 203
click at [204, 263] on ol "最終錄取名額由評審委員會議決定。 二人以上共同提案，所獲得之追夢基金由提案單位自行分配。 追夢基金支付時，均需依稅法相關規定代扣稅額，並會向主管機關進行財務申…" at bounding box center [482, 266] width 672 height 203
drag, startPoint x: 220, startPoint y: 254, endPoint x: 351, endPoint y: 261, distance: 130.5
click at [351, 261] on ol "最終錄取名額由評審委員會議決定。 二人以上共同提案，所獲得之追夢基金由提案單位自行分配。 追夢基金支付時，均需依稅法相關規定代扣稅額，並會向主管機關進行財務申…" at bounding box center [482, 266] width 672 height 203
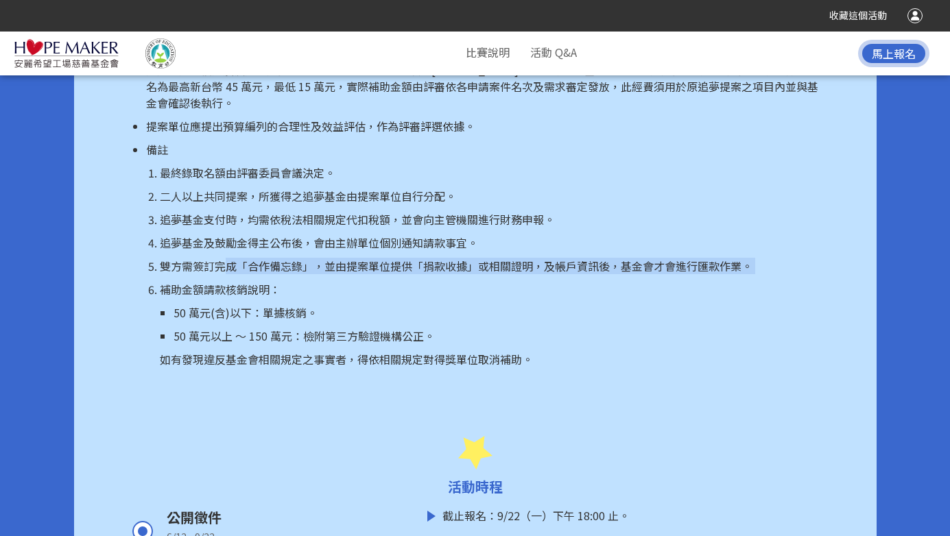
click at [286, 258] on p "雙方需簽訂完成「合作備忘錄」，並由提案單位提供「捐款收據」或相關證明，及帳戶資訊後，基金會才會進行匯款作業。" at bounding box center [489, 266] width 659 height 16
drag, startPoint x: 327, startPoint y: 257, endPoint x: 545, endPoint y: 282, distance: 220.2
click at [545, 282] on ol "最終錄取名額由評審委員會議決定。 二人以上共同提案，所獲得之追夢基金由提案單位自行分配。 追夢基金支付時，均需依稅法相關規定代扣稅額，並會向主管機關進行財務申…" at bounding box center [482, 266] width 672 height 203
click at [452, 258] on ol "最終錄取名額由評審委員會議決定。 二人以上共同提案，所獲得之追夢基金由提案單位自行分配。 追夢基金支付時，均需依稅法相關規定代扣稅額，並會向主管機關進行財務申…" at bounding box center [482, 266] width 672 height 203
drag, startPoint x: 421, startPoint y: 241, endPoint x: 639, endPoint y: 241, distance: 217.5
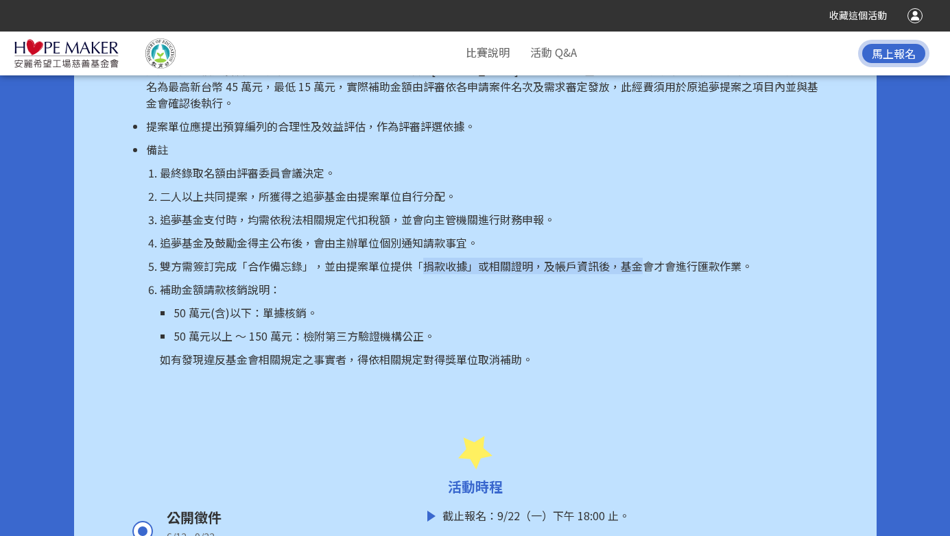
click at [639, 258] on p "雙方需簽訂完成「合作備忘錄」，並由提案單位提供「捐款收據」或相關證明，及帳戶資訊後，基金會才會進行匯款作業。" at bounding box center [489, 266] width 659 height 16
click at [570, 240] on ol "最終錄取名額由評審委員會議決定。 二人以上共同提案，所獲得之追夢基金由提案單位自行分配。 追夢基金支付時，均需依稅法相關規定代扣稅額，並會向主管機關進行財務申…" at bounding box center [482, 266] width 672 height 203
click at [608, 258] on p "雙方需簽訂完成「合作備忘錄」，並由提案單位提供「捐款收據」或相關證明，及帳戶資訊後，基金會才會進行匯款作業。" at bounding box center [489, 266] width 659 height 16
drag, startPoint x: 638, startPoint y: 253, endPoint x: 859, endPoint y: 262, distance: 221.1
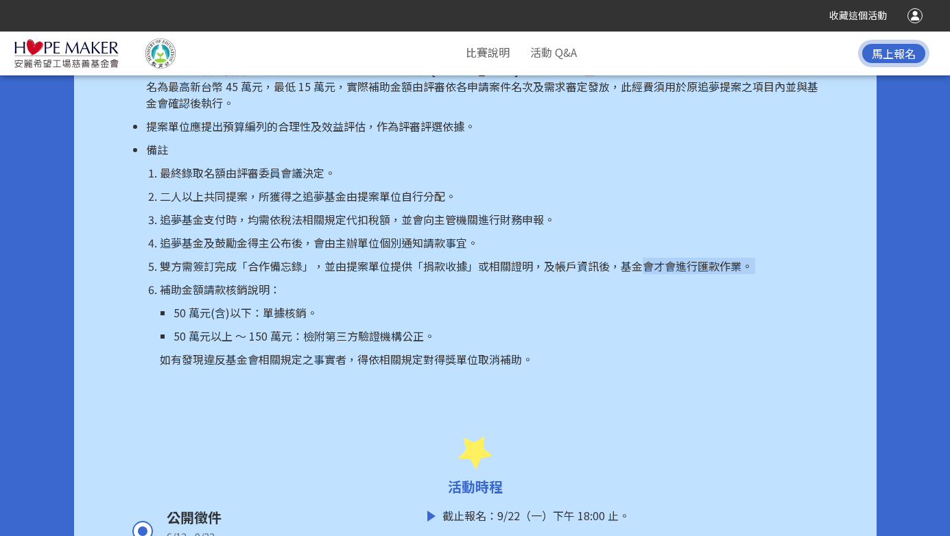
click at [496, 281] on p "補助金額請款核銷說明：" at bounding box center [489, 289] width 659 height 16
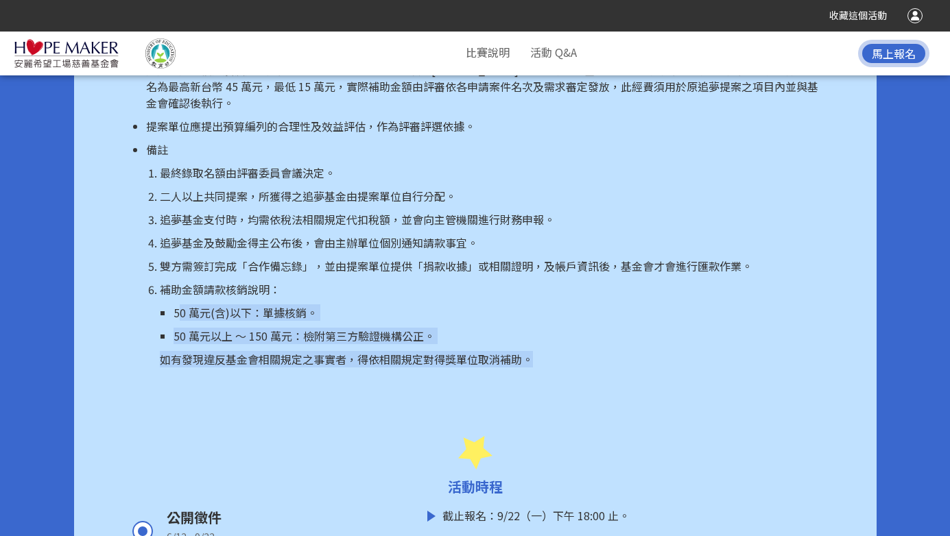
drag, startPoint x: 179, startPoint y: 300, endPoint x: 533, endPoint y: 347, distance: 357.1
click at [533, 347] on li "補助金額請款核銷說明： 50 萬元(含)以下：單據核銷。 50 萬元以上 ～ 150 萬元：檢附第三方驗證機構公正。 如有發現違反基金會相關規定之事實者，得依…" at bounding box center [489, 324] width 659 height 86
click at [440, 329] on li "補助金額請款核銷說明： 50 萬元(含)以下：單據核銷。 50 萬元以上 ～ 150 萬元：檢附第三方驗證機構公正。 如有發現違反基金會相關規定之事實者，得依…" at bounding box center [489, 324] width 659 height 86
drag, startPoint x: 154, startPoint y: 271, endPoint x: 504, endPoint y: 387, distance: 368.6
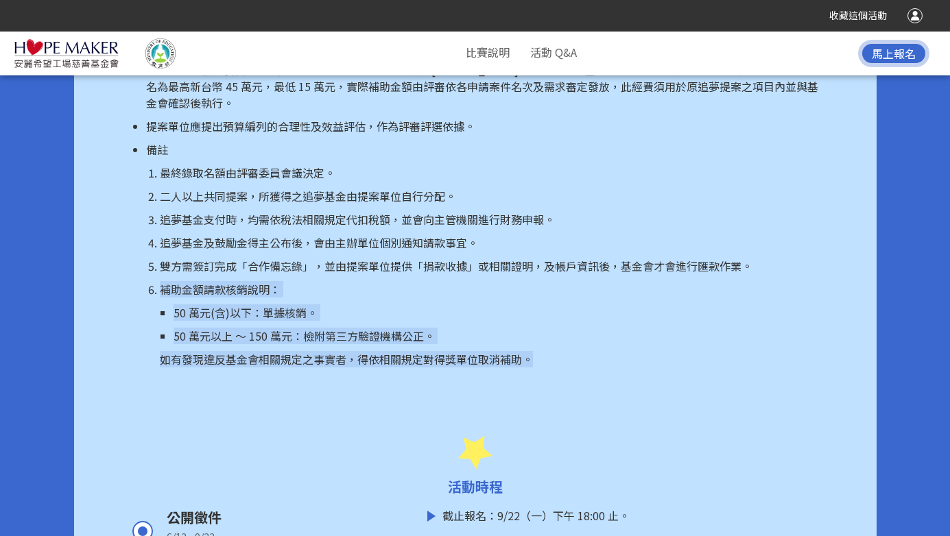
click at [460, 351] on p "如有發現違反基金會相關規定之事實者，得依相關規定對得獎單位取消補助。" at bounding box center [489, 359] width 659 height 16
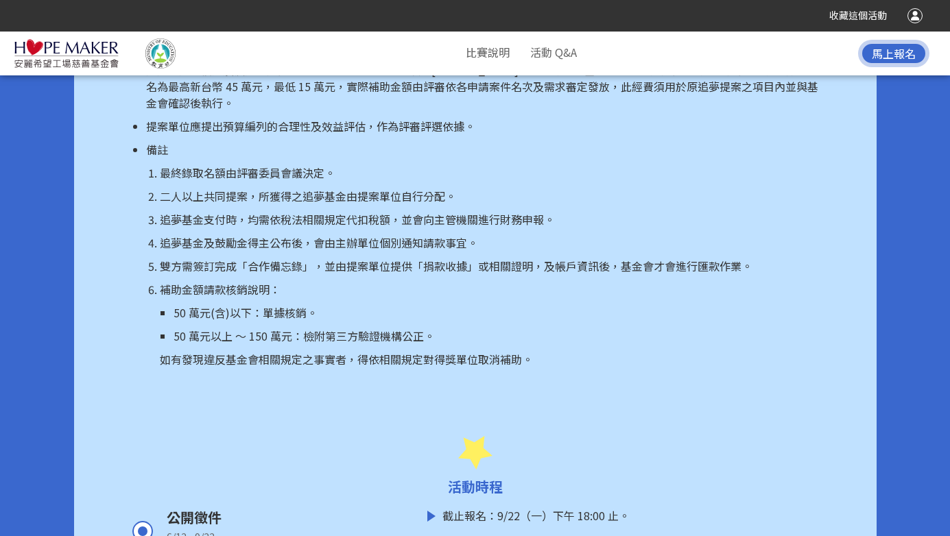
click at [334, 331] on li "補助金額請款核銷說明： 50 萬元(含)以下：單據核銷。 50 萬元以上 ～ 150 萬元：檢附第三方驗證機構公正。 如有發現違反基金會相關規定之事實者，得依…" at bounding box center [489, 324] width 659 height 86
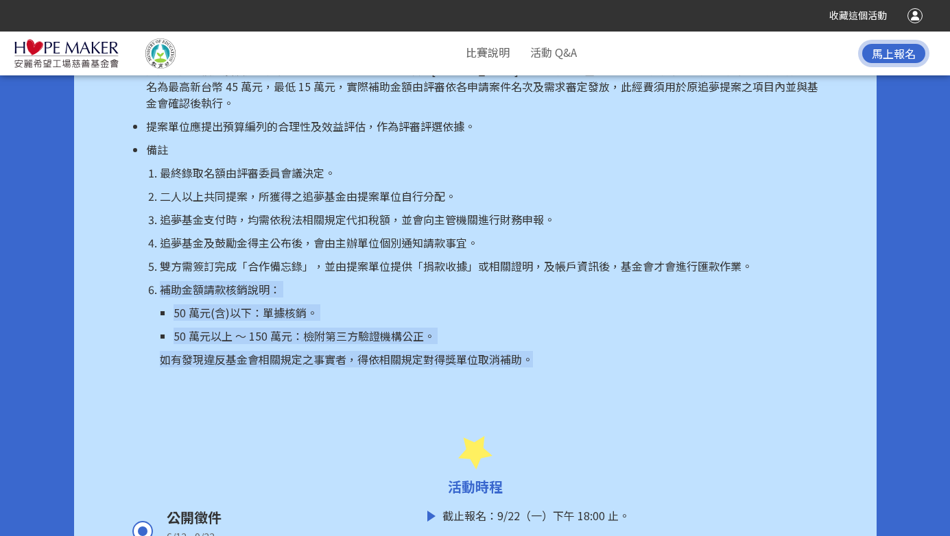
drag, startPoint x: 531, startPoint y: 347, endPoint x: 156, endPoint y: 272, distance: 382.7
click at [160, 281] on li "補助金額請款核銷說明： 50 萬元(含)以下：單據核銷。 50 萬元以上 ～ 150 萬元：檢附第三方驗證機構公正。 如有發現違反基金會相關規定之事實者，得依…" at bounding box center [489, 324] width 659 height 86
click at [377, 328] on p "50 萬元以上 ～ 150 萬元：檢附第三方驗證機構公正。" at bounding box center [496, 336] width 645 height 16
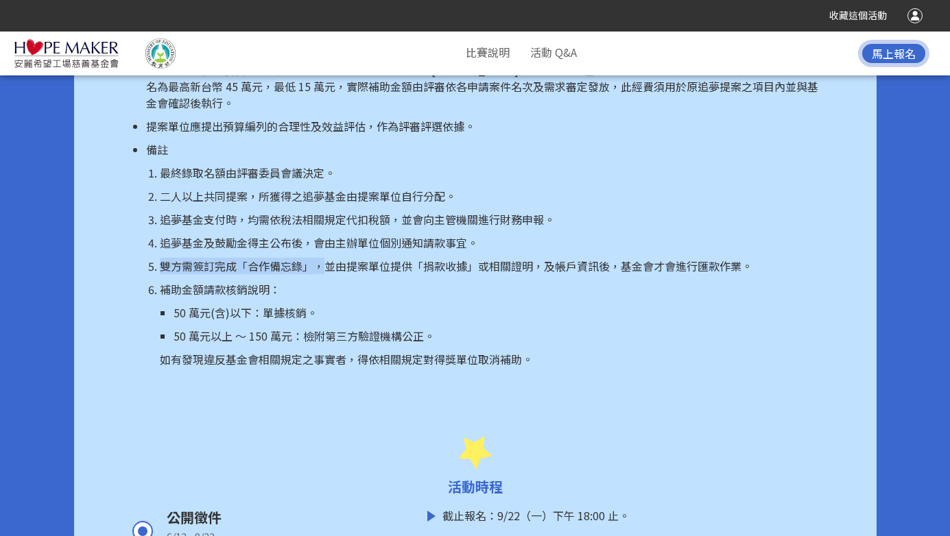
drag, startPoint x: 323, startPoint y: 248, endPoint x: 838, endPoint y: 254, distance: 514.5
click at [544, 281] on p "補助金額請款核銷說明：" at bounding box center [489, 289] width 659 height 16
click at [287, 328] on p "50 萬元以上 ～ 150 萬元：檢附第三方驗證機構公正。" at bounding box center [496, 336] width 645 height 16
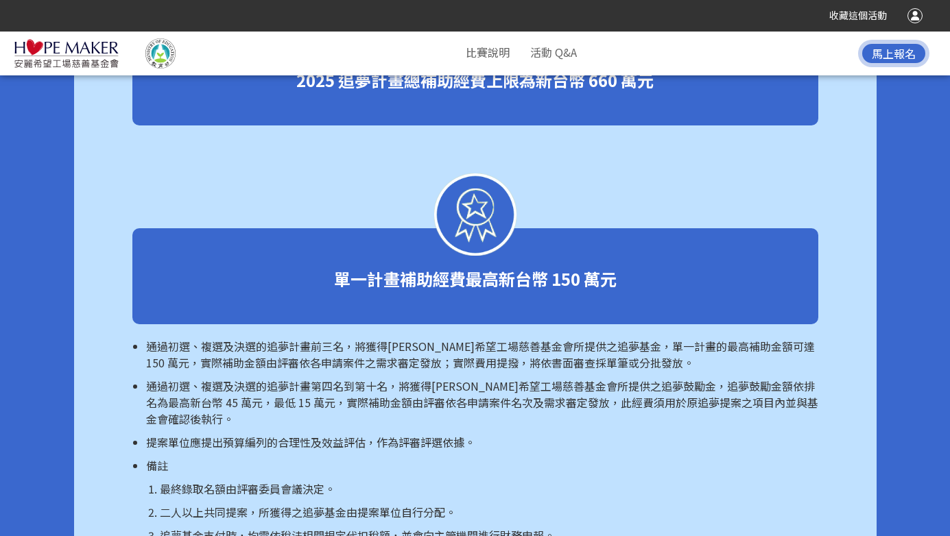
scroll to position [3218, 0]
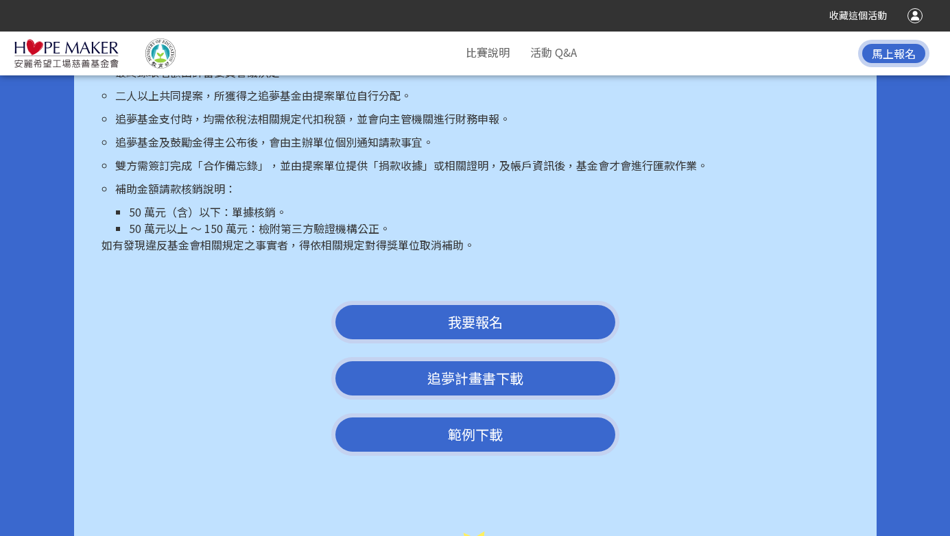
scroll to position [2459, 0]
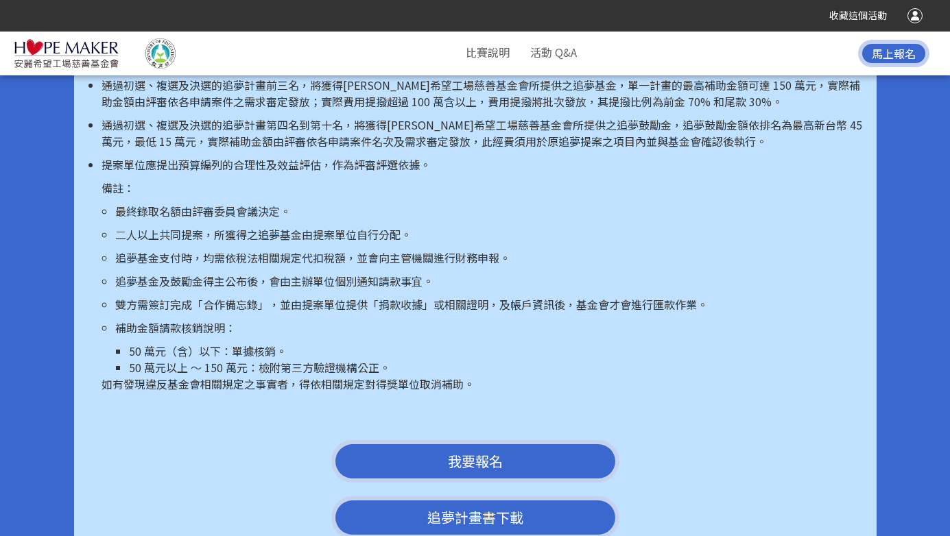
click at [258, 343] on li "50 萬元（含）以下：單據核銷。" at bounding box center [496, 351] width 734 height 16
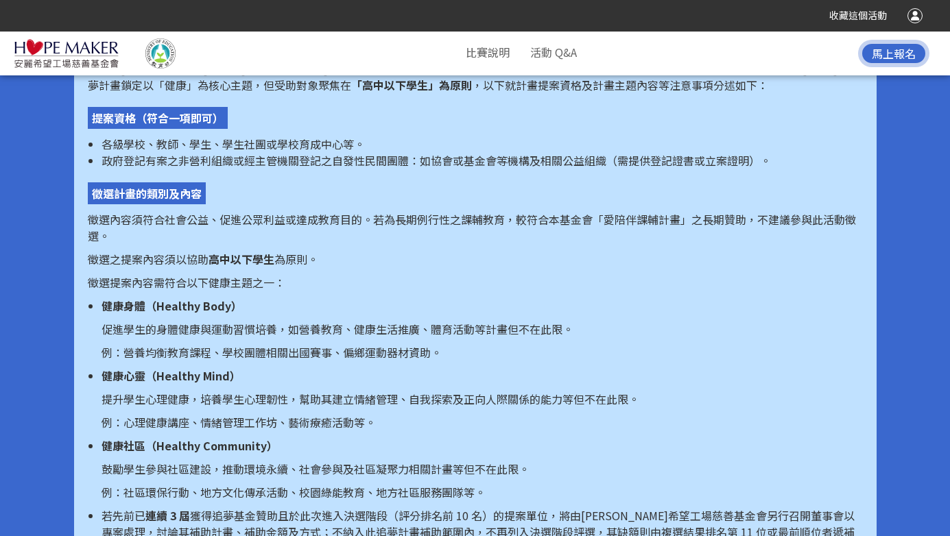
scroll to position [1052, 0]
